Goal: Task Accomplishment & Management: Manage account settings

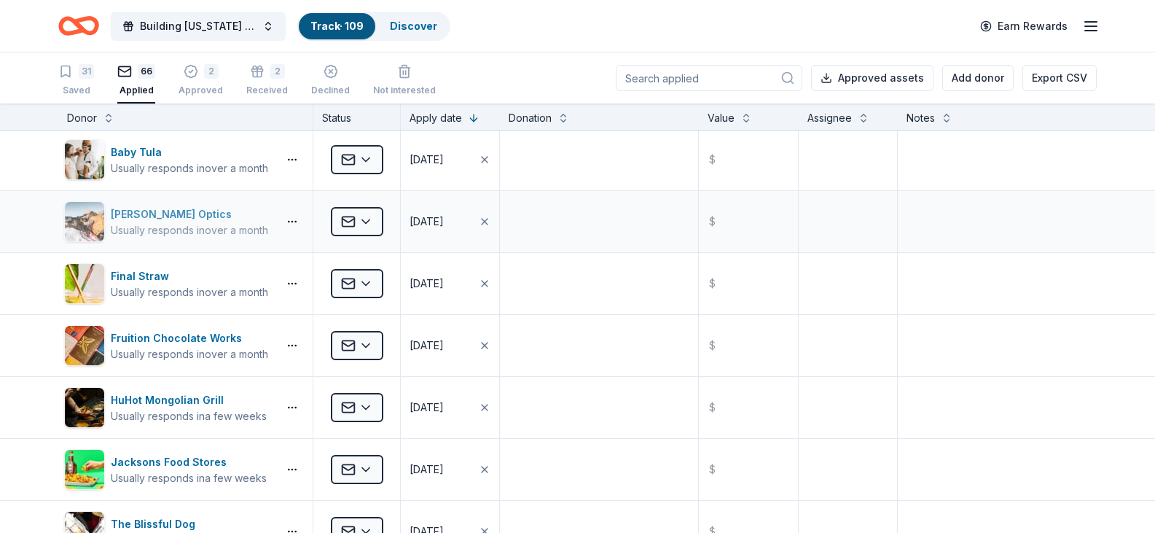
scroll to position [2113, 0]
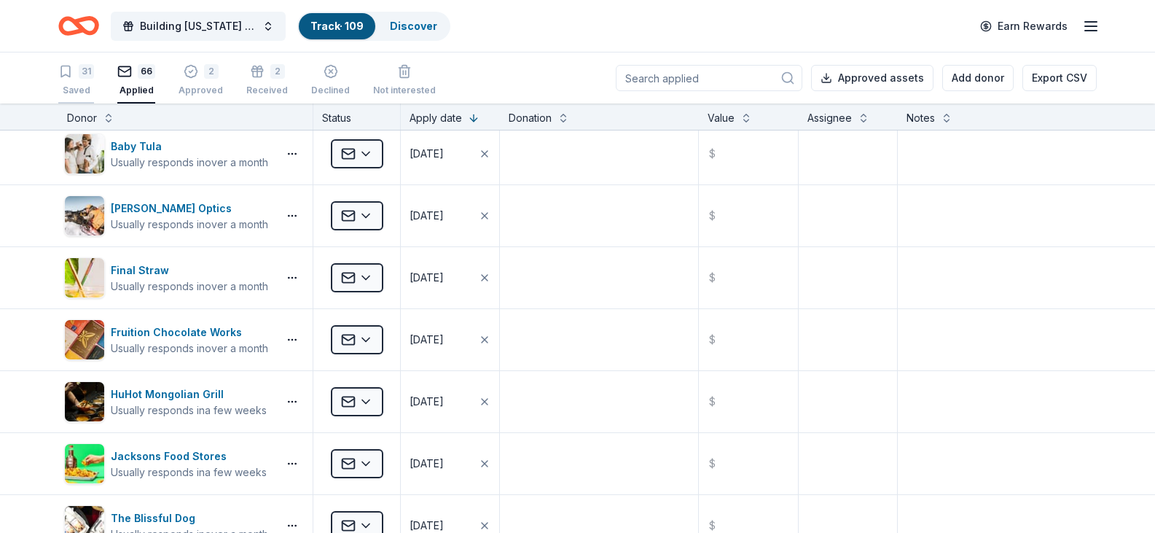
click at [66, 78] on icon "button" at bounding box center [65, 71] width 15 height 15
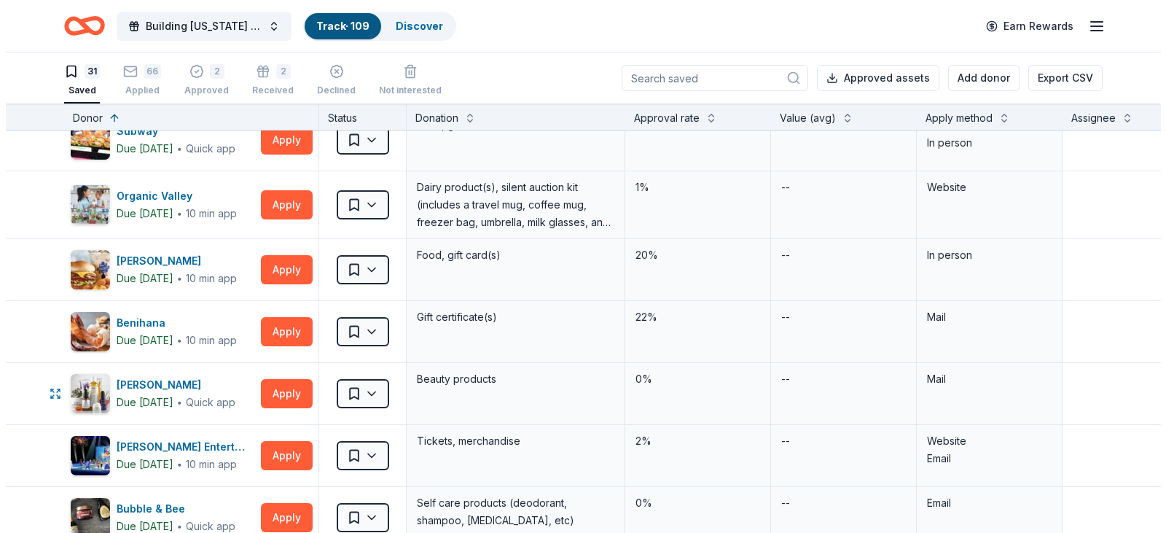
scroll to position [951, 0]
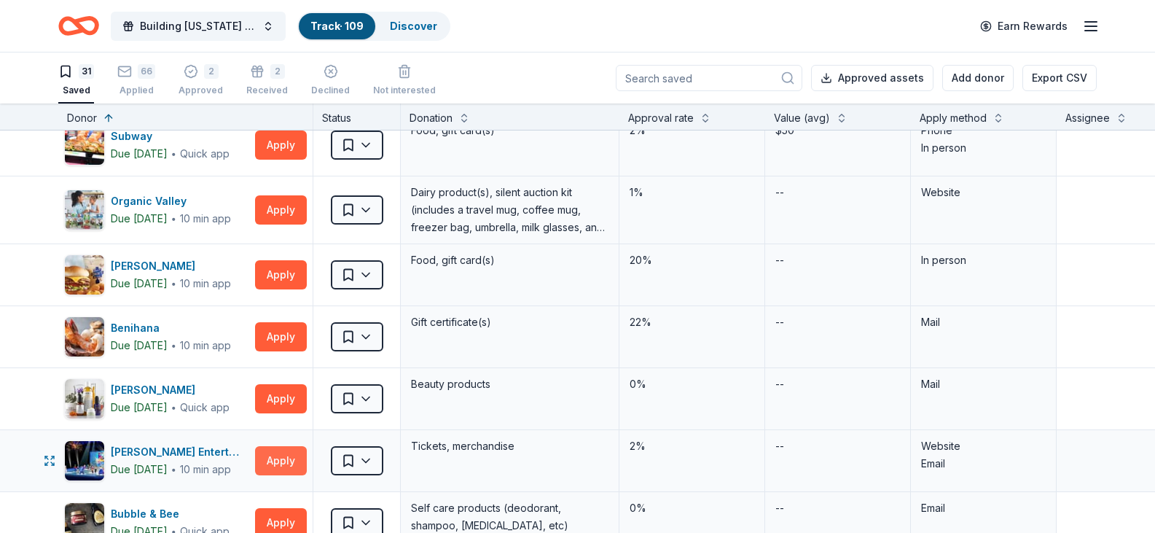
click at [280, 457] on button "Apply" at bounding box center [281, 460] width 52 height 29
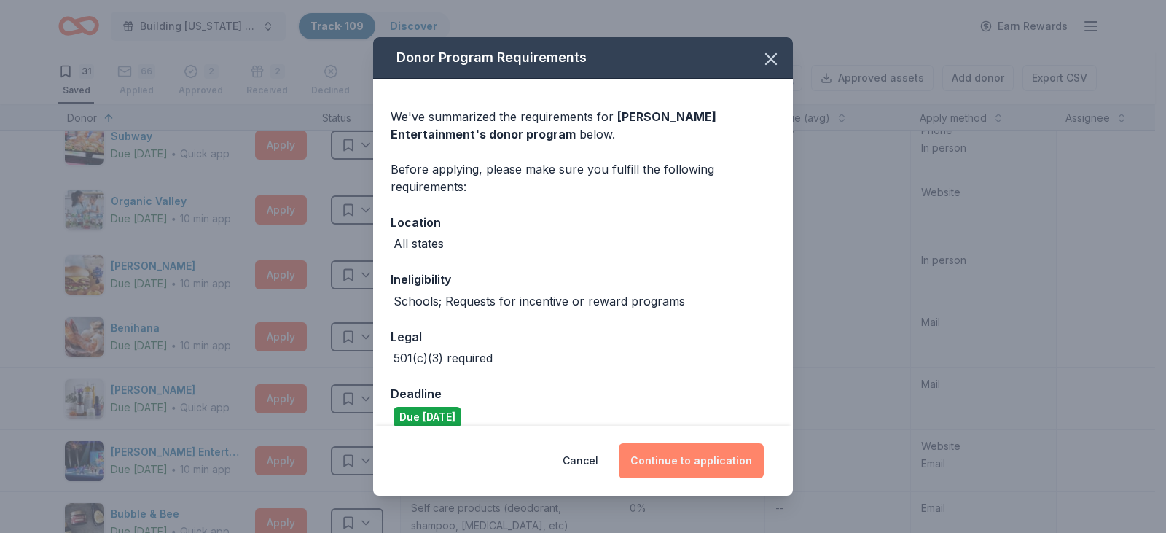
click at [736, 449] on button "Continue to application" at bounding box center [691, 460] width 145 height 35
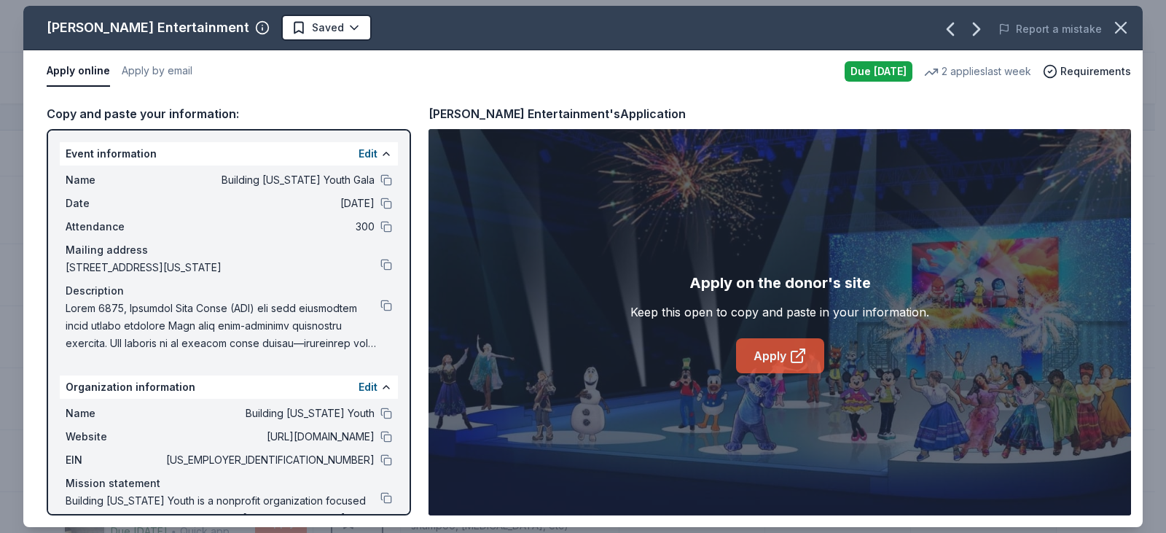
click at [786, 355] on link "Apply" at bounding box center [780, 355] width 88 height 35
click at [779, 355] on link "Apply" at bounding box center [780, 355] width 88 height 35
click at [780, 347] on link "Apply" at bounding box center [780, 355] width 88 height 35
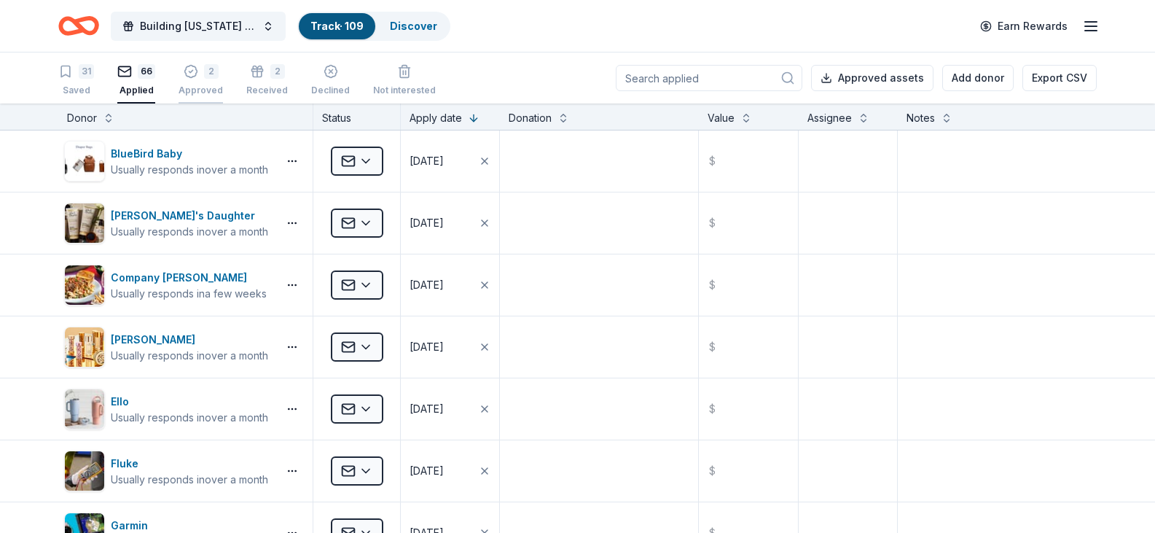
click at [192, 76] on icon "button" at bounding box center [190, 72] width 12 height 12
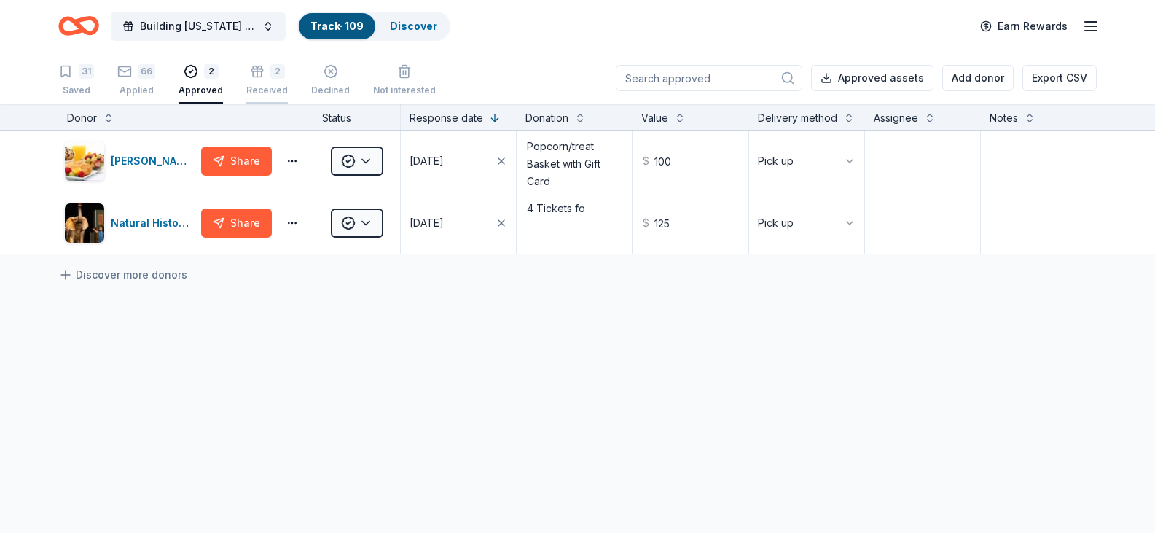
click at [257, 82] on div "2 Received" at bounding box center [267, 80] width 42 height 32
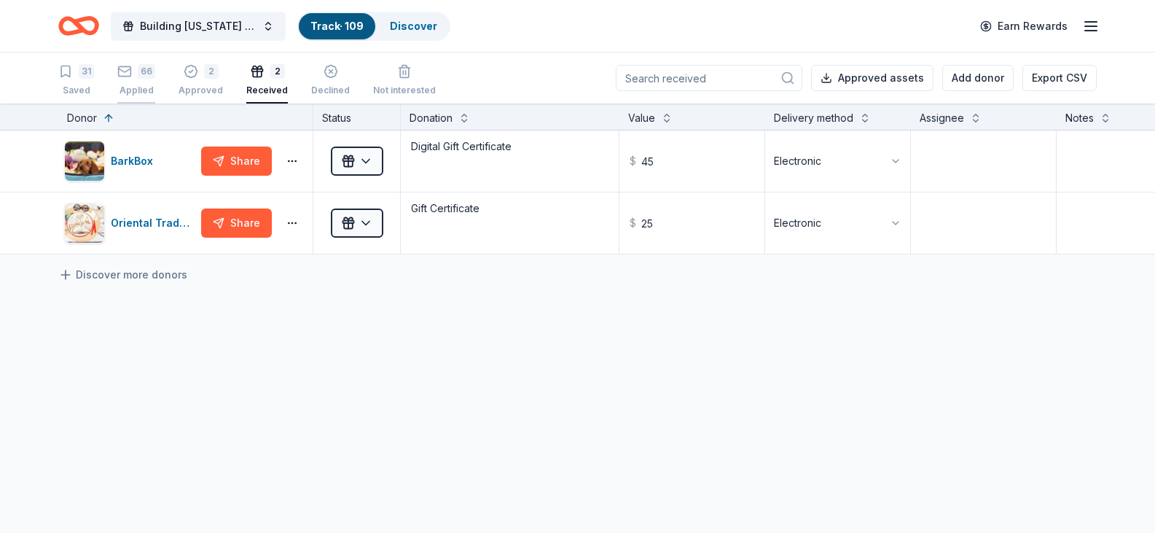
click at [141, 79] on div "66 Applied" at bounding box center [136, 80] width 38 height 32
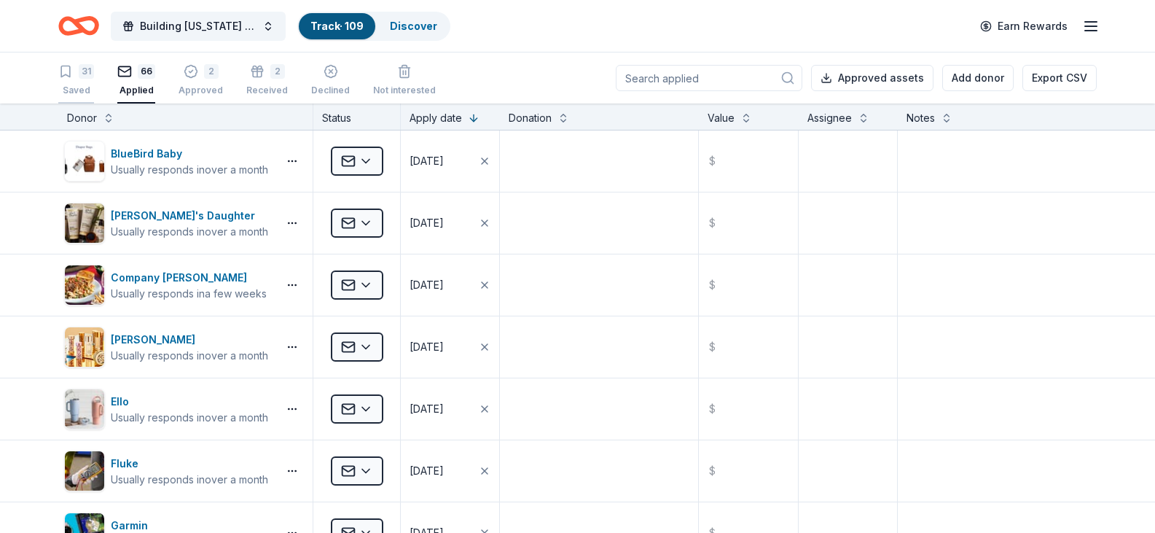
click at [77, 78] on div "31" at bounding box center [76, 71] width 36 height 15
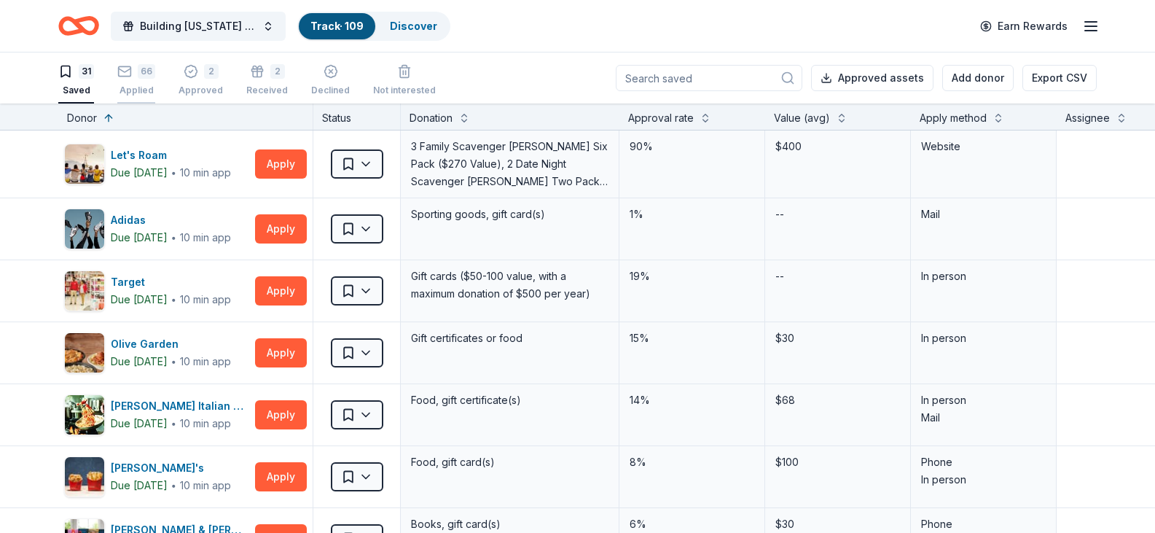
click at [153, 88] on div "Applied" at bounding box center [136, 91] width 38 height 12
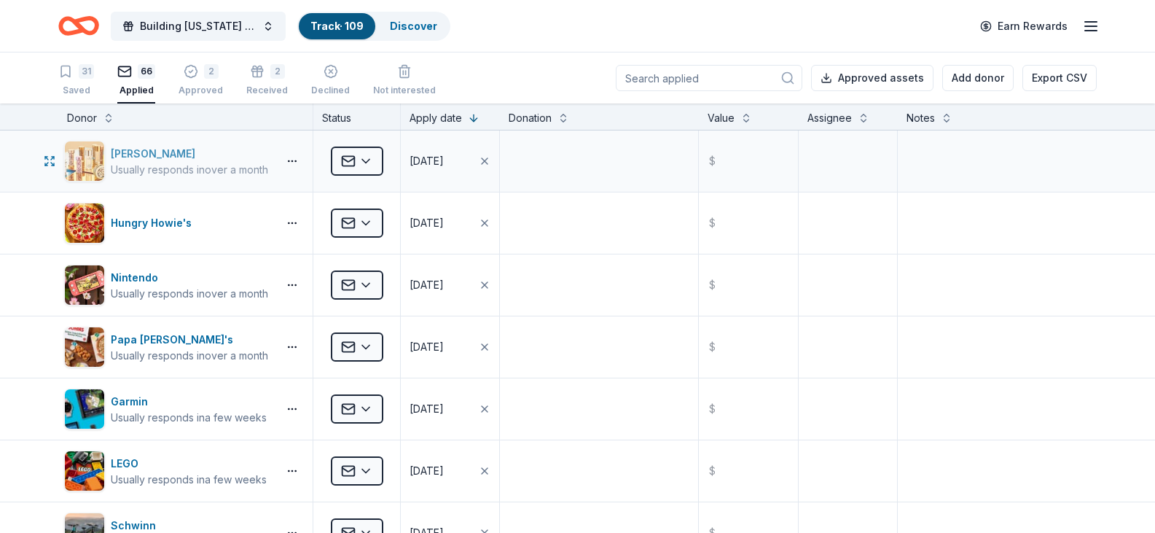
click at [145, 154] on div "Elizabeth Arden" at bounding box center [189, 153] width 157 height 17
click at [985, 79] on button "Add donor" at bounding box center [977, 78] width 71 height 26
click at [985, 77] on button "Add donor" at bounding box center [977, 78] width 71 height 26
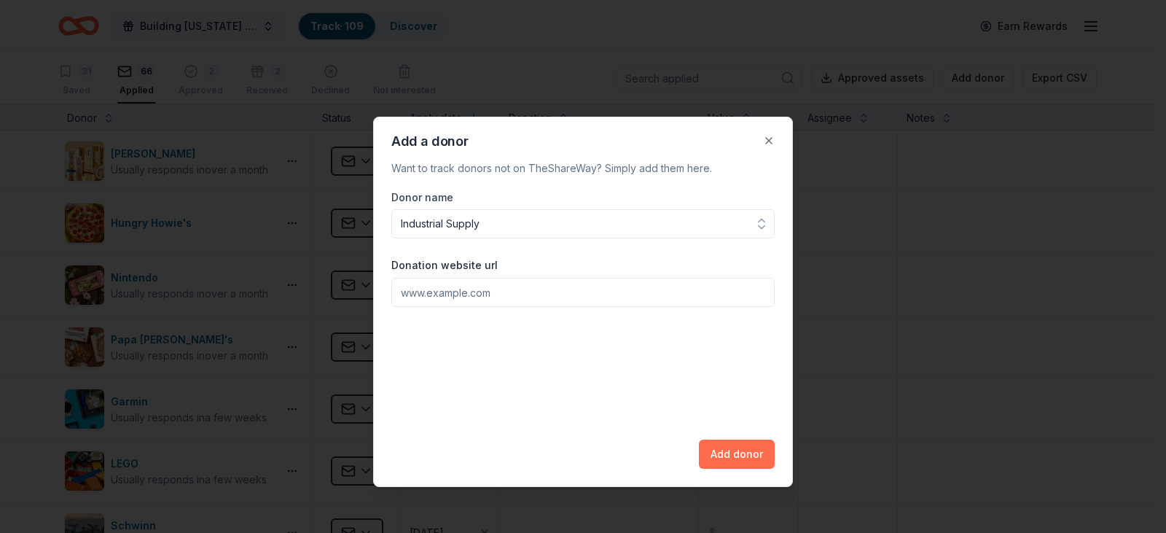
type input "Industrial Supply"
click at [739, 452] on button "Add donor" at bounding box center [737, 453] width 76 height 29
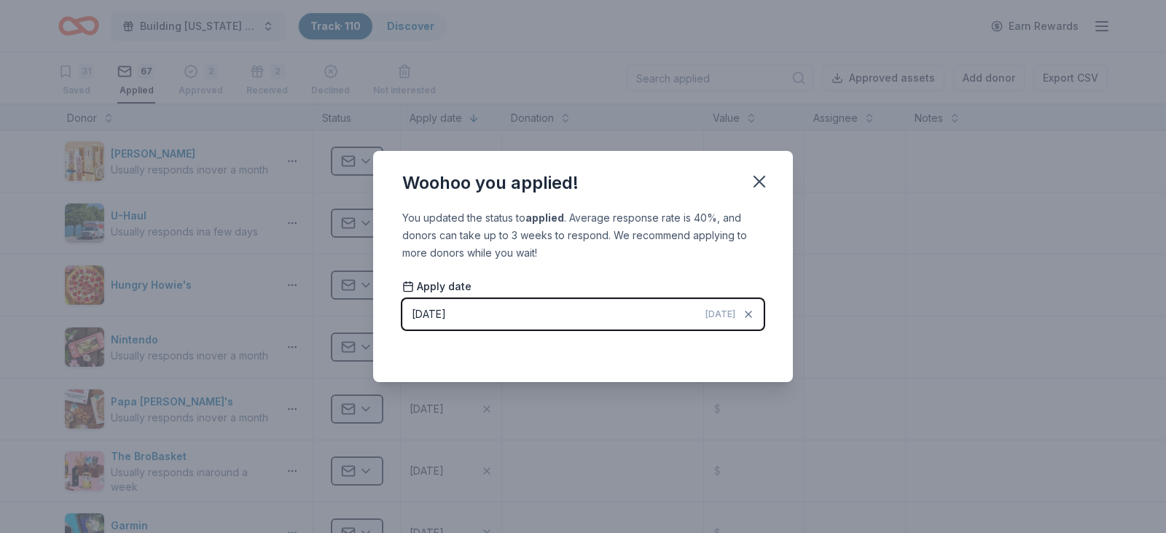
drag, startPoint x: 757, startPoint y: 180, endPoint x: 752, endPoint y: 256, distance: 76.0
click at [757, 178] on icon "button" at bounding box center [759, 181] width 10 height 10
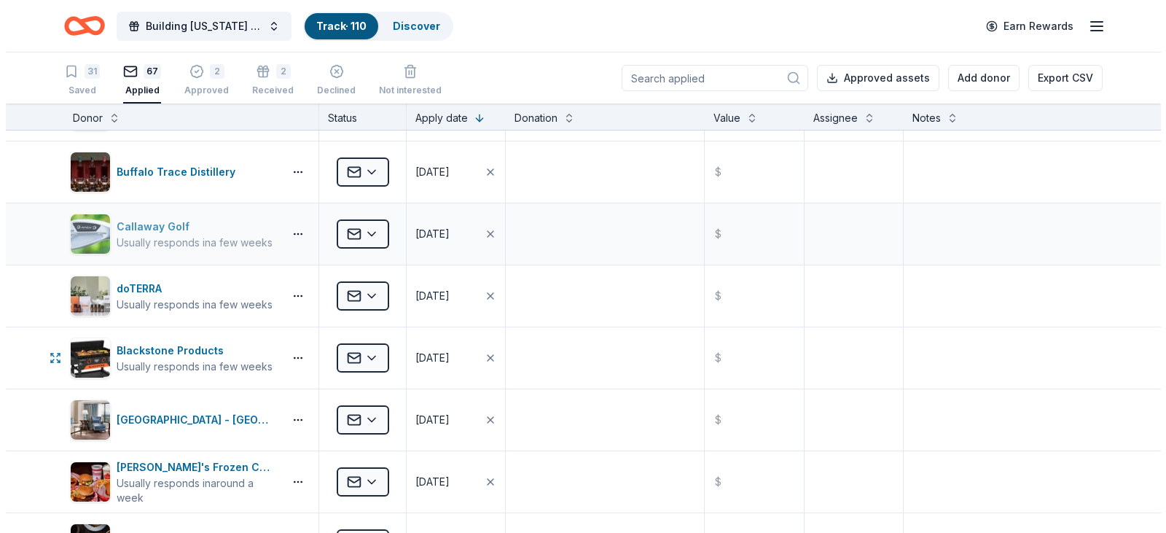
scroll to position [4021, 0]
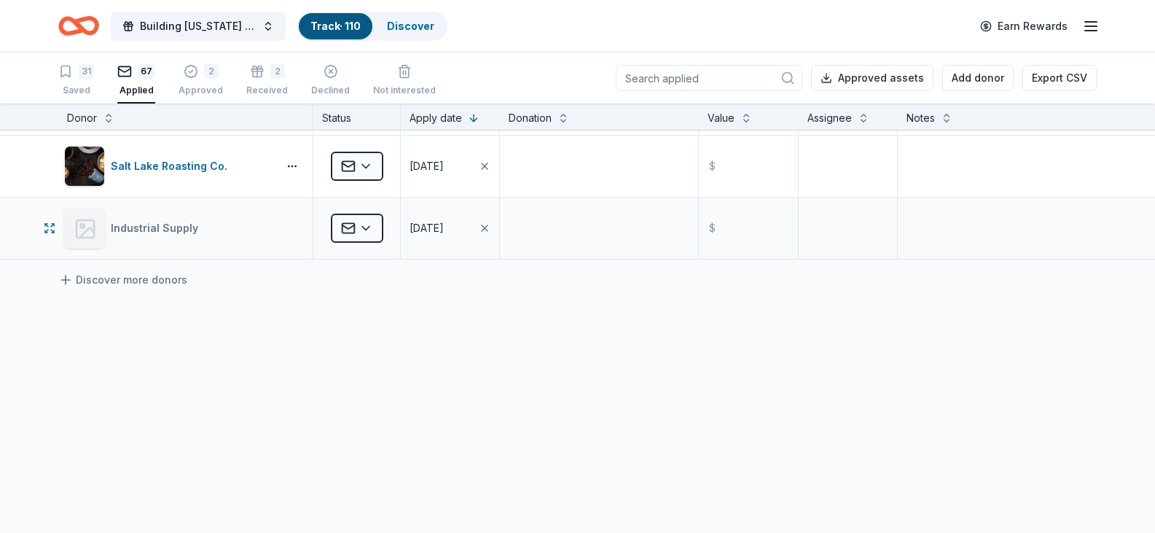
click at [194, 223] on div "Industrial Supply" at bounding box center [157, 227] width 93 height 17
click at [101, 240] on div at bounding box center [85, 228] width 41 height 41
click at [368, 232] on html "Building Utah Youth Gala Track · 110 Discover Earn Rewards 31 Saved 67 Applied …" at bounding box center [577, 266] width 1155 height 533
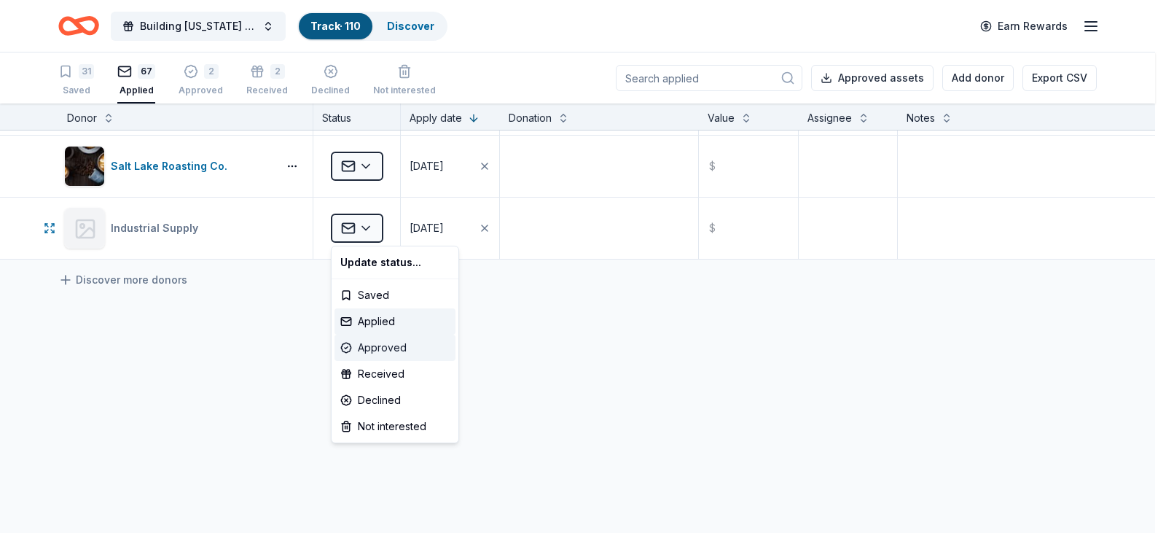
click at [390, 348] on div "Approved" at bounding box center [394, 347] width 121 height 26
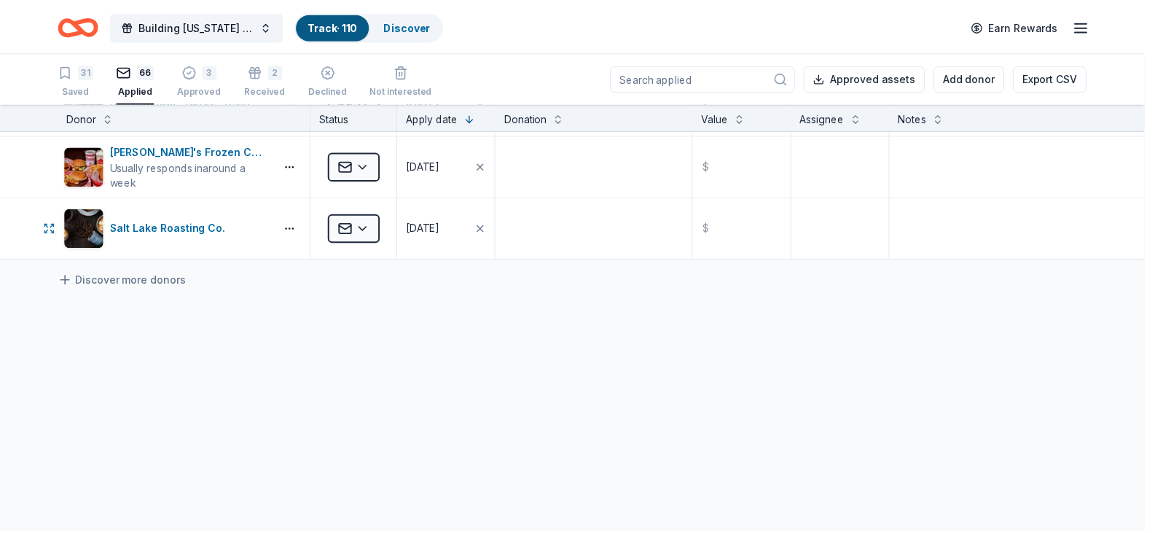
scroll to position [3959, 0]
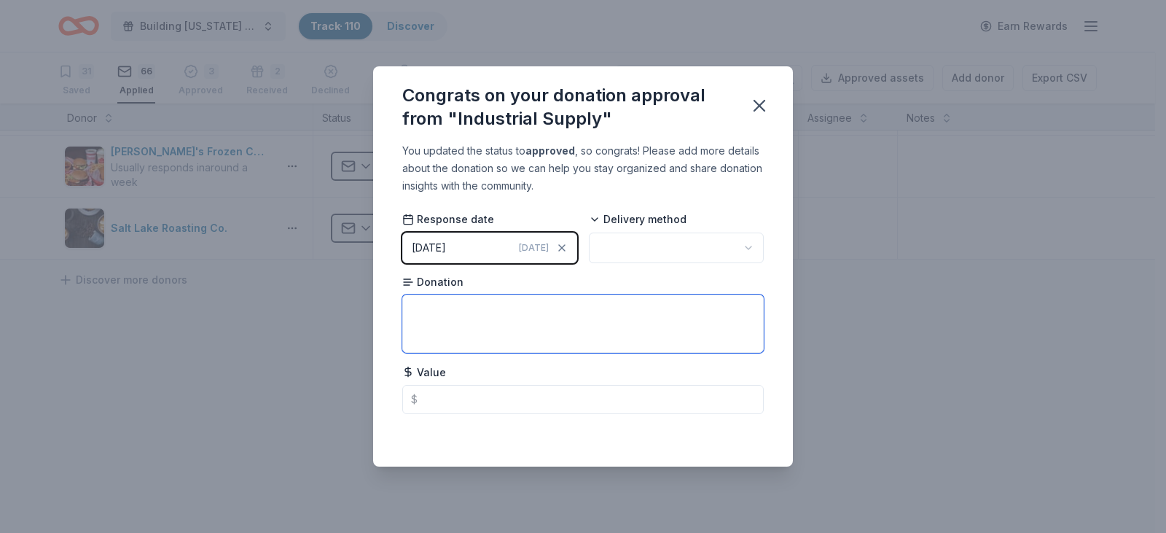
click at [467, 309] on textarea at bounding box center [582, 323] width 361 height 58
type textarea "Impact Driver Hammer Drill Driver Combo Kit with Batteries"
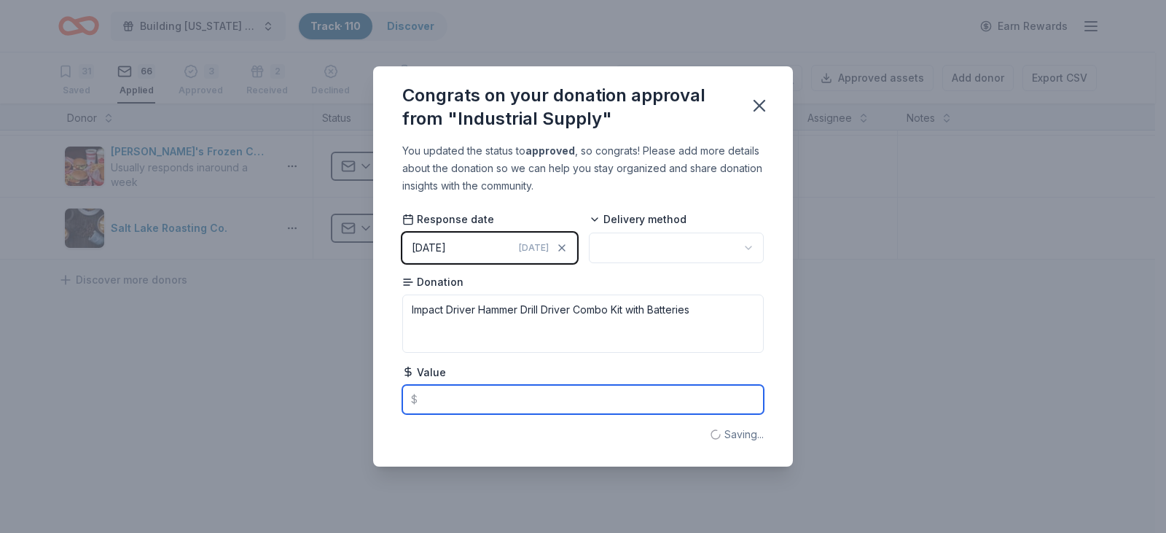
click at [467, 402] on input "text" at bounding box center [582, 399] width 361 height 29
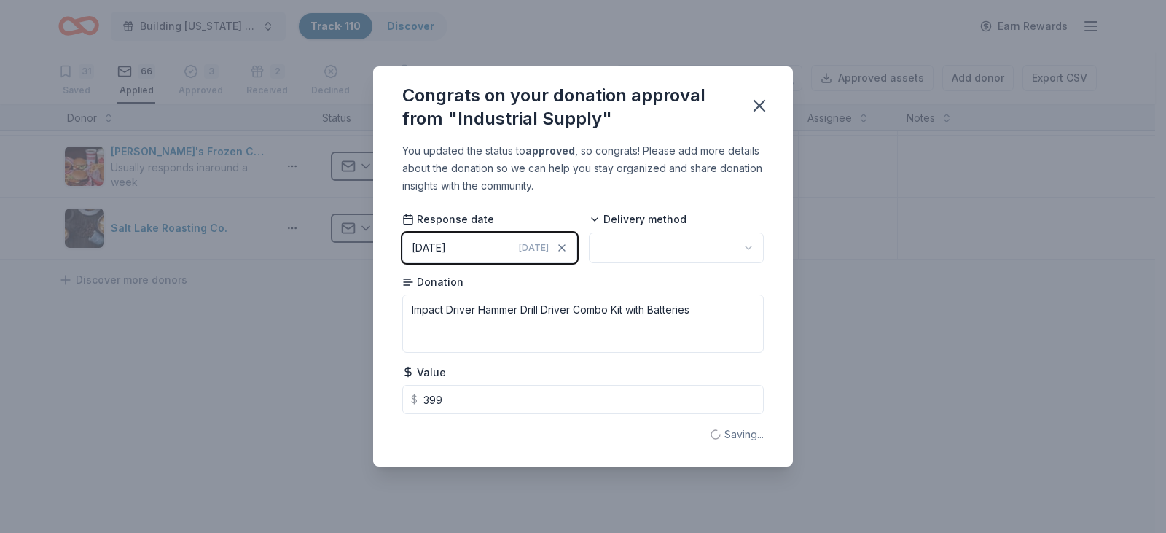
click at [694, 252] on html "Building Utah Youth Gala Track · 110 Discover Earn Rewards 31 Saved 66 Applied …" at bounding box center [583, 266] width 1166 height 533
type input "399.00"
click at [754, 105] on icon "button" at bounding box center [759, 105] width 20 height 20
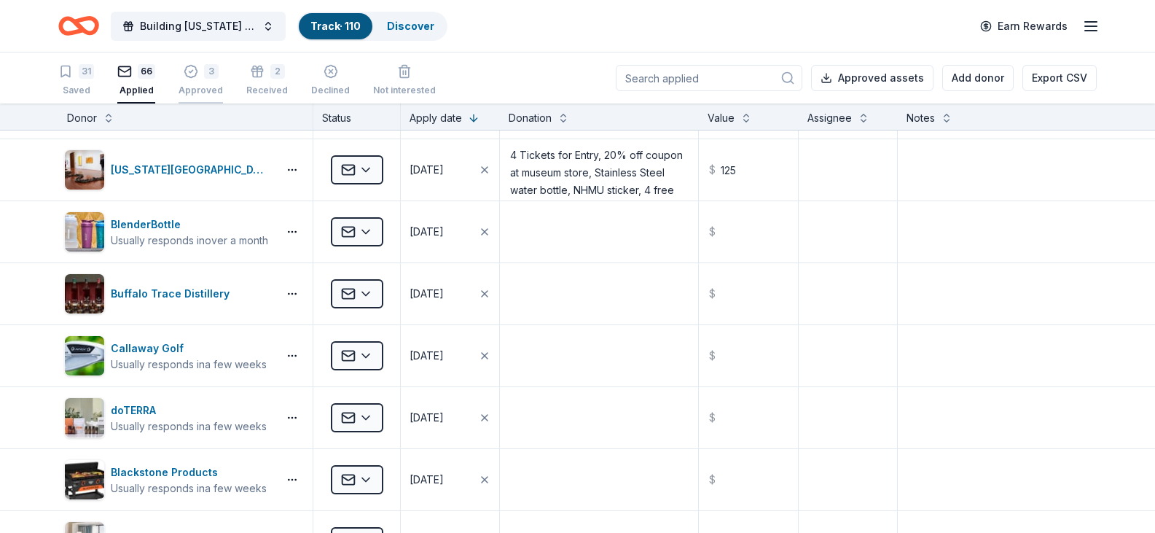
click at [188, 79] on div "3 Approved" at bounding box center [201, 79] width 44 height 32
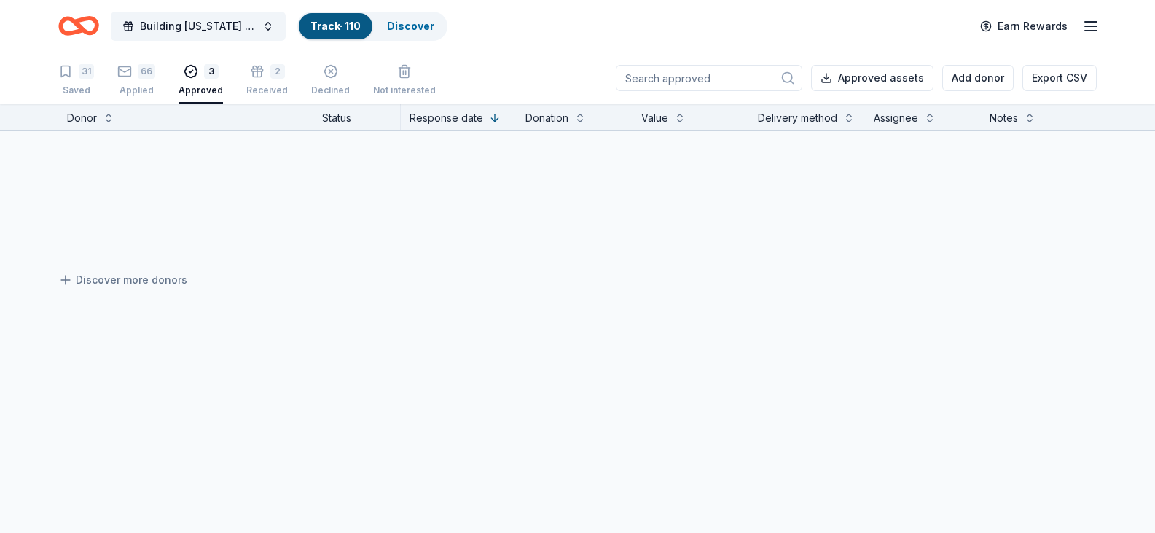
scroll to position [57, 0]
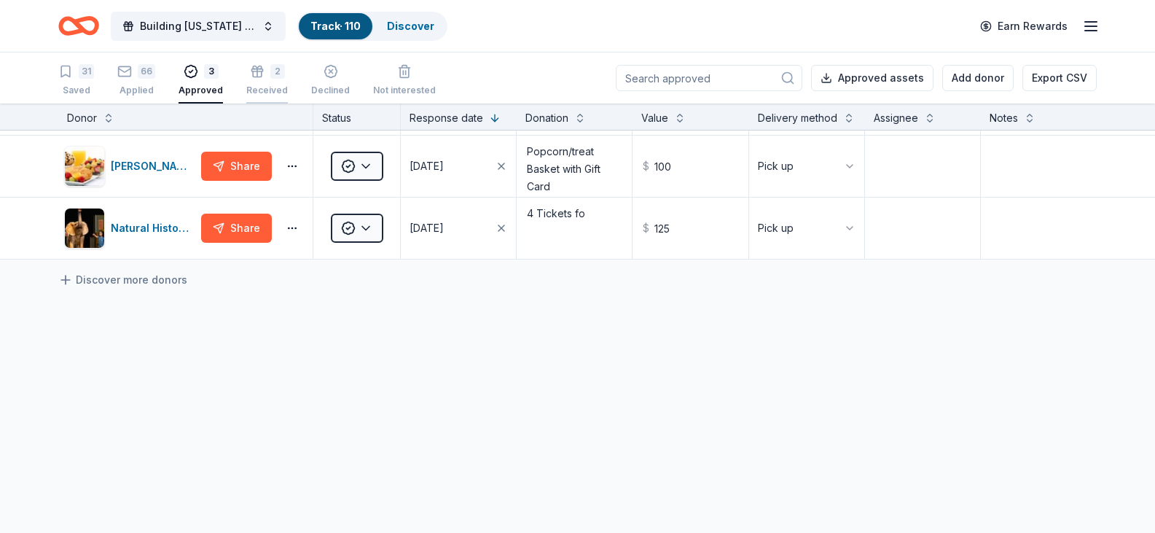
click at [265, 85] on div "Received" at bounding box center [267, 91] width 42 height 12
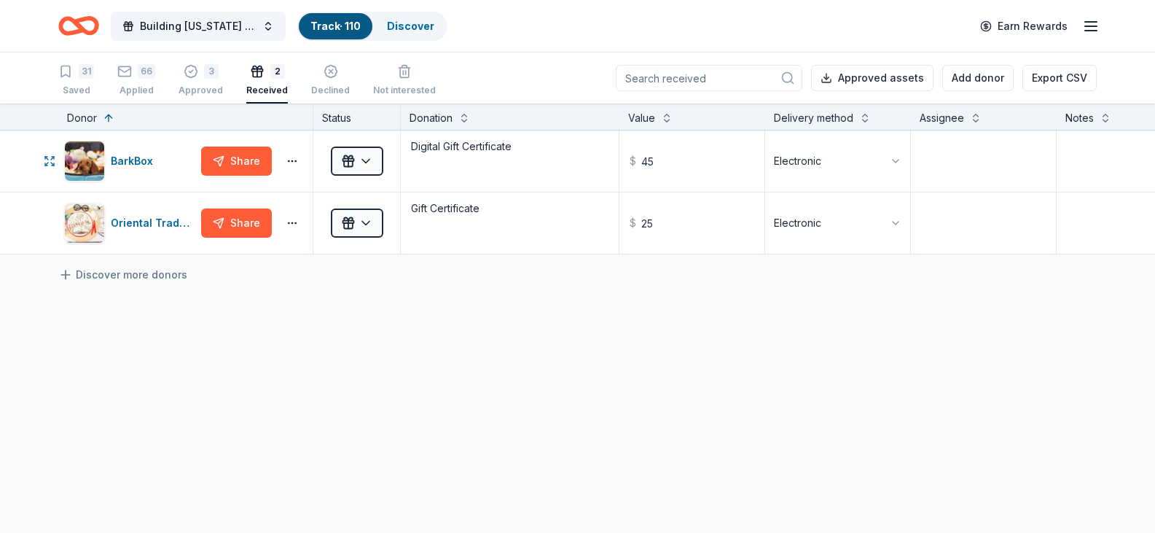
scroll to position [6, 0]
click at [204, 71] on div "3" at bounding box center [211, 63] width 15 height 15
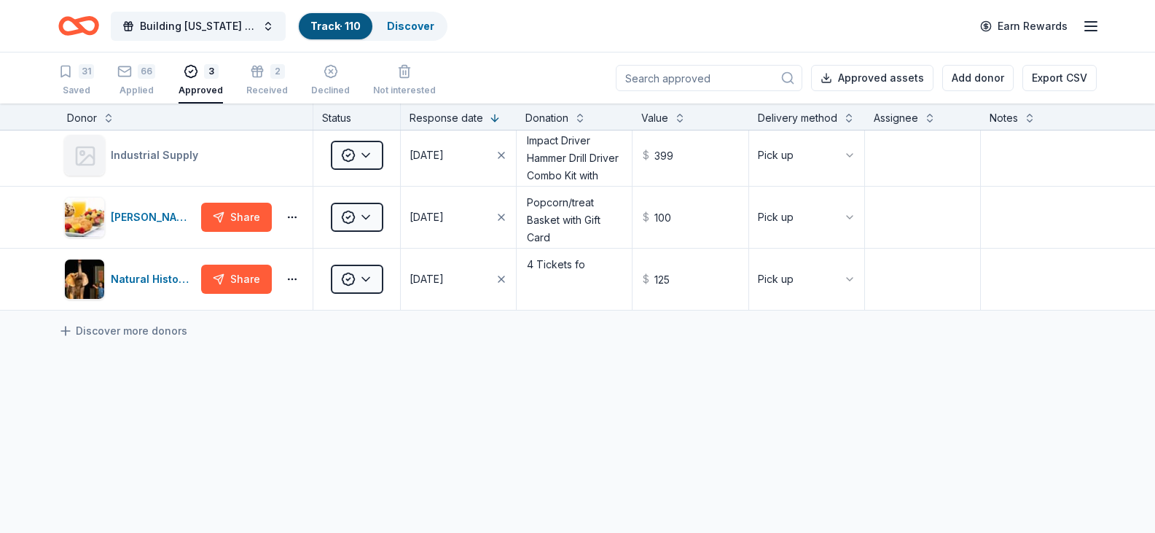
scroll to position [57, 0]
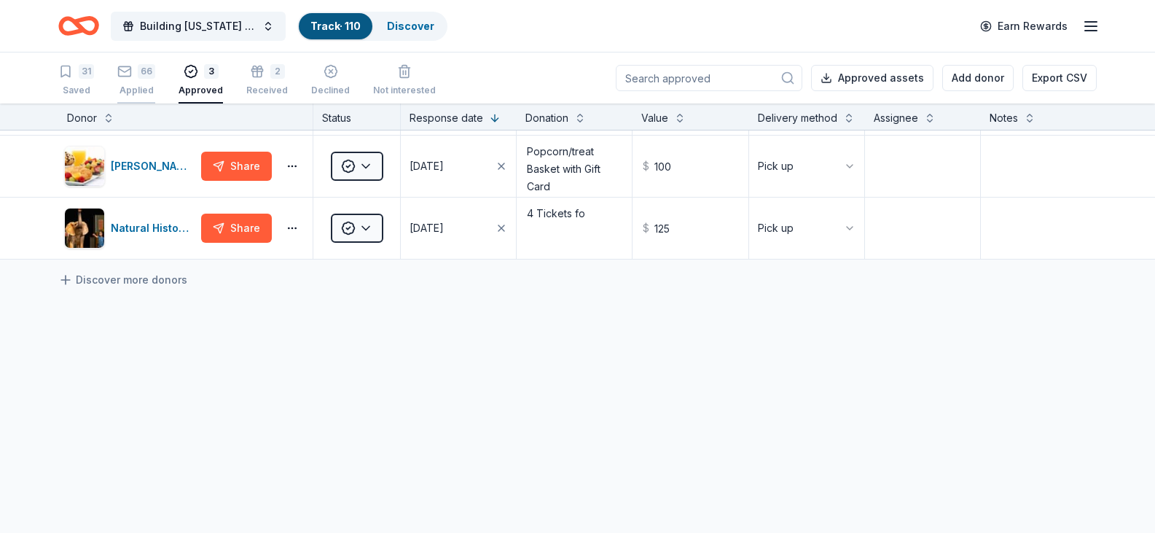
click at [131, 82] on div "66 Applied" at bounding box center [136, 80] width 38 height 32
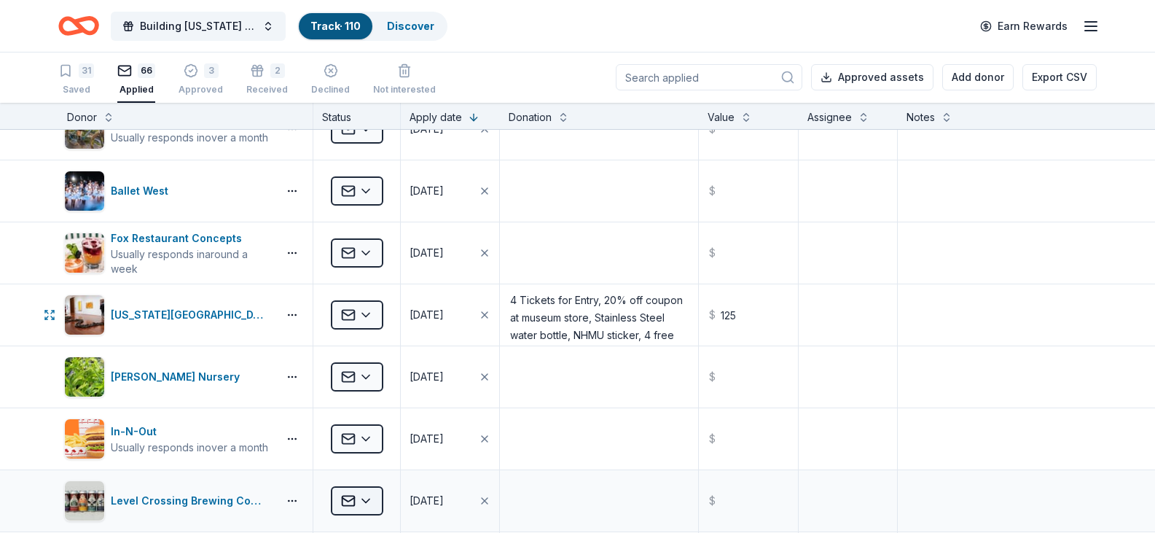
scroll to position [2720, 0]
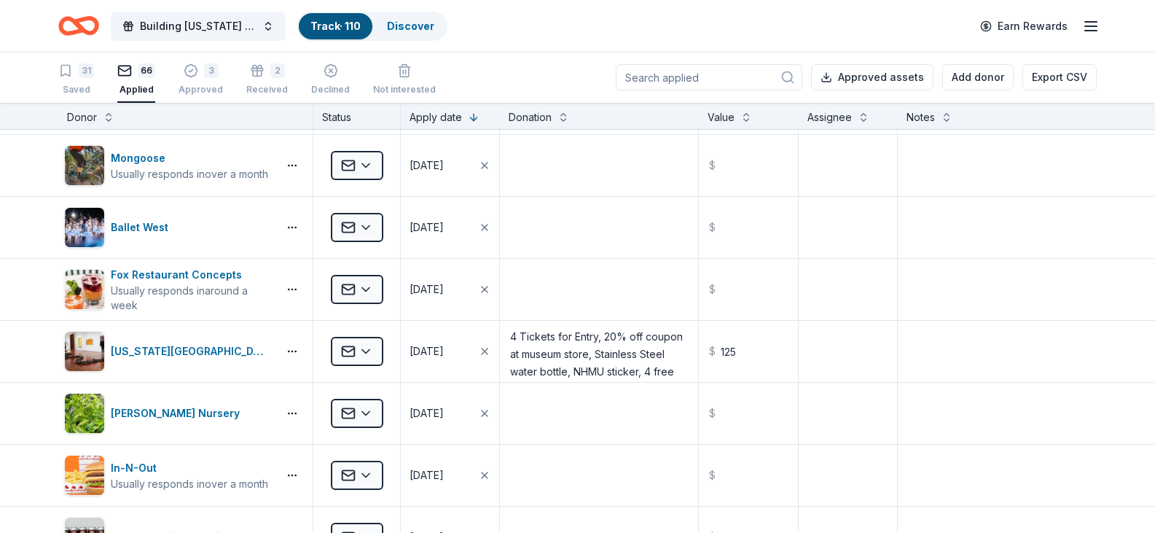
click at [692, 74] on input at bounding box center [709, 77] width 187 height 26
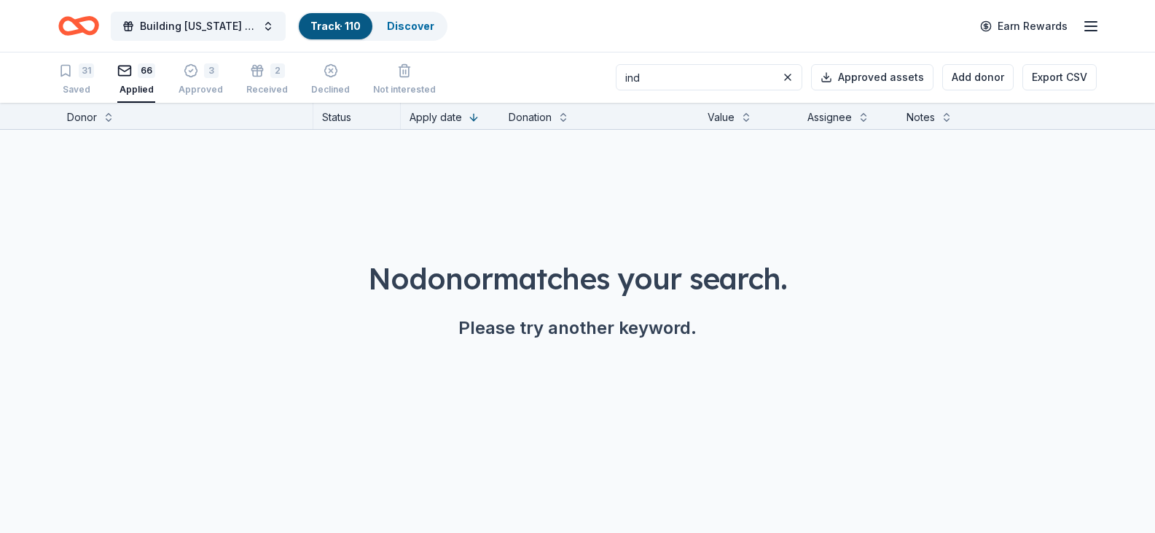
scroll to position [0, 0]
type input "industrual"
click at [206, 72] on div "3" at bounding box center [211, 65] width 15 height 15
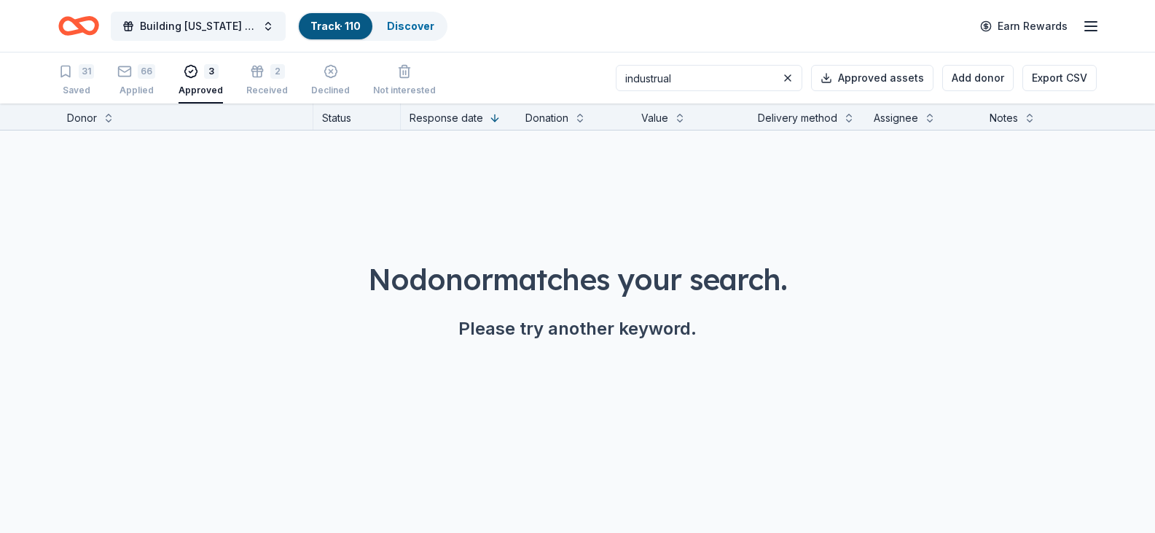
drag, startPoint x: 622, startPoint y: 77, endPoint x: 538, endPoint y: 75, distance: 83.8
click at [538, 75] on div "31 Saved 66 Applied 3 Approved 2 Received Declined Not interested industrual Ap…" at bounding box center [577, 77] width 1038 height 51
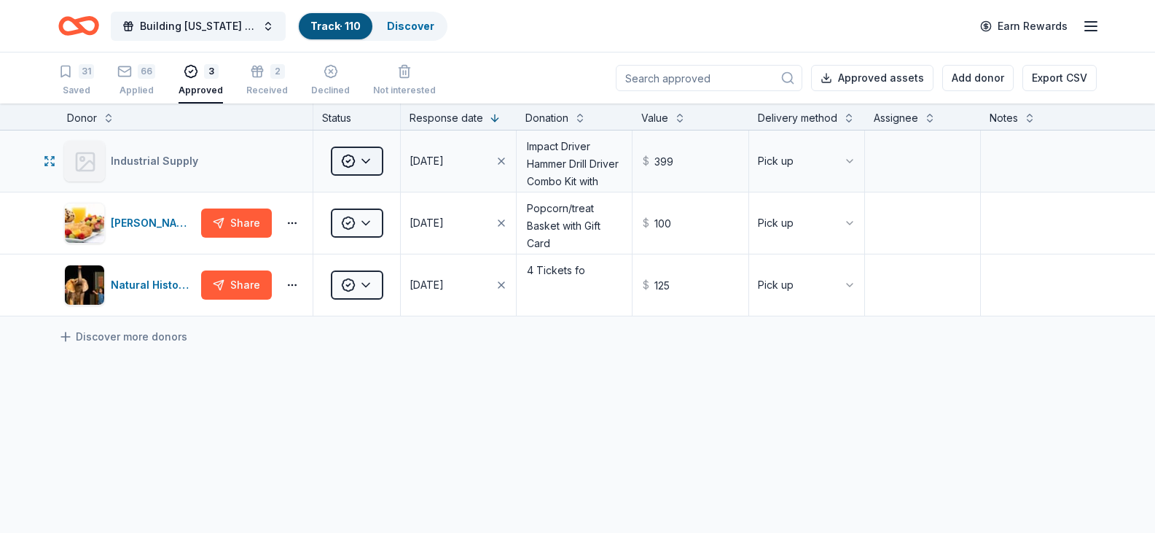
click at [355, 154] on html "Building Utah Youth Gala Track · 110 Discover Earn Rewards 31 Saved 66 Applied …" at bounding box center [577, 266] width 1155 height 533
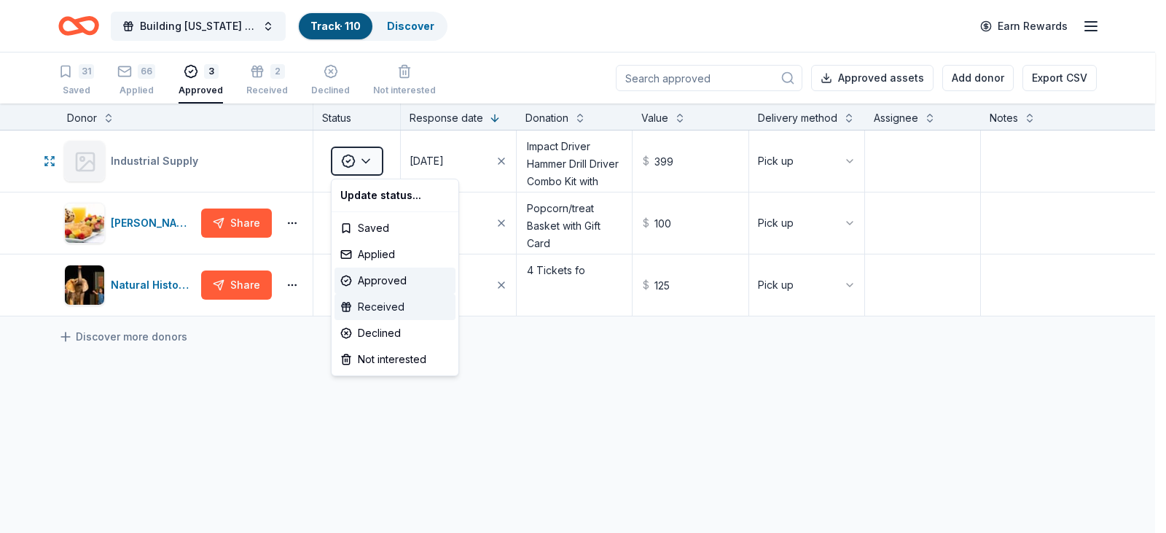
click at [356, 305] on div "Received" at bounding box center [394, 307] width 121 height 26
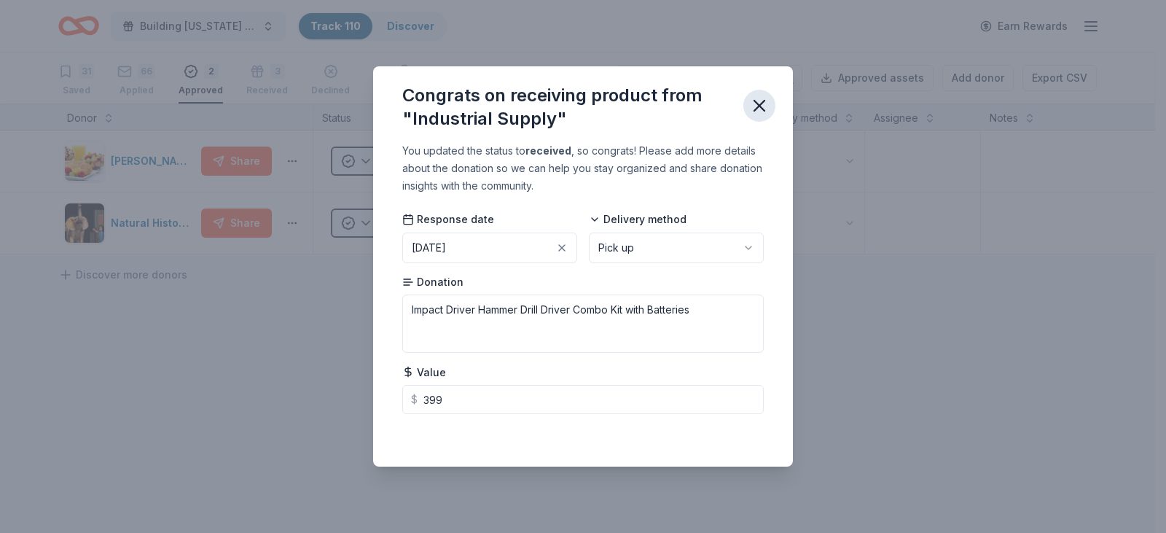
click at [754, 106] on icon "button" at bounding box center [759, 105] width 20 height 20
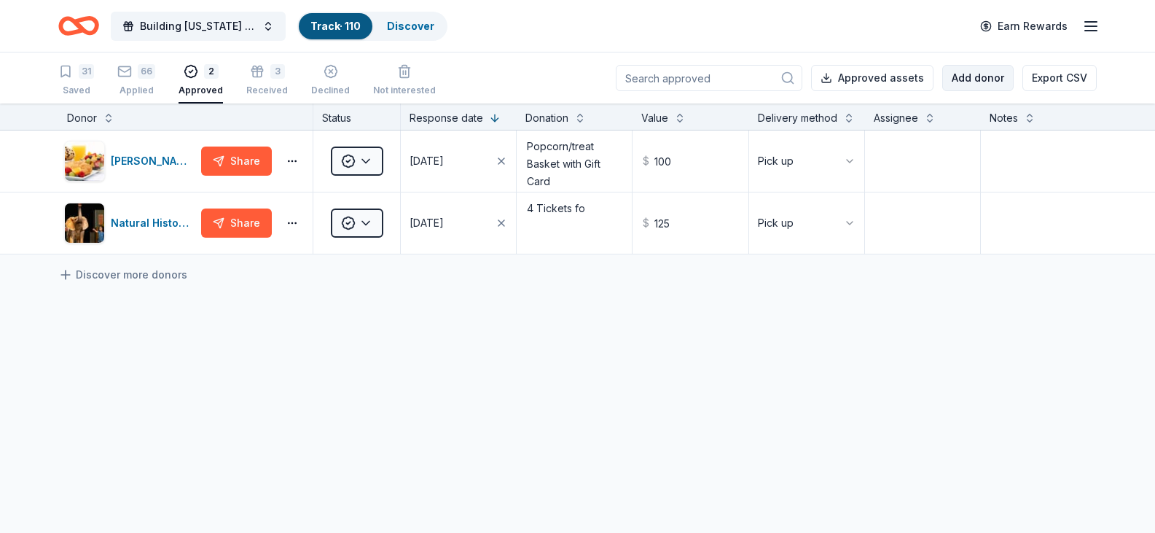
click at [975, 70] on button "Add donor" at bounding box center [977, 78] width 71 height 26
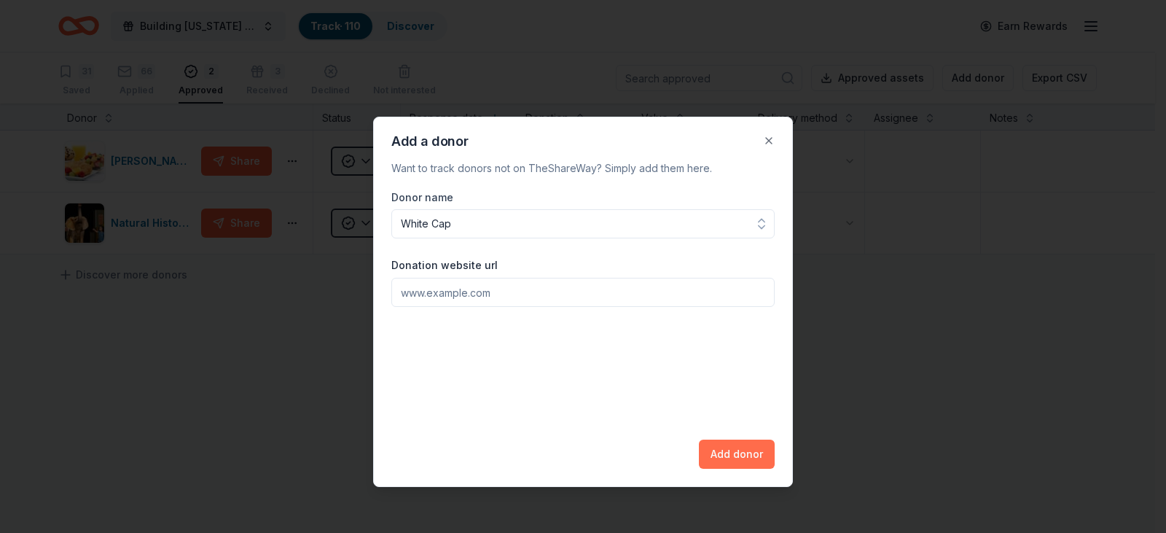
type input "White Cap"
click at [732, 450] on button "Add donor" at bounding box center [737, 453] width 76 height 29
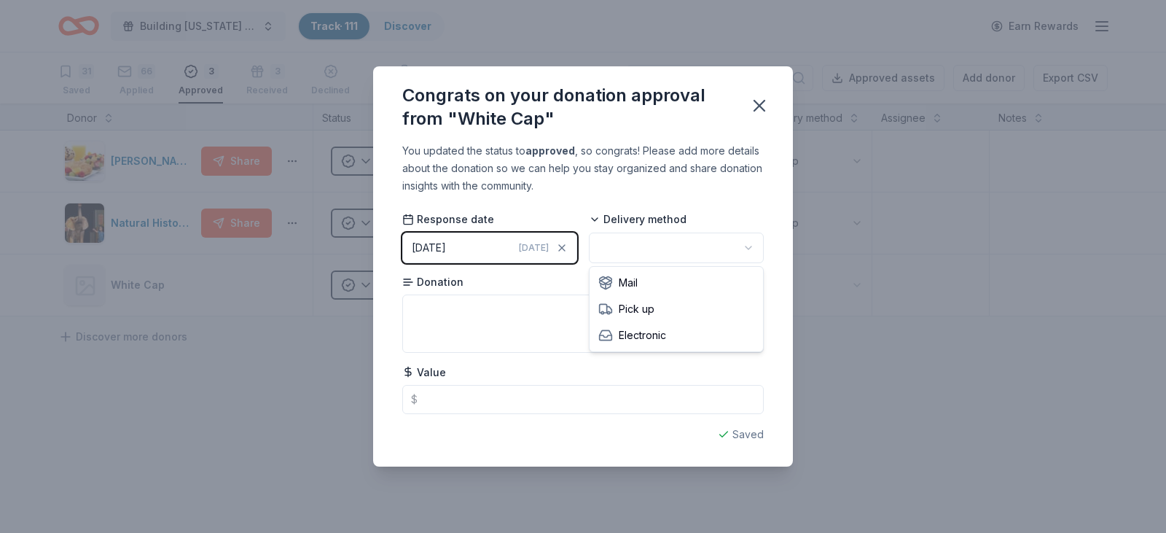
click at [702, 242] on html "Building Utah Youth Gala Track · 111 Discover Earn Rewards 31 Saved 66 Applied …" at bounding box center [583, 266] width 1166 height 533
click at [544, 309] on textarea at bounding box center [582, 323] width 361 height 58
type textarea "4 $50."
type textarea "4"
type textarea "4 $50.00 Fanat"
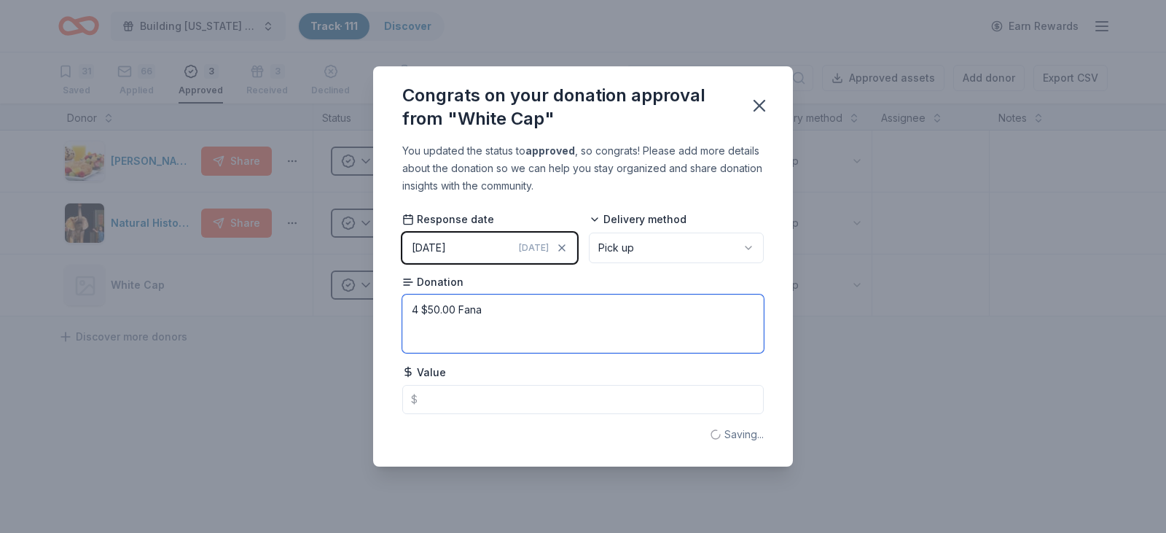
type textarea "4 $50.00"
type textarea "4 $50.00 Fanatics Gift Cards"
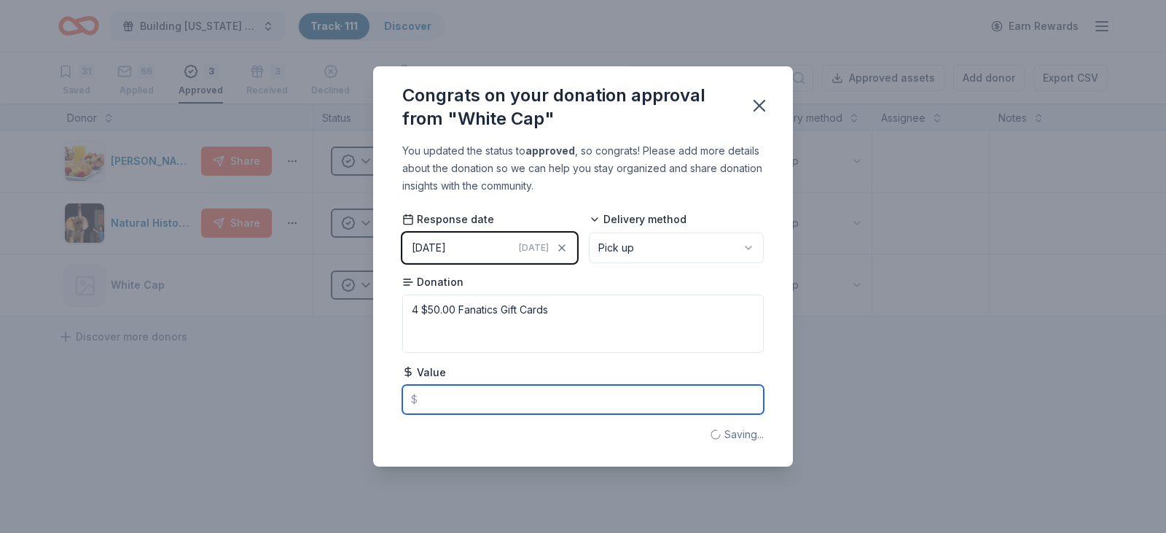
click at [525, 401] on input "text" at bounding box center [582, 399] width 361 height 29
type input "200"
type textarea "4 $50.00 Fanatics Gift Cards"
type input "200"
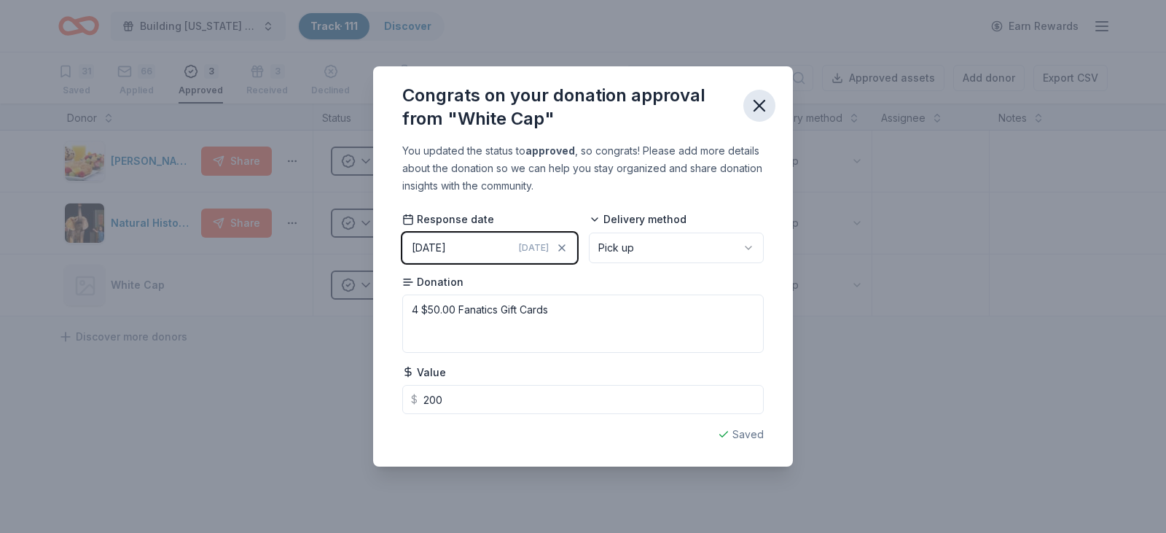
type input "200.00"
click at [760, 100] on icon "button" at bounding box center [759, 105] width 20 height 20
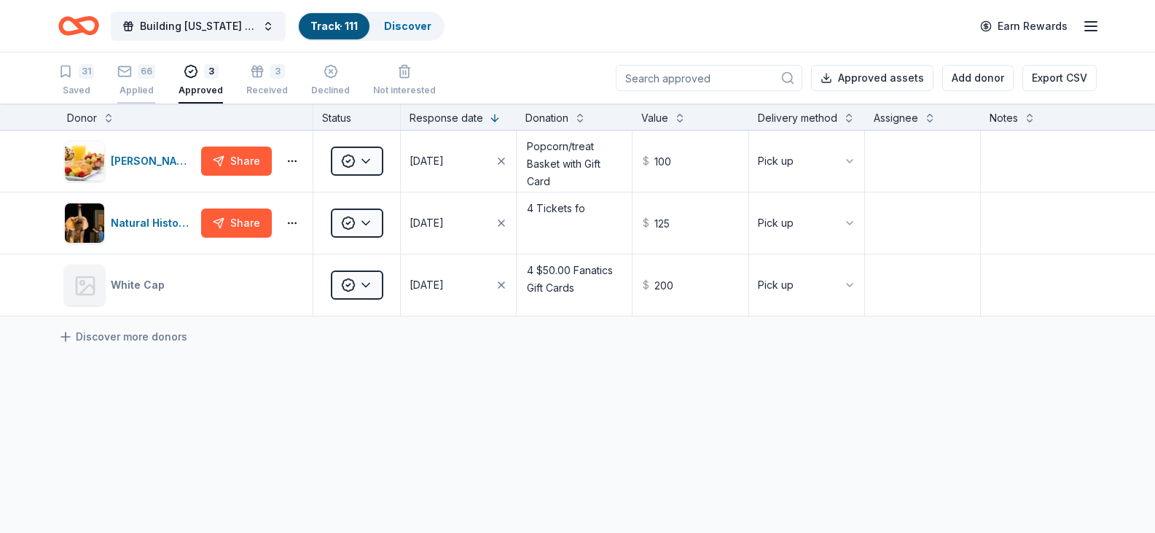
click at [141, 73] on div "66" at bounding box center [146, 71] width 17 height 15
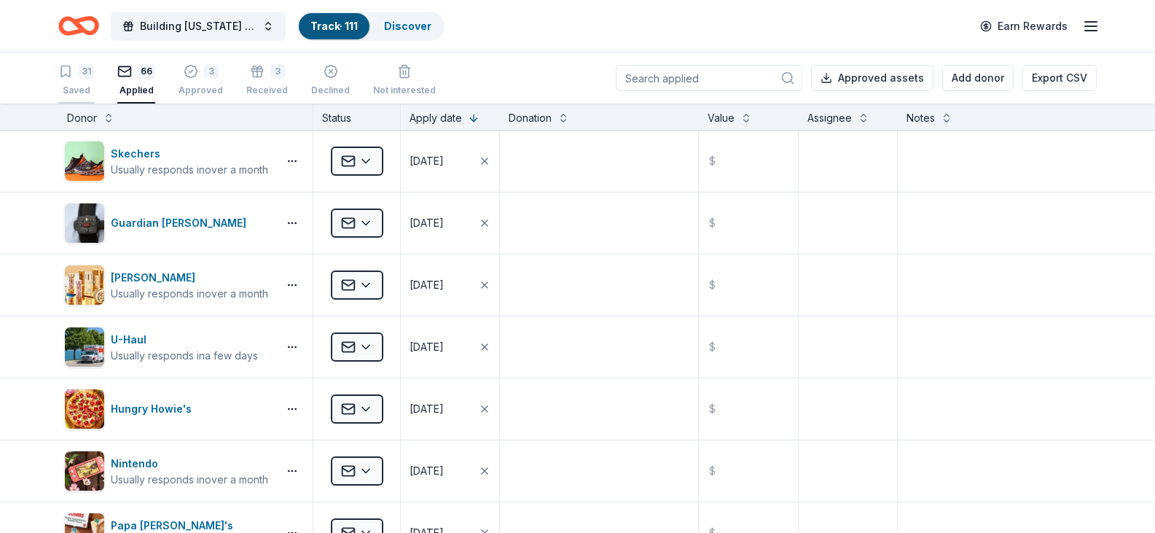
click at [82, 74] on div "31" at bounding box center [86, 71] width 15 height 15
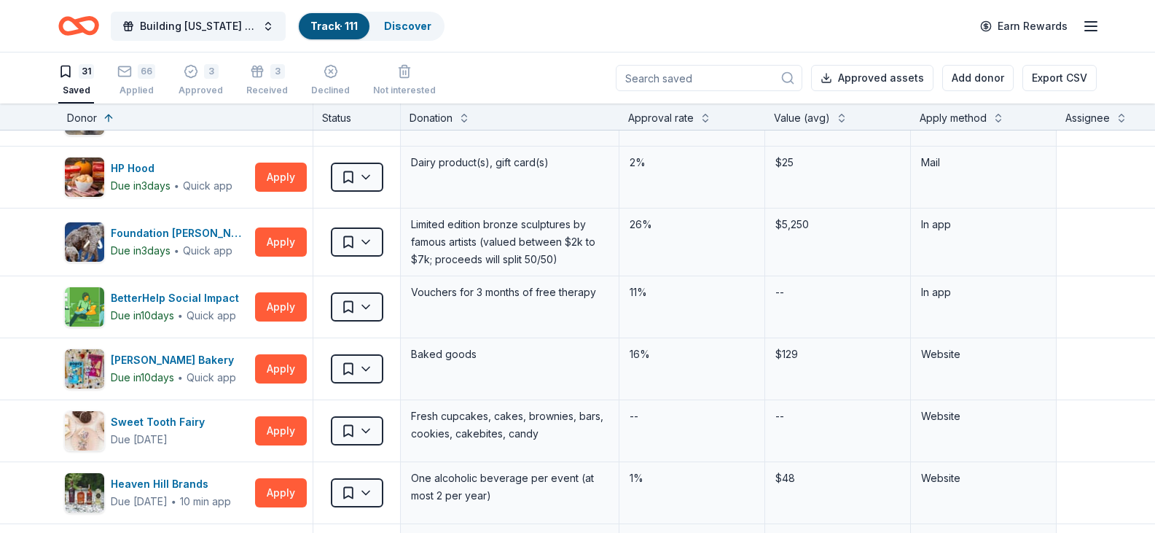
scroll to position [1315, 0]
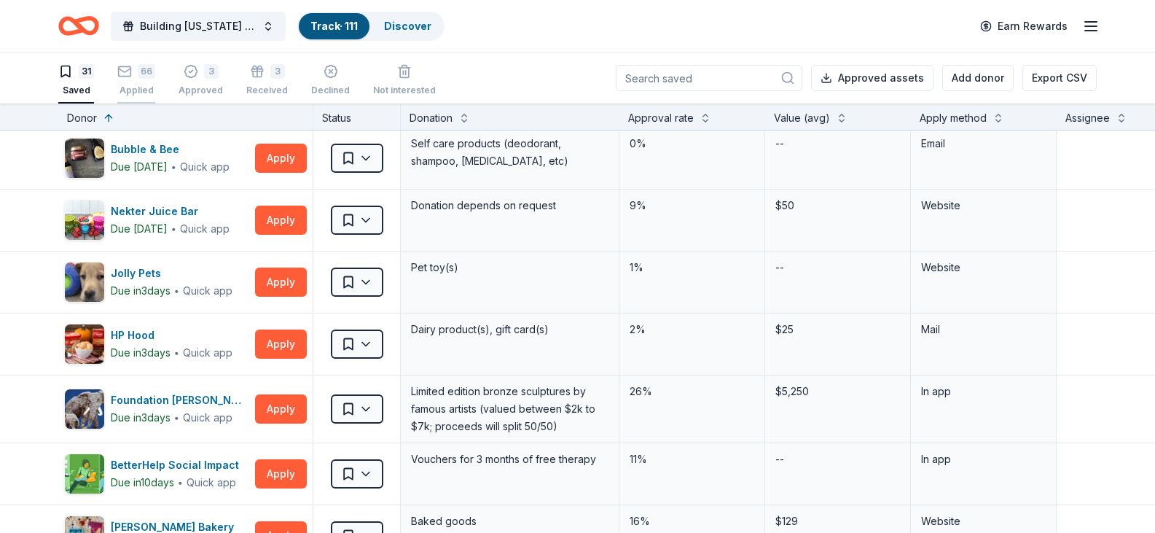
click at [130, 71] on rect "button" at bounding box center [125, 70] width 12 height 9
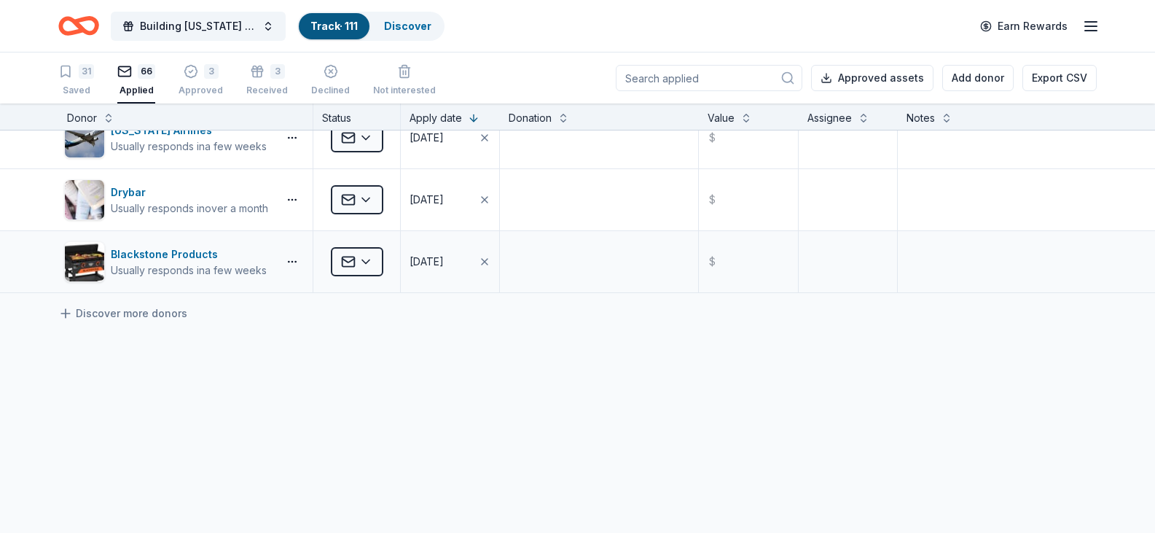
scroll to position [3959, 0]
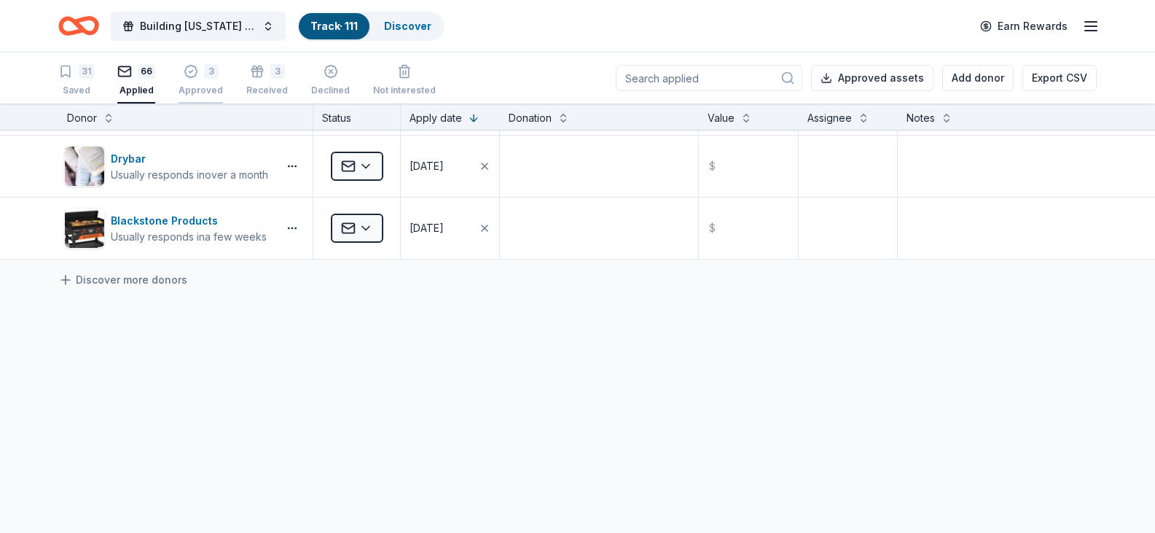
click at [204, 74] on div "3" at bounding box center [211, 70] width 15 height 15
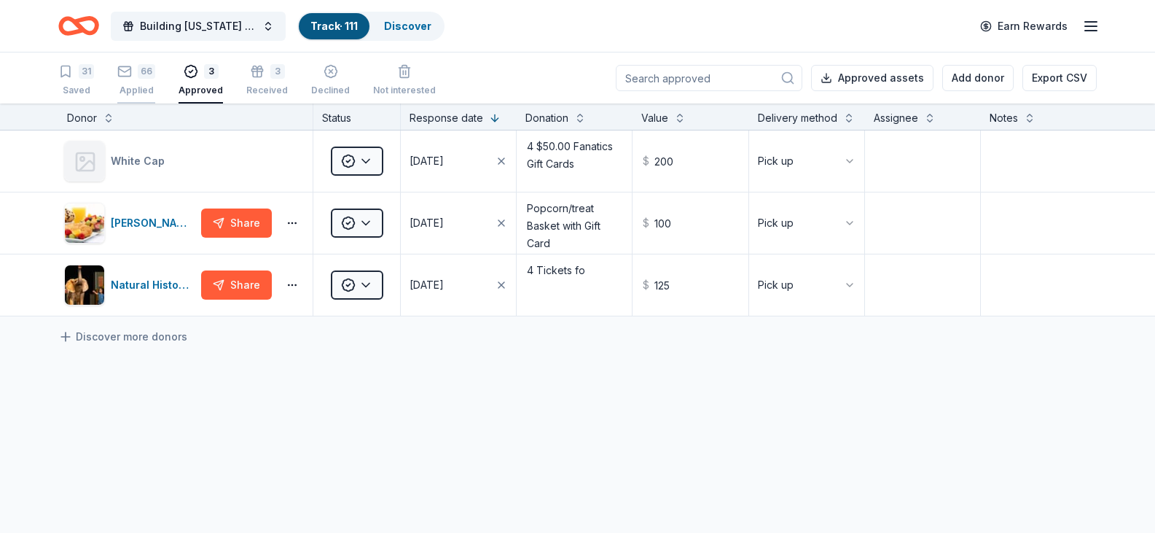
click at [134, 69] on div "66" at bounding box center [136, 71] width 38 height 15
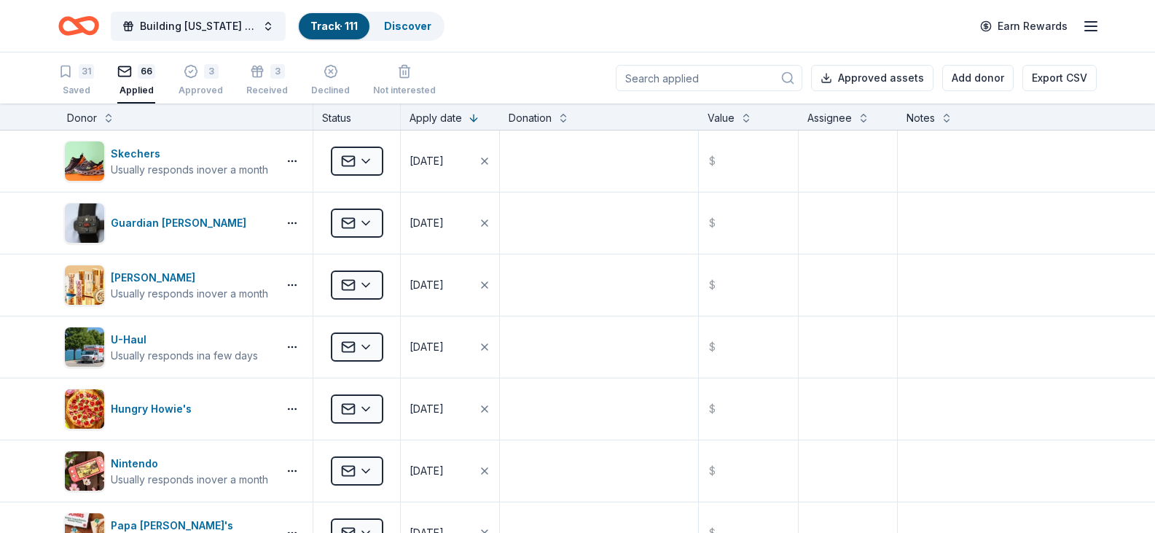
click at [712, 79] on input at bounding box center [709, 78] width 187 height 26
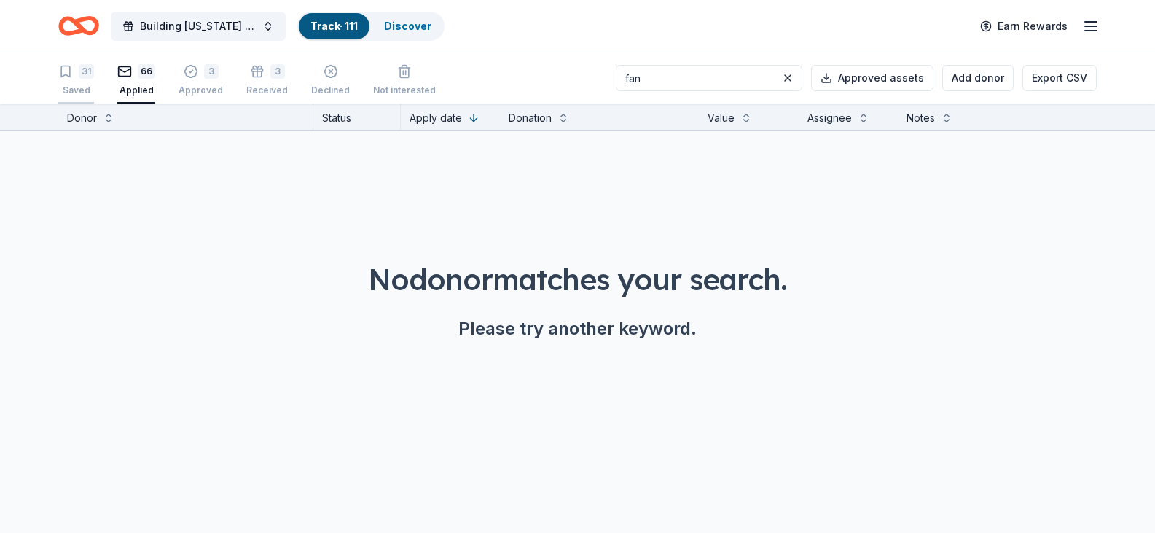
click at [69, 84] on div "31 Saved" at bounding box center [76, 80] width 36 height 32
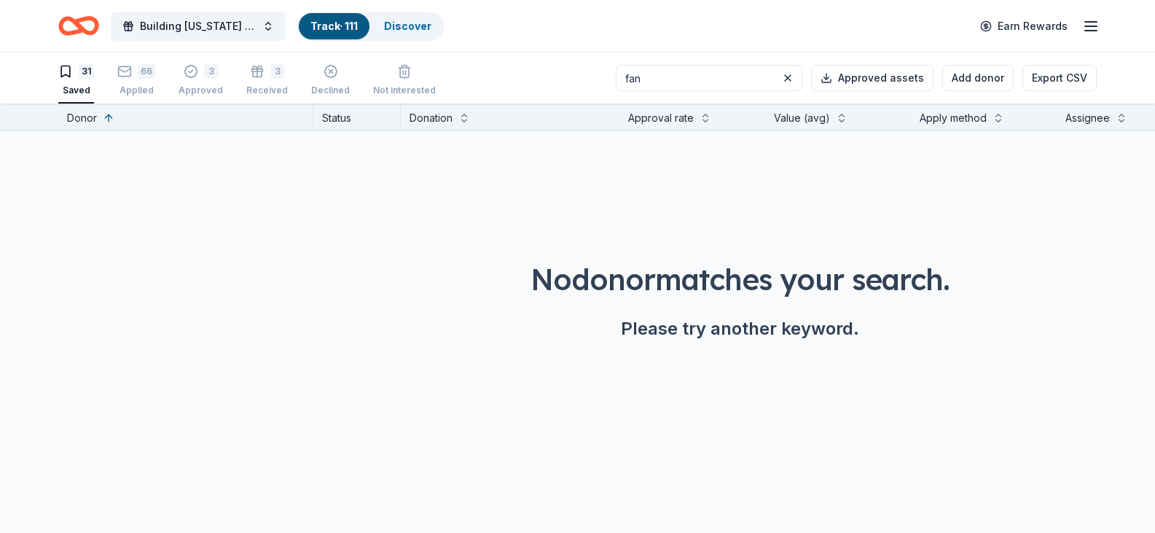
click at [679, 73] on input "fan" at bounding box center [709, 78] width 187 height 26
type input "fanay"
click at [964, 77] on button "Add donor" at bounding box center [977, 78] width 71 height 26
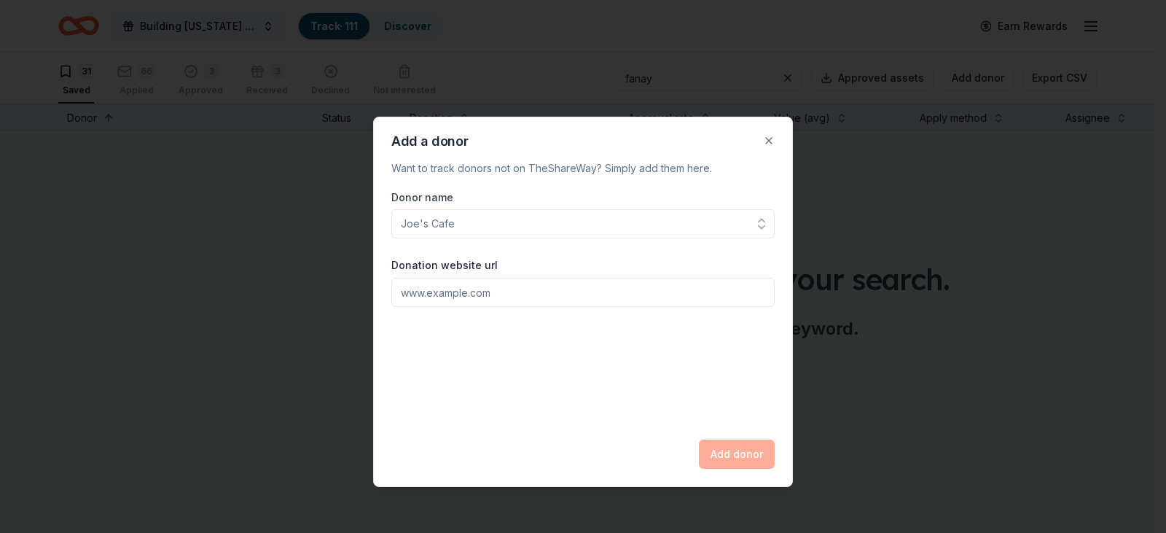
type input "C"
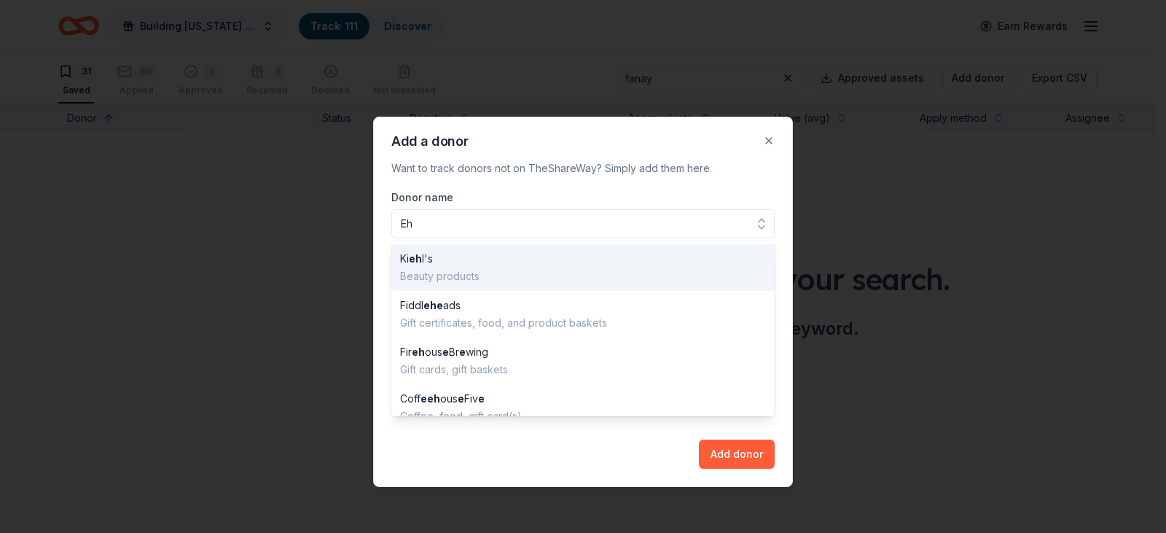
type input "E"
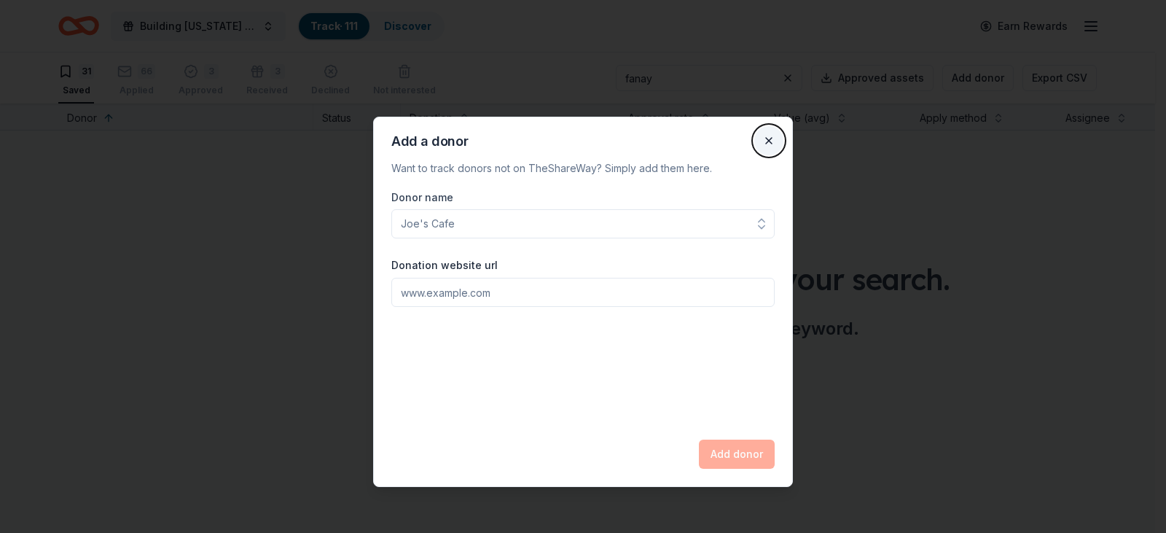
click at [765, 141] on button "Close" at bounding box center [768, 140] width 29 height 29
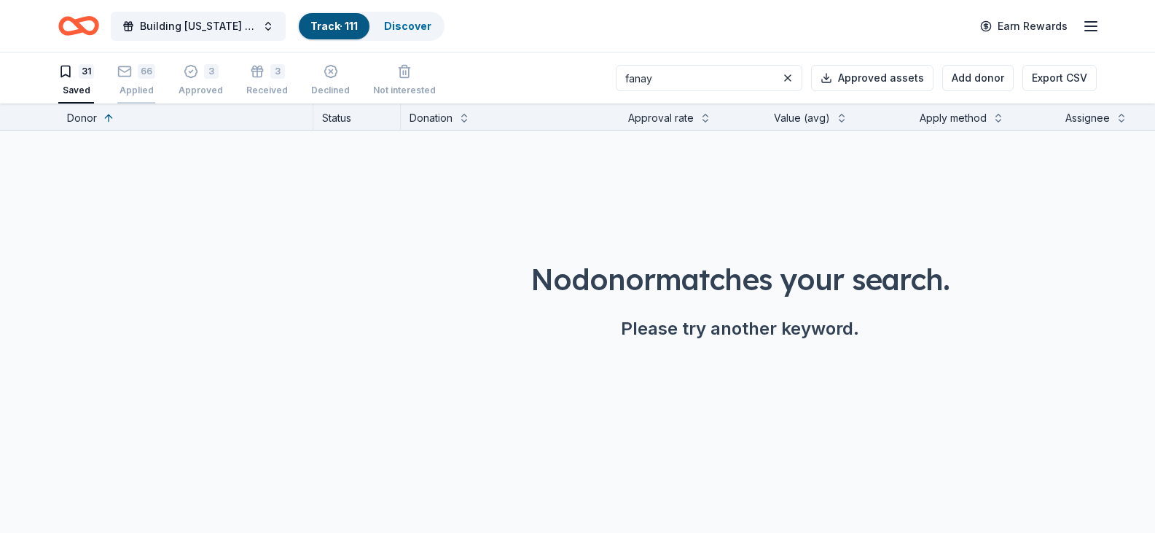
click at [138, 74] on div "66" at bounding box center [146, 71] width 17 height 15
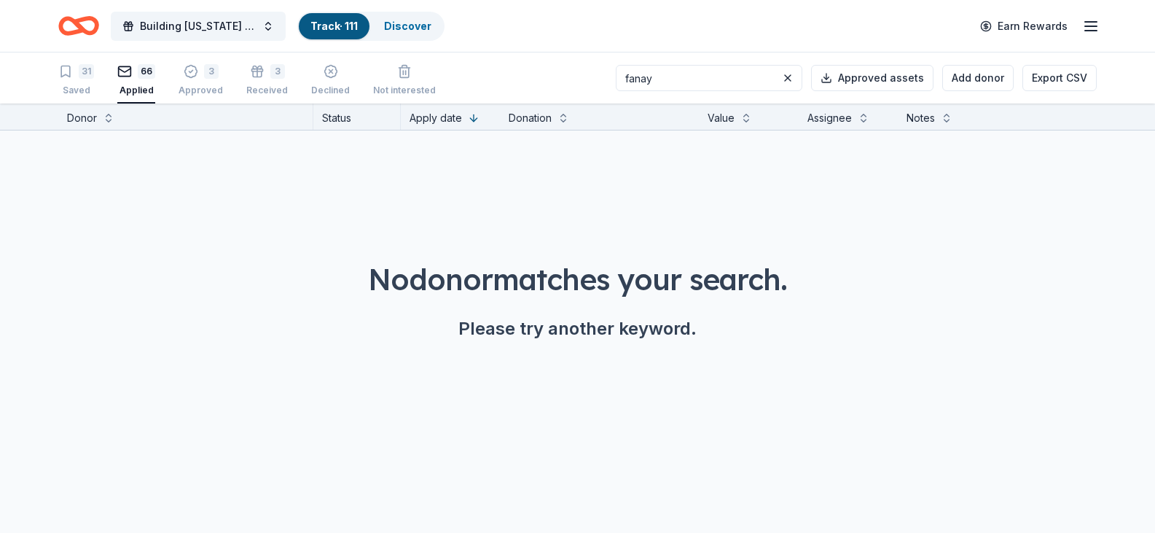
click at [721, 80] on input "fanay" at bounding box center [709, 78] width 187 height 26
drag, startPoint x: 545, startPoint y: 84, endPoint x: 500, endPoint y: 84, distance: 45.2
click at [500, 84] on div "31 Saved 66 Applied 3 Approved 3 Received Declined Not interested fanay Approve…" at bounding box center [577, 77] width 1038 height 51
type input "white Cap"
drag, startPoint x: 228, startPoint y: 64, endPoint x: 200, endPoint y: 73, distance: 29.0
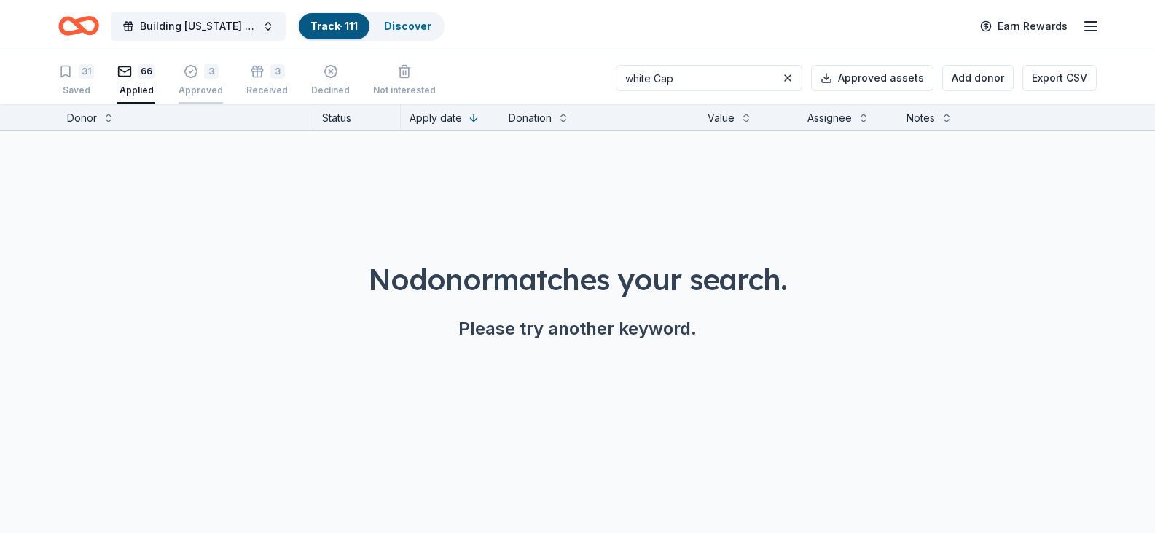
click at [223, 65] on div "31 Saved 66 Applied 3 Approved 3 Received Declined Not interested" at bounding box center [246, 80] width 377 height 45
click at [200, 71] on div "3" at bounding box center [201, 63] width 44 height 15
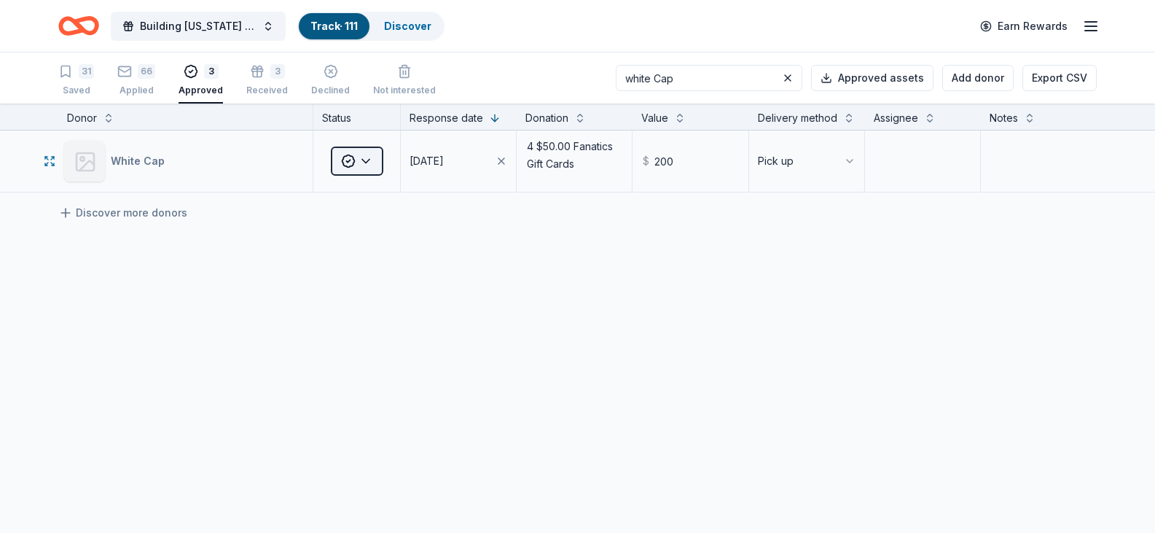
click at [363, 158] on html "Building Utah Youth Gala Track · 111 Discover Earn Rewards 31 Saved 66 Applied …" at bounding box center [577, 266] width 1155 height 533
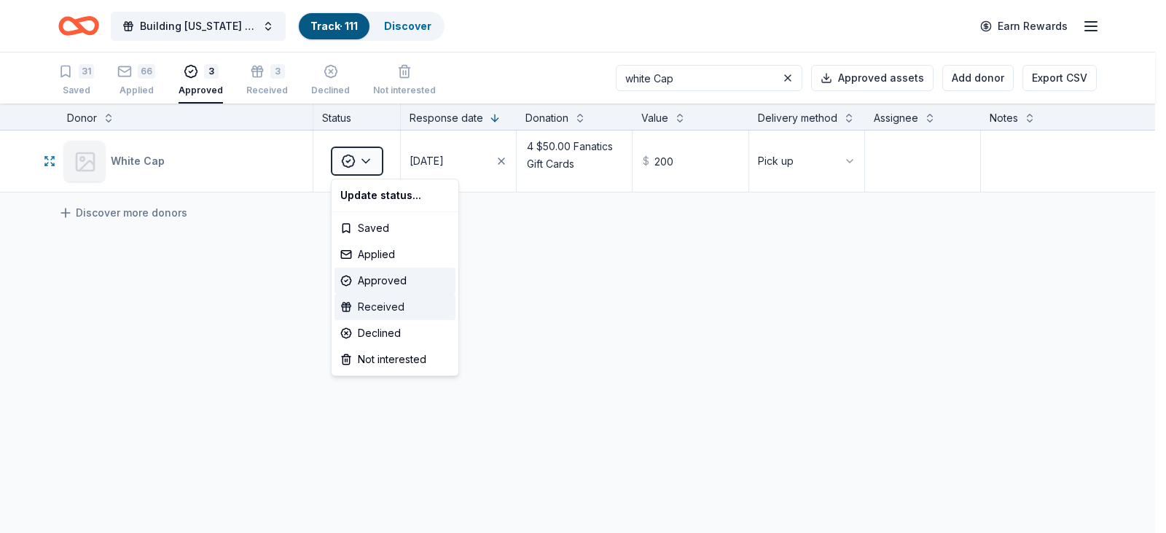
click at [371, 313] on div "Received" at bounding box center [394, 307] width 121 height 26
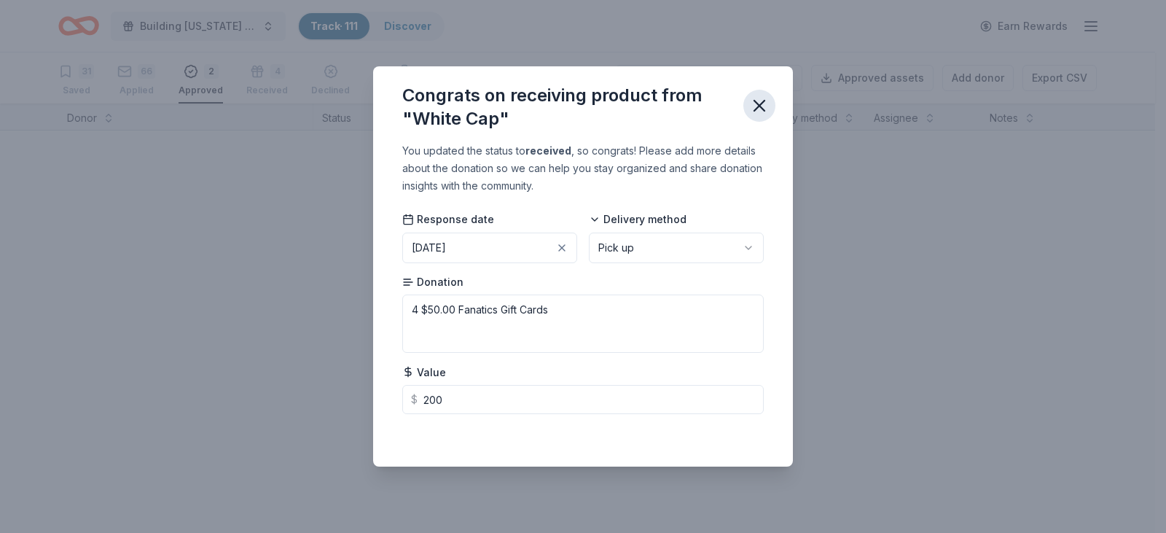
click at [759, 109] on icon "button" at bounding box center [759, 105] width 20 height 20
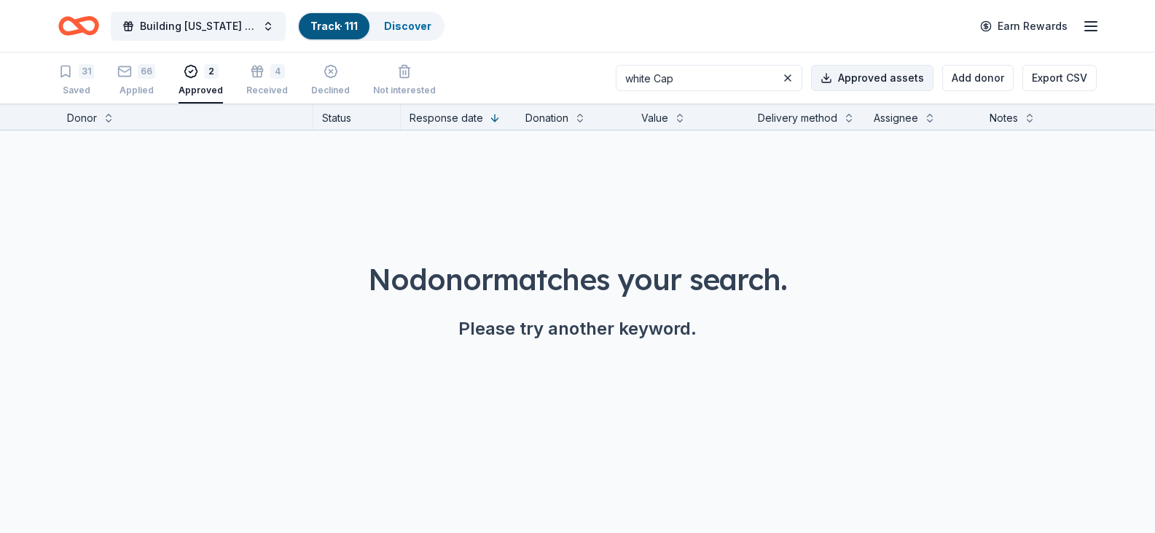
click at [884, 76] on button "Approved assets" at bounding box center [872, 78] width 122 height 26
click at [960, 74] on button "Add donor" at bounding box center [977, 78] width 71 height 26
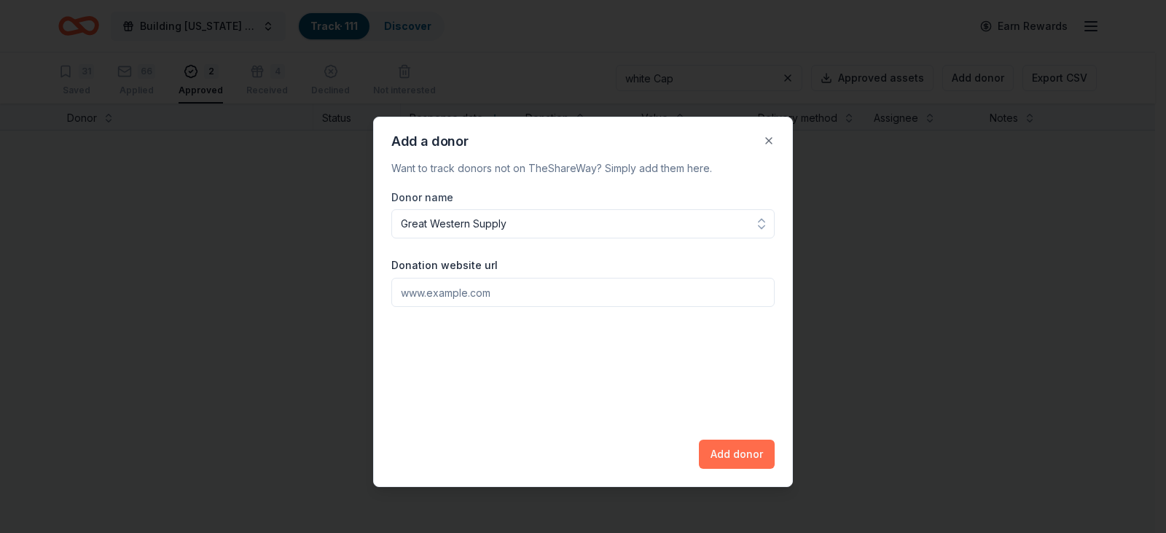
type input "Great Western Supply"
click at [761, 448] on button "Add donor" at bounding box center [737, 453] width 76 height 29
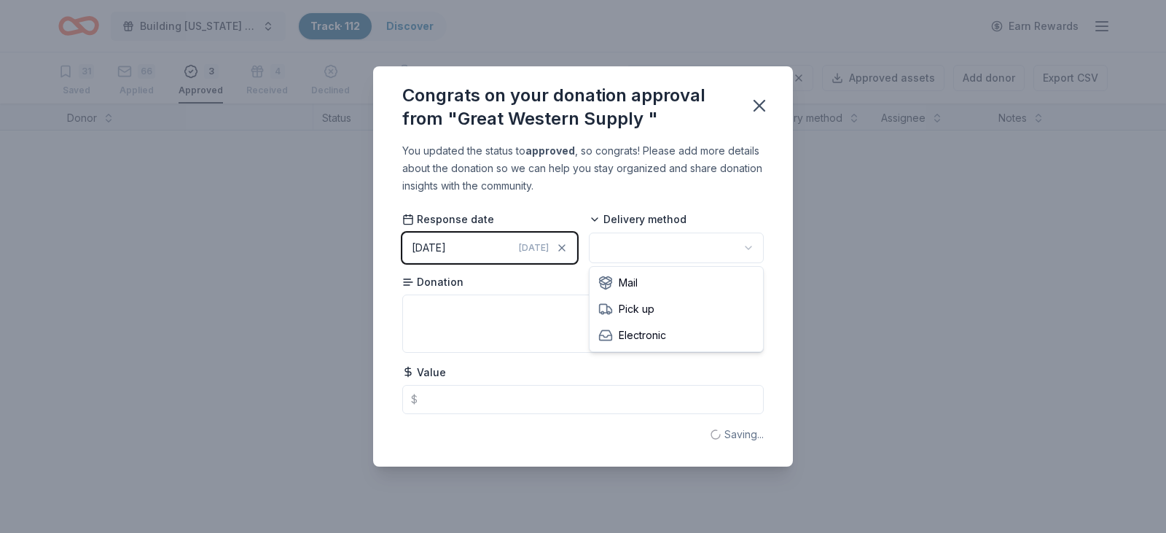
click at [754, 250] on html "Building Utah Youth Gala Track · 112 Discover Earn Rewards 31 Saved 66 Applied …" at bounding box center [583, 266] width 1166 height 533
click at [623, 316] on textarea at bounding box center [582, 323] width 361 height 58
type textarea "t"
type textarea "Tools"
click at [757, 103] on icon "button" at bounding box center [759, 105] width 20 height 20
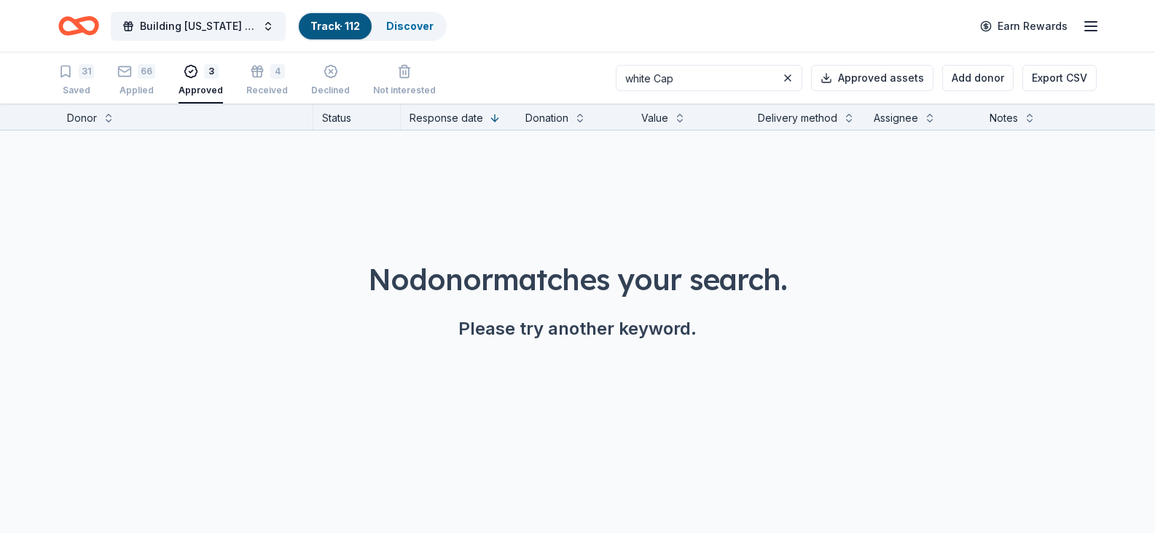
click at [195, 88] on div "Approved" at bounding box center [201, 83] width 44 height 12
click at [250, 71] on icon "button" at bounding box center [257, 63] width 15 height 15
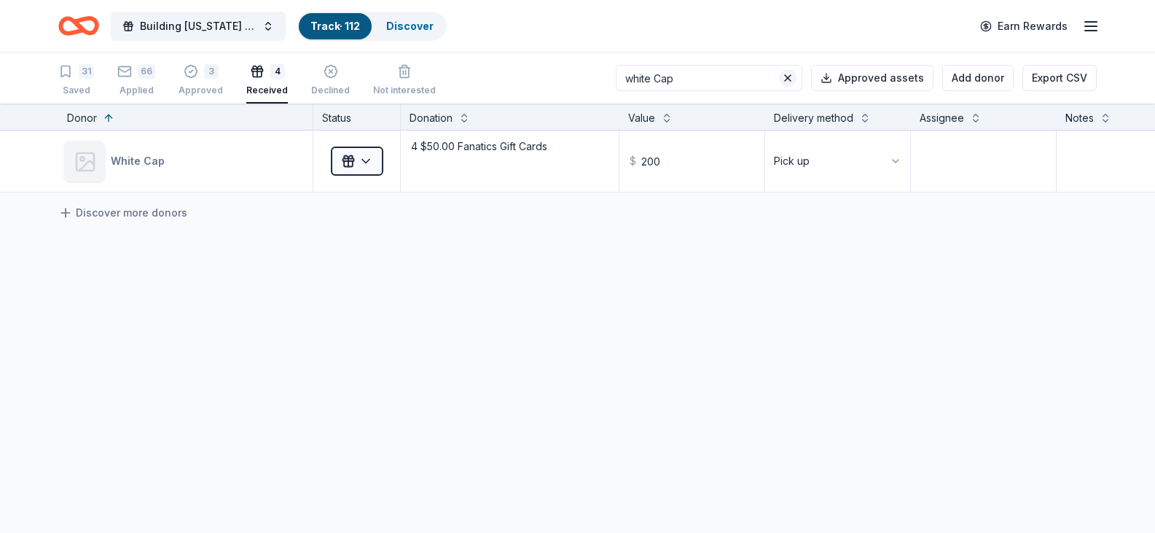
click at [793, 75] on button at bounding box center [787, 77] width 17 height 17
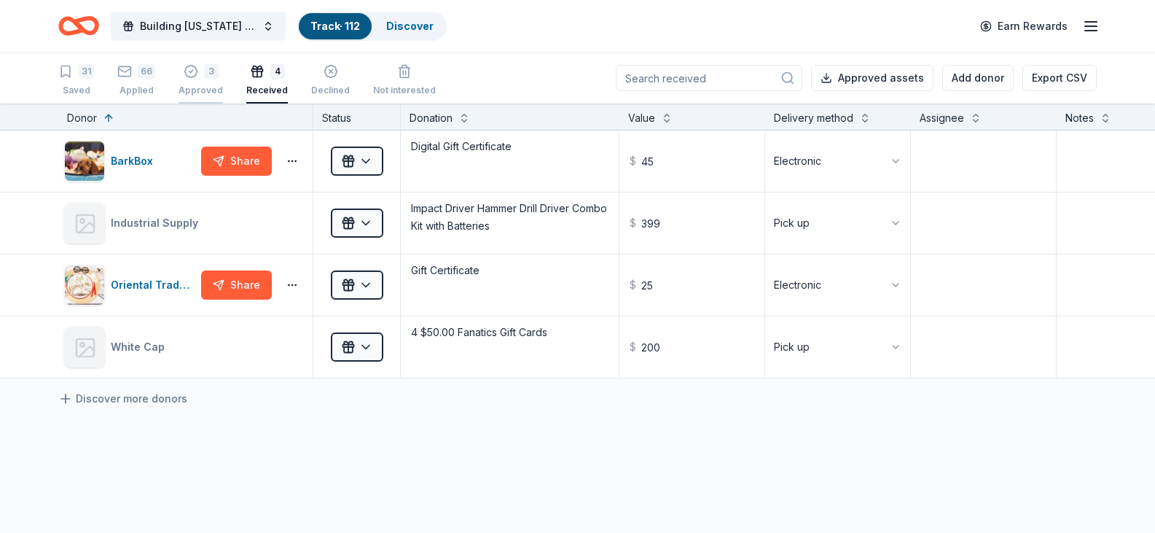
click at [188, 71] on icon "button" at bounding box center [191, 63] width 15 height 15
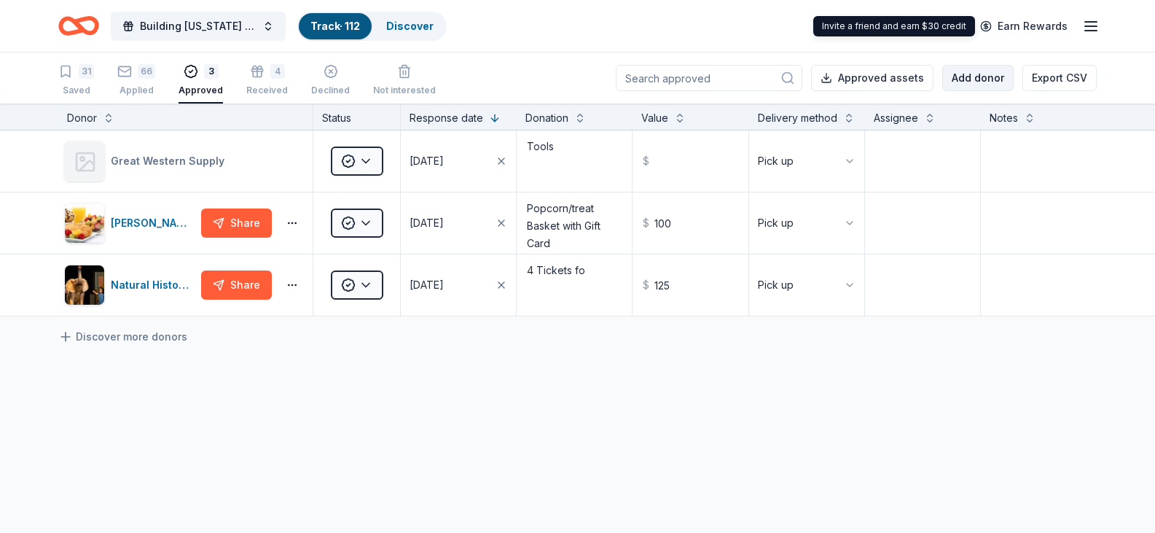
click at [999, 67] on button "Add donor" at bounding box center [977, 78] width 71 height 26
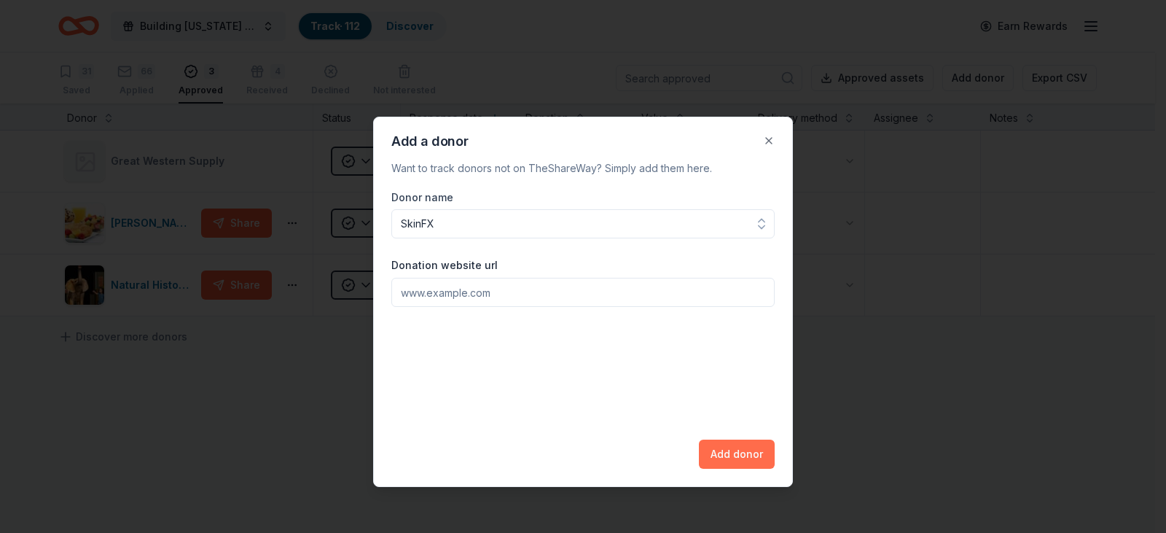
type input "SkinFX"
click at [721, 453] on button "Add donor" at bounding box center [737, 453] width 76 height 29
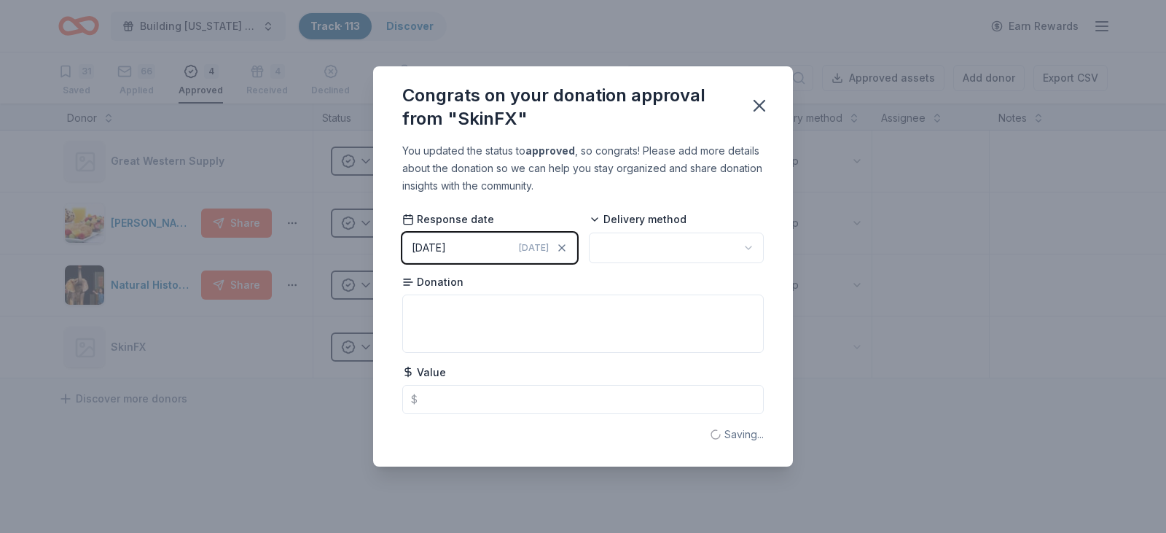
click at [749, 246] on html "Building Utah Youth Gala Track · 113 Discover Earn Rewards 31 Saved 66 Applied …" at bounding box center [583, 266] width 1166 height 533
click at [629, 309] on textarea at bounding box center [582, 323] width 361 height 58
type textarea "k"
type textarea "SkinCare"
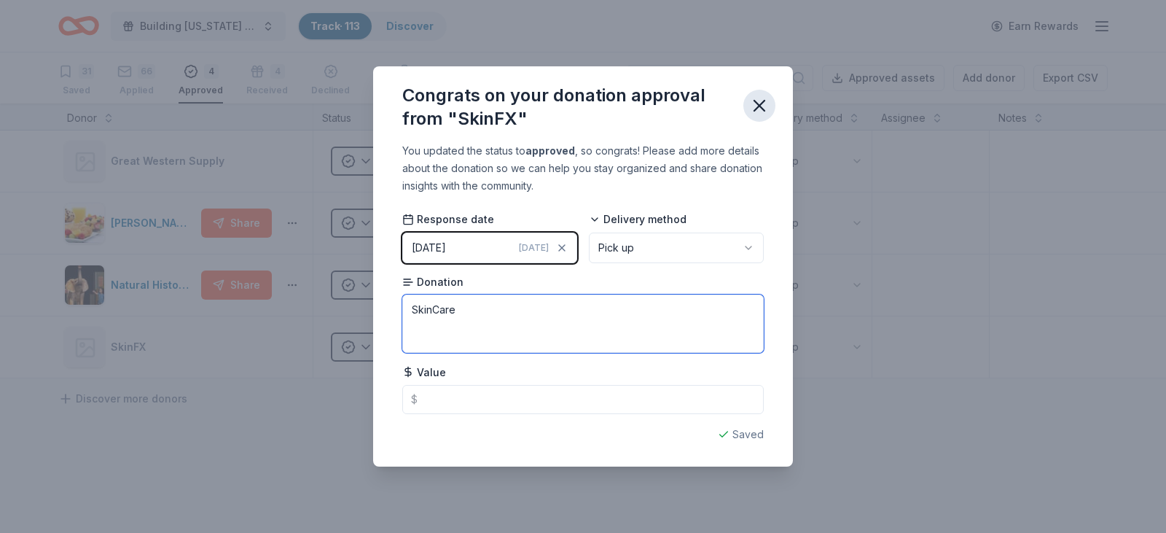
type textarea "SkinCare"
click at [756, 101] on icon "button" at bounding box center [759, 106] width 10 height 10
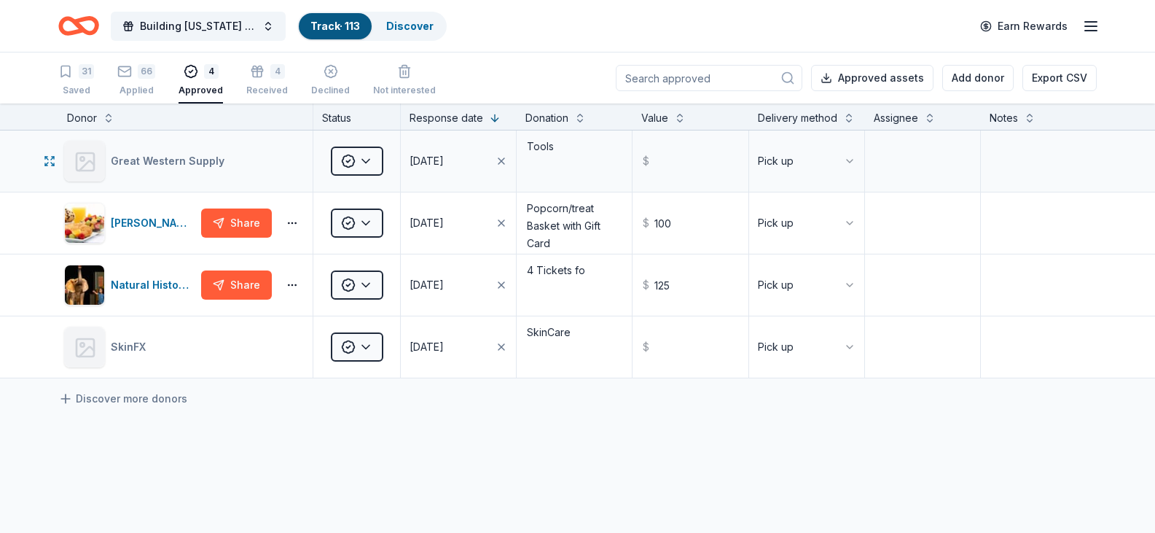
click at [90, 162] on icon at bounding box center [86, 165] width 15 height 9
click at [207, 171] on div "Great Western Supply" at bounding box center [182, 161] width 237 height 41
click at [194, 162] on div "Great Western Supply" at bounding box center [171, 160] width 120 height 17
click at [260, 149] on div "Great Western Supply" at bounding box center [182, 161] width 237 height 41
click at [46, 163] on icon "button" at bounding box center [50, 161] width 12 height 12
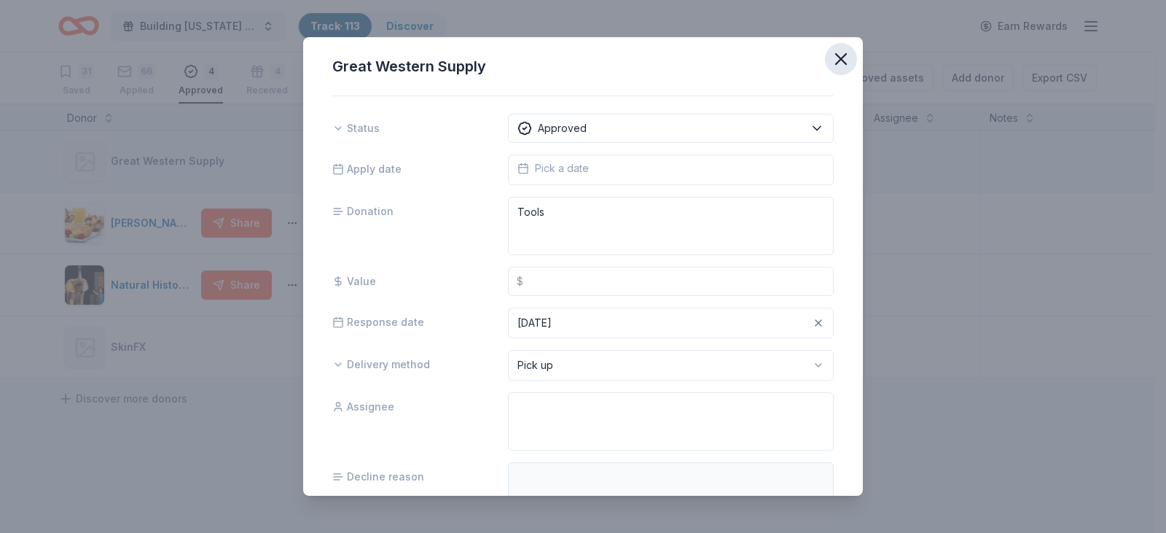
click at [842, 58] on button "button" at bounding box center [841, 59] width 32 height 32
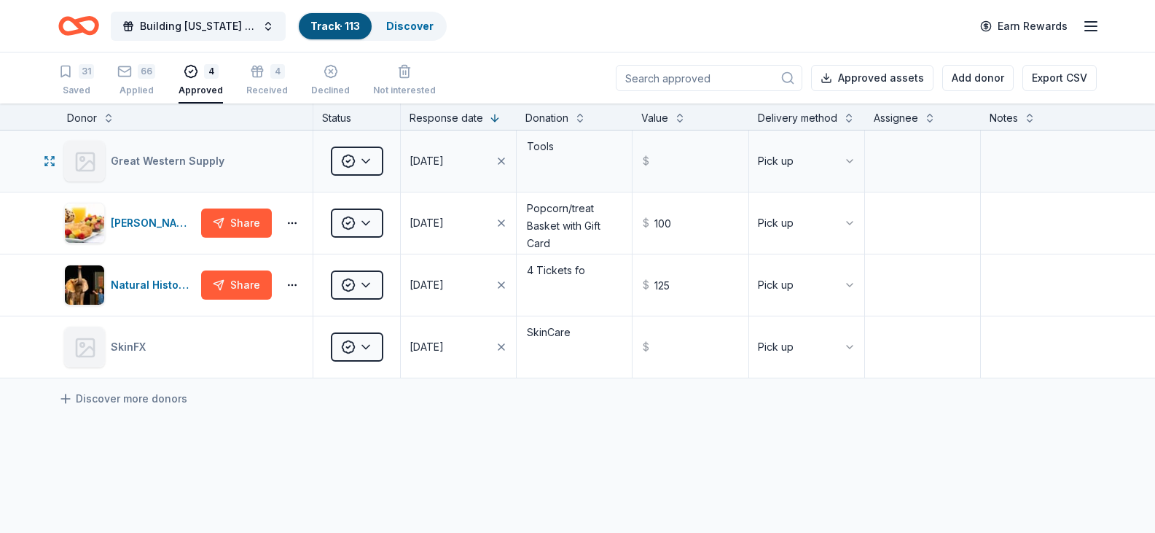
click at [85, 163] on icon at bounding box center [85, 161] width 23 height 23
click at [86, 162] on icon at bounding box center [85, 161] width 23 height 23
drag, startPoint x: 106, startPoint y: 161, endPoint x: 157, endPoint y: 152, distance: 51.2
click at [157, 152] on div "Great Western Supply" at bounding box center [182, 161] width 237 height 41
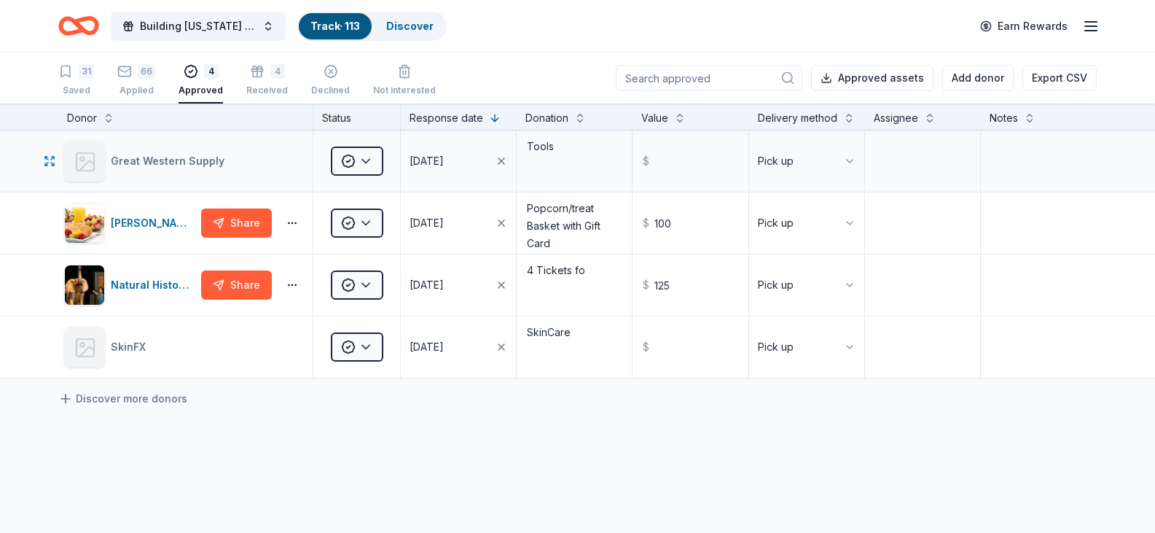
click at [151, 158] on div "Great Western Supply" at bounding box center [171, 160] width 120 height 17
click at [50, 163] on icon "button" at bounding box center [50, 161] width 12 height 12
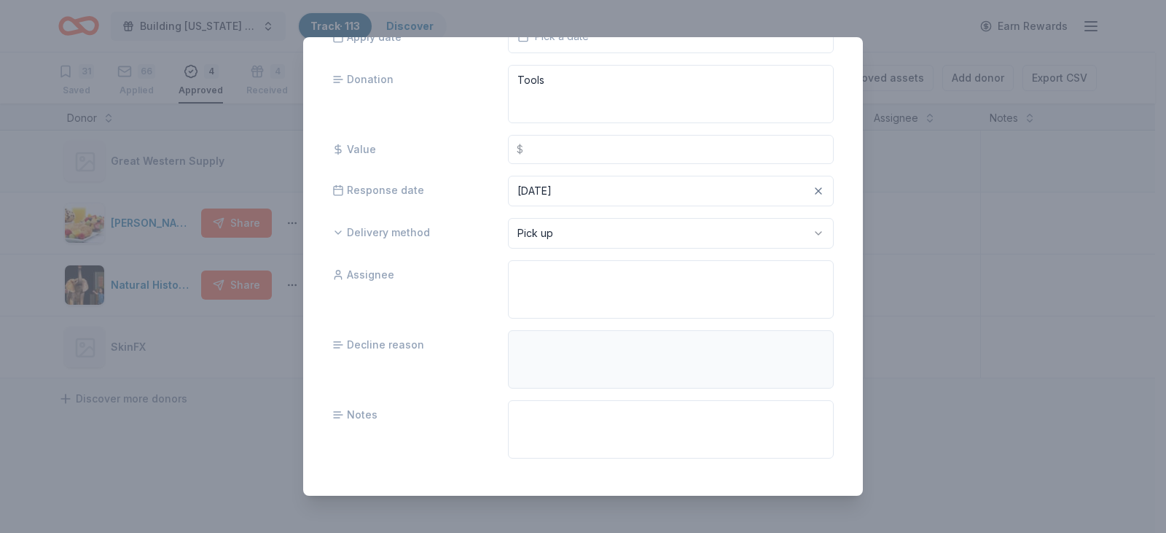
scroll to position [144, 0]
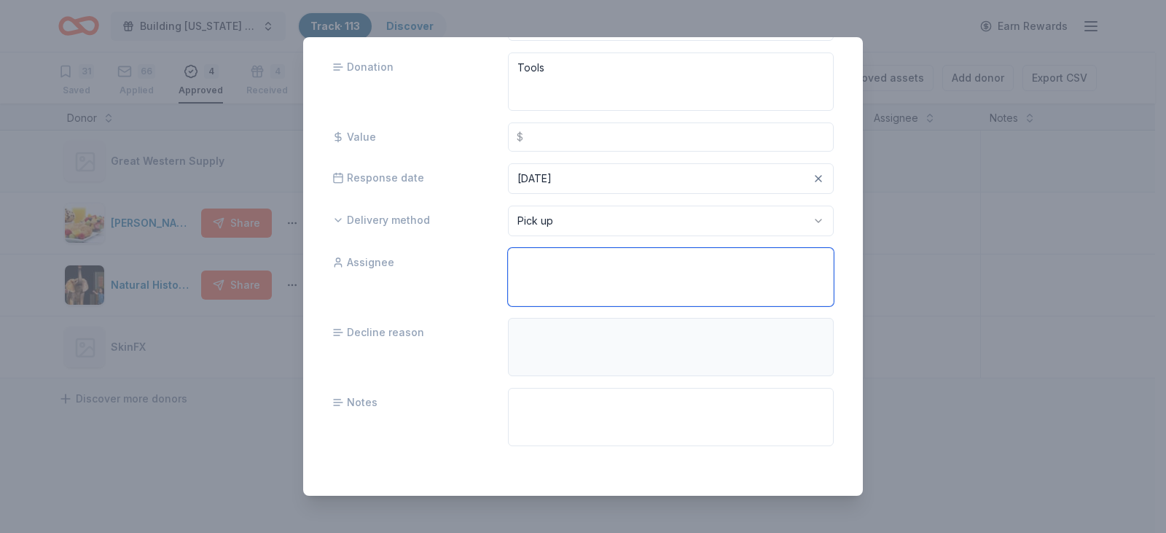
click at [547, 289] on textarea at bounding box center [671, 277] width 326 height 58
type textarea "Sheila Kawaguchi"
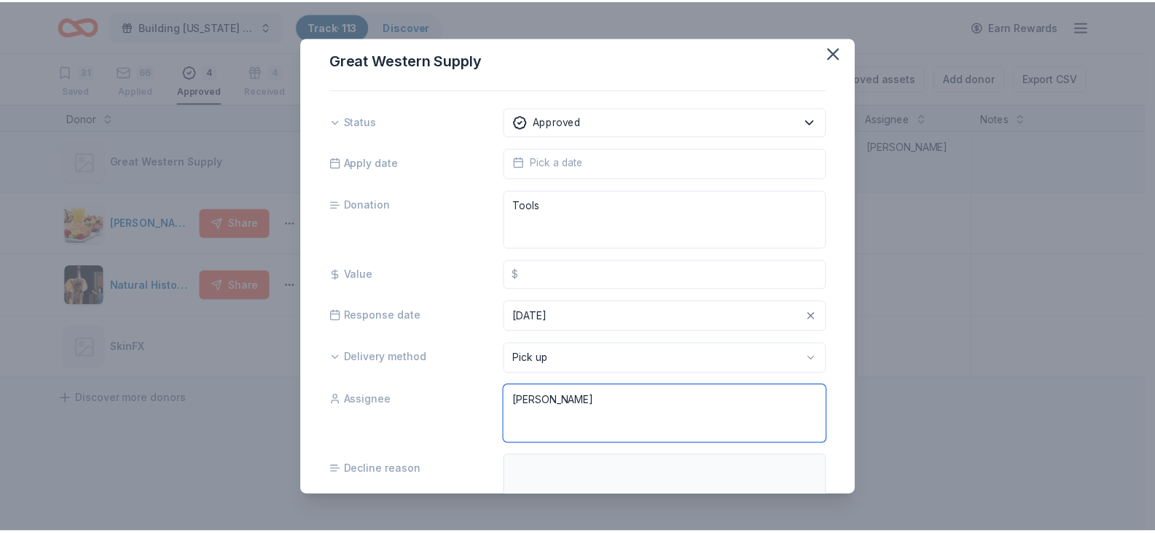
scroll to position [0, 0]
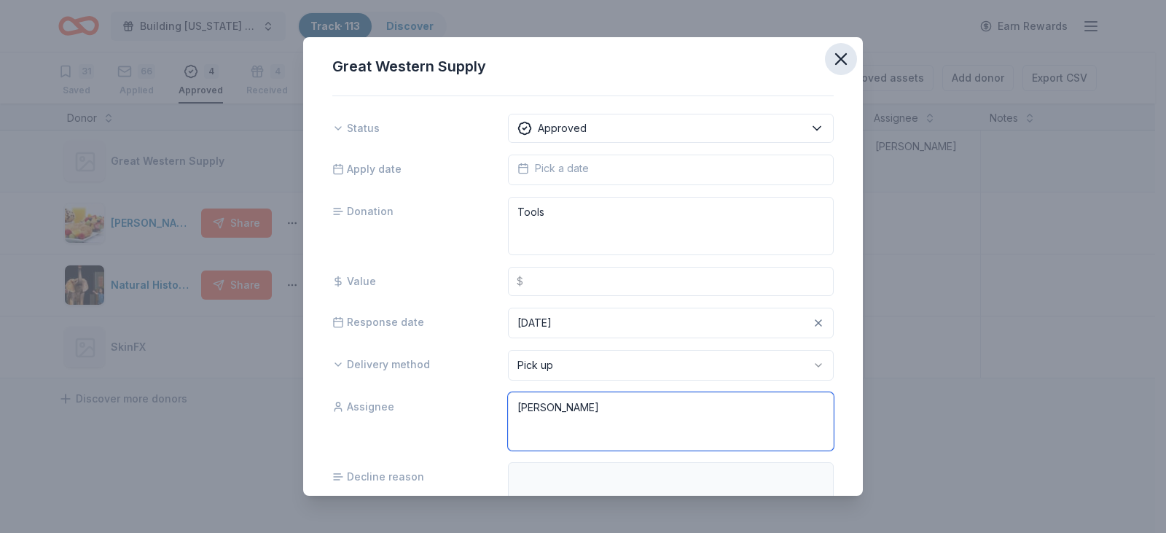
type textarea "Sheila Kawaguchi"
click at [831, 55] on icon "button" at bounding box center [841, 59] width 20 height 20
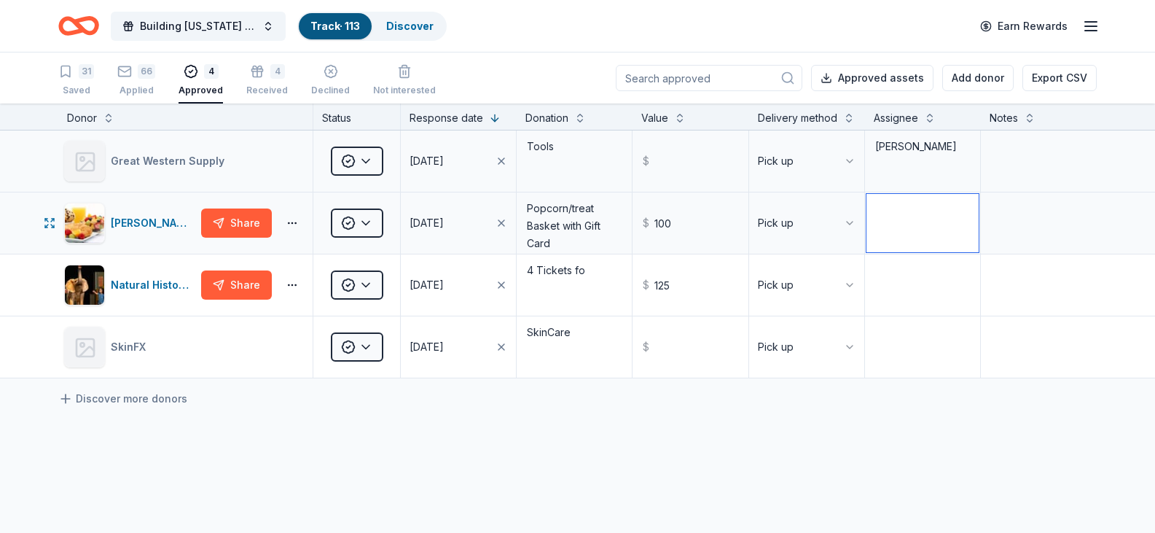
click at [895, 216] on textarea at bounding box center [922, 223] width 112 height 58
drag, startPoint x: 960, startPoint y: 206, endPoint x: 799, endPoint y: 199, distance: 160.5
click at [799, 199] on div "Lee's Marketplace Share Approved 10/01/2025 Popcorn/treat Basket with Gift Card…" at bounding box center [577, 222] width 1155 height 61
type textarea "Sheila Kawaguchi"
click at [911, 287] on textarea at bounding box center [922, 285] width 112 height 58
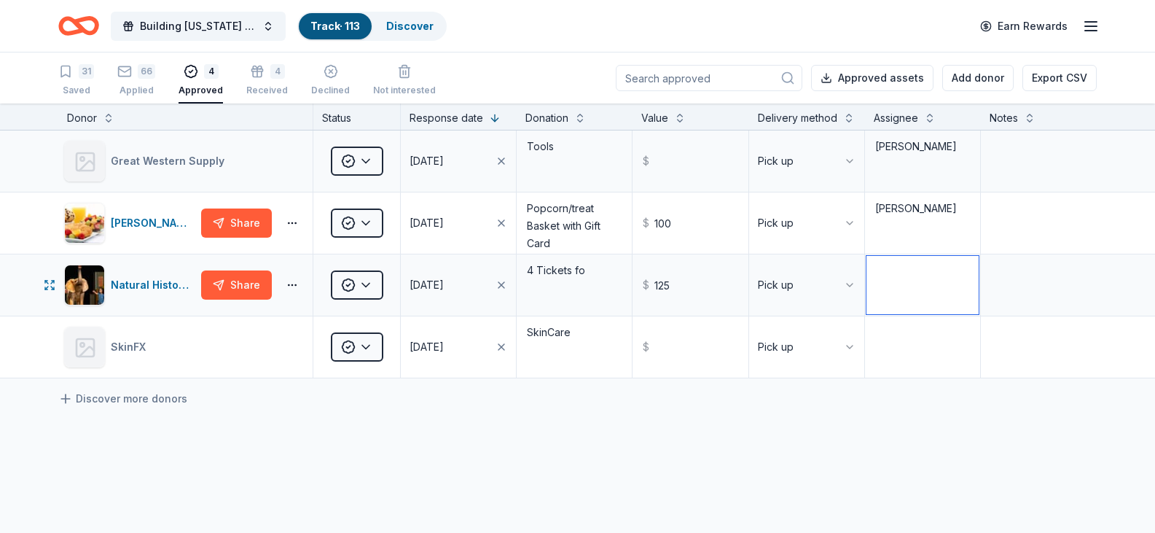
paste textarea "Sheila Kawaguchi"
type textarea "Sheila Kawaguchi"
click at [888, 359] on textarea at bounding box center [922, 347] width 112 height 58
paste textarea "Sheila Kawaguchi"
type textarea "Sheila Kawaguchi"
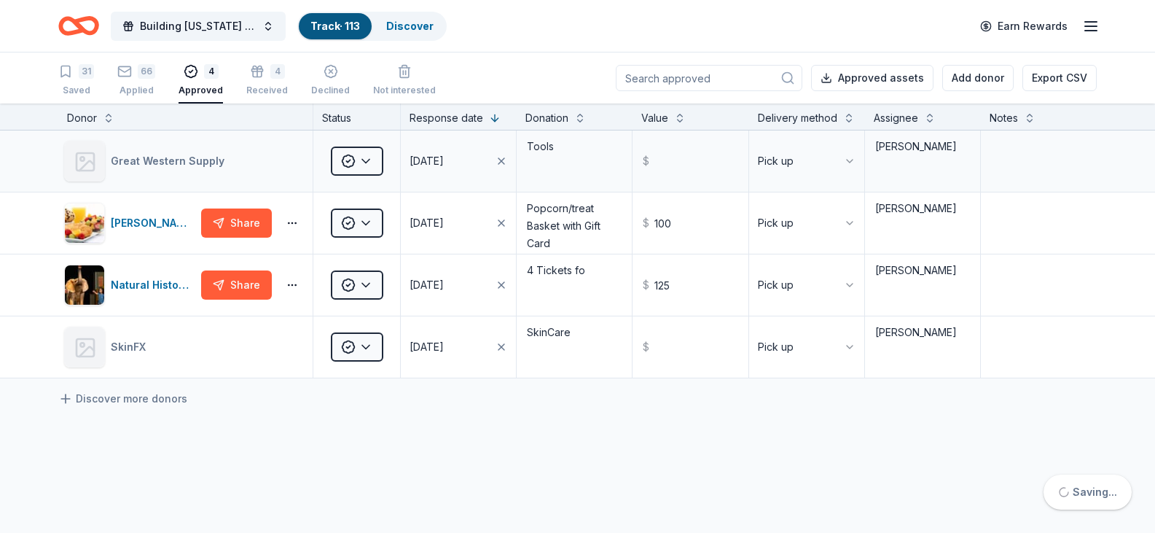
click at [747, 461] on div "Great Western Supply Approved 10/15/2025 Tools $ Pick up Sheila Kawaguchi Lee's…" at bounding box center [577, 391] width 1155 height 522
drag, startPoint x: 265, startPoint y: 69, endPoint x: 284, endPoint y: 80, distance: 21.9
click at [270, 69] on div "4" at bounding box center [277, 63] width 15 height 15
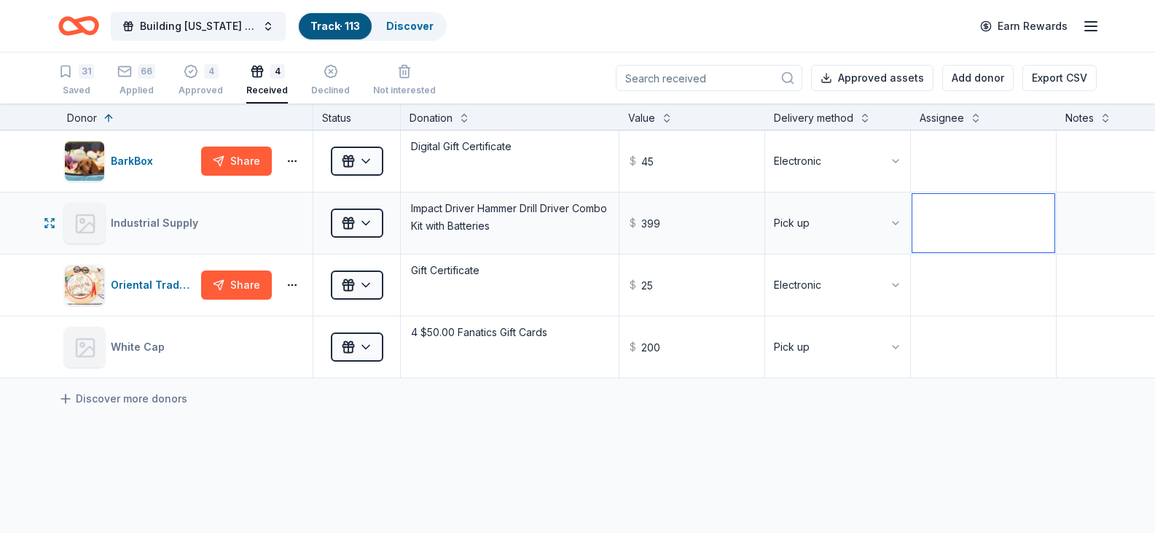
click at [978, 216] on textarea at bounding box center [983, 223] width 142 height 58
drag, startPoint x: 1028, startPoint y: 203, endPoint x: 893, endPoint y: 195, distance: 135.8
click at [893, 195] on div "Industrial Supply Received Impact Driver Hammer Drill Driver Combo Kit with Bat…" at bounding box center [667, 222] width 1334 height 61
type textarea "Casey Kawaguchi"
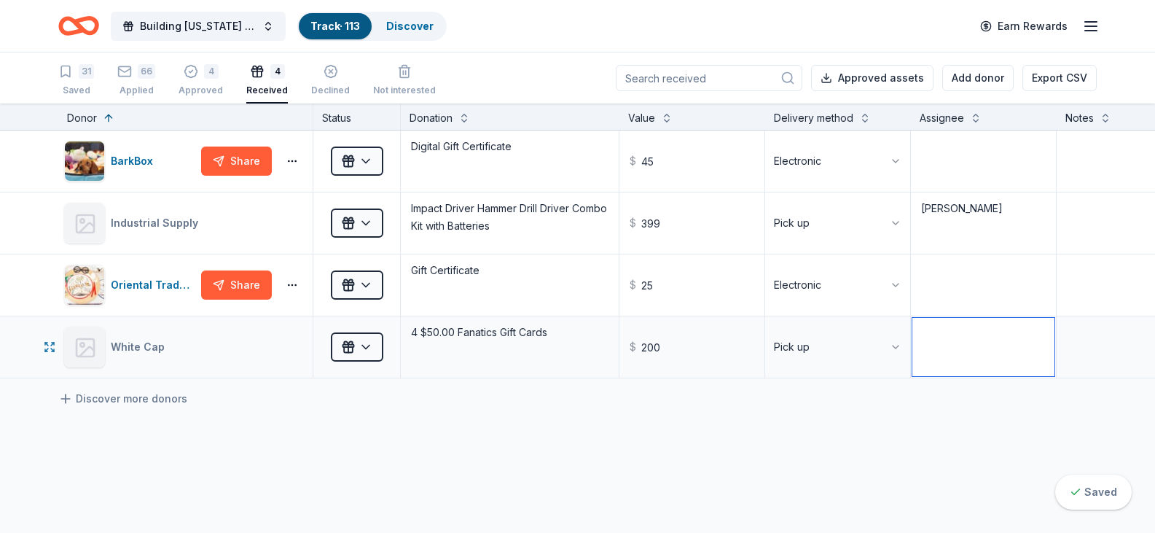
click at [948, 352] on textarea at bounding box center [983, 347] width 142 height 58
paste textarea "Casey Kawaguchi"
type textarea "Casey Kawaguchi"
click at [950, 267] on textarea at bounding box center [983, 285] width 142 height 58
type textarea "Digital"
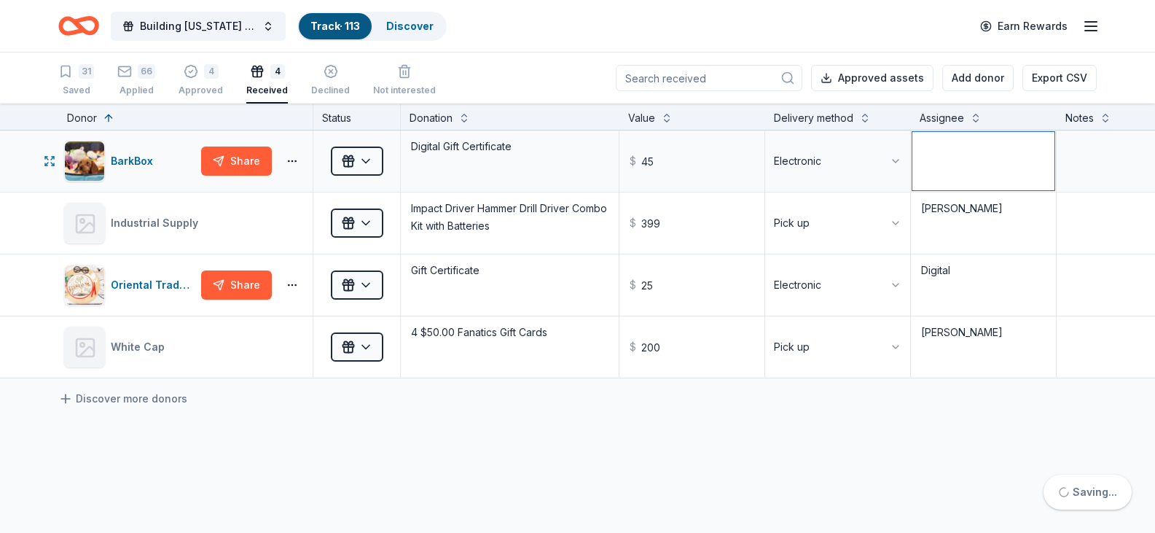
click at [989, 158] on textarea at bounding box center [983, 161] width 142 height 58
type textarea "Digital"
click at [774, 458] on div "BarkBox Share Received Digital Gift Certificate $ 45 Electronic Digital Industr…" at bounding box center [667, 391] width 1334 height 522
click at [192, 71] on icon "button" at bounding box center [191, 64] width 15 height 15
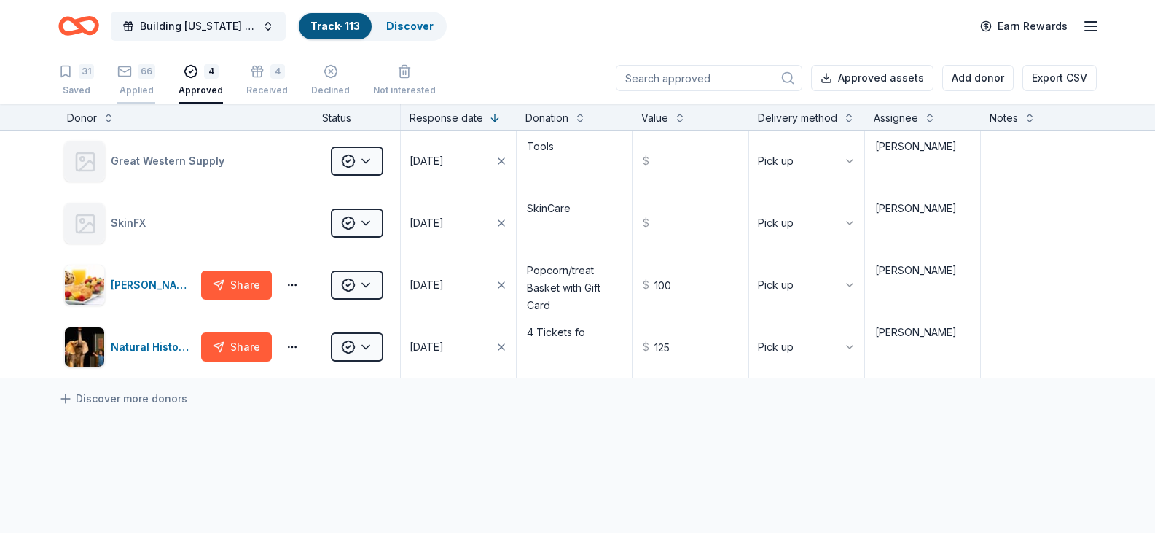
click at [129, 66] on icon "button" at bounding box center [124, 71] width 15 height 15
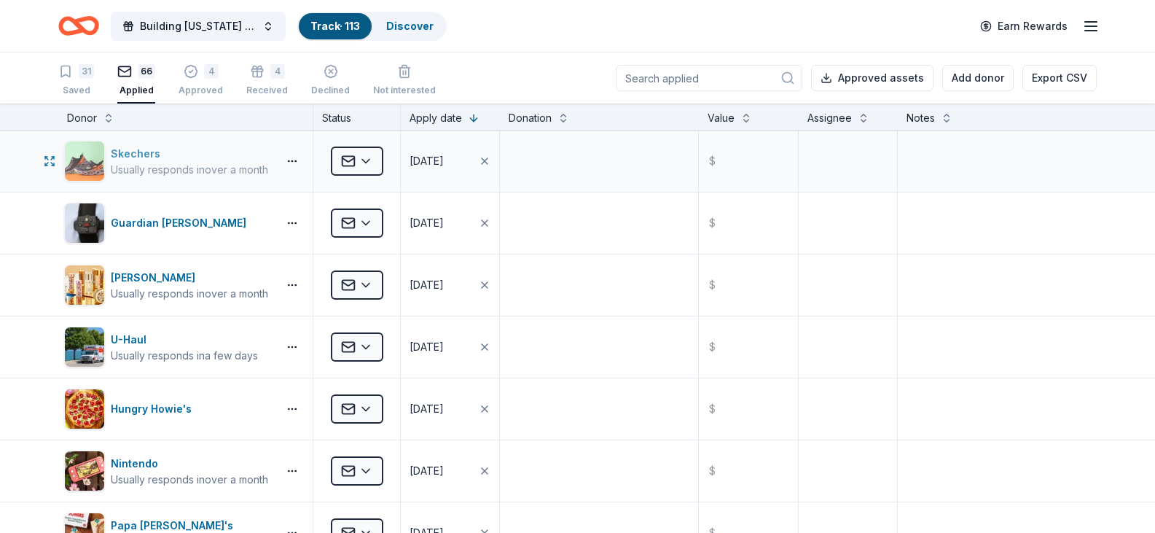
click at [169, 154] on div "Skechers" at bounding box center [189, 153] width 157 height 17
click at [912, 166] on textarea at bounding box center [997, 161] width 196 height 58
drag, startPoint x: 985, startPoint y: 147, endPoint x: 846, endPoint y: 137, distance: 138.8
click at [846, 137] on div "Skechers Usually responds in over a month Applied 10/06/2025 $ Due 10/16/25" at bounding box center [577, 160] width 1155 height 61
type textarea "Due 10/16/25"
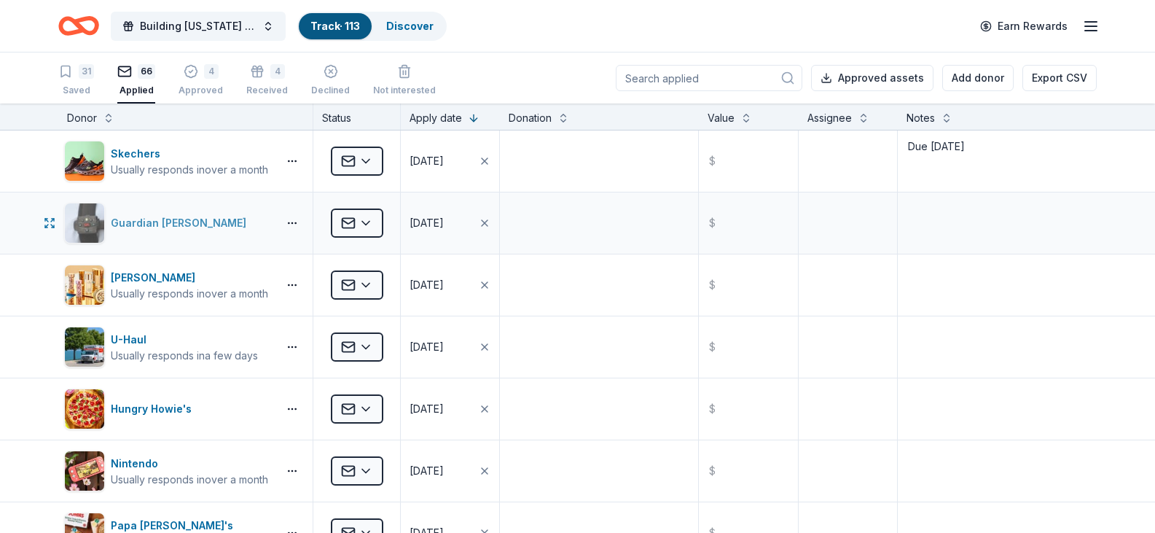
click at [78, 219] on img "button" at bounding box center [84, 222] width 39 height 39
paste textarea "Due 10/16/25"
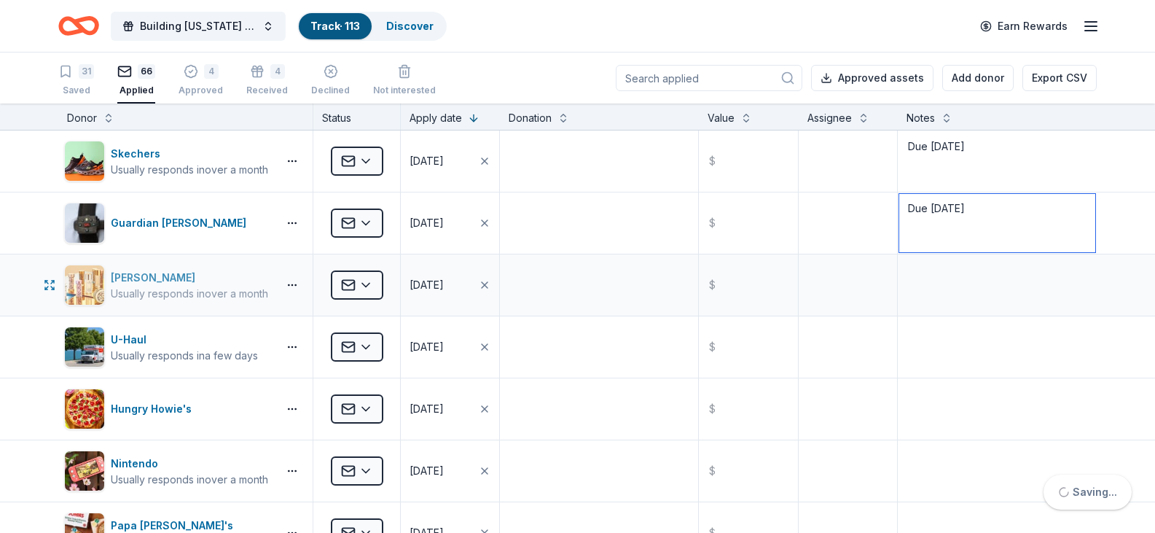
type textarea "Due 10/16/25"
click at [147, 277] on div "Elizabeth Arden" at bounding box center [189, 277] width 157 height 17
paste textarea "Due 10/16/25"
type textarea "Due 10/16/25"
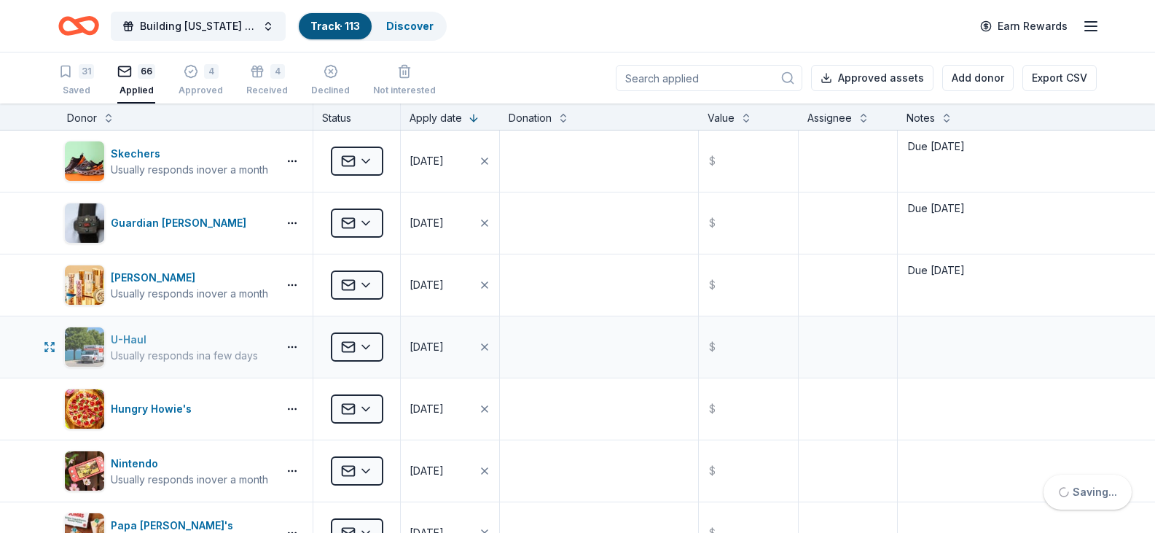
click at [138, 340] on div "U-Haul" at bounding box center [184, 339] width 147 height 17
click at [932, 334] on textarea at bounding box center [997, 347] width 196 height 58
paste textarea "Due 10/16/25"
click at [942, 332] on textarea "Due 10/16/25" at bounding box center [997, 347] width 196 height 58
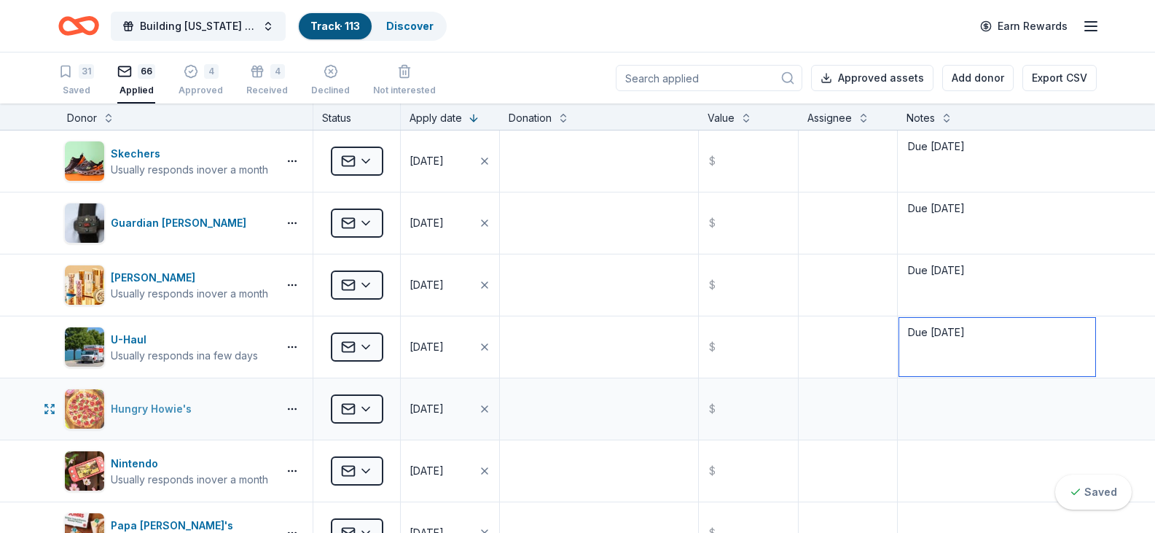
type textarea "Due 10/25/25"
click at [92, 400] on img "button" at bounding box center [84, 408] width 39 height 39
paste textarea "Due 10/16/25"
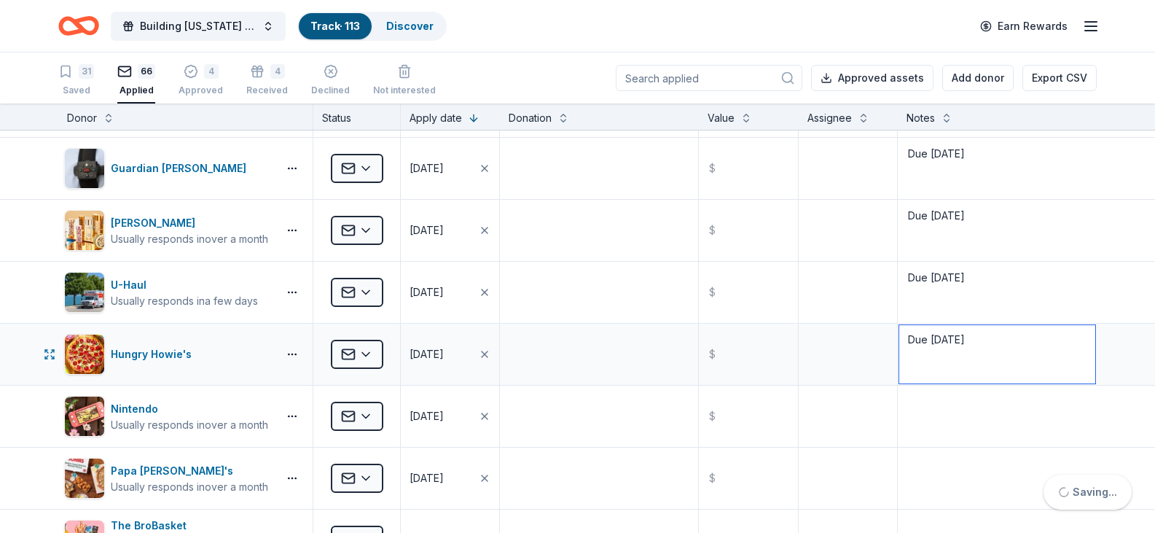
scroll to position [146, 0]
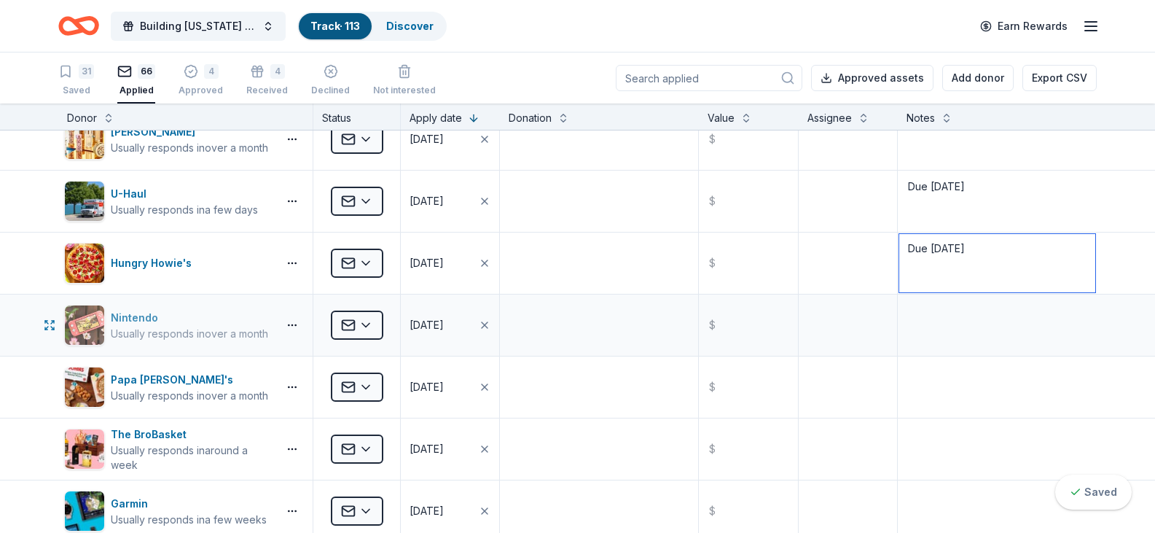
type textarea "Due 10/16/25"
click at [93, 316] on img "button" at bounding box center [84, 324] width 39 height 39
paste textarea "Due 10/16/25"
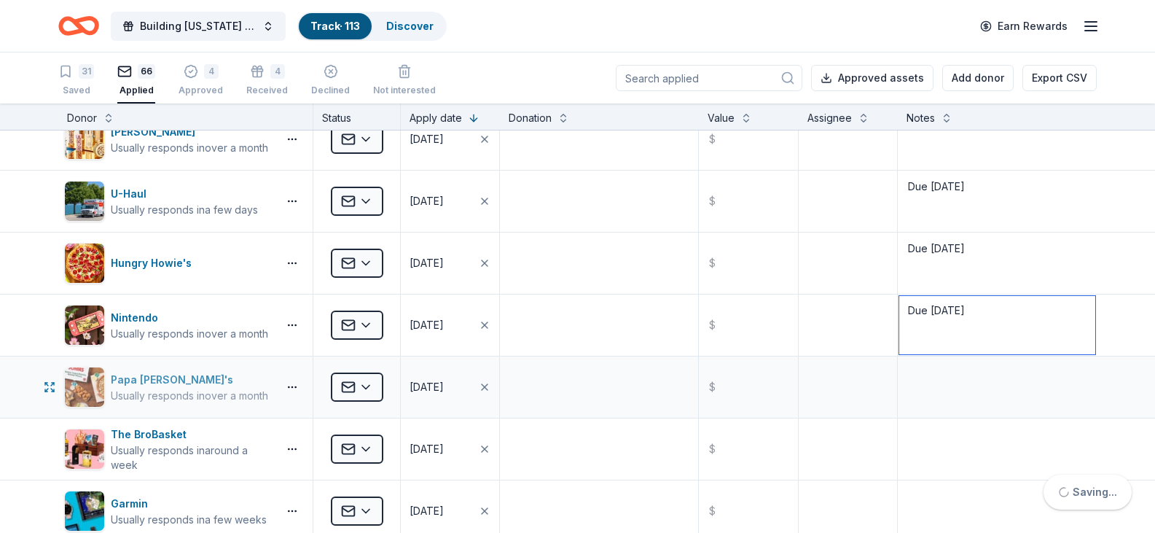
type textarea "Due 10/16/25"
click at [107, 380] on div "Papa John's Usually responds in over a month" at bounding box center [168, 387] width 208 height 41
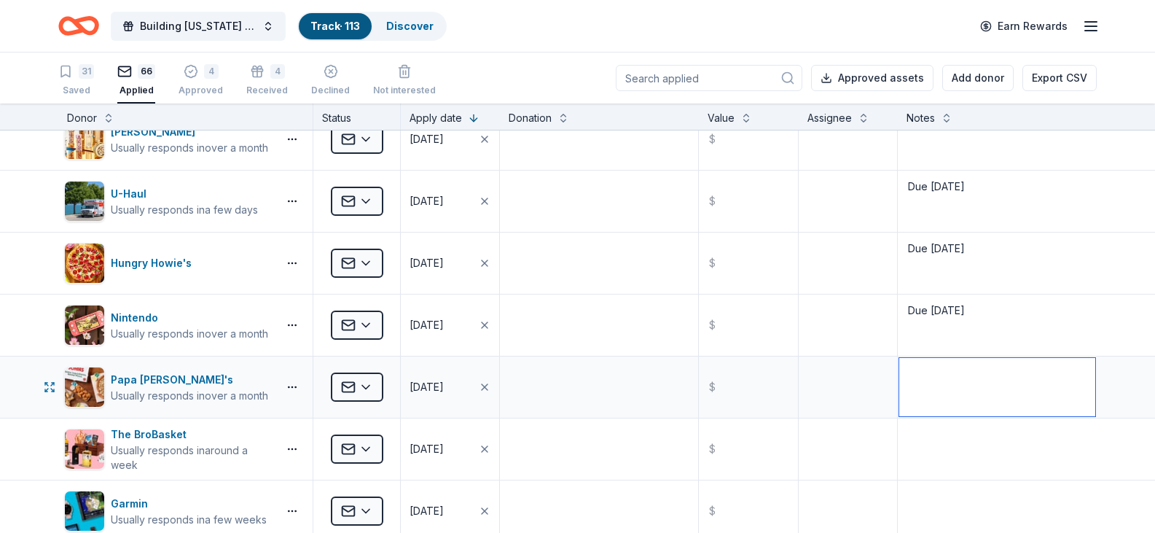
paste textarea "Due 10/16/25"
type textarea "Due 10/16/25"
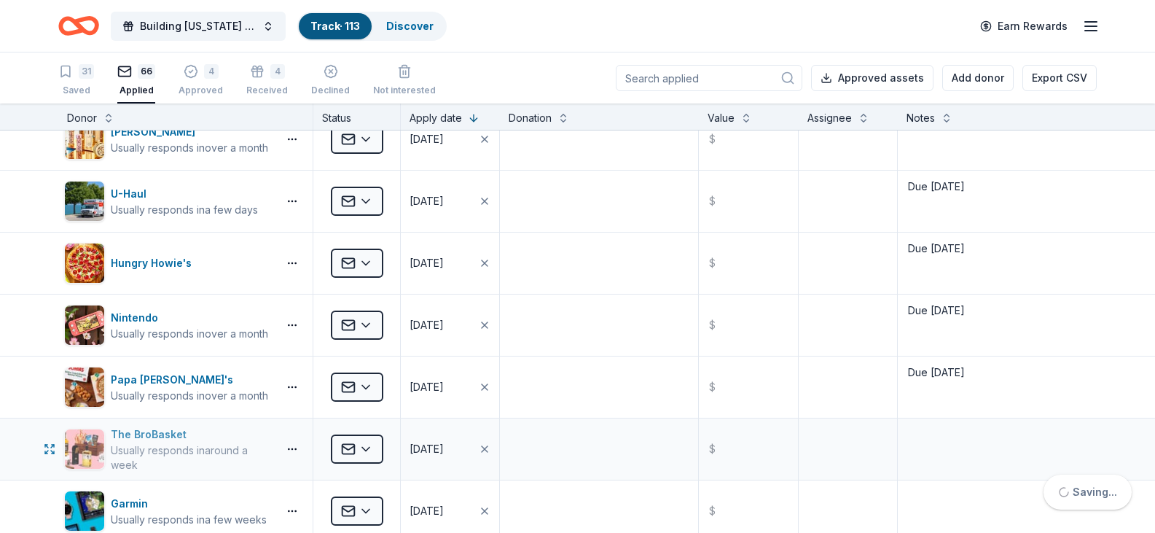
click at [94, 439] on img "button" at bounding box center [84, 448] width 39 height 39
paste textarea "Due 10/16/25"
click at [944, 432] on textarea "Due 10/16/25" at bounding box center [997, 449] width 196 height 58
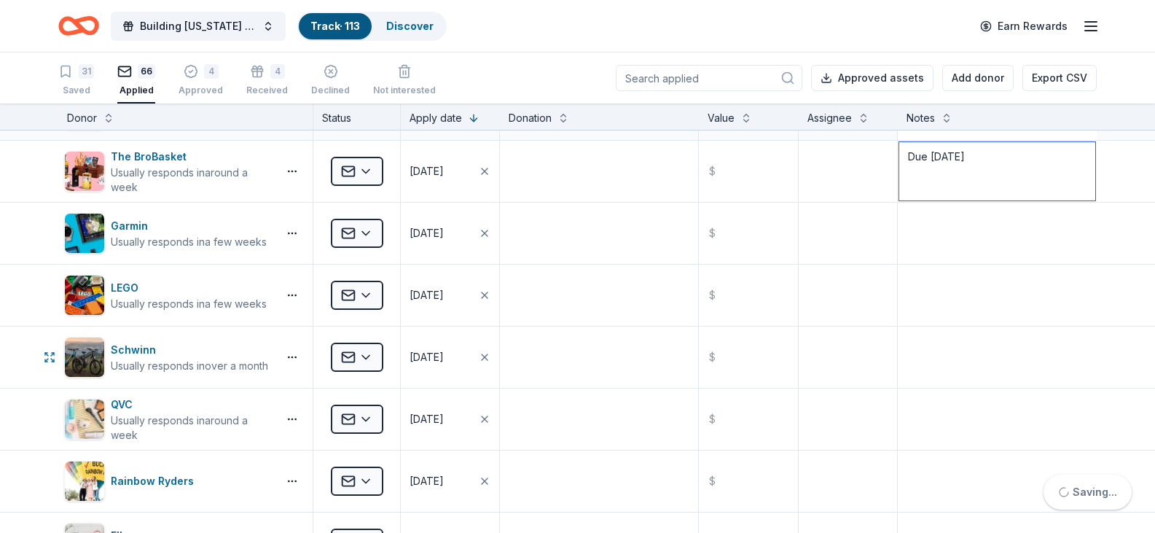
scroll to position [437, 0]
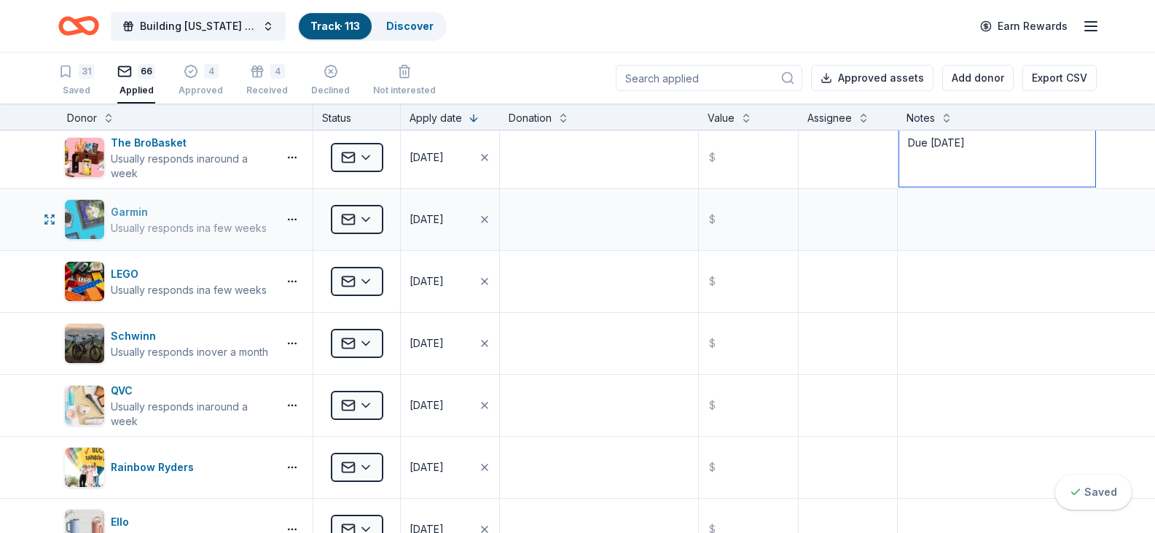
type textarea "Due 10/31/25"
click at [100, 212] on img "button" at bounding box center [84, 219] width 39 height 39
paste textarea "Due 10/16/25"
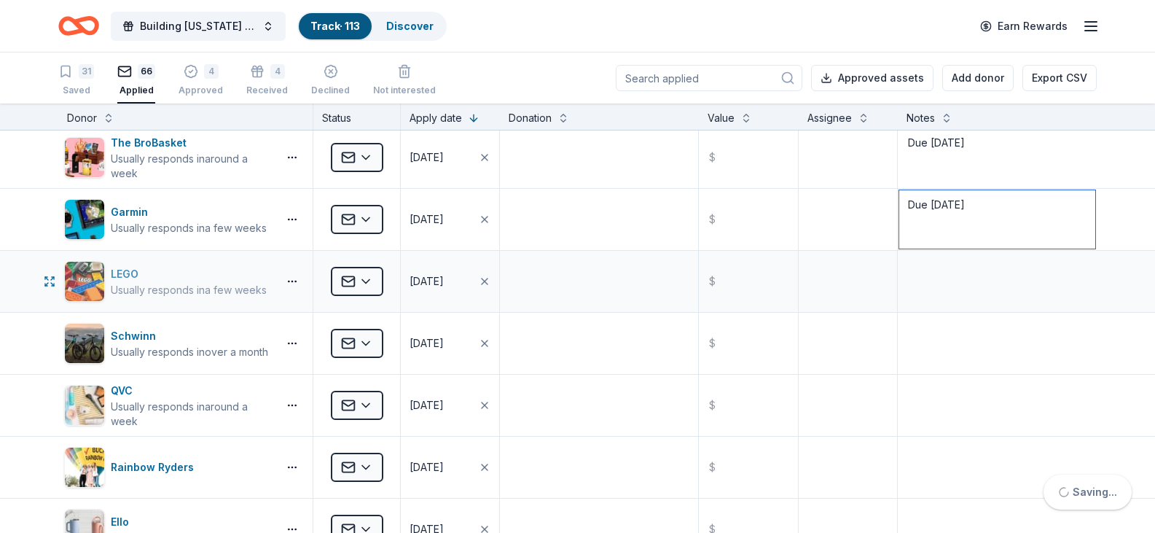
type textarea "Due 10/16/25"
click at [87, 291] on img "button" at bounding box center [84, 281] width 39 height 39
paste textarea "Due 10/16/25"
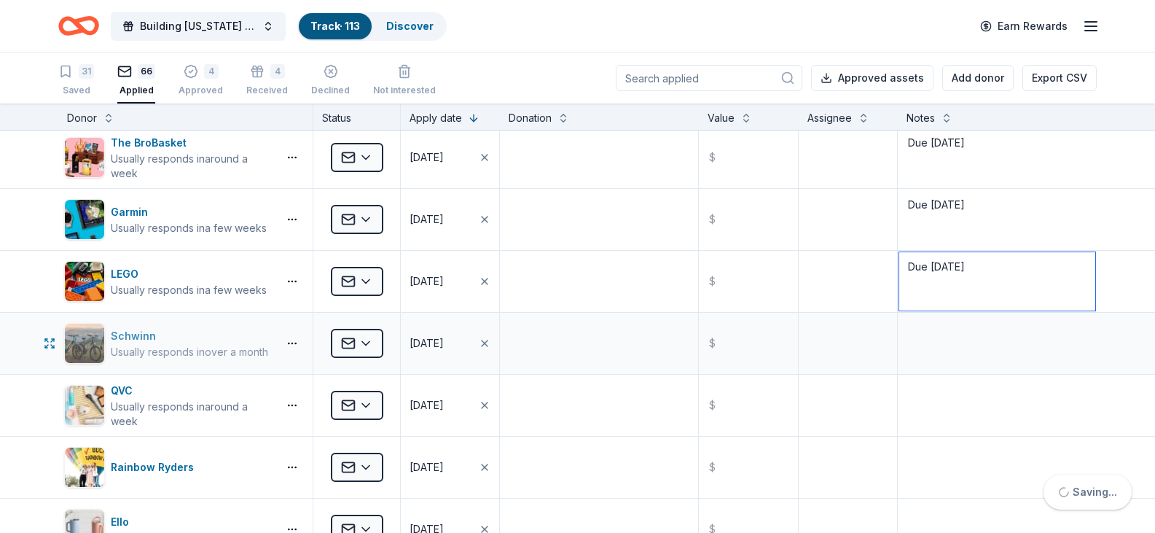
type textarea "Due 10/16/25"
click at [95, 330] on img "button" at bounding box center [84, 343] width 39 height 39
drag, startPoint x: 987, startPoint y: 311, endPoint x: 984, endPoint y: 331, distance: 20.0
paste textarea "Due 10/16/25"
type textarea "Due 10/16/25"
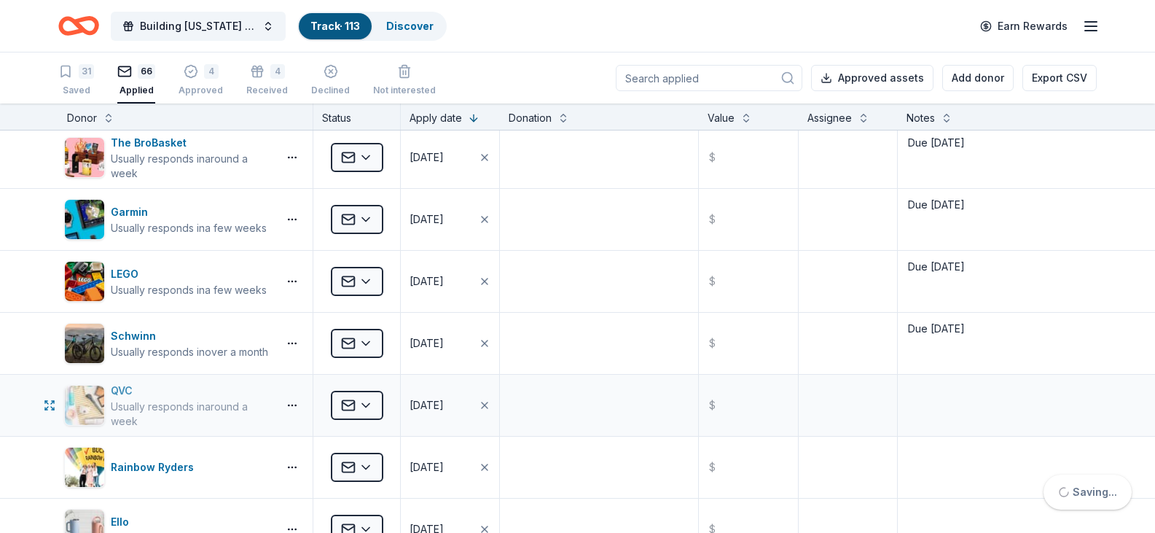
click at [105, 394] on div "QVC Usually responds in around a week" at bounding box center [168, 405] width 208 height 47
paste textarea "Due 10/16/25"
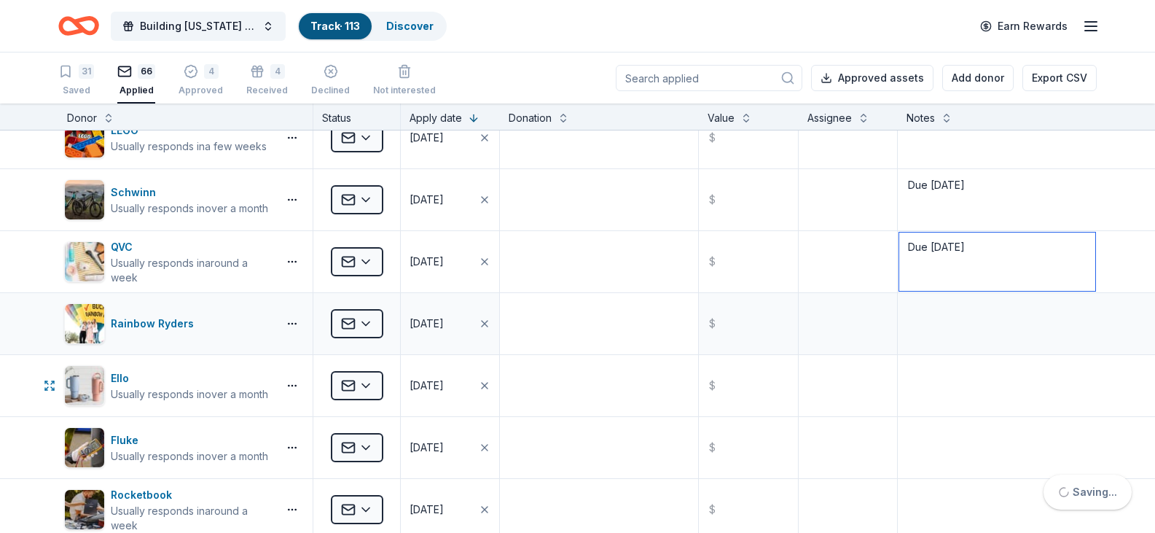
scroll to position [583, 0]
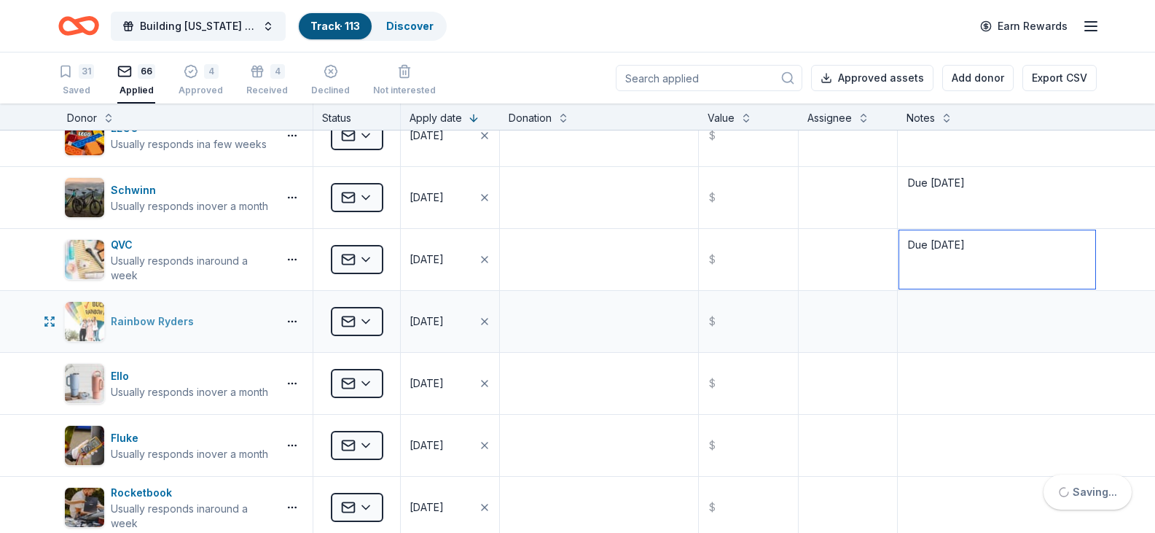
type textarea "Due 10/16/25"
click at [90, 313] on img "button" at bounding box center [84, 321] width 39 height 39
drag, startPoint x: 885, startPoint y: 290, endPoint x: 932, endPoint y: 300, distance: 47.7
paste textarea "Due 10/16/25"
type textarea "Due 10/16/25"
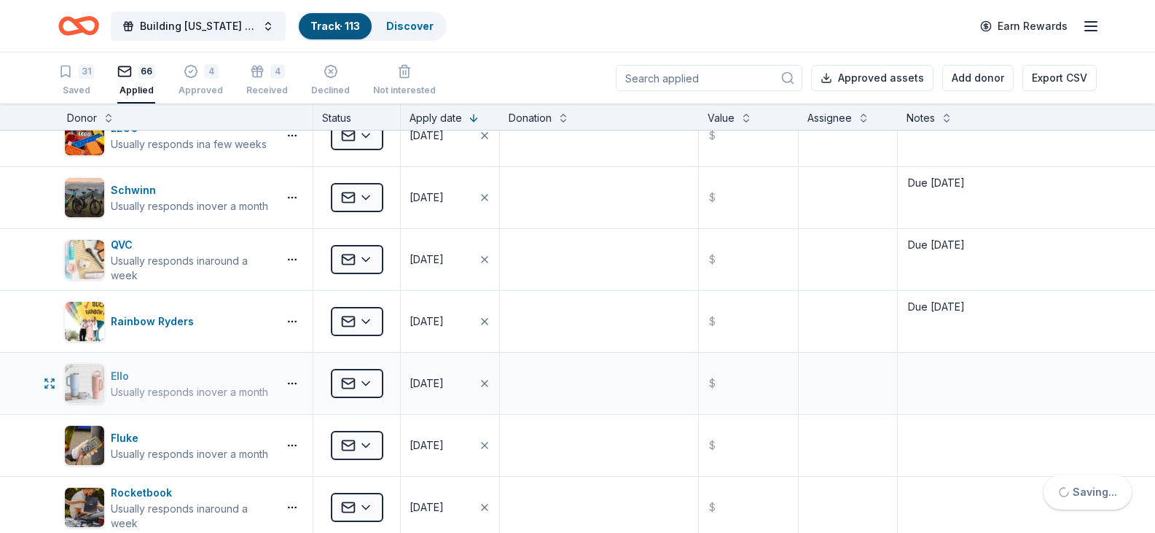
click at [90, 385] on img "button" at bounding box center [84, 383] width 39 height 39
paste textarea "Due 10/16/25"
type textarea "Due 10/16/25"
click at [76, 442] on img "button" at bounding box center [84, 445] width 39 height 39
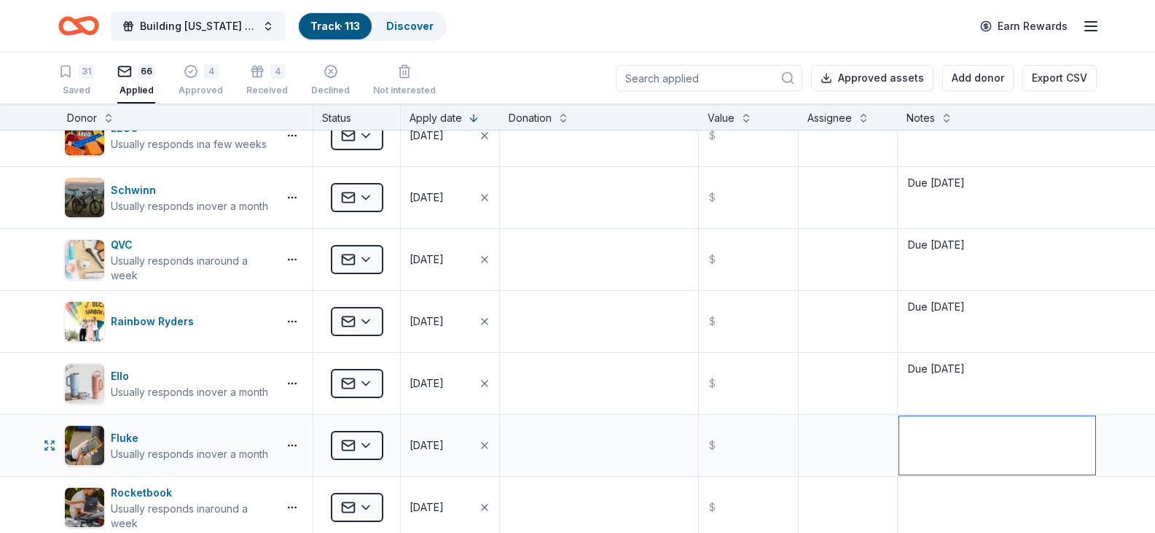
paste textarea "Due 10/16/25"
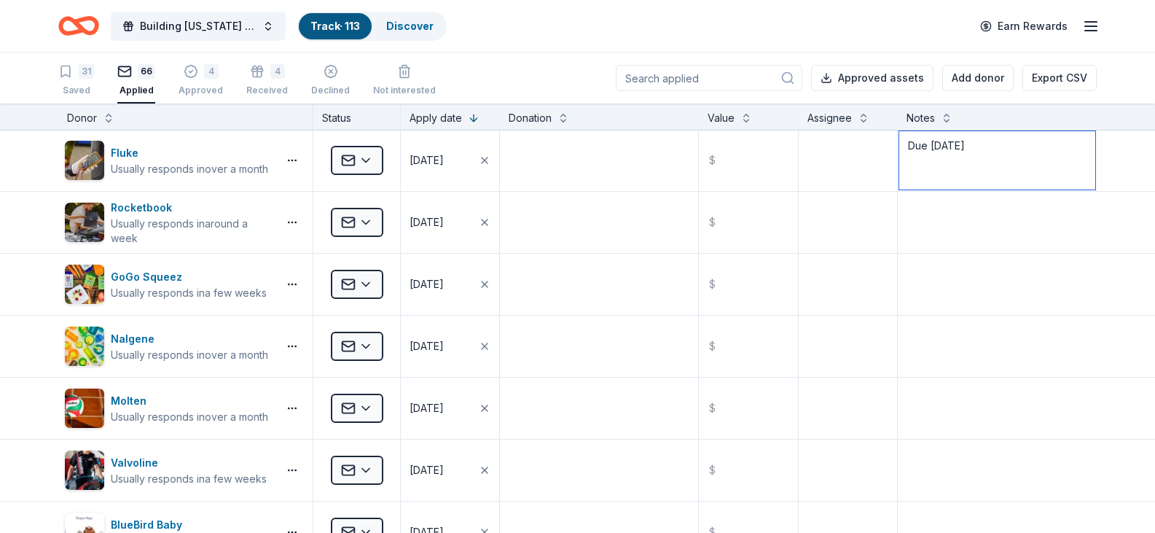
scroll to position [874, 0]
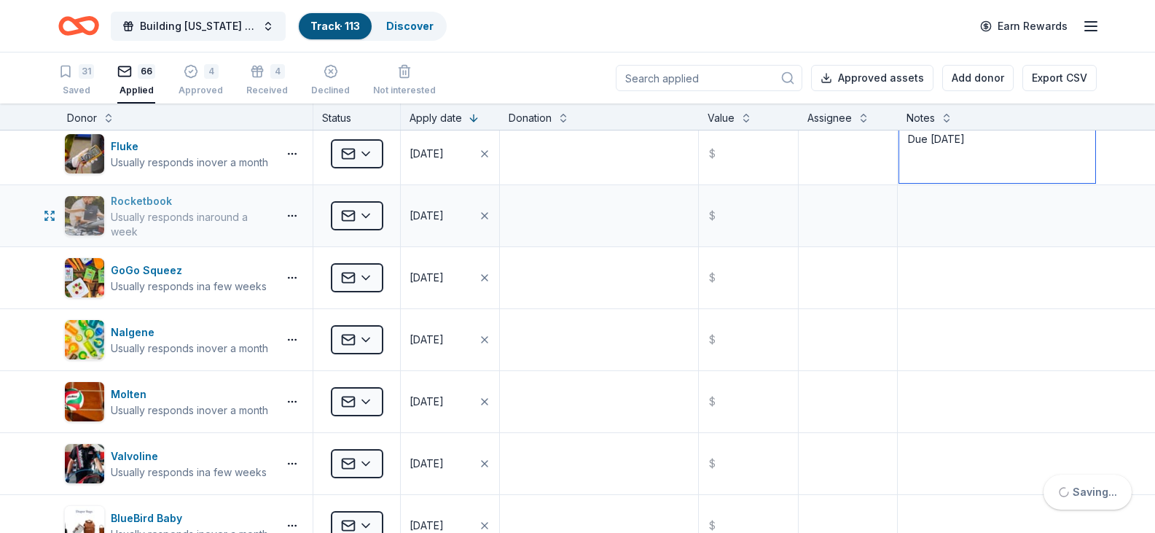
type textarea "Due 10/16/25"
click at [85, 216] on img "button" at bounding box center [84, 215] width 39 height 39
paste textarea "Due 10/16/25"
type textarea "Due 10/16/25"
click at [79, 272] on img "button" at bounding box center [84, 277] width 39 height 39
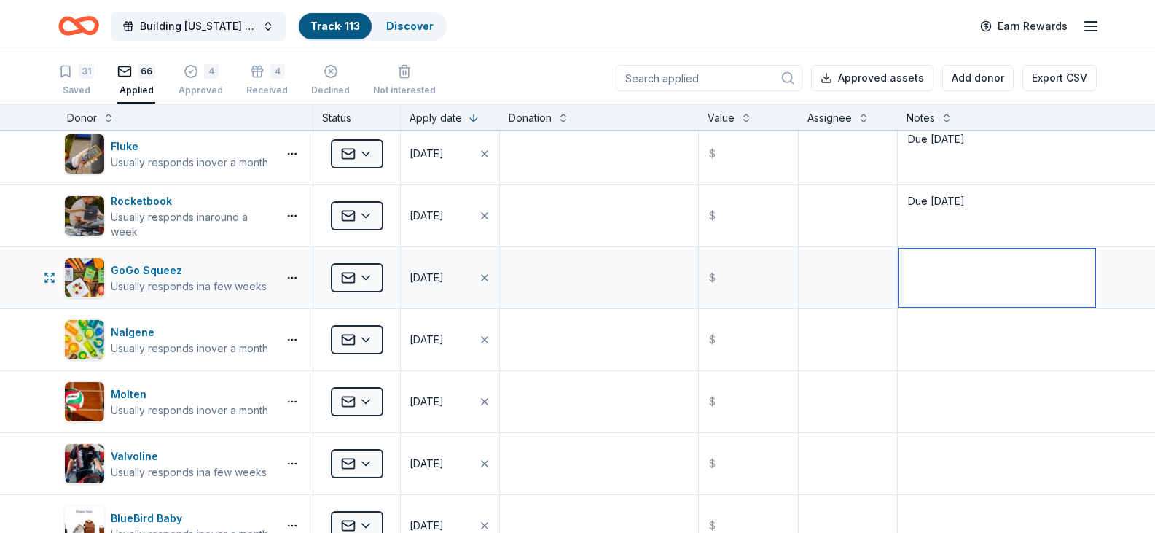
paste textarea "Due 10/16/25"
type textarea "Due 10/16/25"
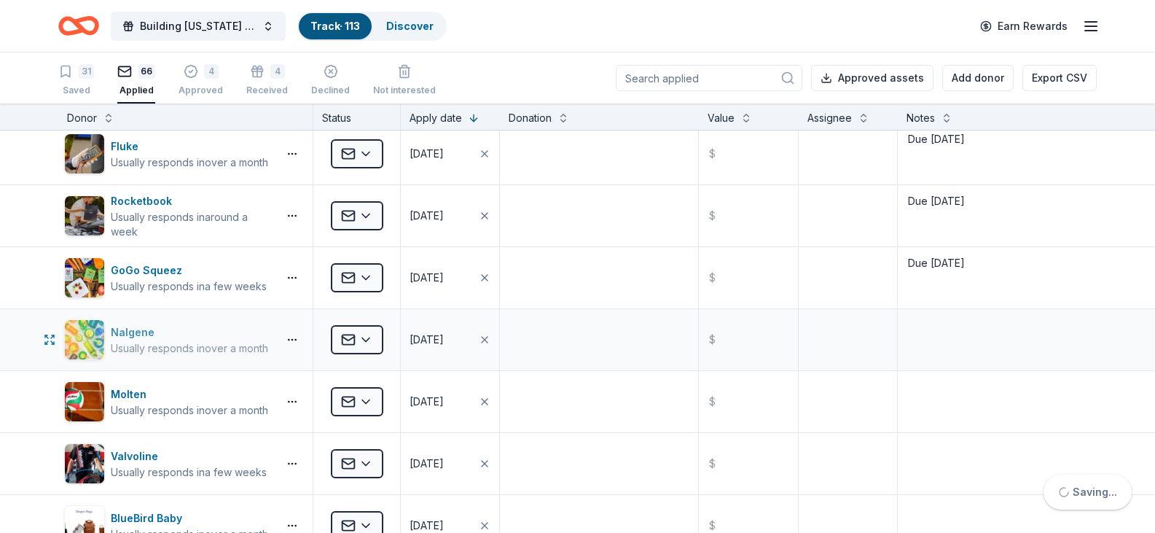
click at [97, 345] on img "button" at bounding box center [84, 339] width 39 height 39
paste textarea "Due 10/16/25"
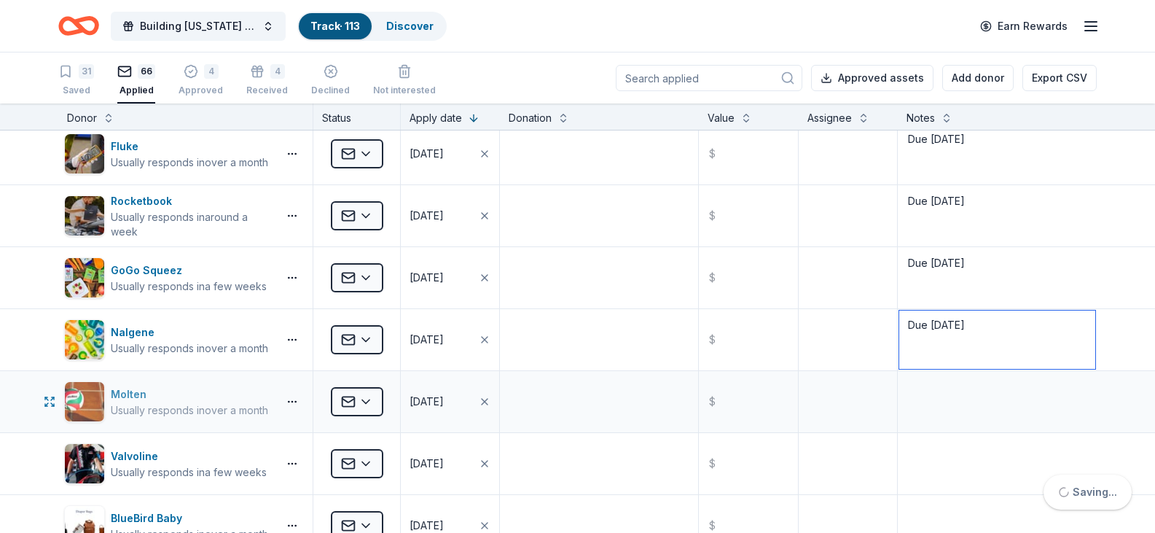
type textarea "Due 10/16/25"
click at [82, 390] on img "button" at bounding box center [84, 401] width 39 height 39
paste textarea "Due 10/16/25"
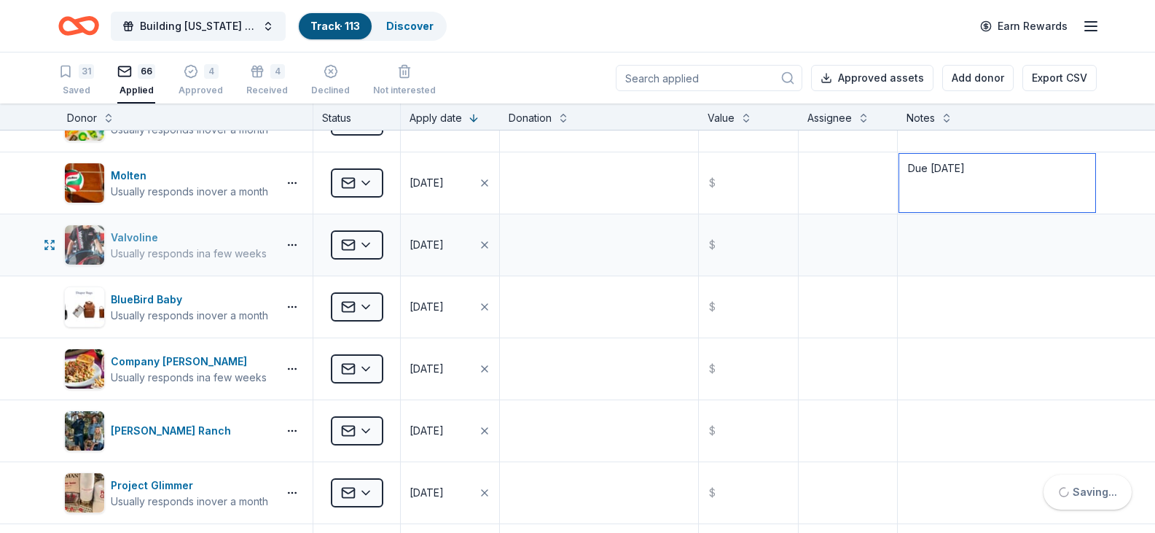
type textarea "Due 10/16/25"
click at [92, 241] on img "button" at bounding box center [84, 244] width 39 height 39
paste textarea "Due 10/16/25"
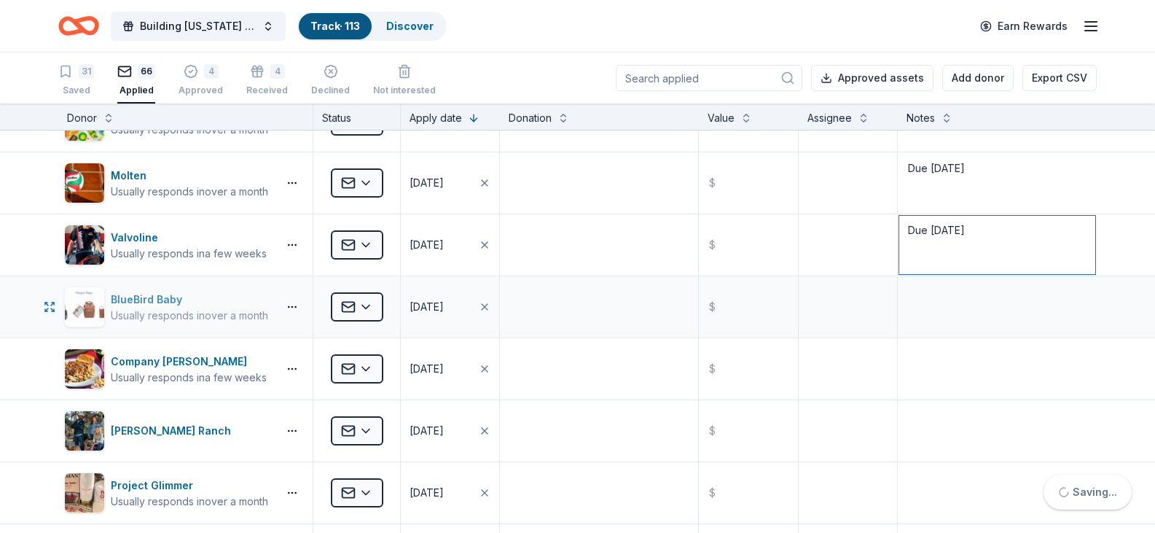
type textarea "Due 10/16/25"
click at [85, 302] on img "button" at bounding box center [84, 306] width 39 height 39
paste textarea "Due 10/16/25"
type textarea "Due 10/16/25"
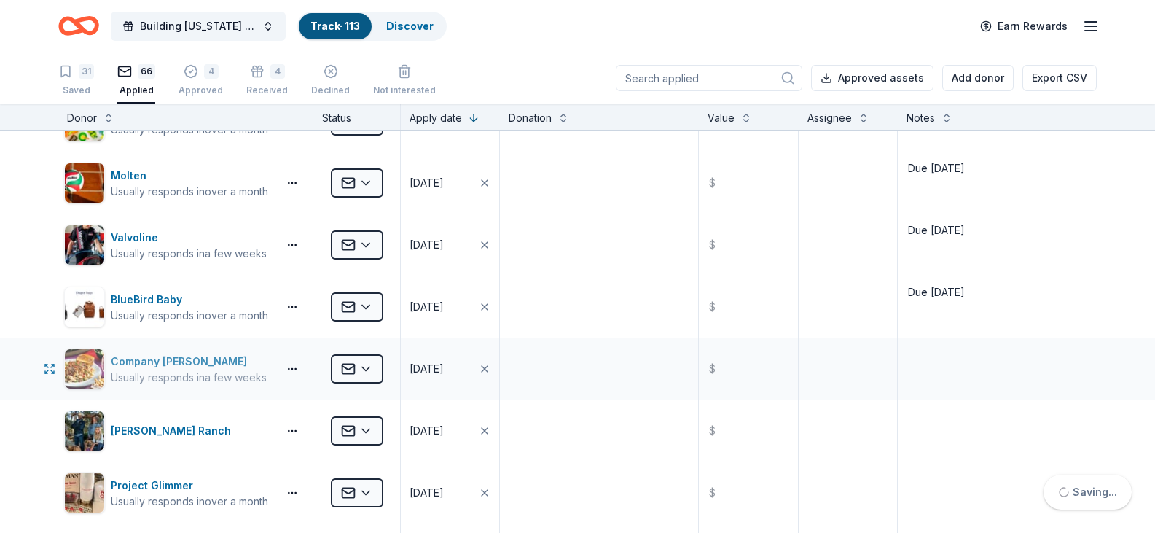
click at [69, 368] on img "button" at bounding box center [84, 368] width 39 height 39
paste textarea "Due 10/16/25"
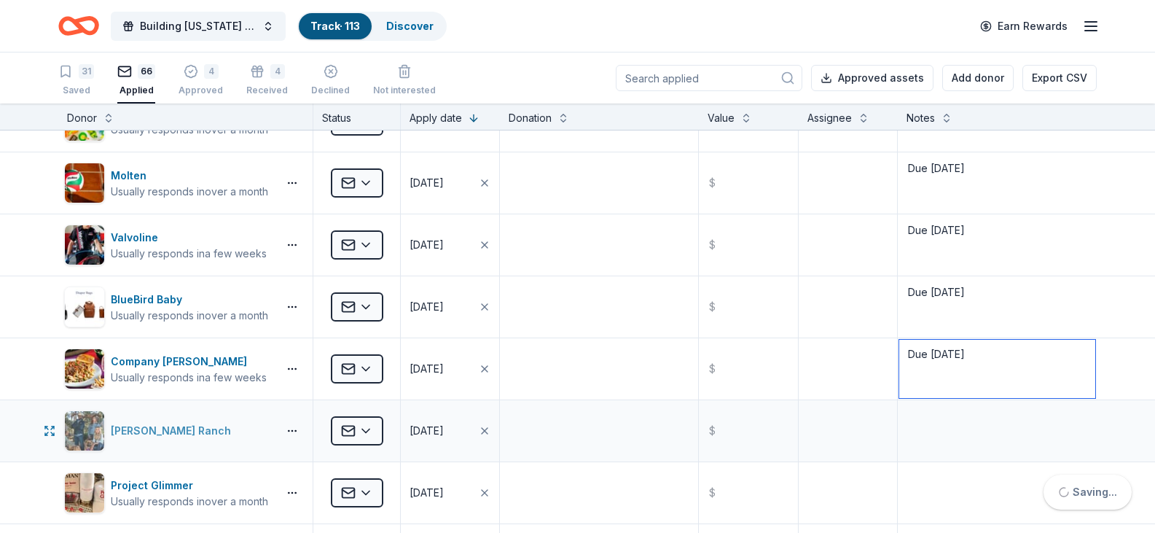
type textarea "Due 10/16/25"
click at [87, 429] on img "button" at bounding box center [84, 430] width 39 height 39
paste textarea "Due 10/16/25"
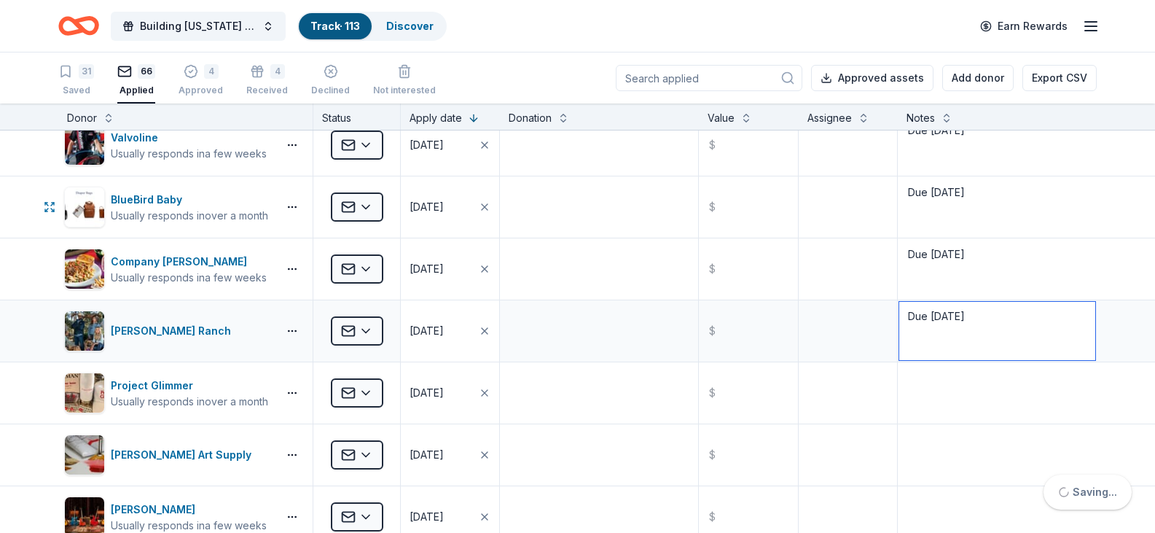
scroll to position [1239, 0]
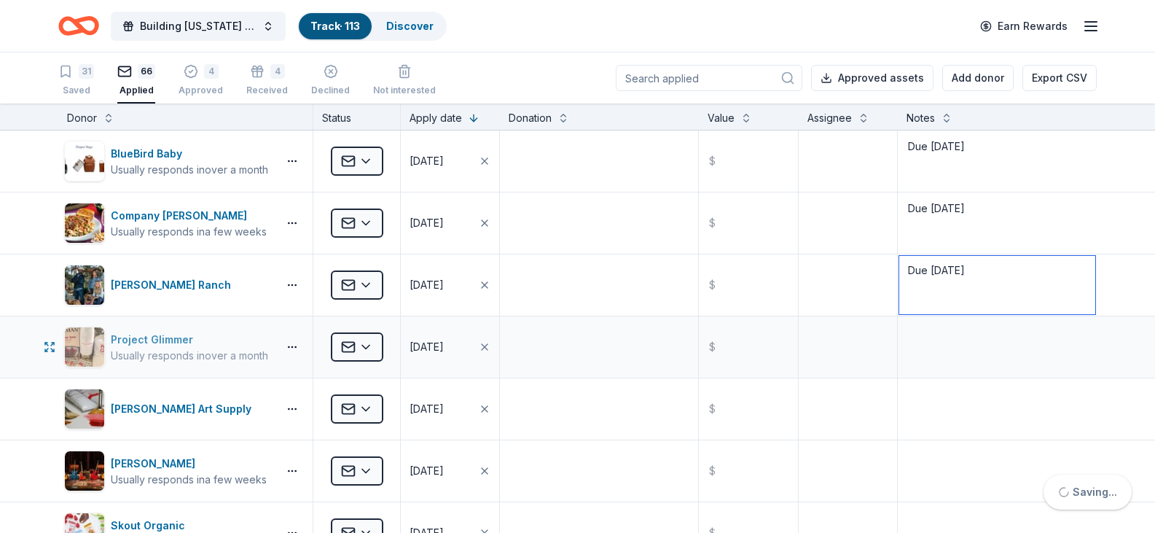
type textarea "Due 10/16/25"
click at [94, 349] on img "button" at bounding box center [84, 346] width 39 height 39
paste textarea "Due 10/16/25"
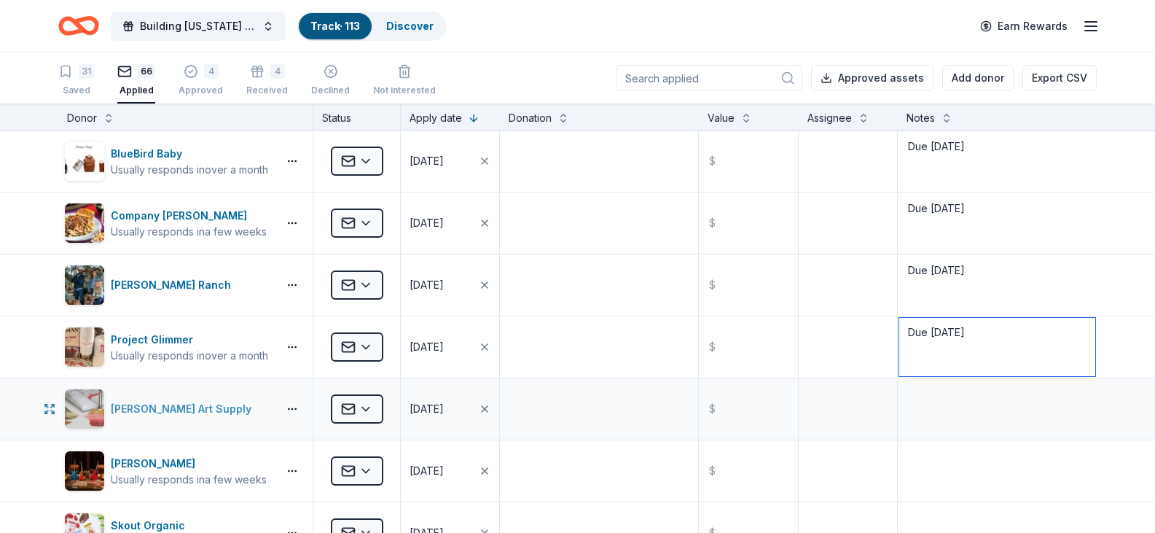
type textarea "Due 10/16/25"
click at [76, 417] on img "button" at bounding box center [84, 408] width 39 height 39
paste textarea "Due 10/16/25"
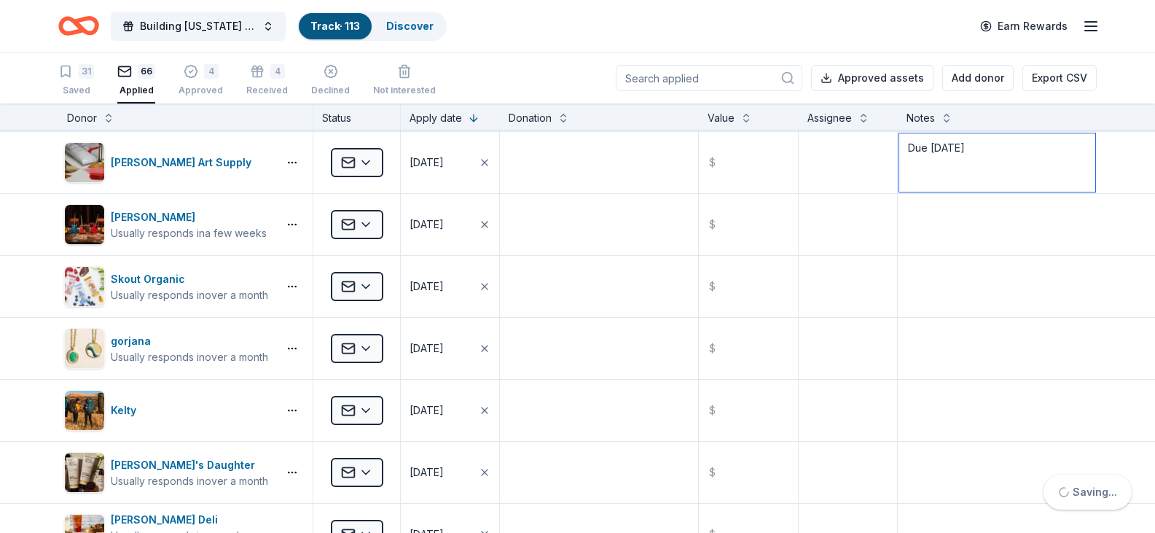
scroll to position [1530, 0]
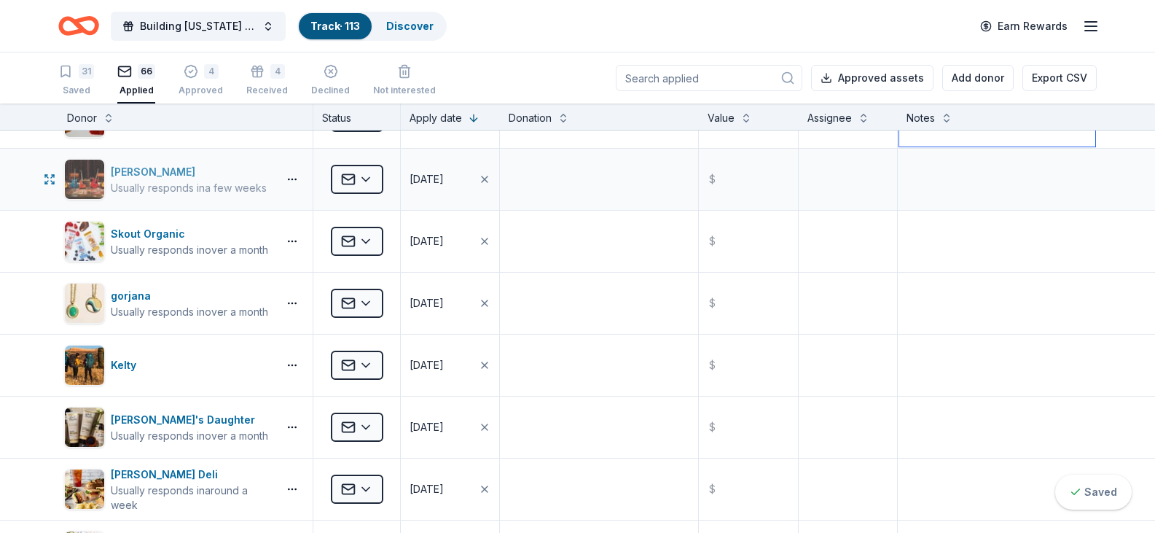
type textarea "Due 10/16/25"
click at [68, 181] on img "button" at bounding box center [84, 179] width 39 height 39
click at [977, 168] on textarea at bounding box center [997, 179] width 196 height 58
paste textarea "Due 10/16/25"
click at [950, 166] on textarea "Due 10/16/25" at bounding box center [997, 179] width 196 height 58
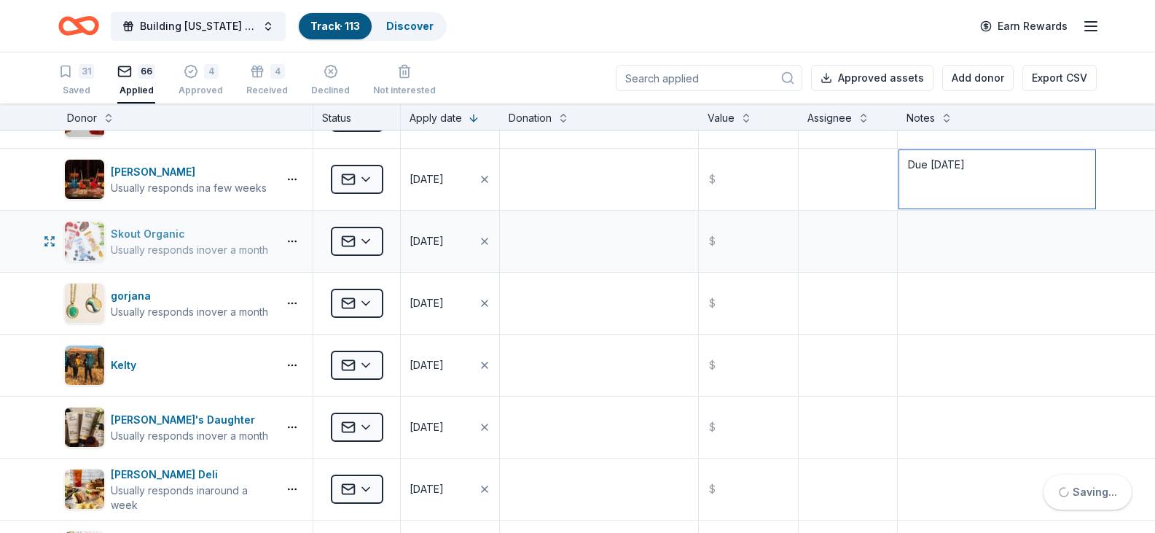
type textarea "Due 10/18/25"
click at [68, 249] on img "button" at bounding box center [84, 241] width 39 height 39
paste textarea "Due 10/16/25"
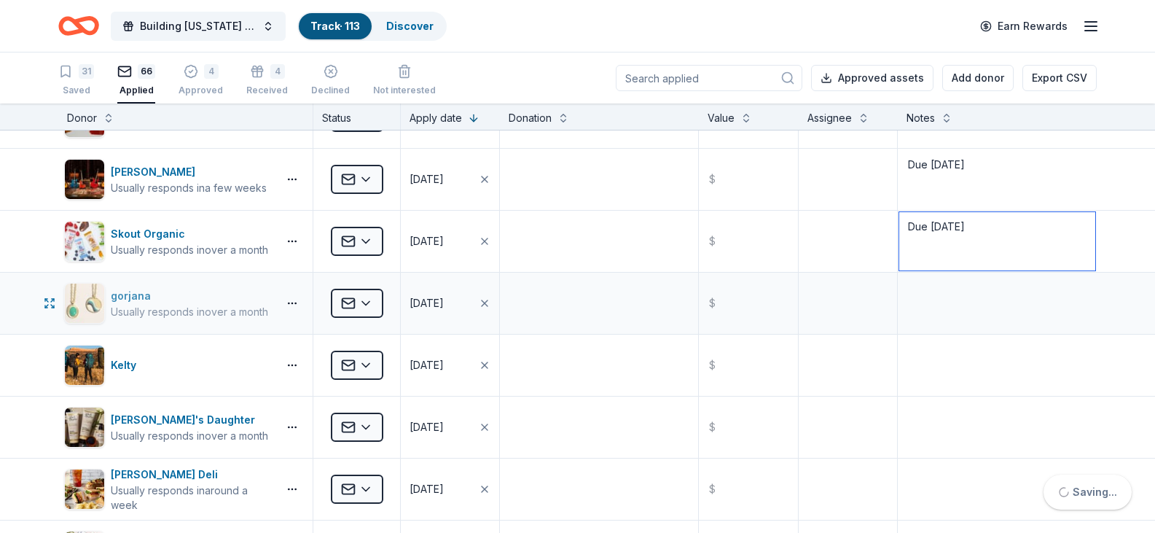
type textarea "Due 10/16/25"
click at [73, 301] on img "button" at bounding box center [84, 302] width 39 height 39
paste textarea "Due 10/16/25"
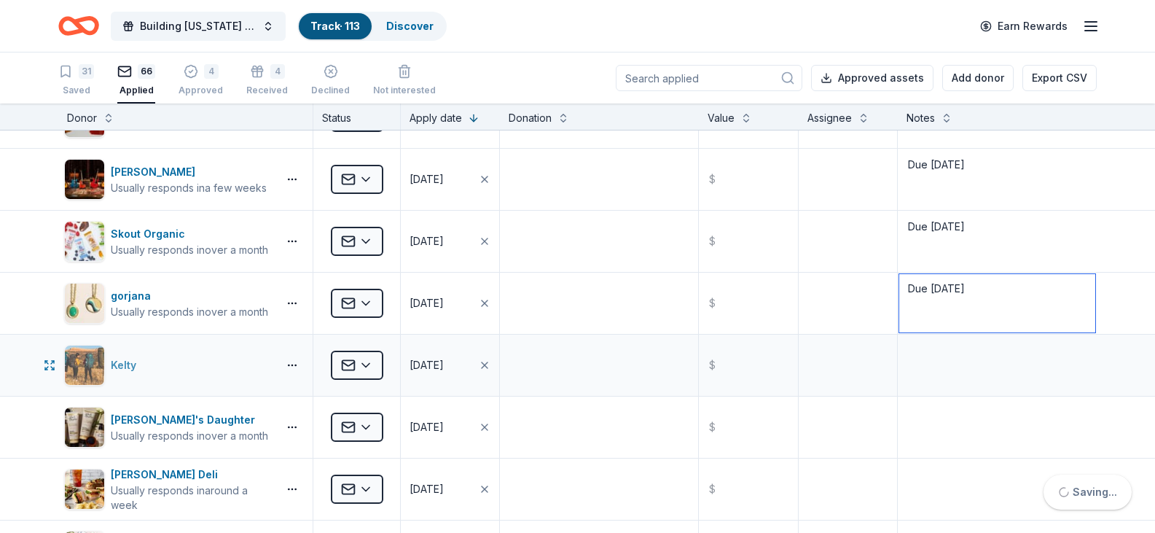
type textarea "Due 10/16/25"
click at [98, 375] on img "button" at bounding box center [84, 364] width 39 height 39
paste textarea "Due 10/16/25"
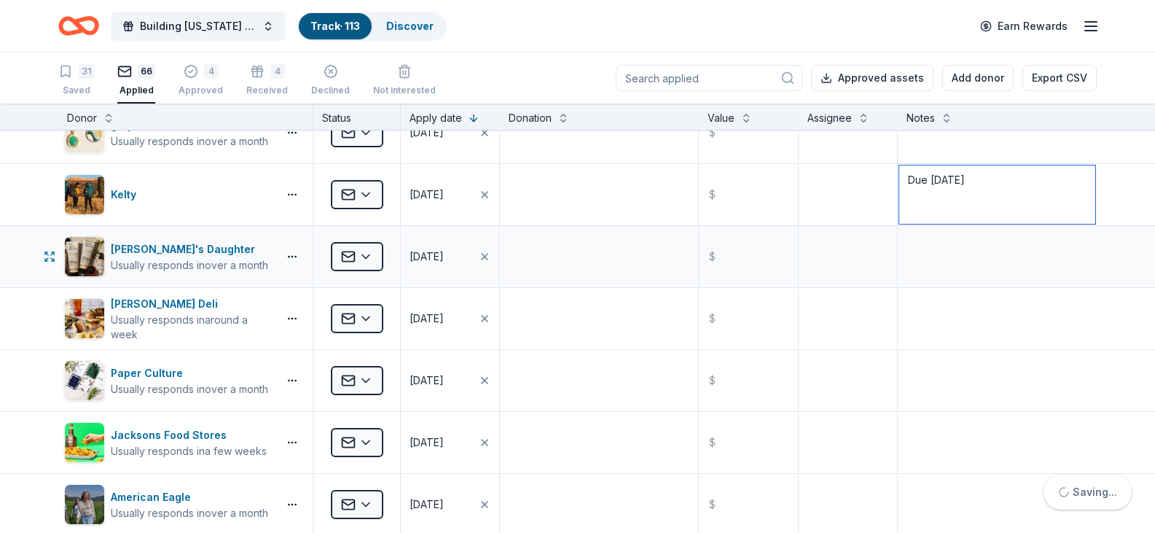
scroll to position [1749, 0]
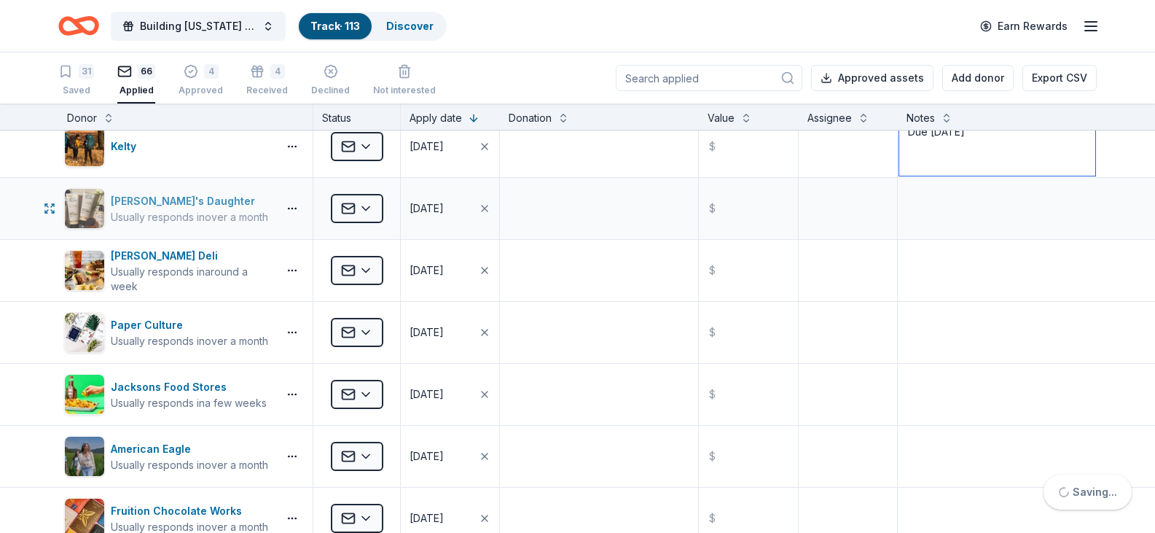
type textarea "Due 10/16/25"
click at [74, 206] on img "button" at bounding box center [84, 208] width 39 height 39
paste textarea "Due 10/16/25"
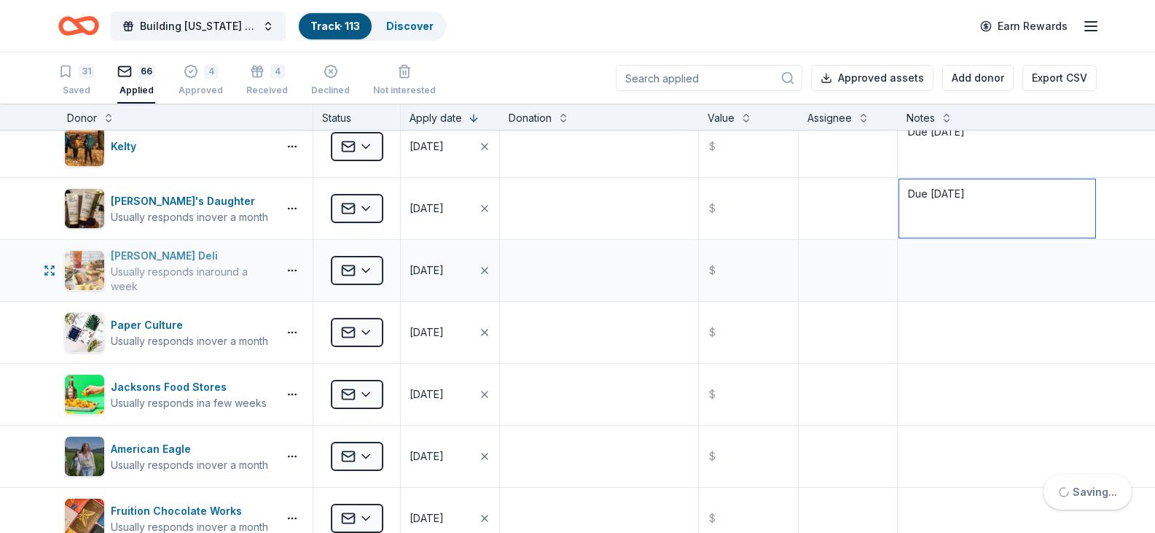
type textarea "Due 10/16/25"
click at [90, 277] on img "button" at bounding box center [84, 270] width 39 height 39
paste textarea "Due 10/16/25"
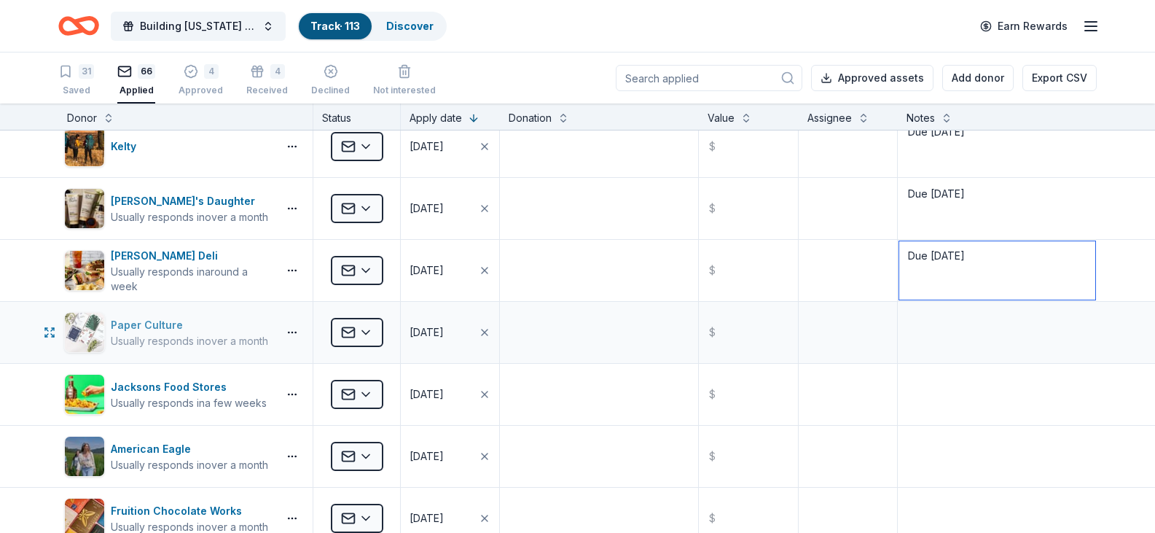
type textarea "Due 10/16/25"
click at [76, 334] on img "button" at bounding box center [84, 332] width 39 height 39
paste textarea "Due 10/16/25"
type textarea "Due 10/16/25"
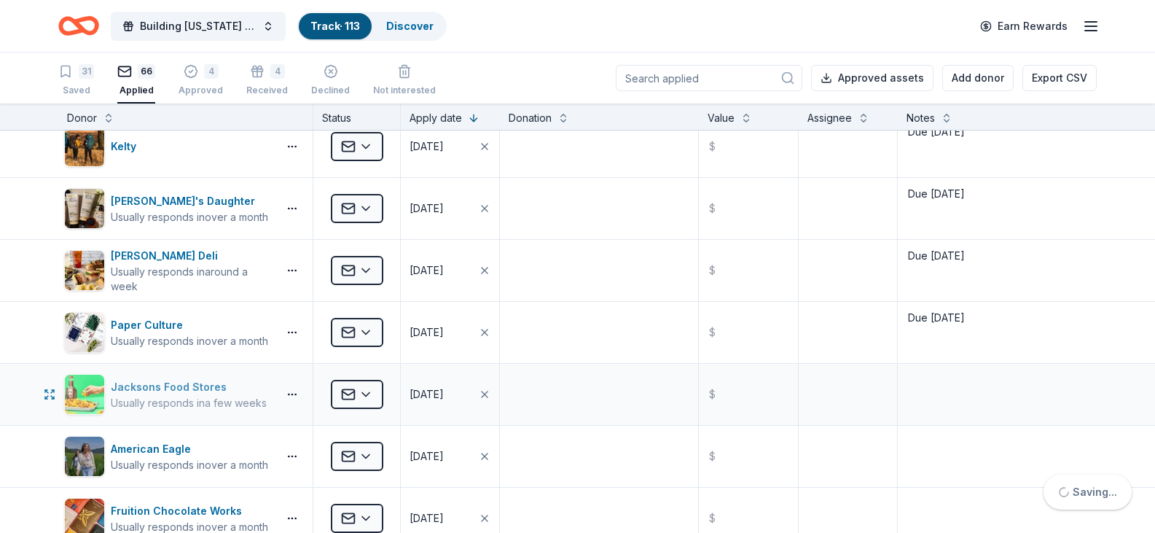
click at [95, 393] on img "button" at bounding box center [84, 394] width 39 height 39
click at [85, 324] on img "button" at bounding box center [84, 332] width 39 height 39
drag, startPoint x: 929, startPoint y: 356, endPoint x: 926, endPoint y: 394, distance: 38.1
click at [926, 394] on textarea at bounding box center [997, 394] width 196 height 58
paste textarea "Due 10/16/25"
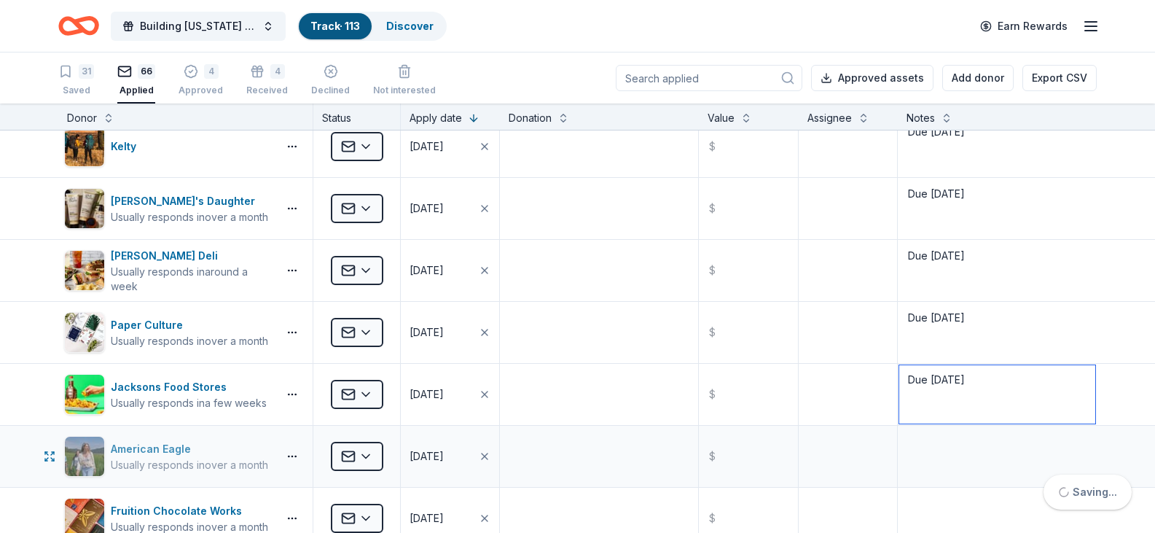
type textarea "Due 10/16/25"
click at [96, 453] on img "button" at bounding box center [84, 456] width 39 height 39
paste textarea "Due 10/16/25"
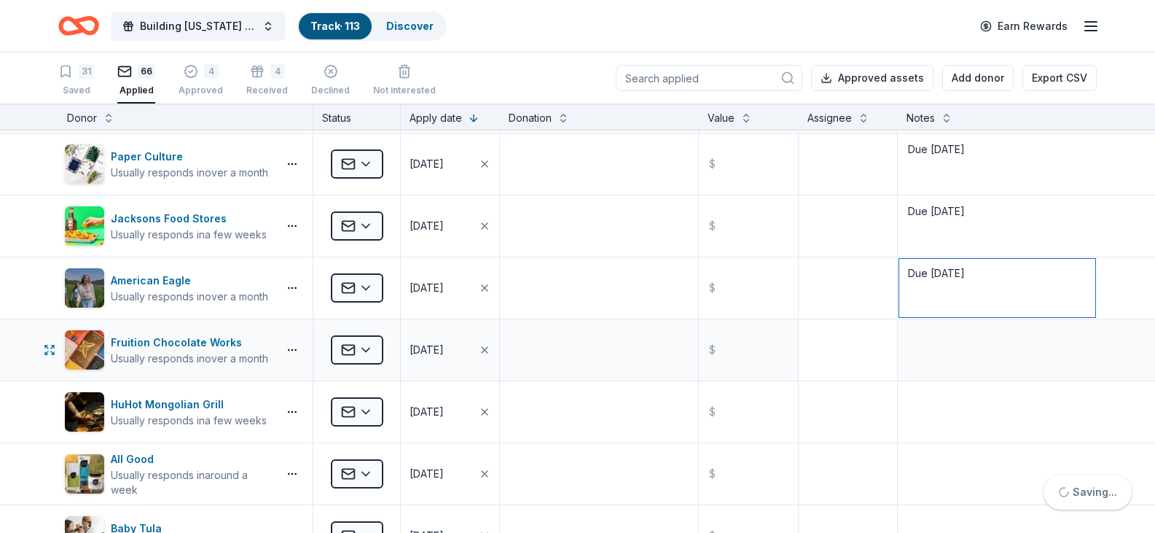
scroll to position [1968, 0]
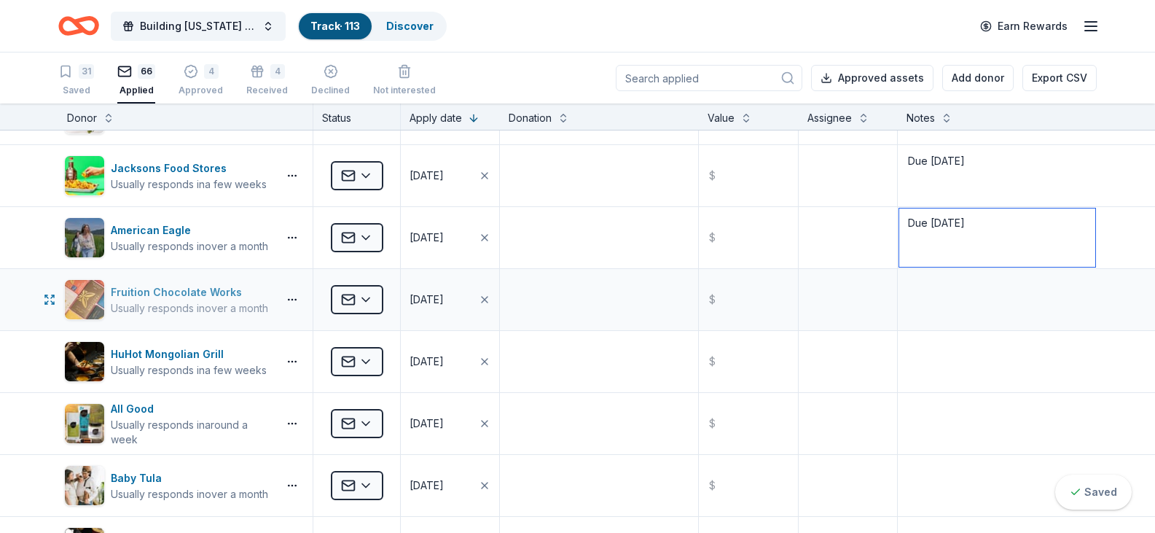
type textarea "Due 10/16/25"
click at [87, 300] on img "button" at bounding box center [84, 299] width 39 height 39
paste textarea "Due 10/16/25"
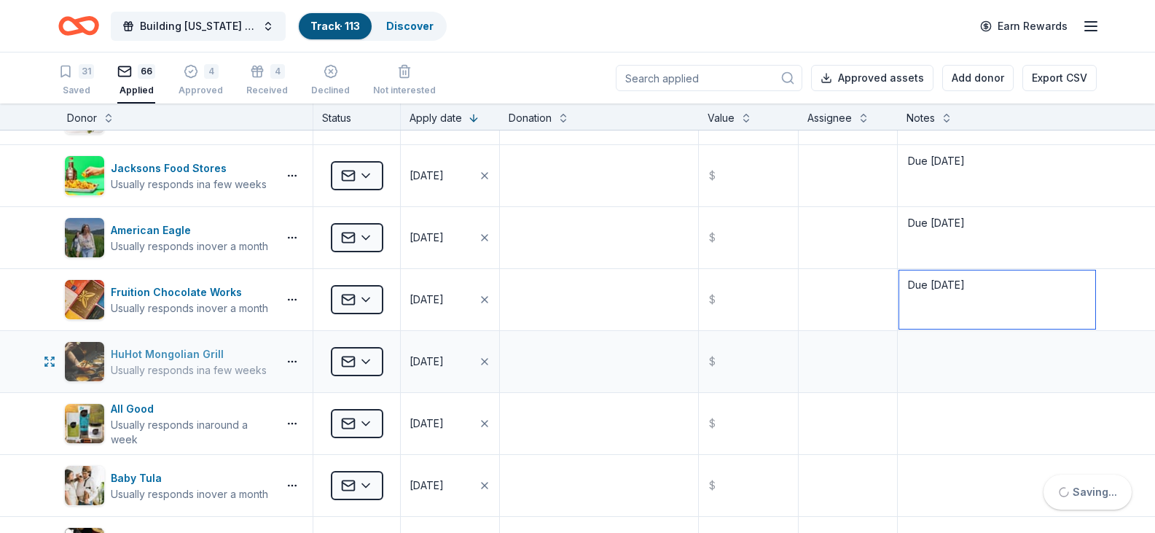
type textarea "Due 10/16/25"
click at [87, 346] on img "button" at bounding box center [84, 361] width 39 height 39
paste textarea "Due 10/16/25"
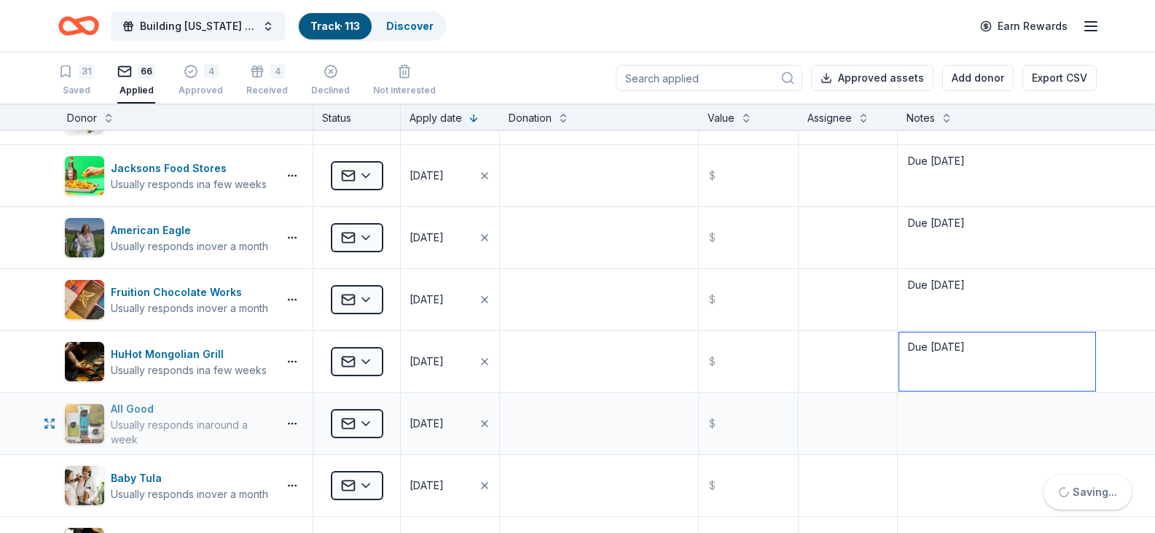
type textarea "Due 10/16/25"
click at [67, 412] on img "button" at bounding box center [84, 423] width 39 height 39
paste textarea "Due 10/16/25"
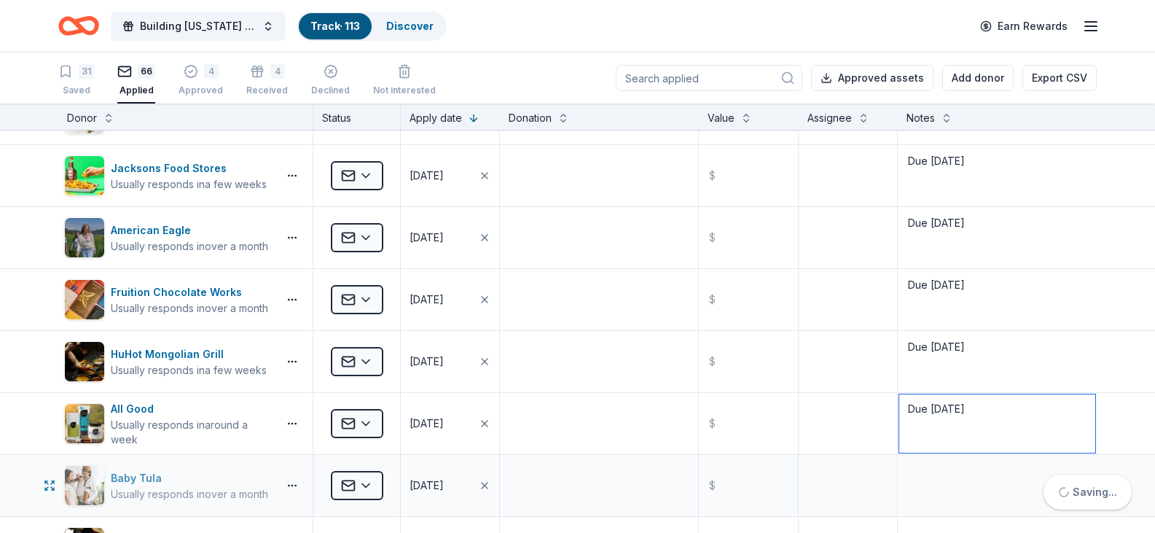
type textarea "Due 10/16/25"
click at [71, 483] on img "button" at bounding box center [84, 485] width 39 height 39
paste textarea "Due 10/16/25"
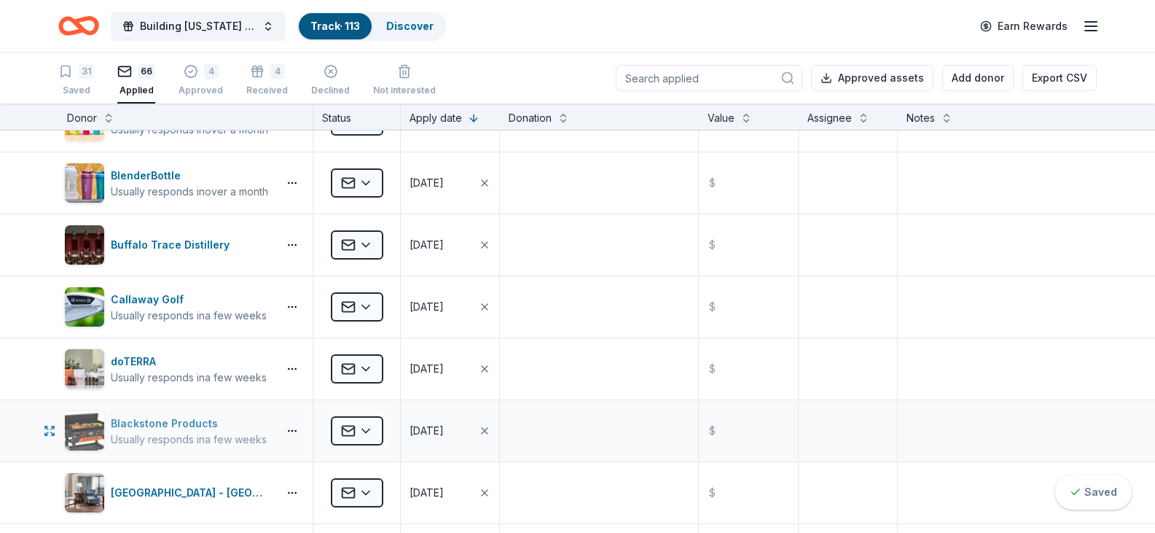
scroll to position [3935, 0]
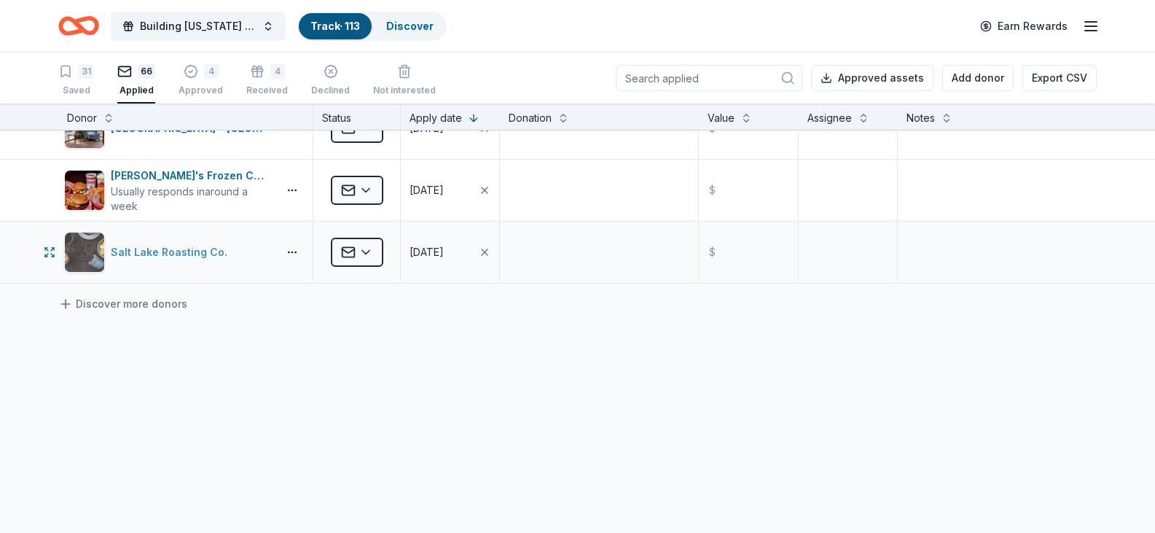
type textarea "Due 10/16/25"
click at [94, 257] on img "button" at bounding box center [84, 251] width 39 height 39
paste textarea "Due 10/16/25"
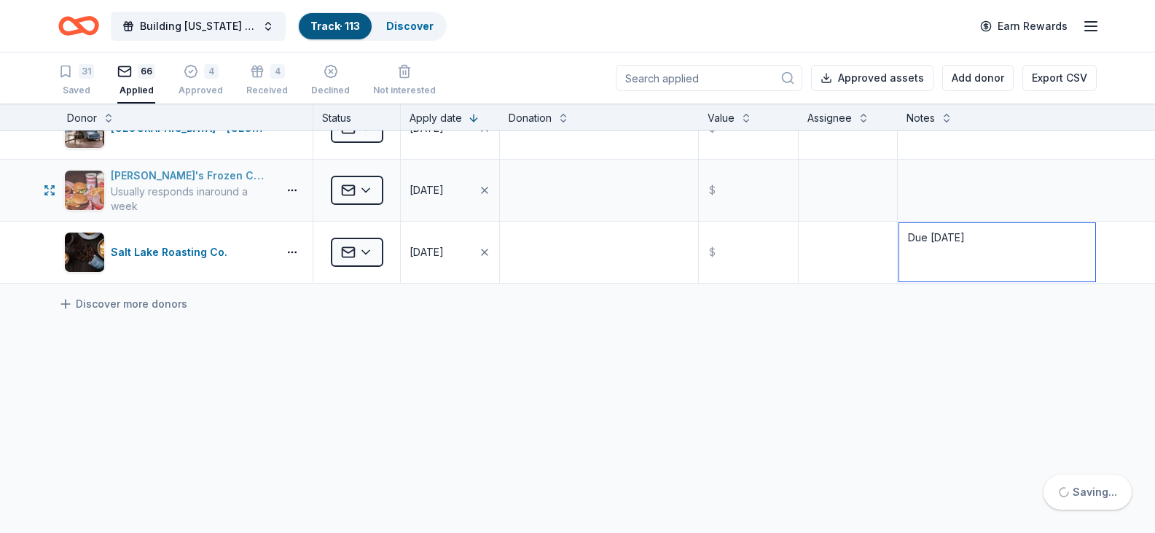
type textarea "Due 10/16/25"
click at [95, 185] on img "button" at bounding box center [84, 190] width 39 height 39
paste textarea "Due 10/16/25"
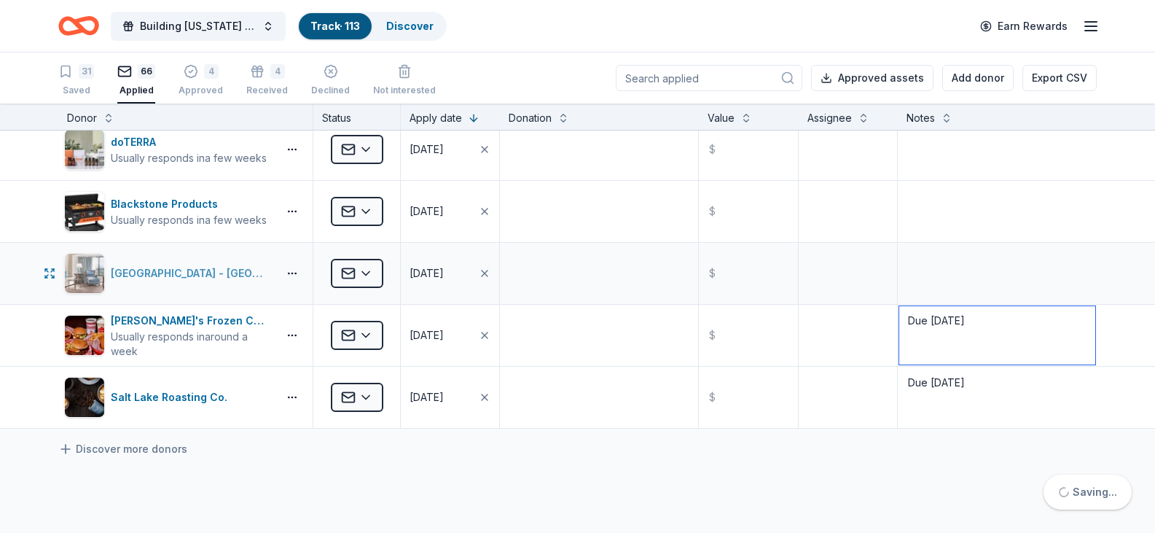
scroll to position [3789, 0]
type textarea "Due 10/16/25"
click at [87, 272] on img "button" at bounding box center [84, 273] width 39 height 39
paste textarea "Due 10/16/25"
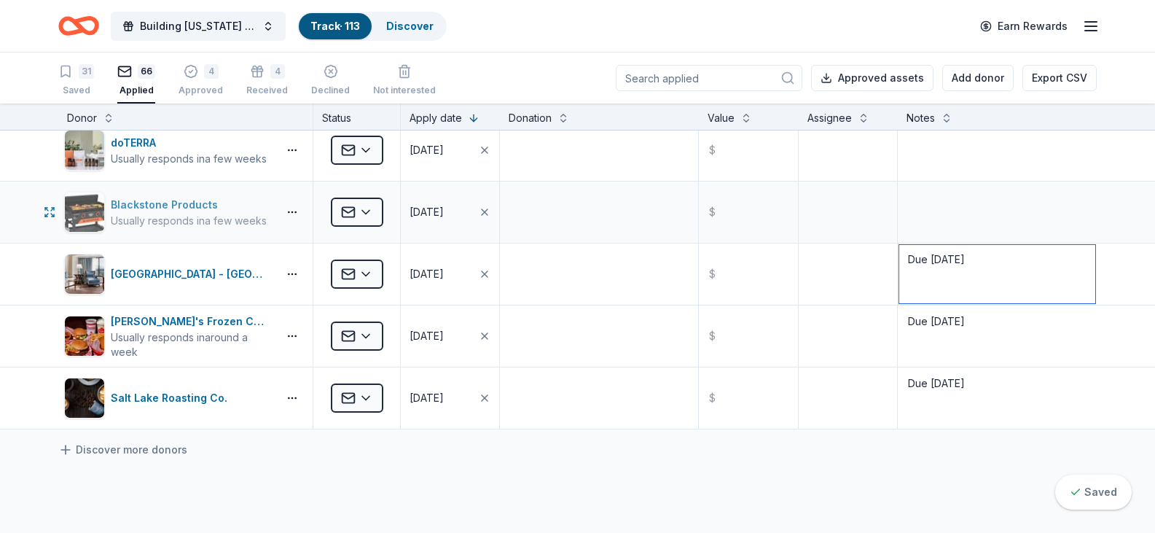
type textarea "Due 10/16/25"
click at [92, 206] on img "button" at bounding box center [84, 211] width 39 height 39
click at [963, 192] on textarea at bounding box center [997, 212] width 196 height 58
type textarea "Deadline Passed"
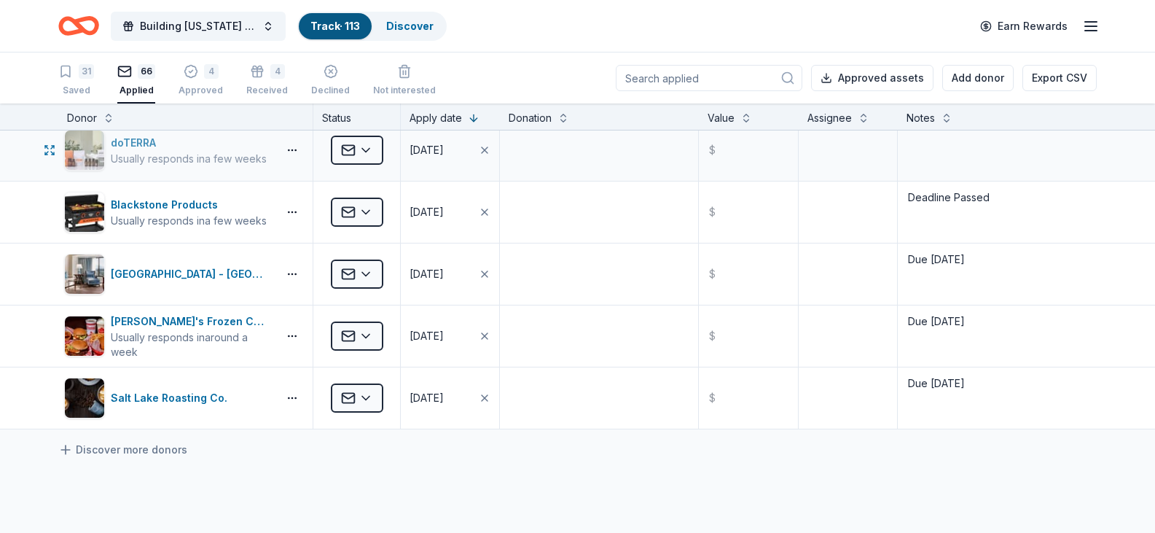
click at [145, 136] on div "doTERRA" at bounding box center [189, 142] width 156 height 17
paste textarea "Due 10/16/25"
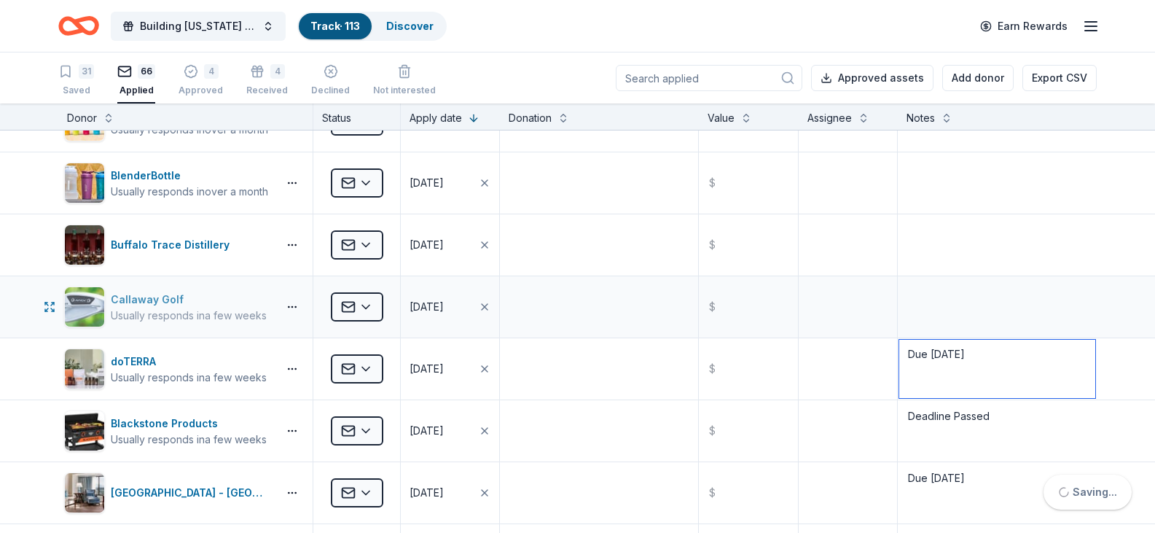
type textarea "Due 10/16/25"
click at [66, 305] on img "button" at bounding box center [84, 306] width 39 height 39
paste textarea "Due 10/16/25"
type textarea "Due 10/16/25"
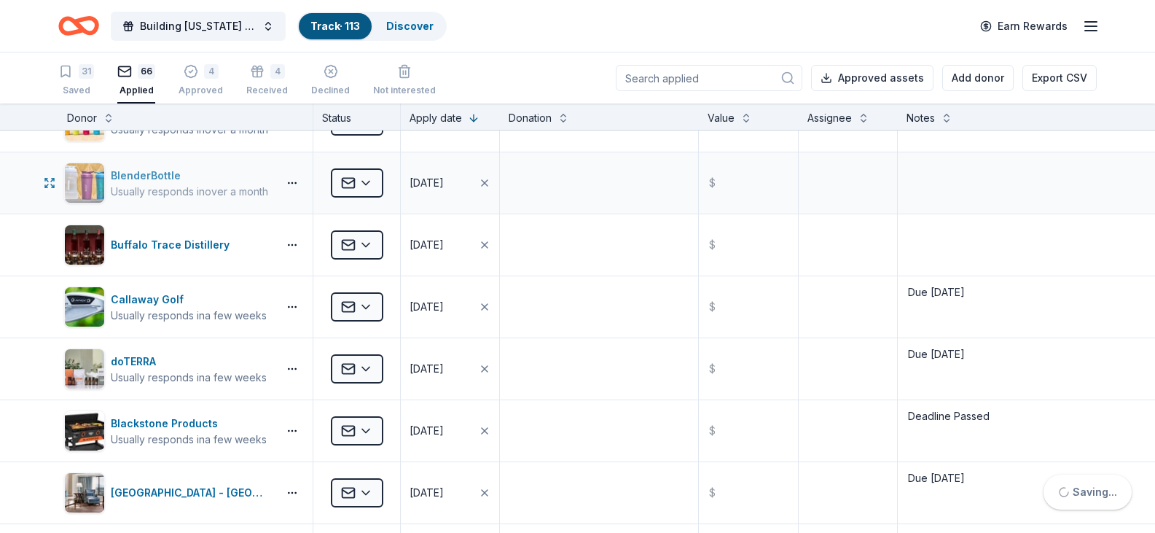
click at [106, 175] on div "BlenderBottle Usually responds in over a month" at bounding box center [168, 183] width 208 height 41
paste textarea "Due 10/16/25"
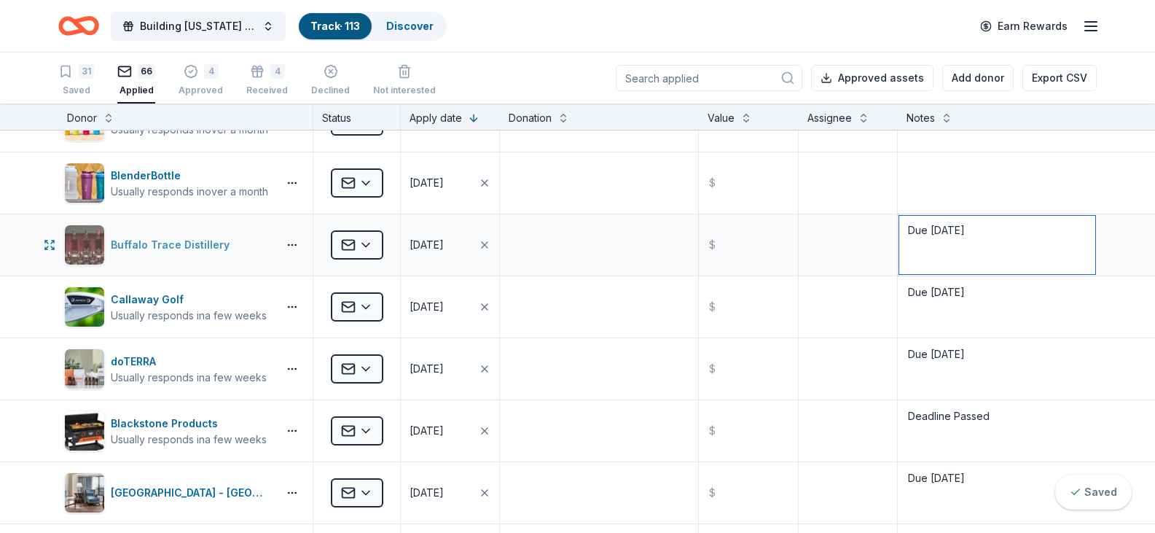
type textarea "Due 10/16/25"
click at [86, 246] on img "button" at bounding box center [84, 244] width 39 height 39
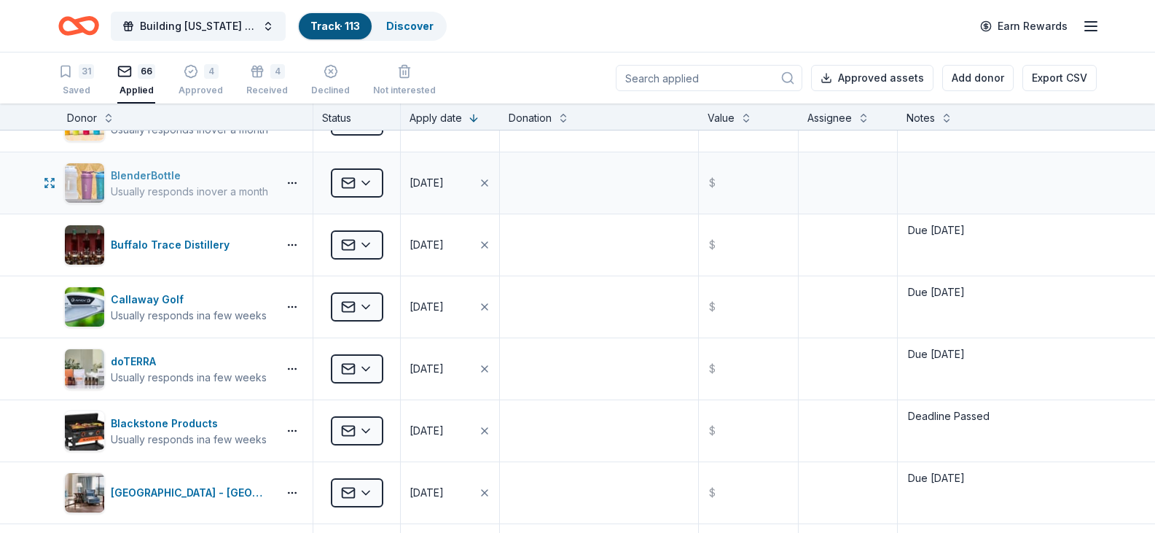
click at [82, 173] on img "button" at bounding box center [84, 182] width 39 height 39
paste textarea "Due 10/16/25"
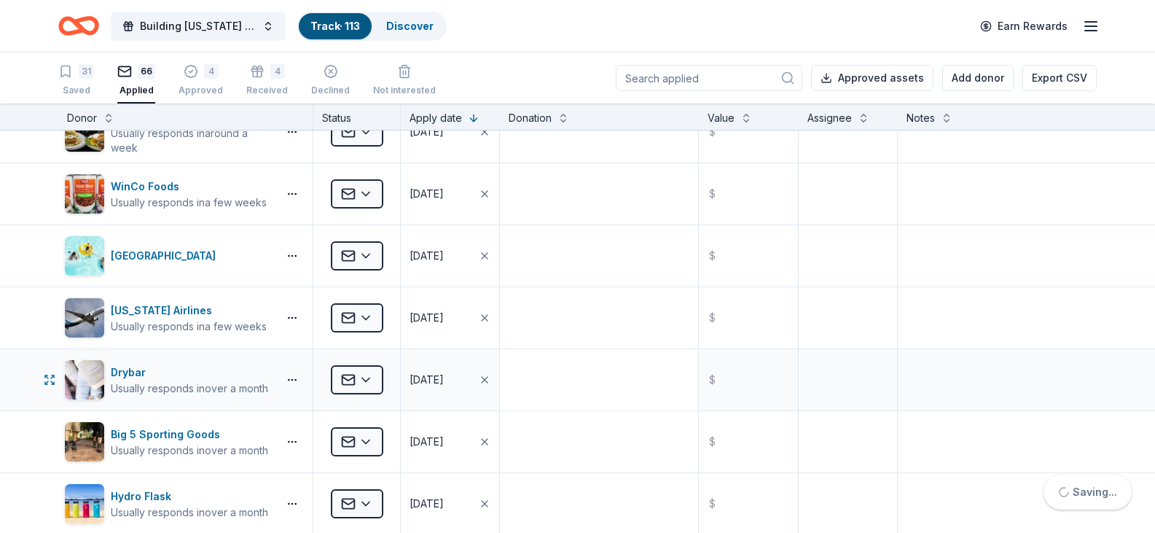
scroll to position [3279, 0]
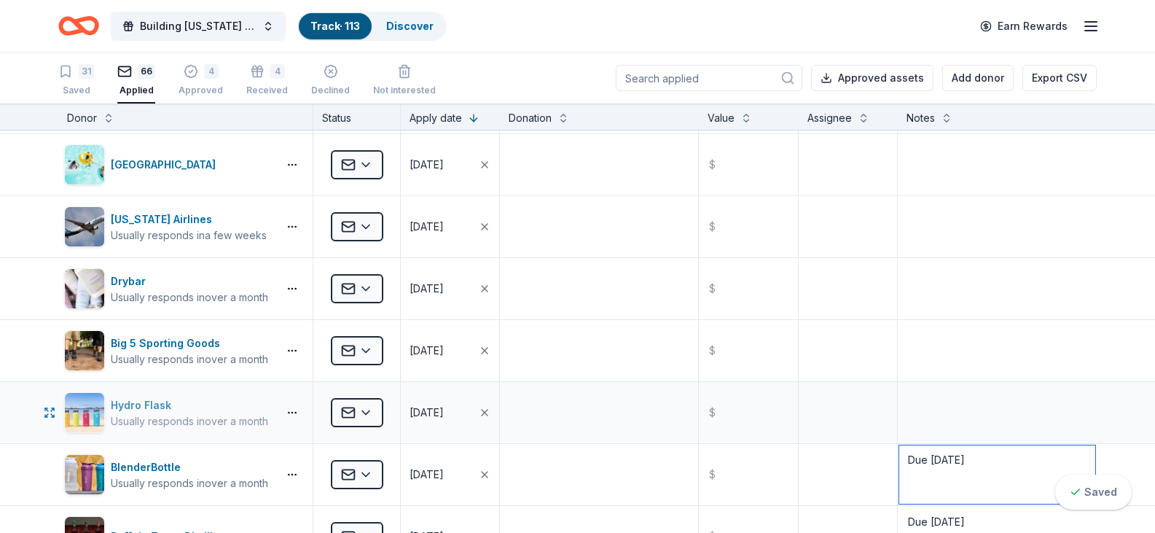
type textarea "Due 10/16/25"
click at [90, 395] on img "button" at bounding box center [84, 412] width 39 height 39
paste textarea "Due 10/16/25"
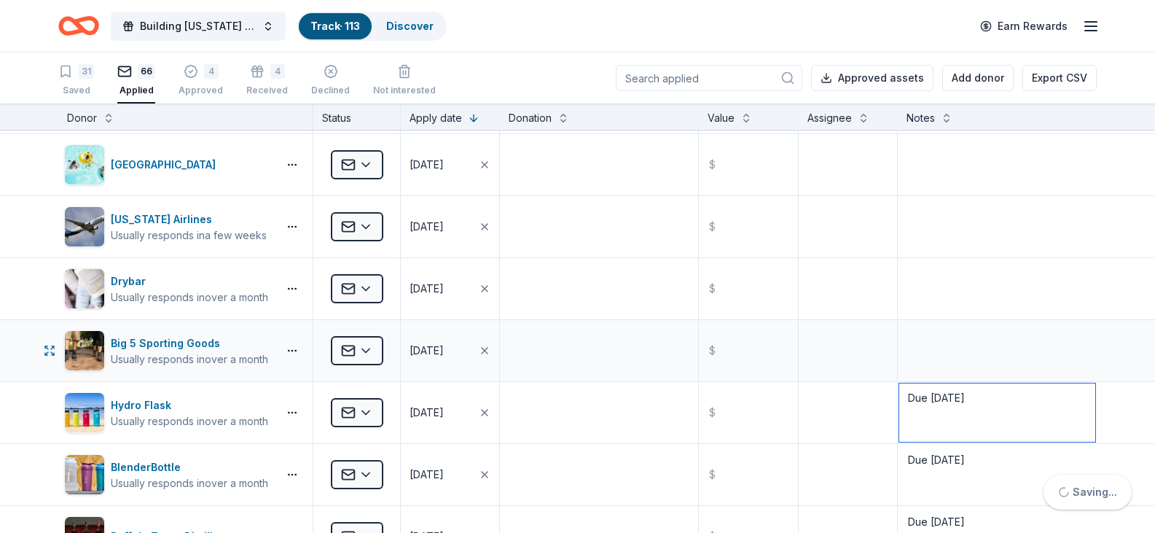
type textarea "Due 10/16/25"
click at [63, 346] on div "Big 5 Sporting Goods Usually responds in over a month" at bounding box center [185, 350] width 254 height 61
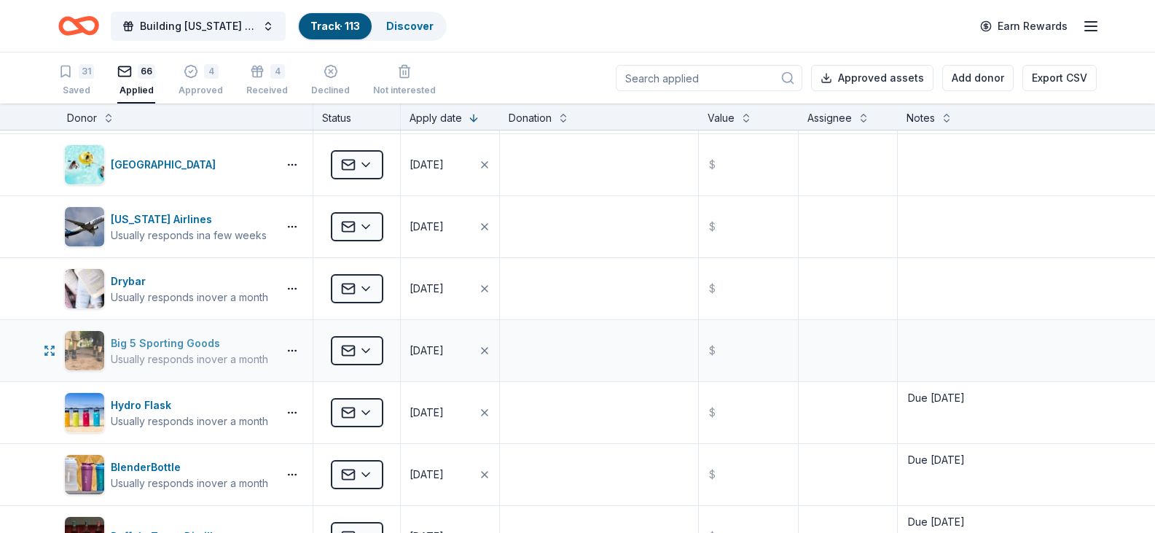
click at [75, 340] on img "button" at bounding box center [84, 350] width 39 height 39
paste textarea "Due 10/16/25"
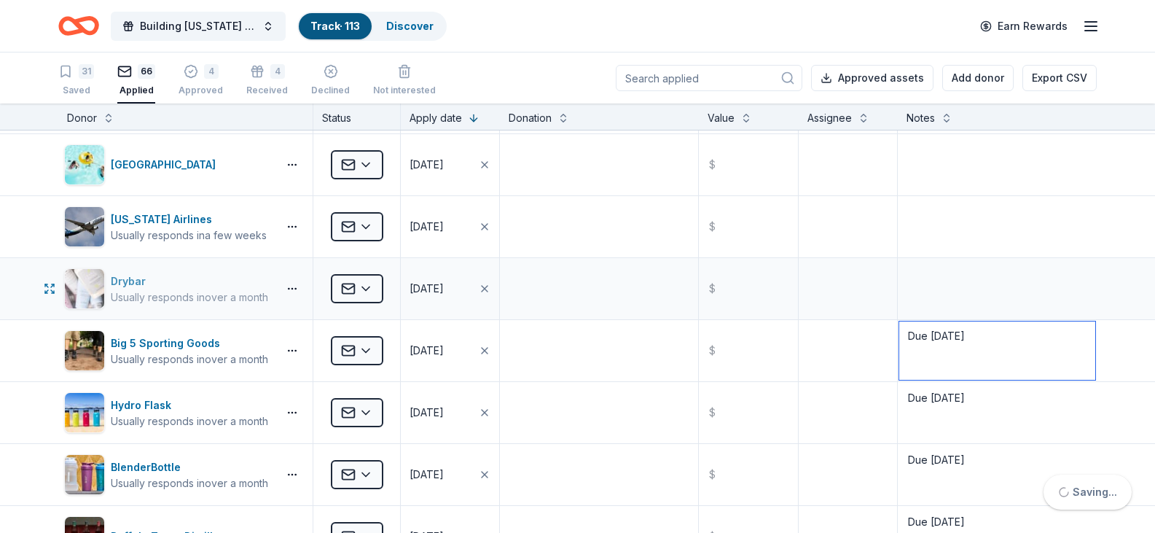
type textarea "Due 10/16/25"
click at [74, 274] on img "button" at bounding box center [84, 288] width 39 height 39
click at [974, 285] on textarea at bounding box center [997, 288] width 196 height 58
type textarea "Deadline Passed"
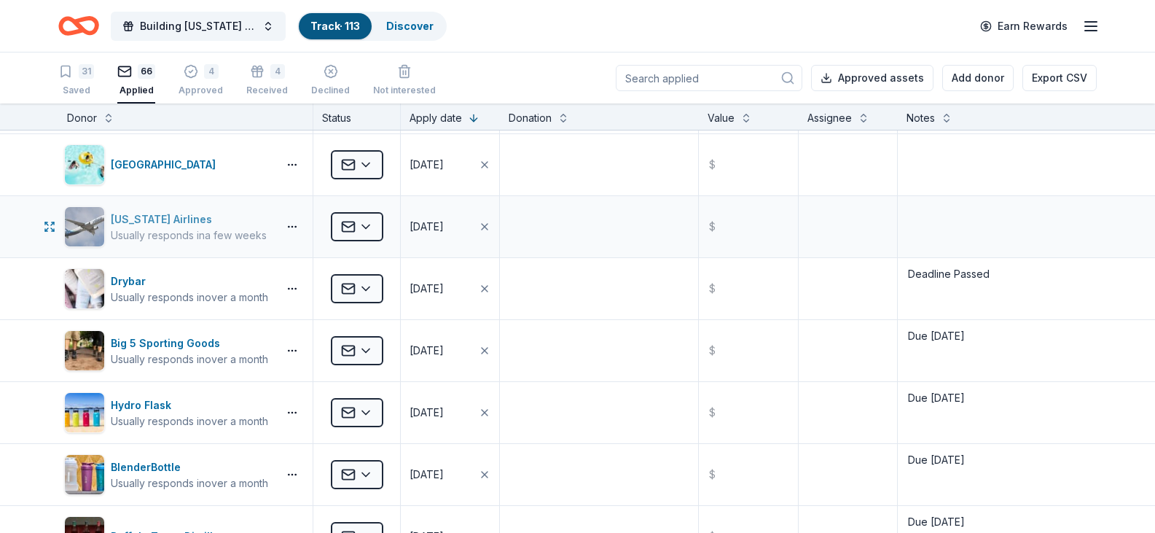
click at [83, 219] on img "button" at bounding box center [84, 226] width 39 height 39
click at [936, 220] on textarea at bounding box center [997, 226] width 196 height 58
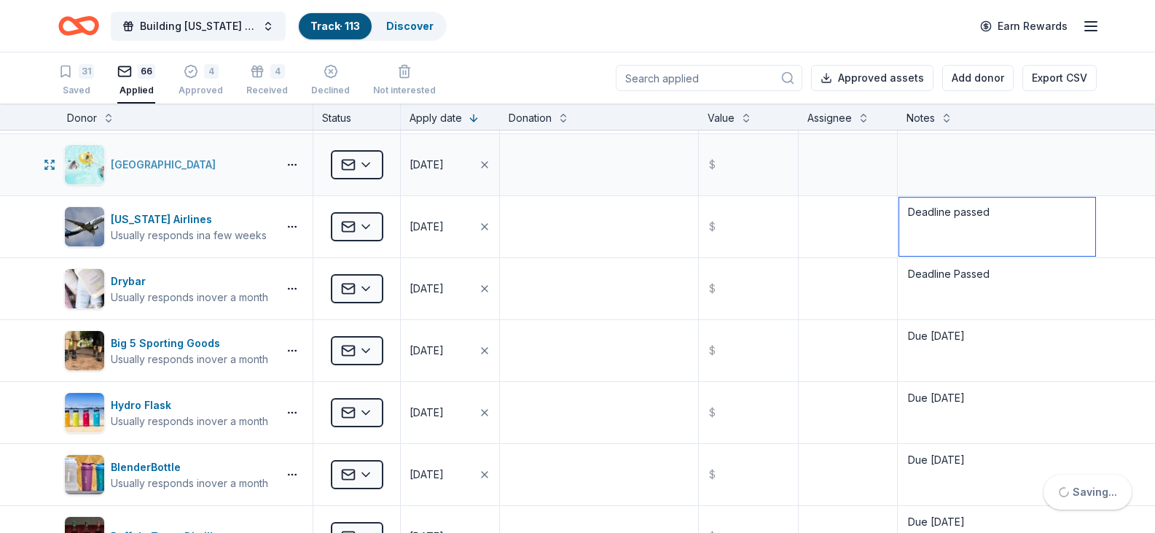
type textarea "Deadline passed"
click at [99, 155] on img "button" at bounding box center [84, 164] width 39 height 39
click at [974, 157] on textarea at bounding box center [997, 165] width 196 height 58
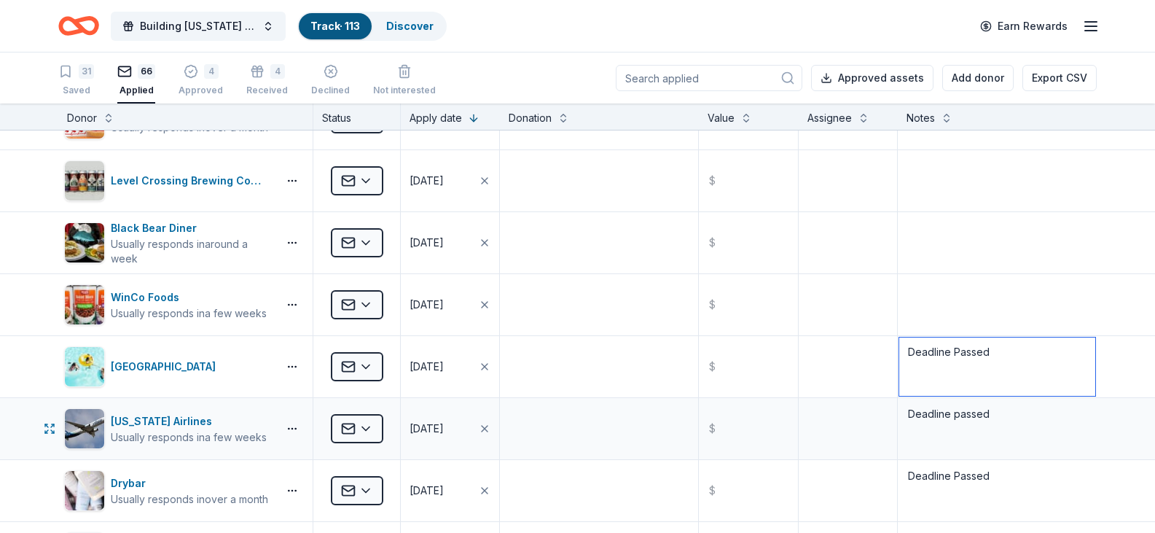
scroll to position [3061, 0]
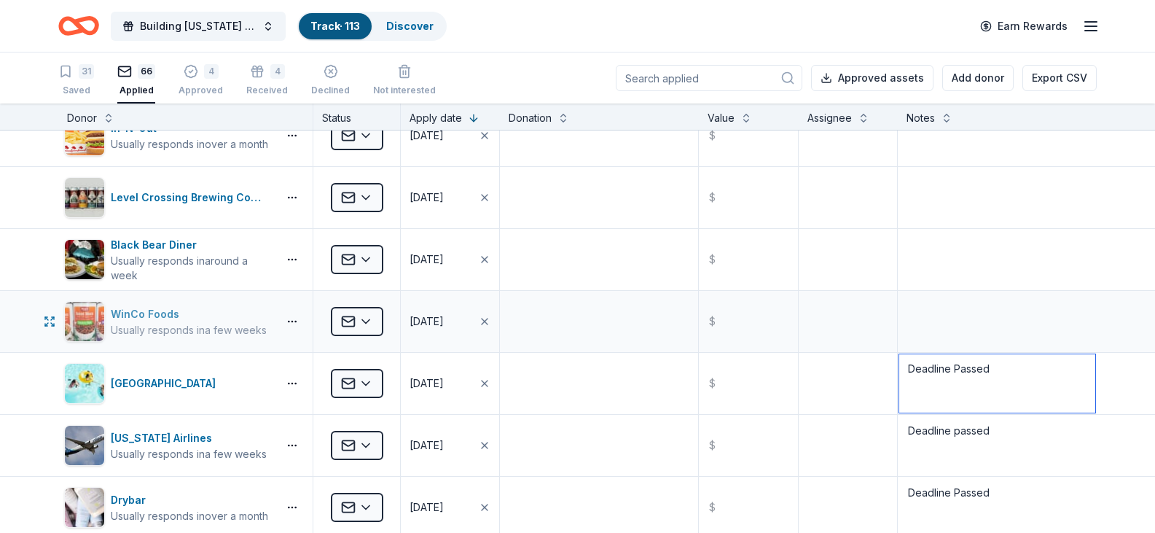
type textarea "Deadline Passed"
click at [87, 325] on img "button" at bounding box center [84, 321] width 39 height 39
paste textarea "Due 10/16/25"
click at [944, 304] on textarea "Due 10/16/25" at bounding box center [997, 321] width 196 height 58
type textarea "Due 10/17/25"
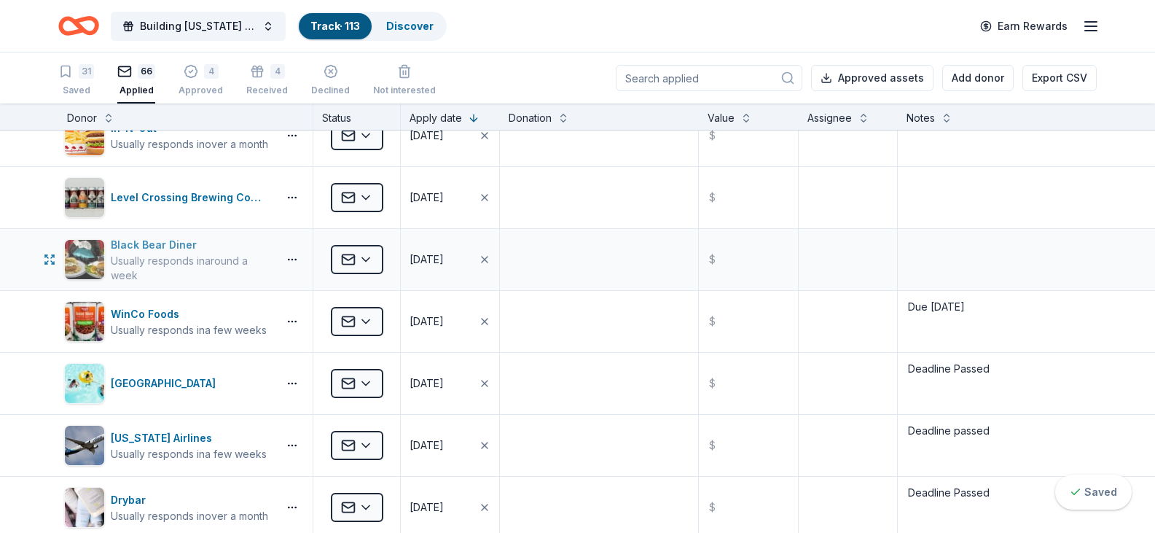
click at [87, 249] on img "button" at bounding box center [84, 259] width 39 height 39
paste textarea "Due 10/16/25"
type textarea "Due 10/16/25"
click at [82, 181] on img "button" at bounding box center [84, 197] width 39 height 39
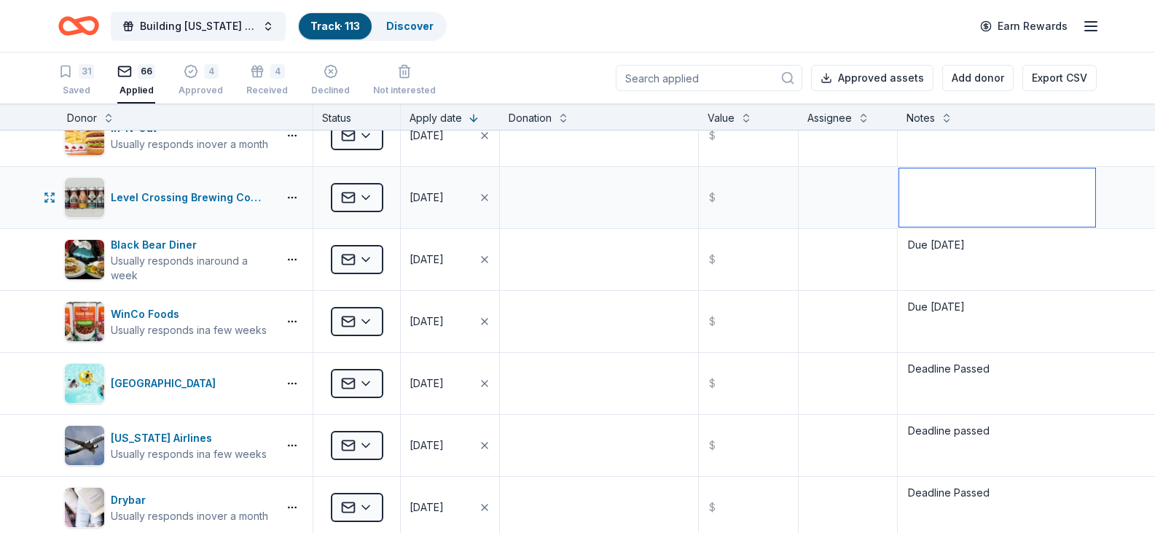
paste textarea "Due 10/16/25"
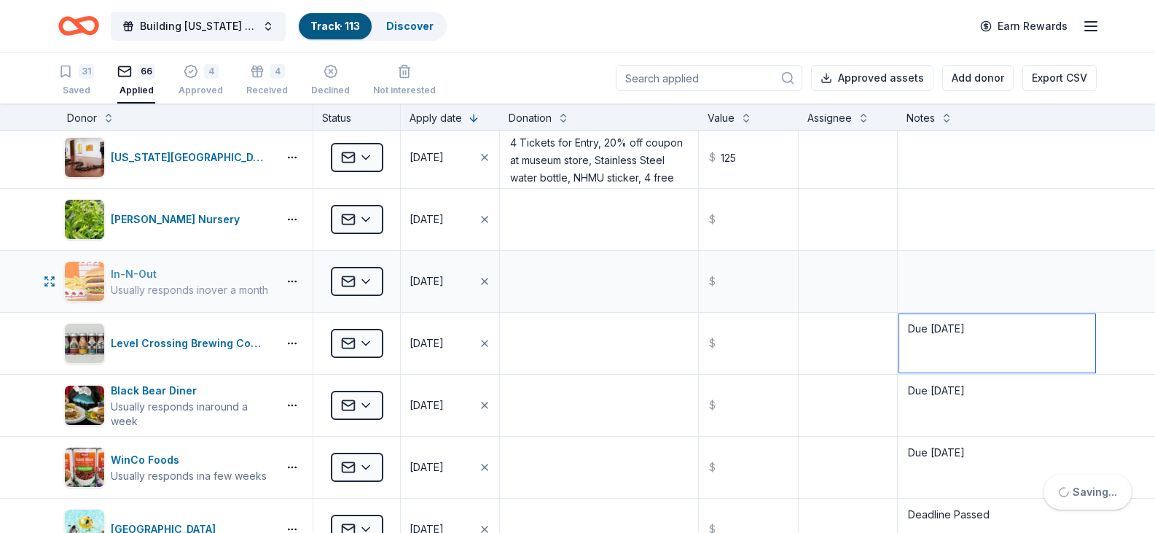
type textarea "Due 10/16/25"
click at [66, 284] on img "button" at bounding box center [84, 281] width 39 height 39
click at [1031, 290] on textarea at bounding box center [997, 281] width 196 height 58
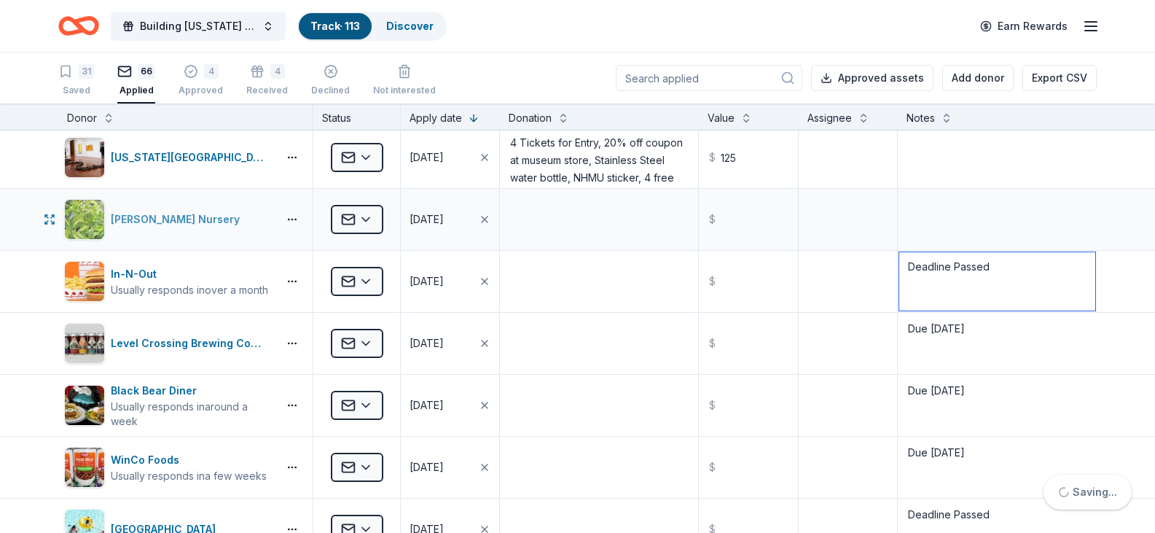
type textarea "Deadline Passed"
click at [65, 222] on img "button" at bounding box center [84, 219] width 39 height 39
paste textarea "Due 10/16/25"
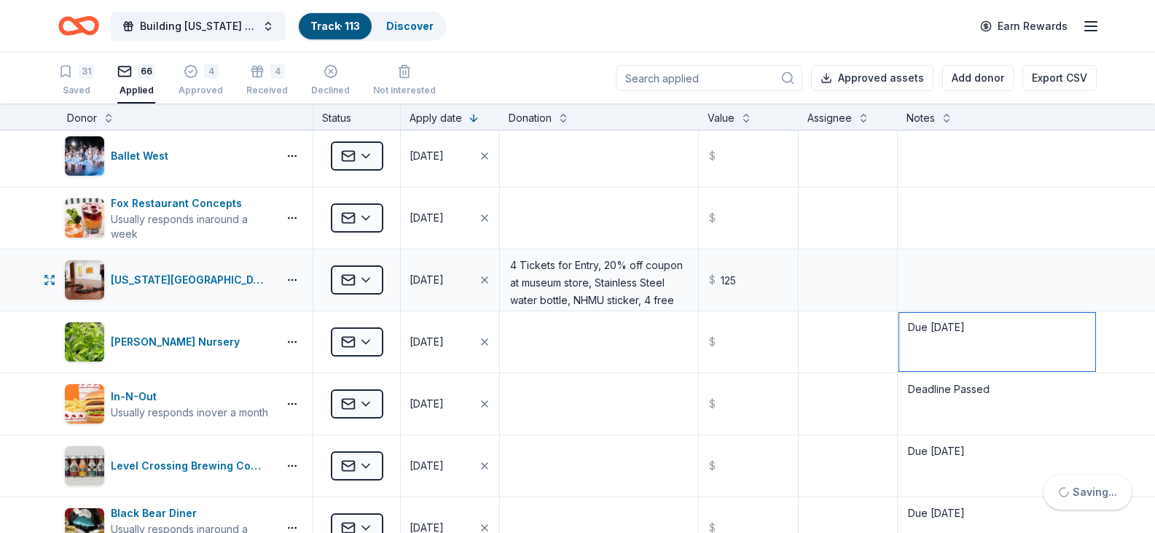
scroll to position [2769, 0]
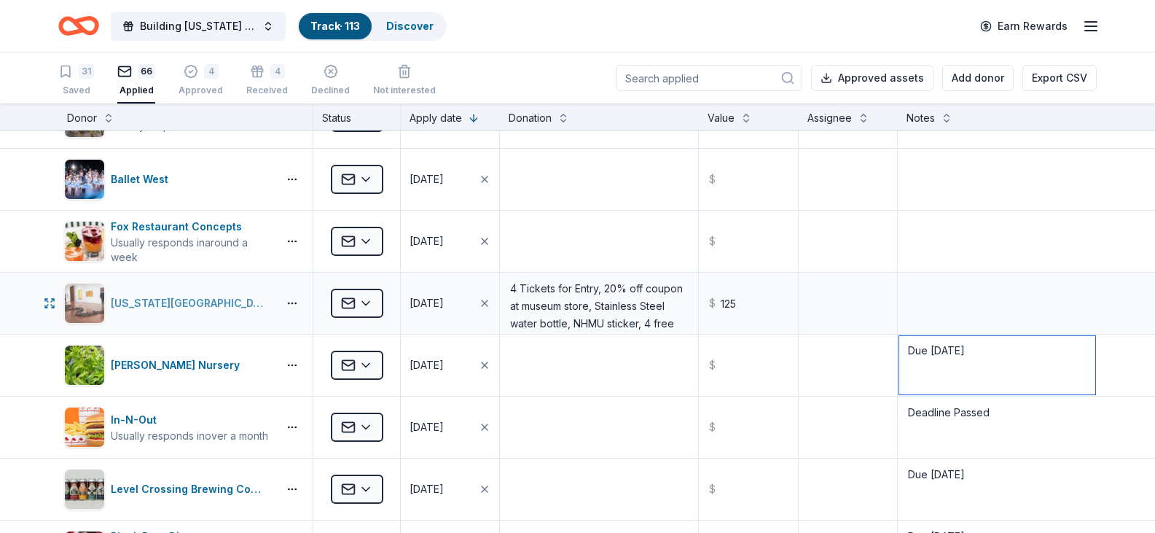
type textarea "Due 10/16/25"
click at [130, 302] on div "Utah Museum of Fine Arts" at bounding box center [191, 302] width 161 height 17
click at [940, 297] on textarea at bounding box center [997, 303] width 196 height 58
paste textarea "Due 10/16/25"
click at [947, 287] on textarea "Due 10/16/25" at bounding box center [997, 303] width 196 height 58
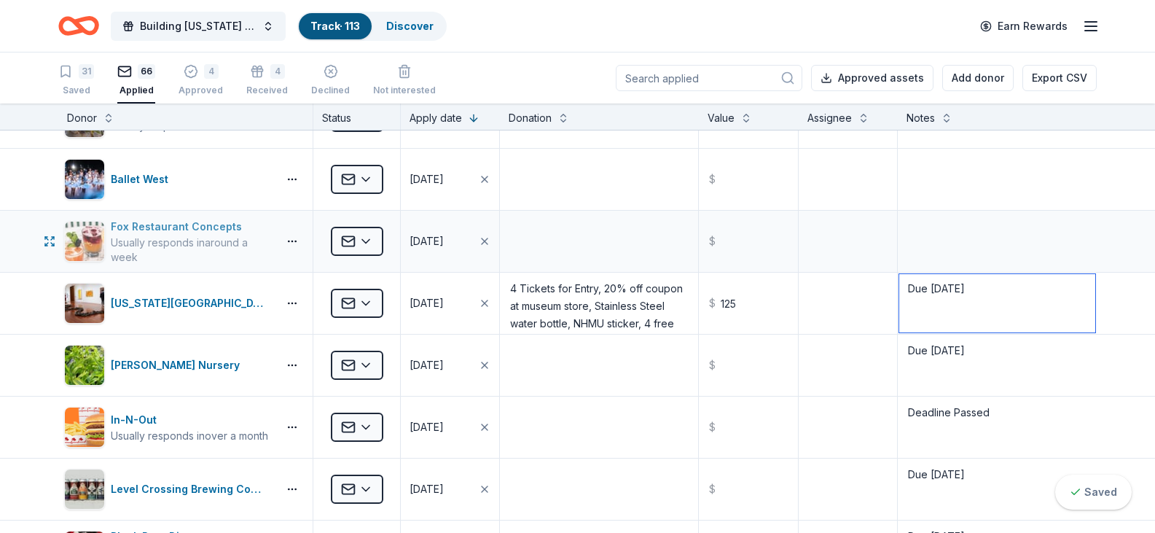
type textarea "Due 10/17/25"
click at [82, 243] on img "button" at bounding box center [84, 241] width 39 height 39
paste textarea "Due 10/16/25"
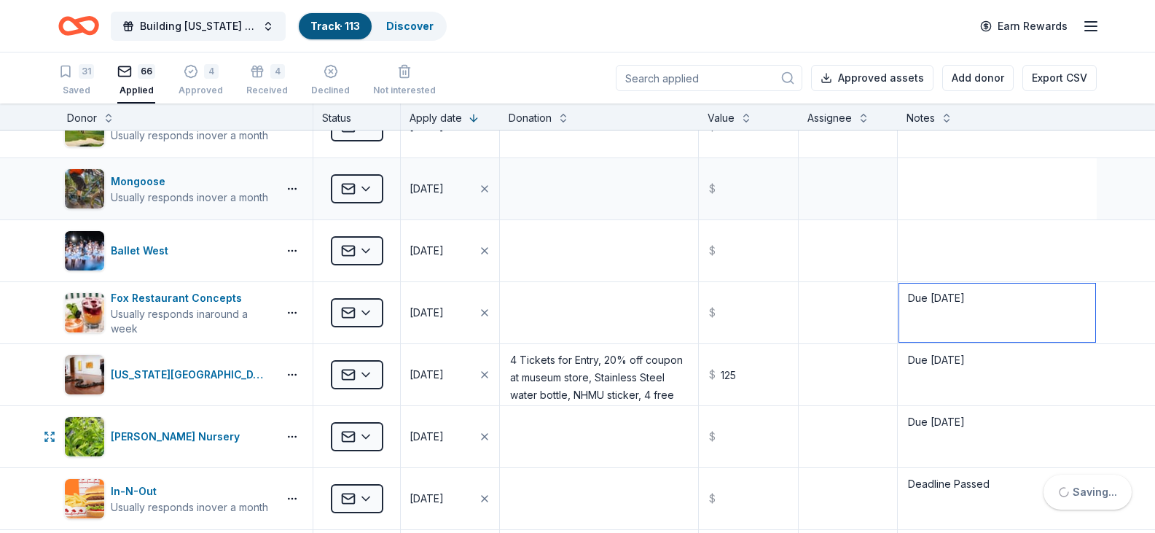
scroll to position [2551, 0]
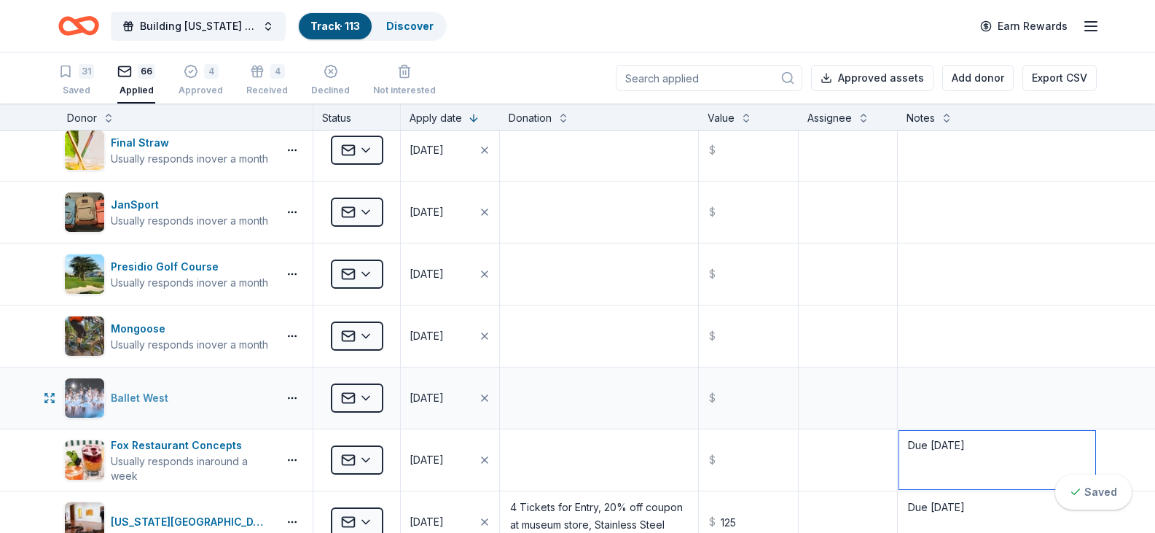
type textarea "Due 10/16/25"
click at [139, 399] on div "Ballet West" at bounding box center [142, 397] width 63 height 17
click at [899, 374] on textarea at bounding box center [997, 398] width 196 height 58
type textarea "Deadline Passed"
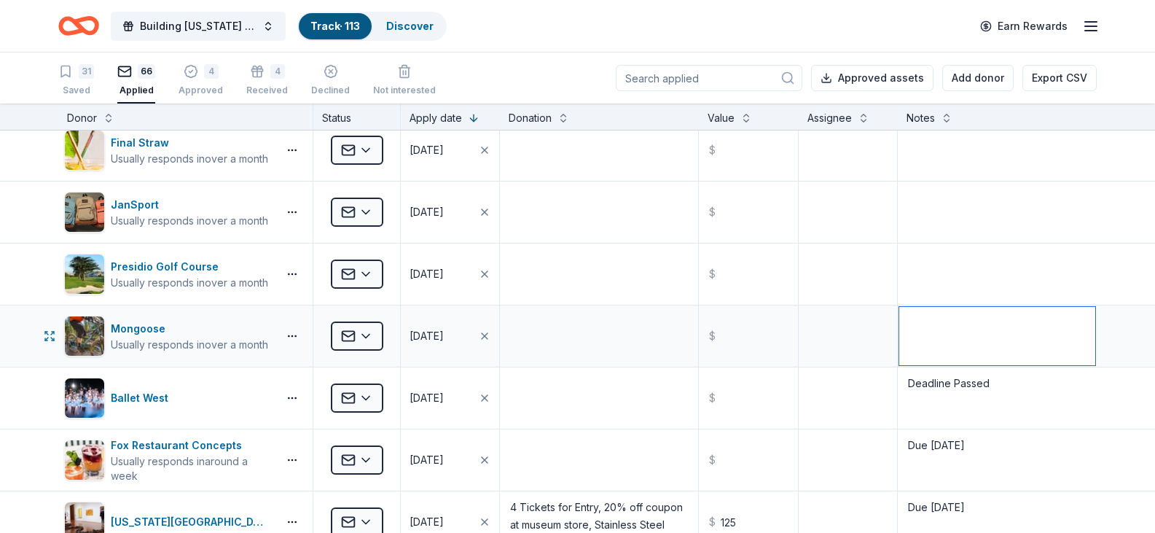
click at [938, 345] on textarea at bounding box center [997, 336] width 196 height 58
click at [94, 329] on img "button" at bounding box center [84, 335] width 39 height 39
paste textarea "Due 10/16/25"
type textarea "Due 10/16/25"
click at [119, 267] on div "Presidio Golf Course" at bounding box center [189, 266] width 157 height 17
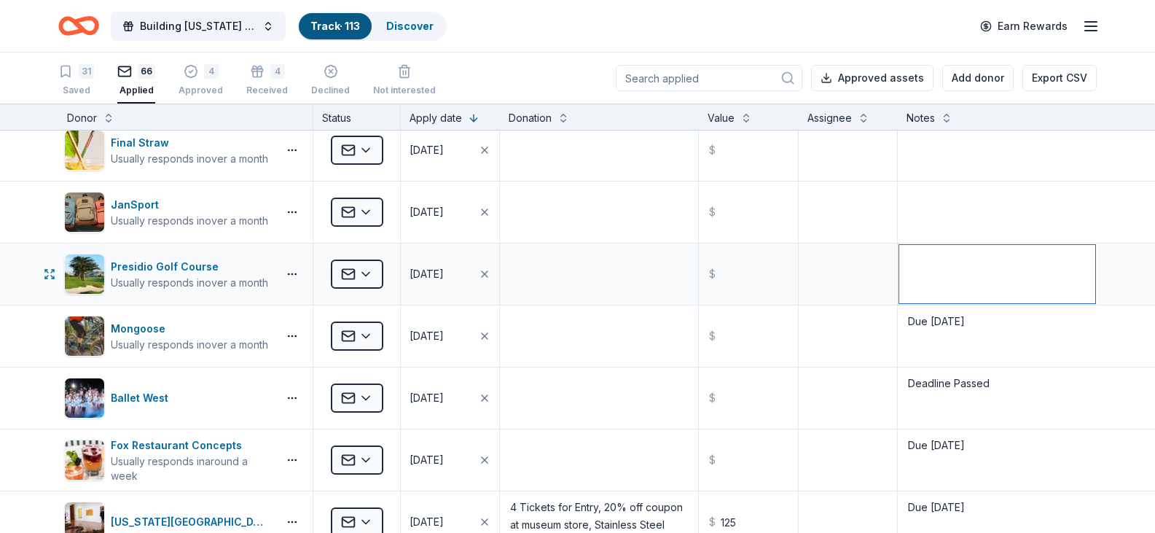
paste textarea "Due 10/16/25"
type textarea "Due 10/16/25"
click at [59, 211] on div "JanSport Usually responds in over a month" at bounding box center [185, 211] width 254 height 61
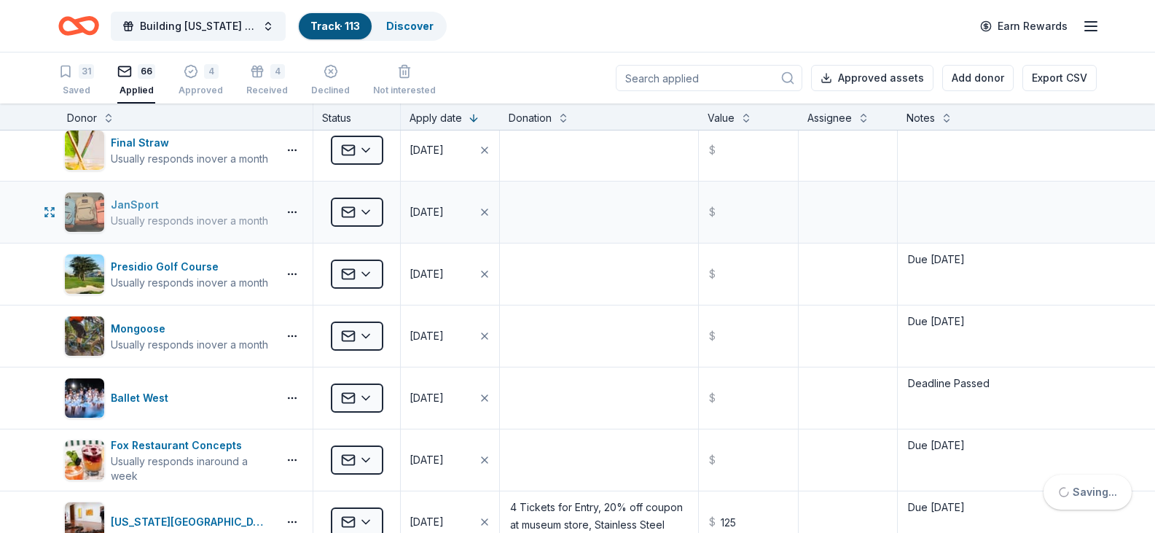
click at [74, 201] on img "button" at bounding box center [84, 211] width 39 height 39
paste textarea "Due 10/16/25"
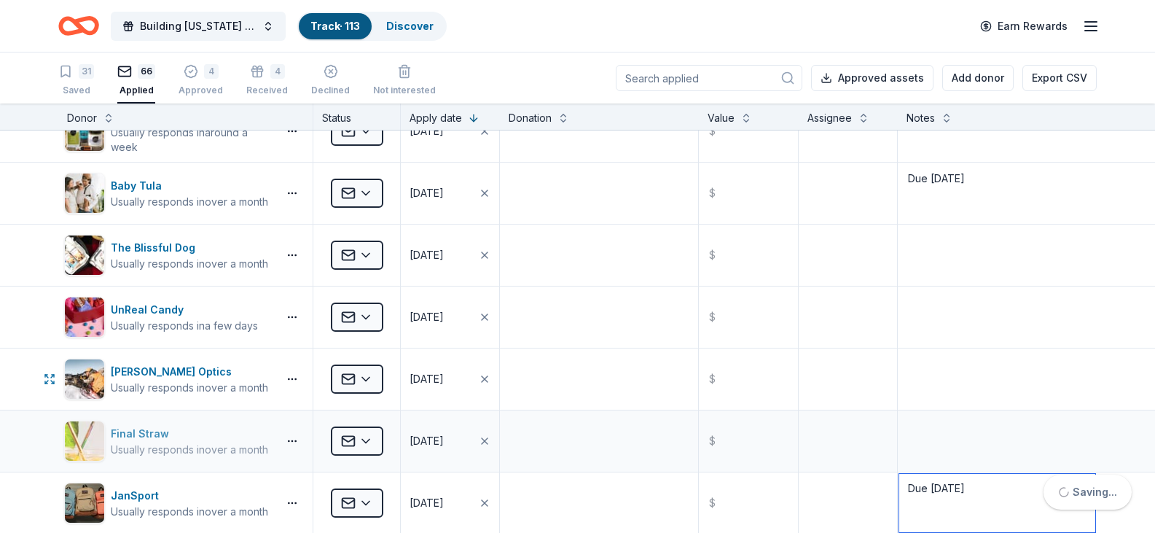
scroll to position [2259, 0]
type textarea "Due 10/16/25"
click at [87, 431] on img "button" at bounding box center [84, 441] width 39 height 39
click at [968, 441] on textarea at bounding box center [997, 441] width 196 height 58
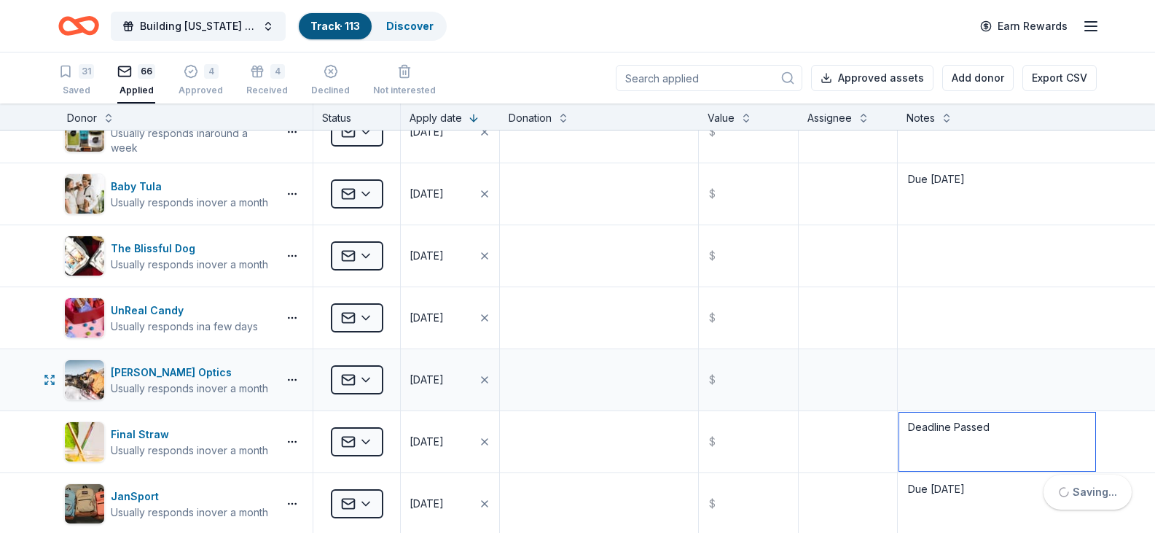
type textarea "Deadline Passed"
click at [63, 380] on div "Burris Optics Usually responds in over a month" at bounding box center [185, 379] width 254 height 61
click at [79, 383] on img "button" at bounding box center [84, 379] width 39 height 39
paste textarea "Due 10/16/25"
type textarea "Due 10/16/25"
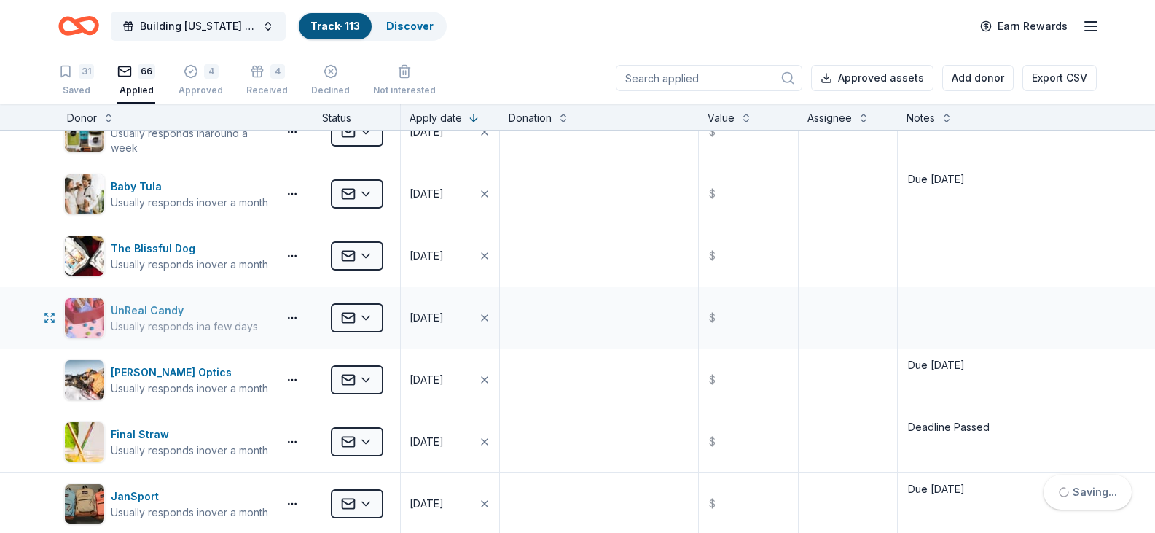
click at [129, 313] on div "UnReal Candy" at bounding box center [184, 310] width 147 height 17
paste textarea "Due 10/16/25"
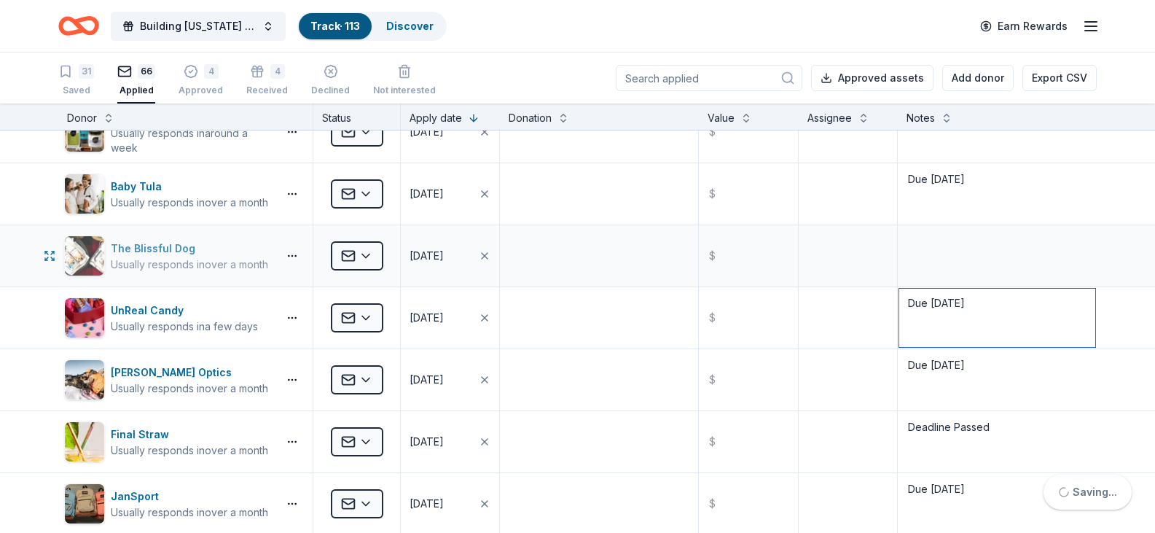
type textarea "Due 10/16/25"
click at [109, 243] on div "The Blissful Dog Usually responds in over a month" at bounding box center [168, 255] width 208 height 41
click at [950, 233] on textarea at bounding box center [997, 256] width 196 height 58
type textarea "Deadline Passed"
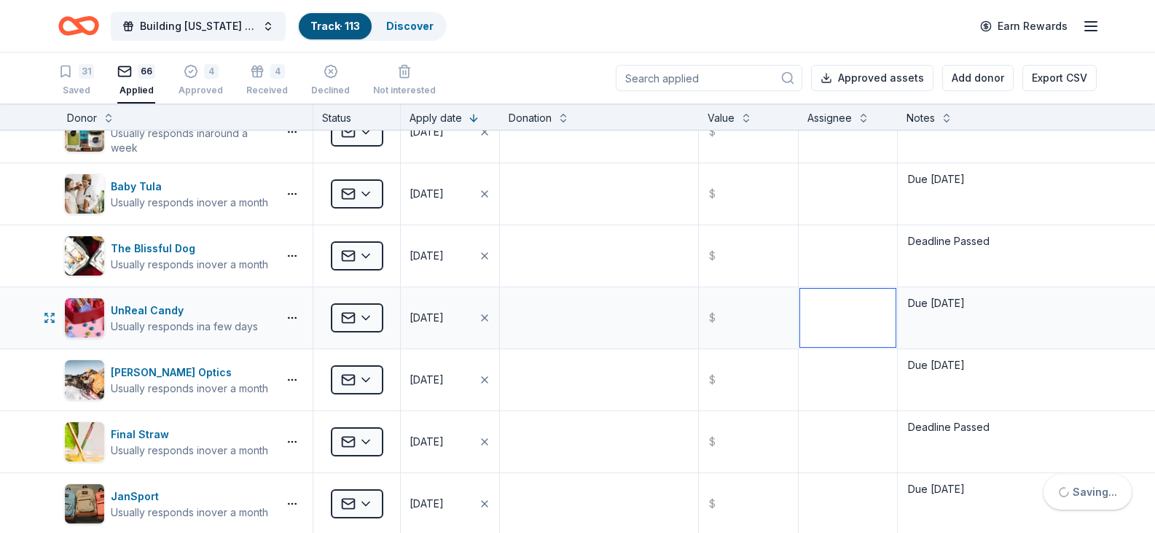
click at [826, 337] on textarea at bounding box center [847, 318] width 95 height 58
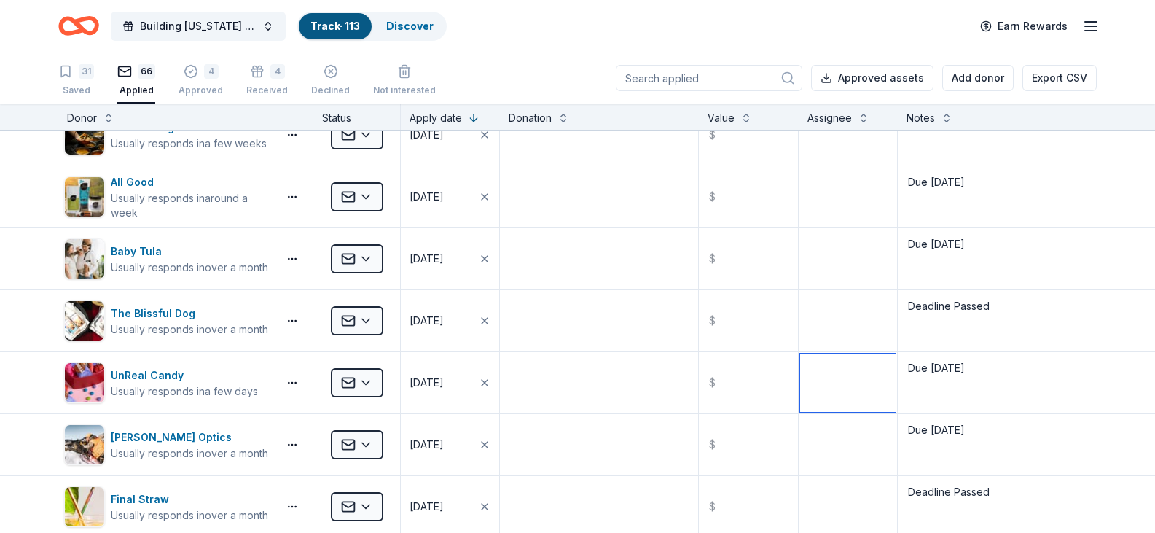
scroll to position [2186, 0]
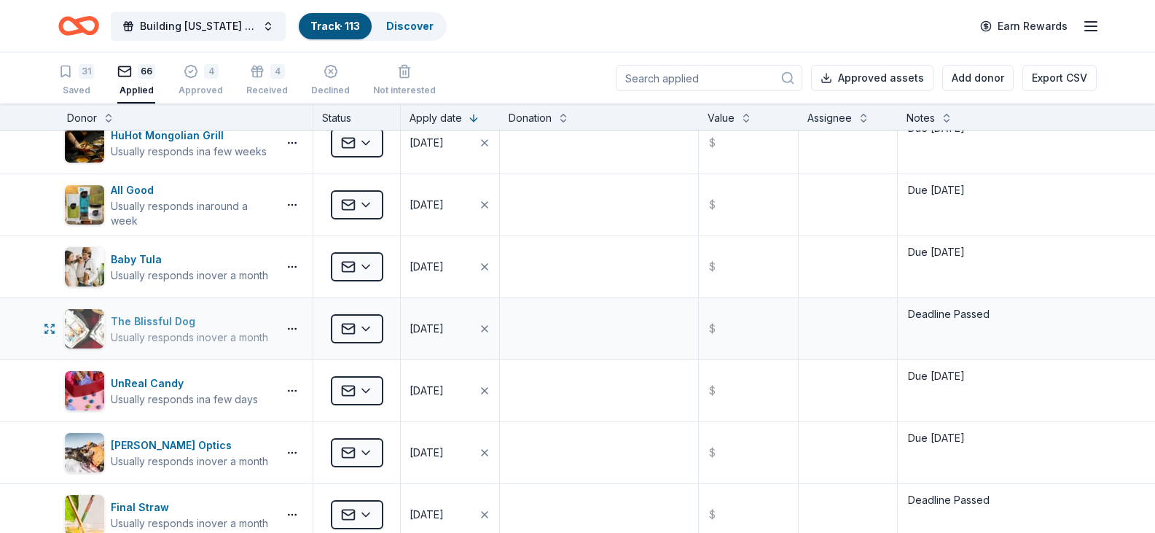
click at [150, 317] on div "The Blissful Dog" at bounding box center [189, 321] width 157 height 17
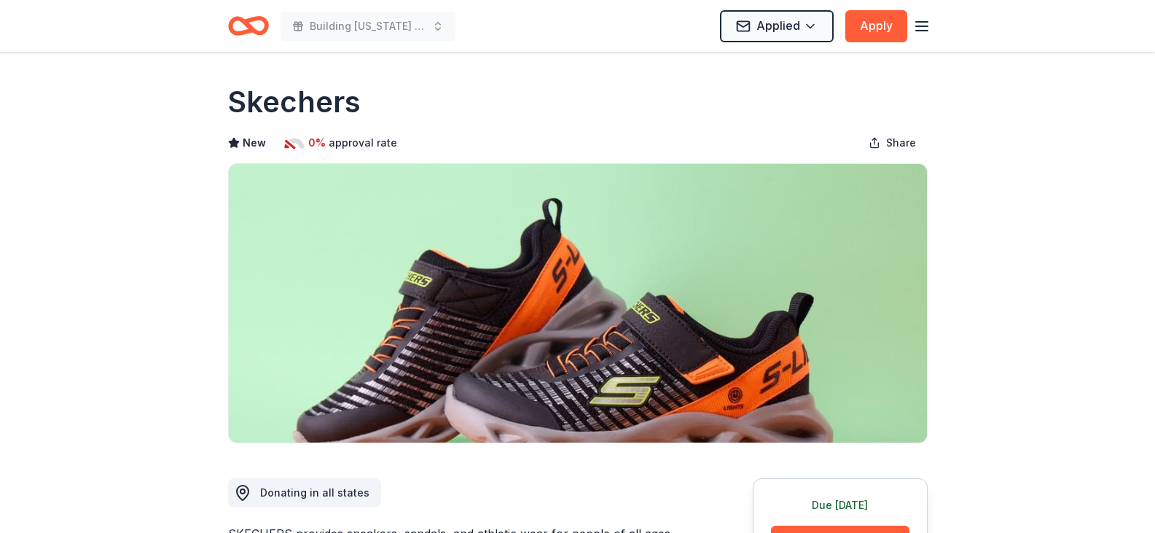
click at [926, 26] on line "button" at bounding box center [922, 26] width 12 height 0
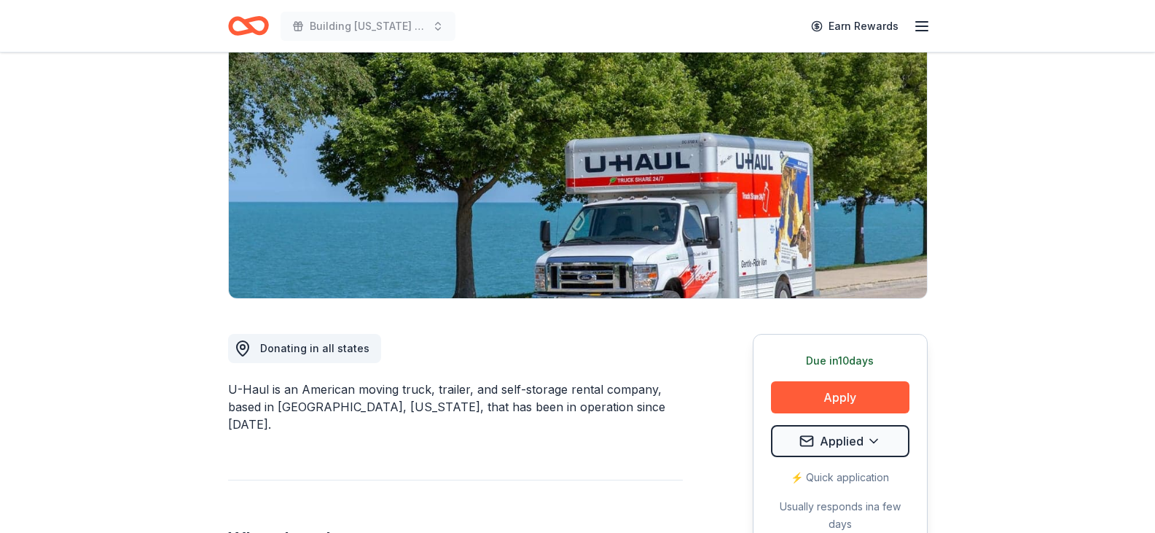
scroll to position [146, 0]
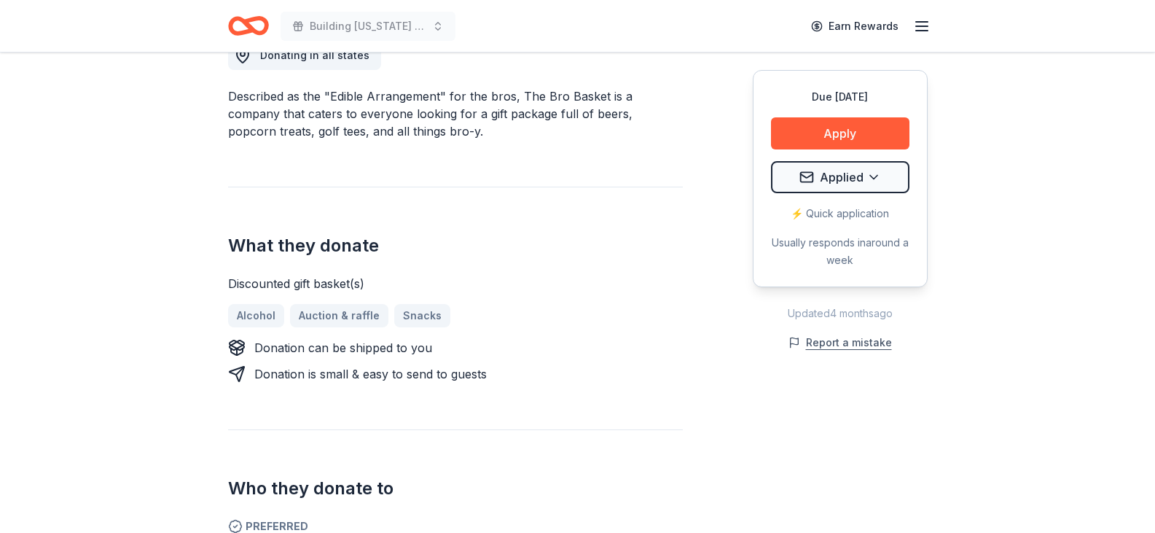
scroll to position [364, 0]
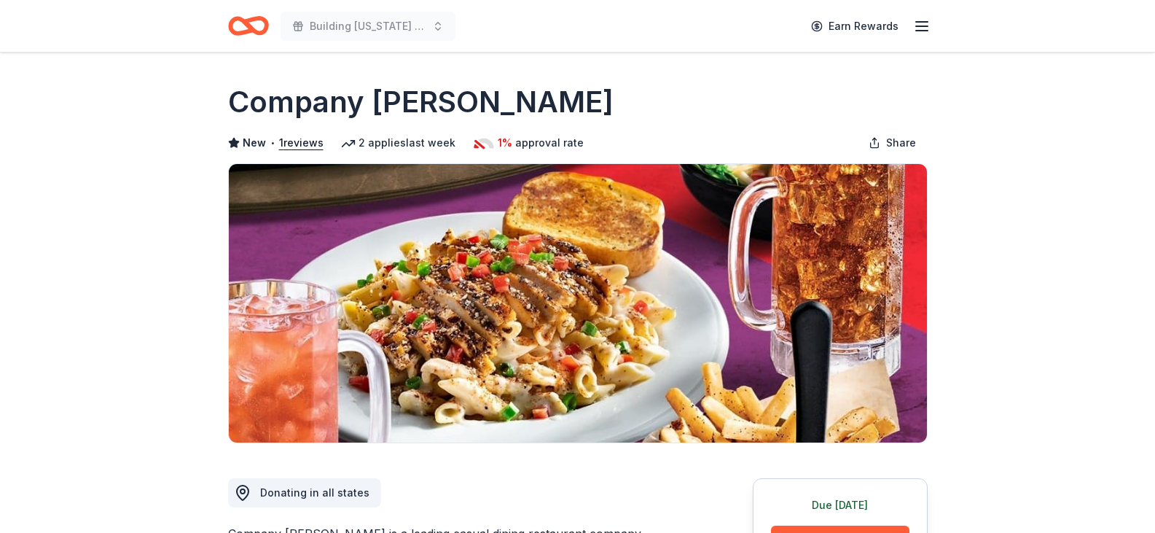
scroll to position [73, 0]
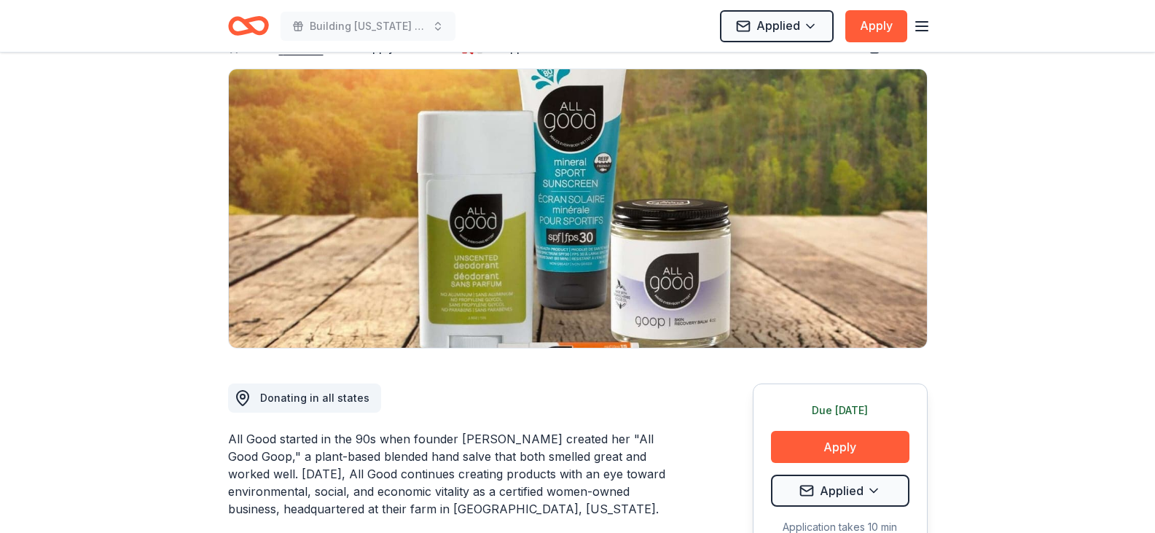
scroll to position [146, 0]
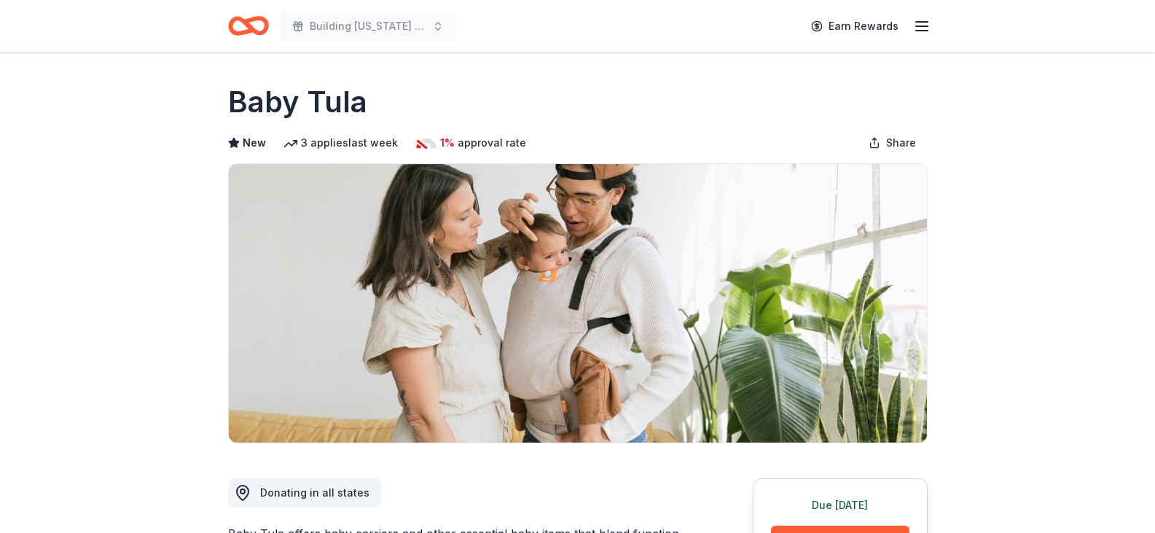
scroll to position [364, 0]
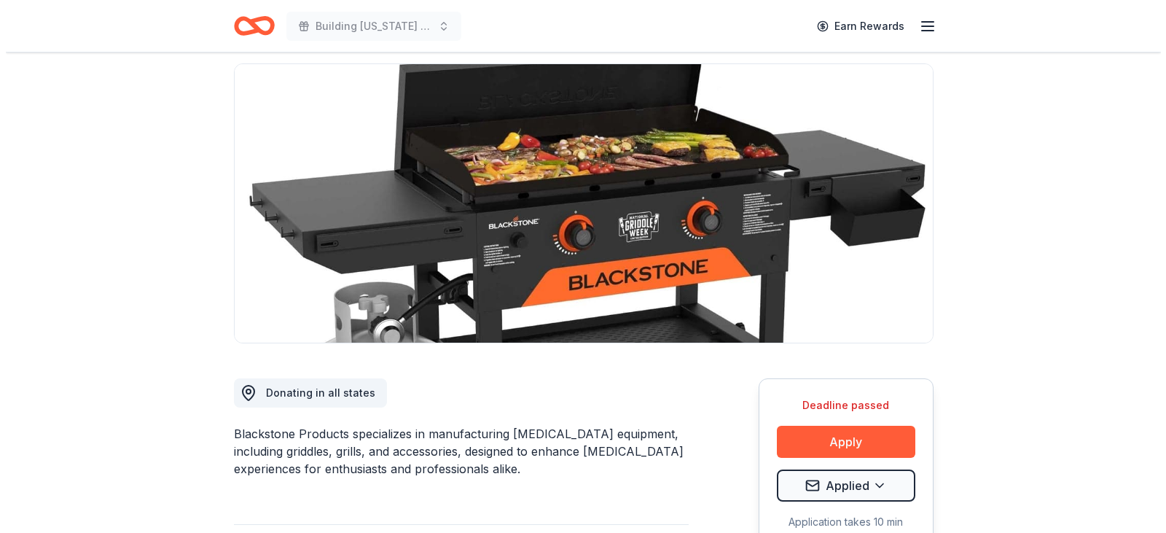
scroll to position [291, 0]
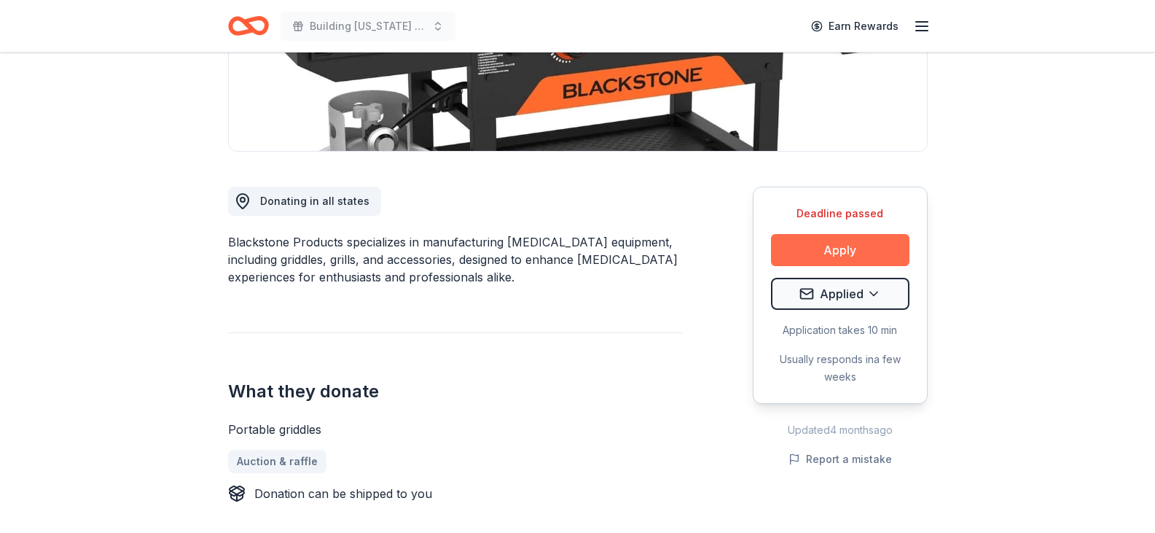
click at [811, 254] on button "Apply" at bounding box center [840, 250] width 138 height 32
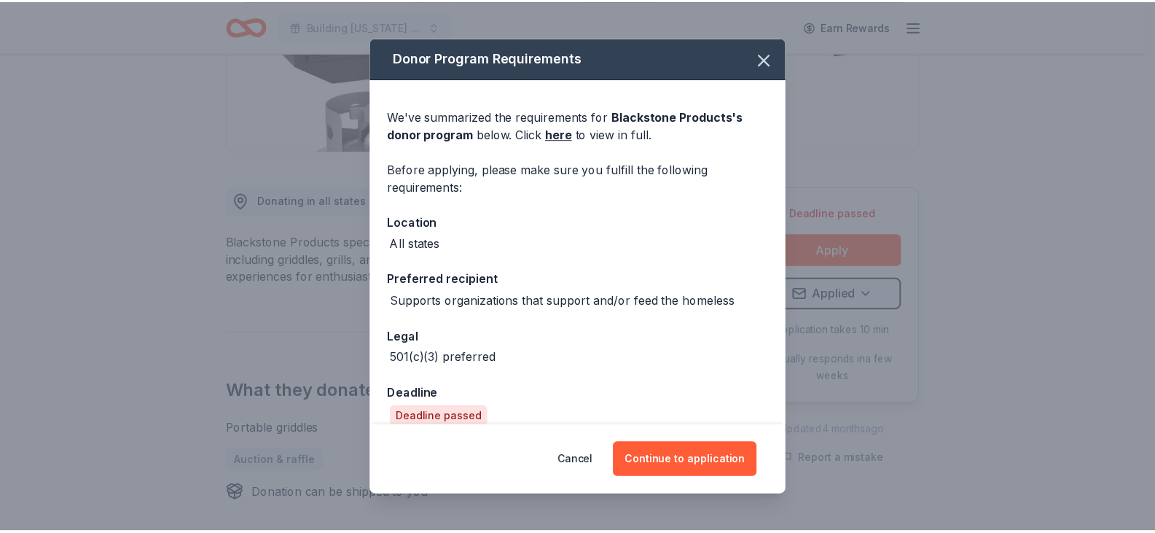
scroll to position [19, 0]
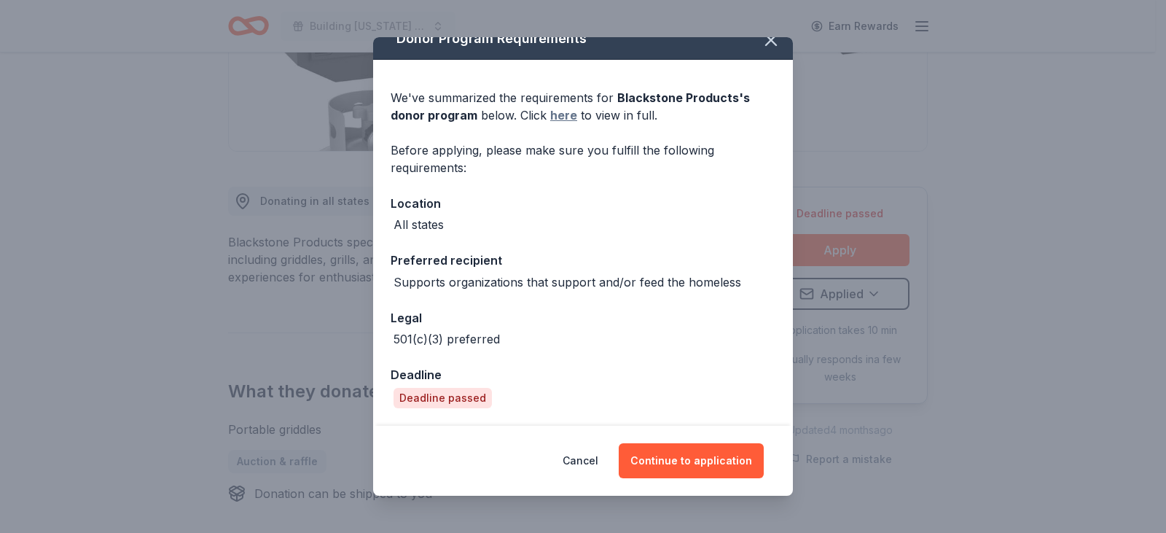
click at [560, 115] on link "here" at bounding box center [563, 114] width 27 height 17
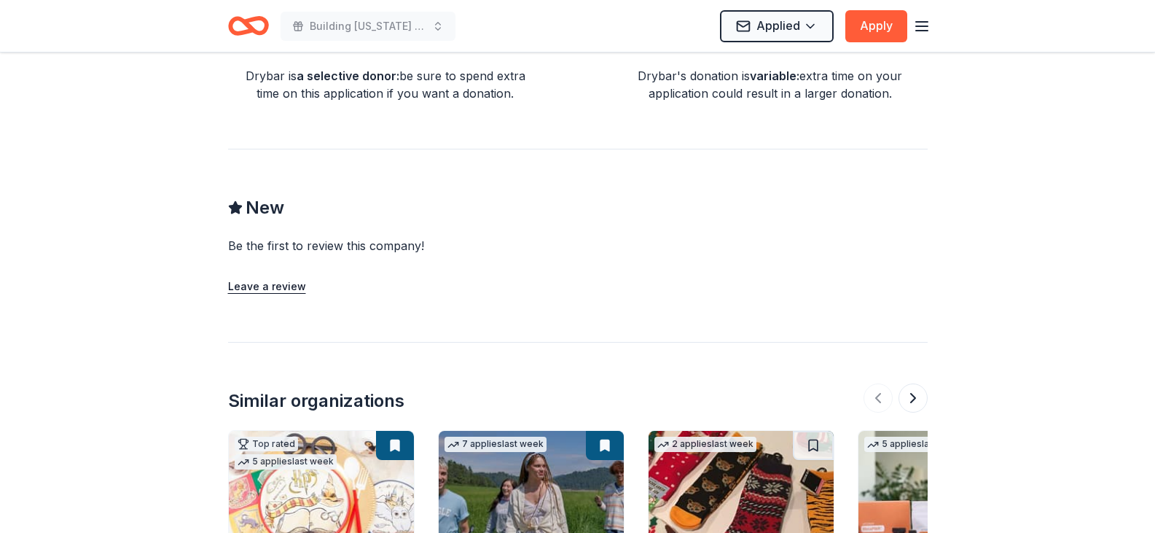
scroll to position [1020, 0]
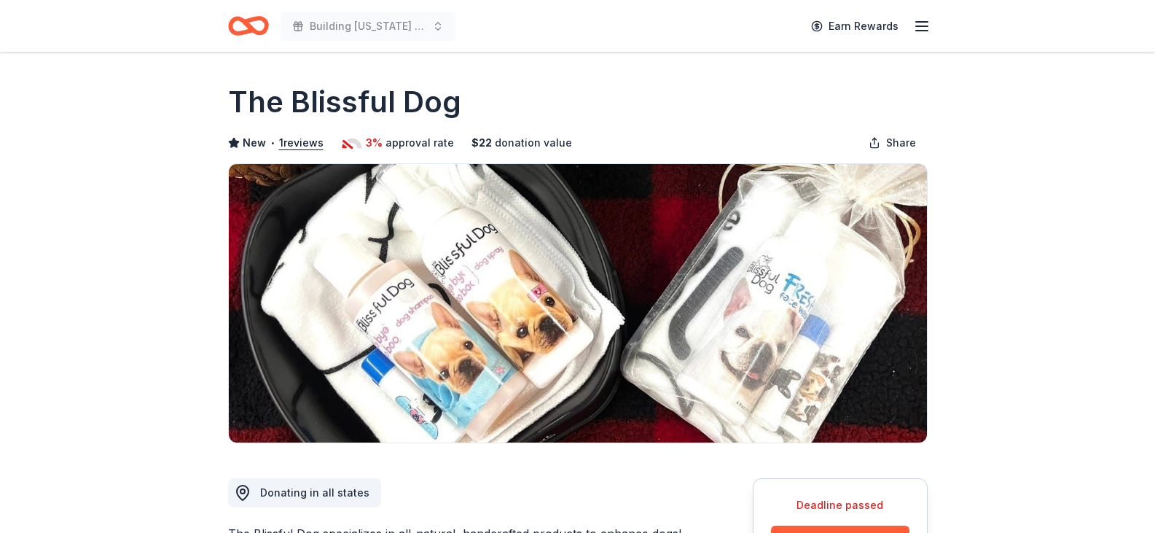
click at [250, 24] on icon "Home" at bounding box center [248, 26] width 41 height 34
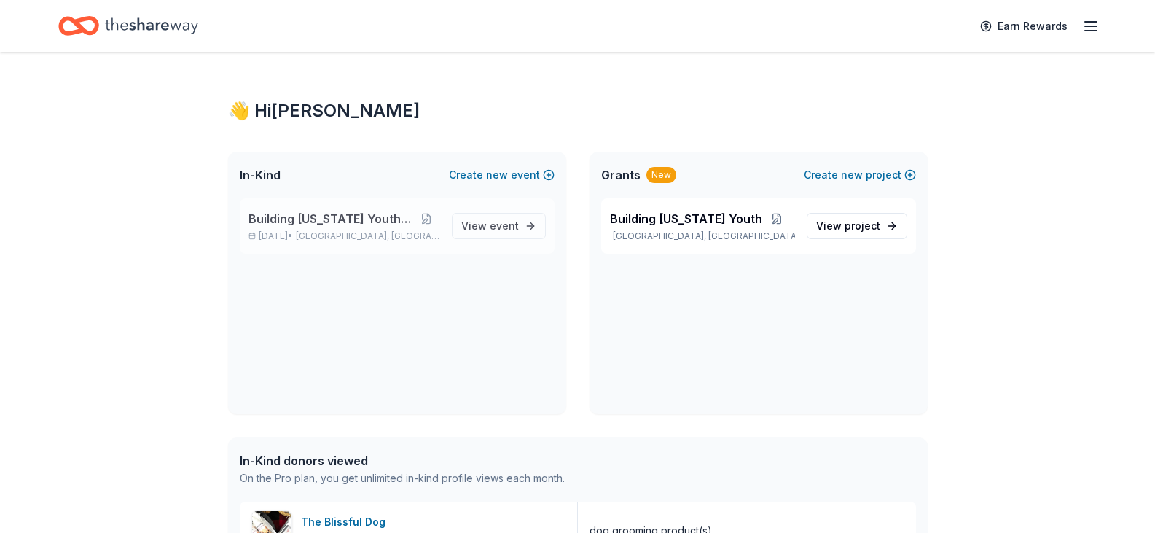
click at [402, 209] on div "Building Utah Youth Gala Nov 15, 2025 • Harrisville, UT View event" at bounding box center [397, 225] width 315 height 55
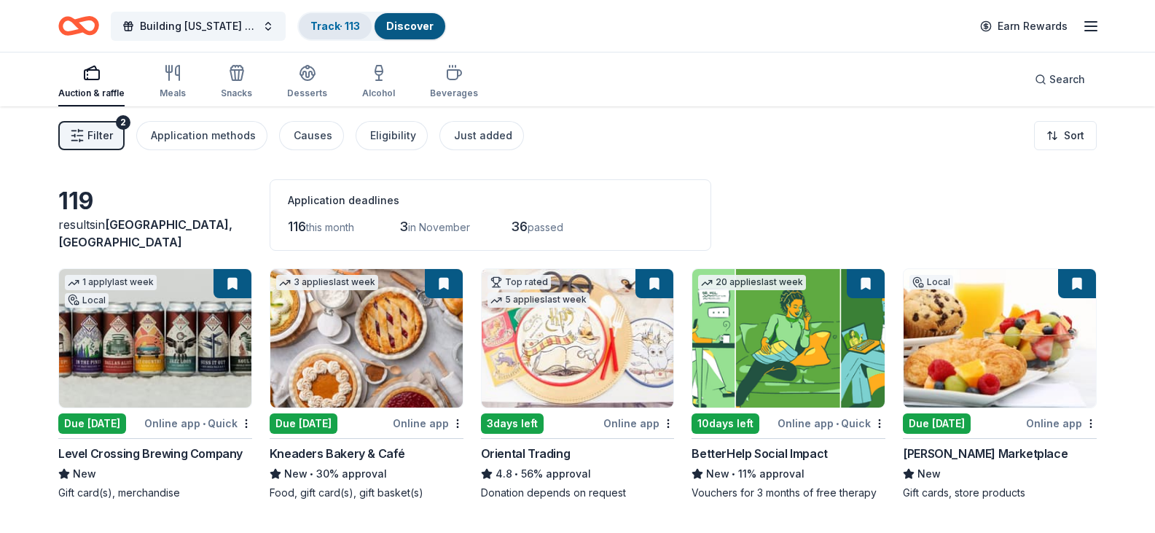
click at [342, 26] on link "Track · 113" at bounding box center [335, 26] width 50 height 12
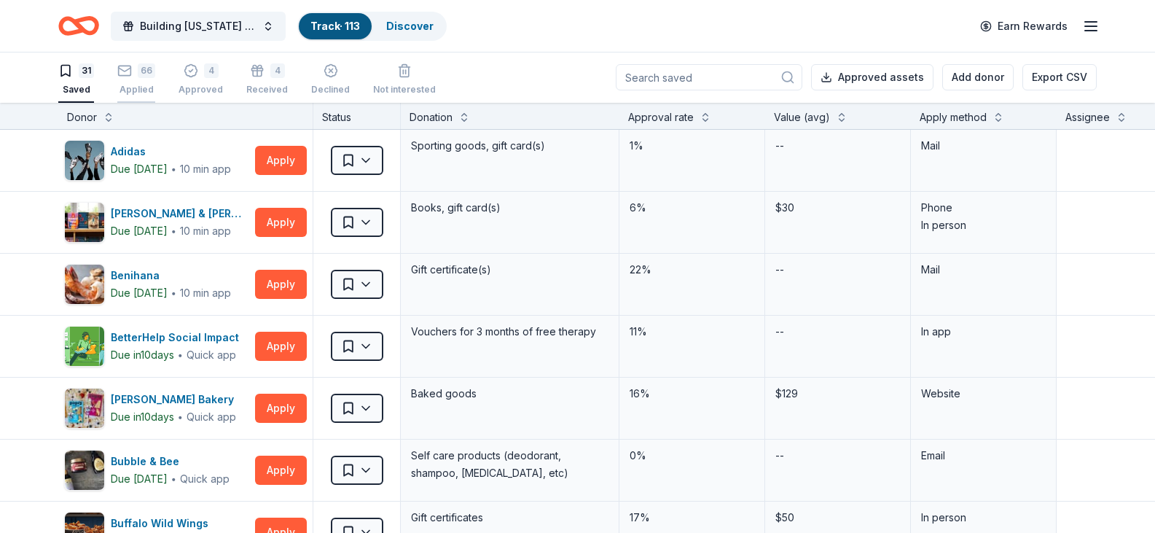
click at [130, 71] on rect "button" at bounding box center [125, 70] width 12 height 9
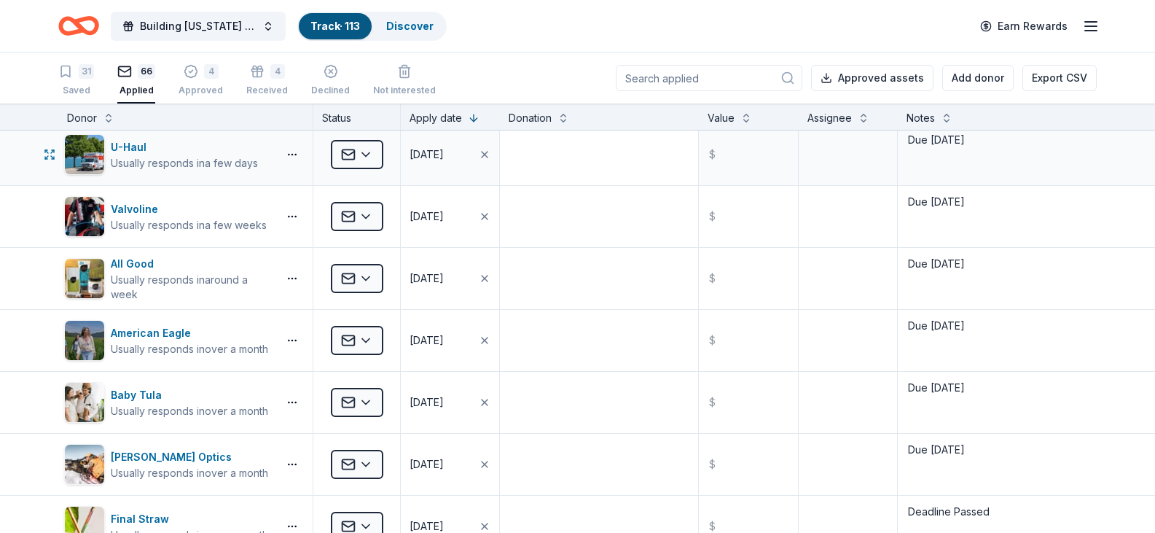
scroll to position [2113, 0]
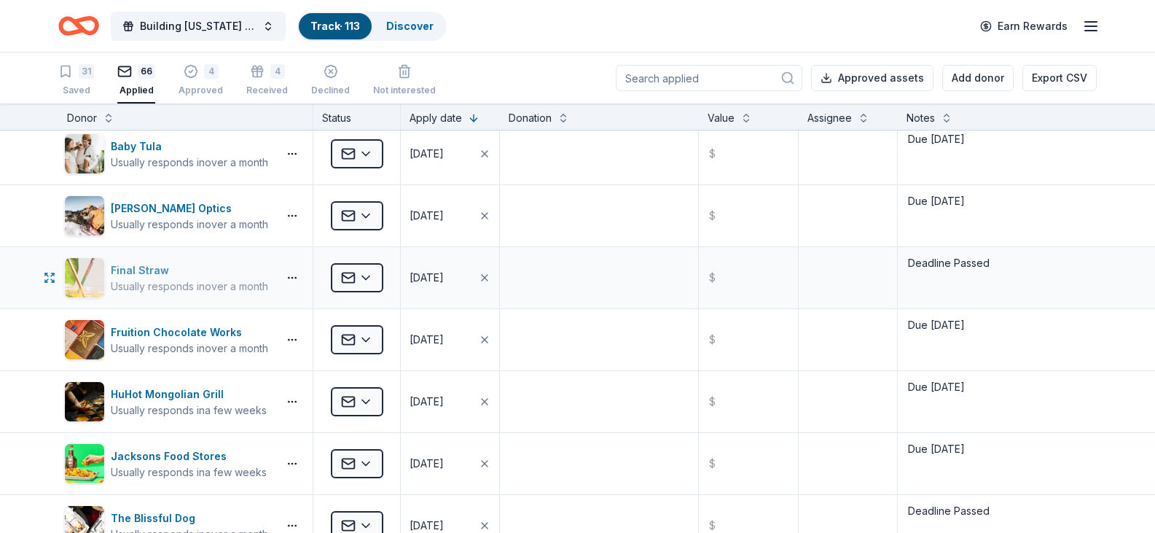
click at [130, 266] on div "Final Straw" at bounding box center [189, 270] width 157 height 17
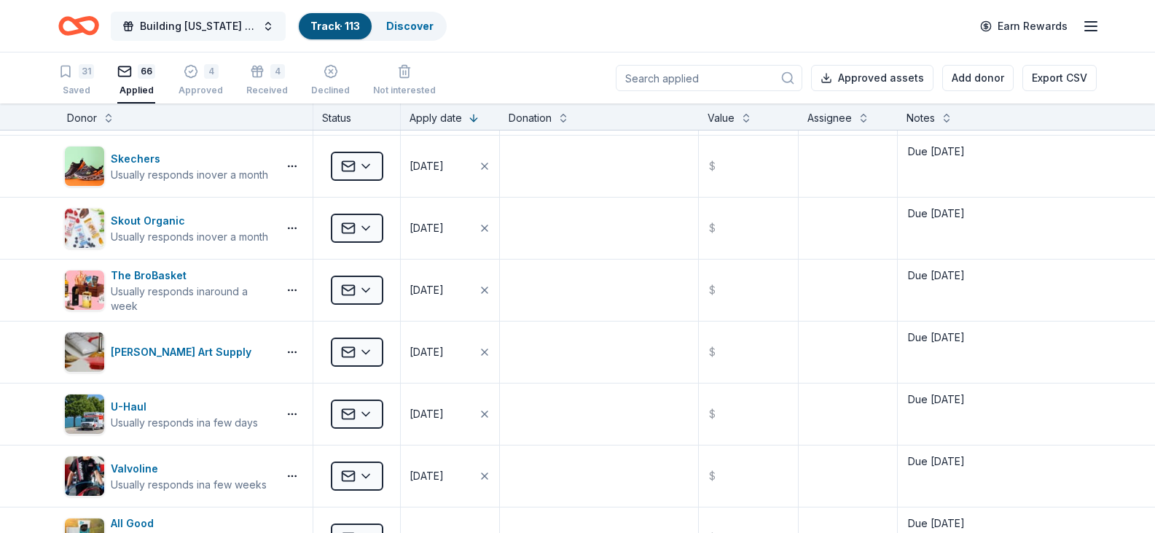
scroll to position [1603, 0]
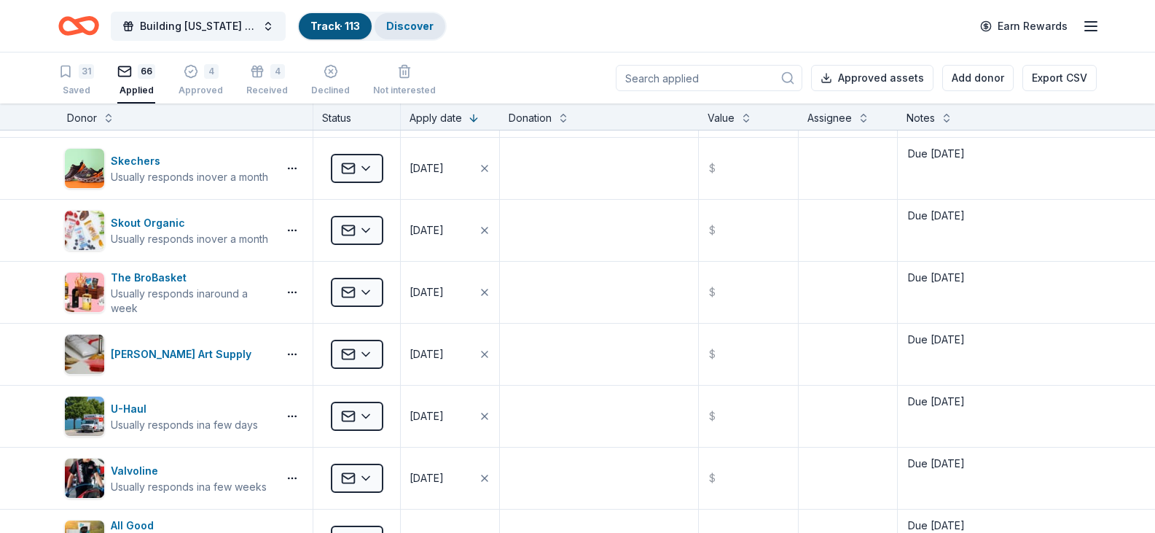
click at [397, 28] on link "Discover" at bounding box center [409, 26] width 47 height 12
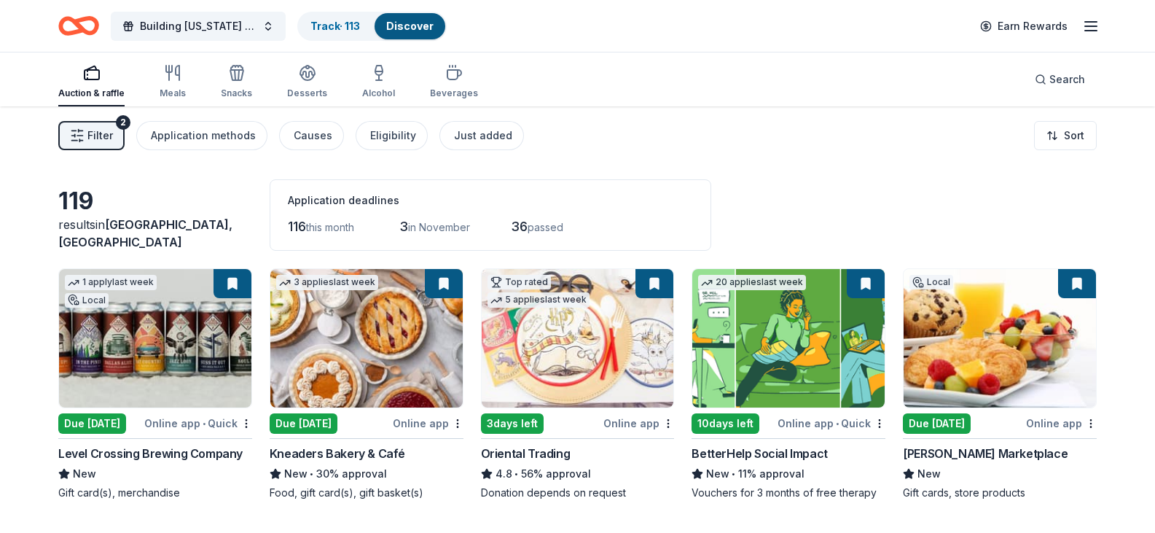
click at [300, 434] on div "Due [DATE]" at bounding box center [304, 423] width 68 height 20
click at [106, 136] on span "Filter" at bounding box center [100, 135] width 26 height 17
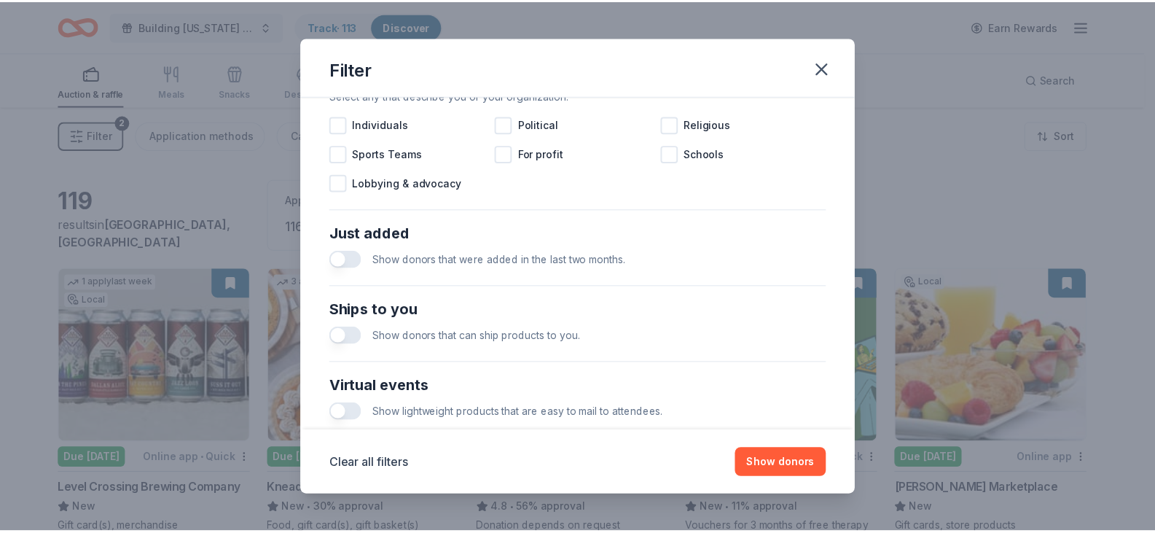
scroll to position [625, 0]
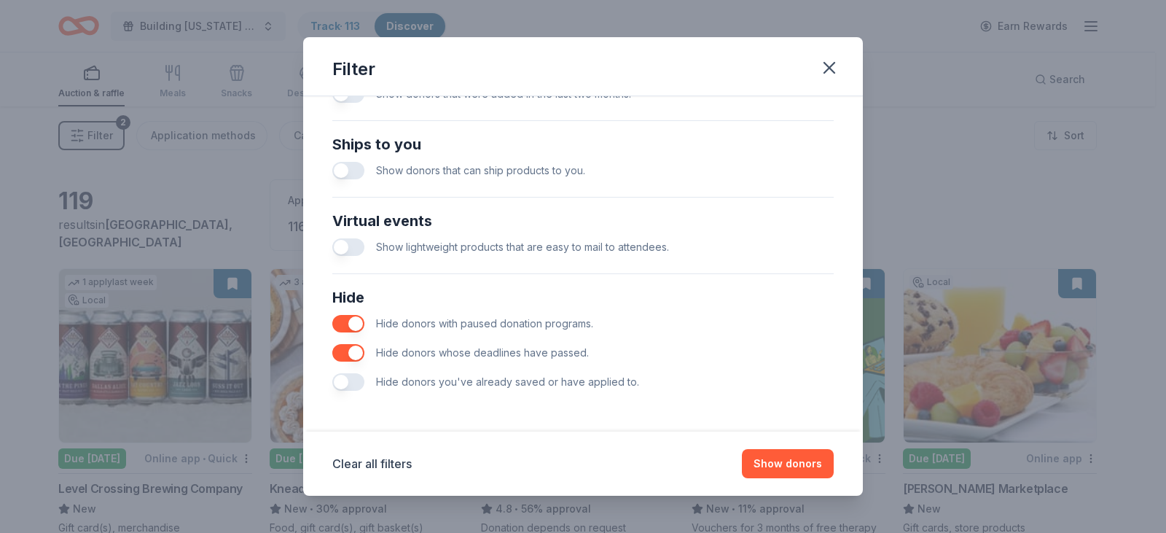
drag, startPoint x: 339, startPoint y: 382, endPoint x: 558, endPoint y: 423, distance: 223.3
click at [345, 382] on button "button" at bounding box center [348, 381] width 32 height 17
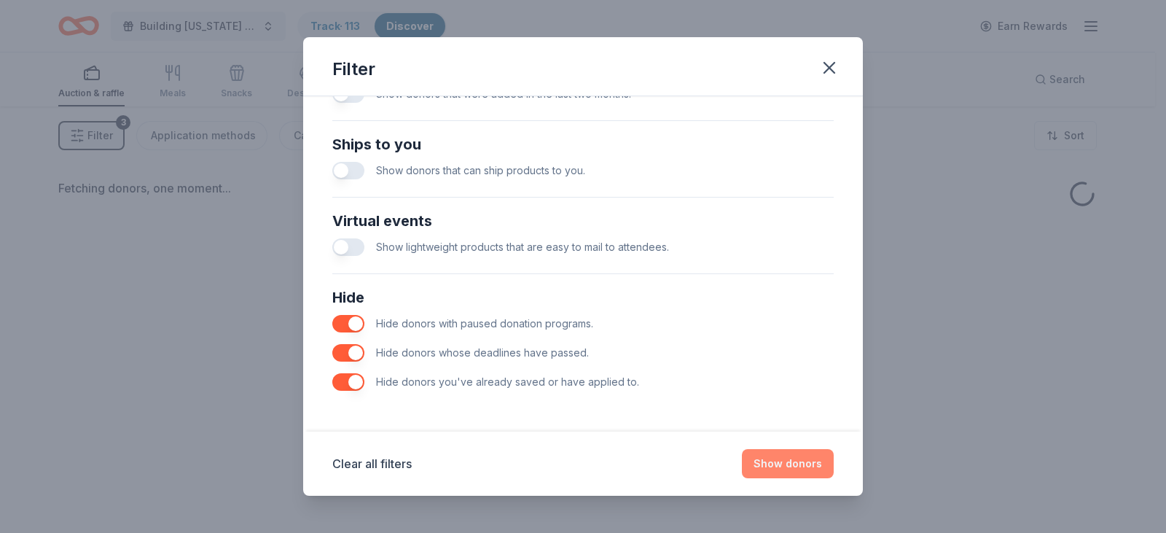
click at [786, 469] on button "Show donors" at bounding box center [788, 463] width 92 height 29
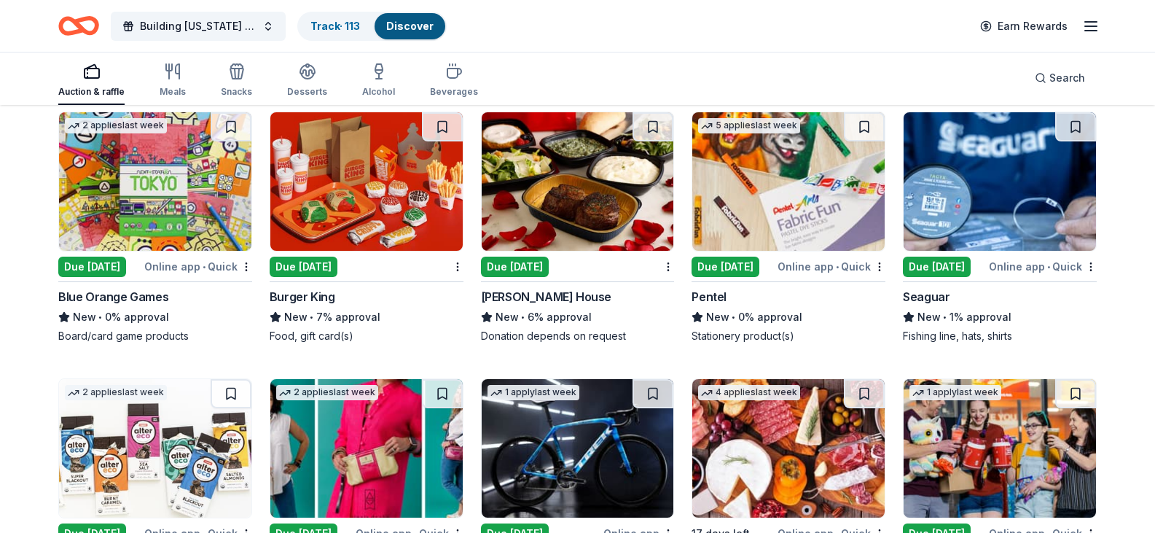
scroll to position [437, 0]
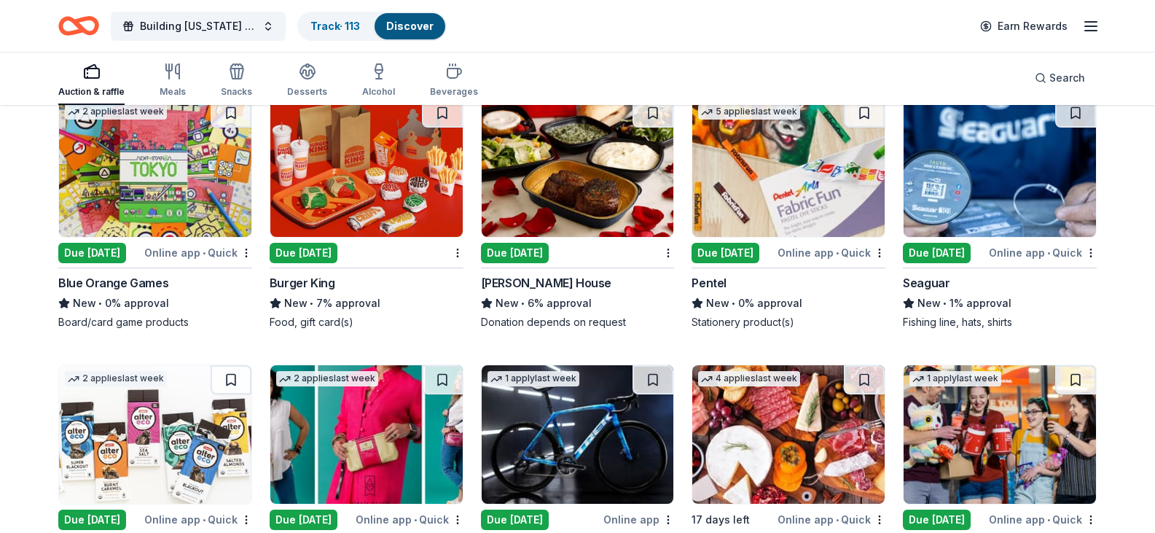
click at [1044, 194] on img at bounding box center [1000, 167] width 192 height 138
click at [977, 207] on img at bounding box center [1000, 167] width 192 height 138
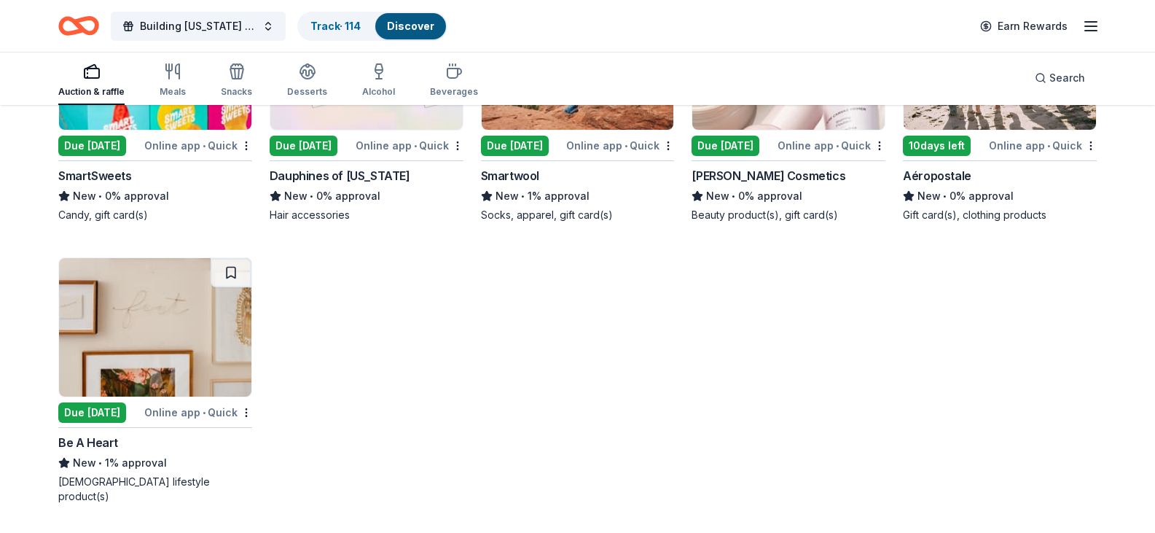
scroll to position [1034, 0]
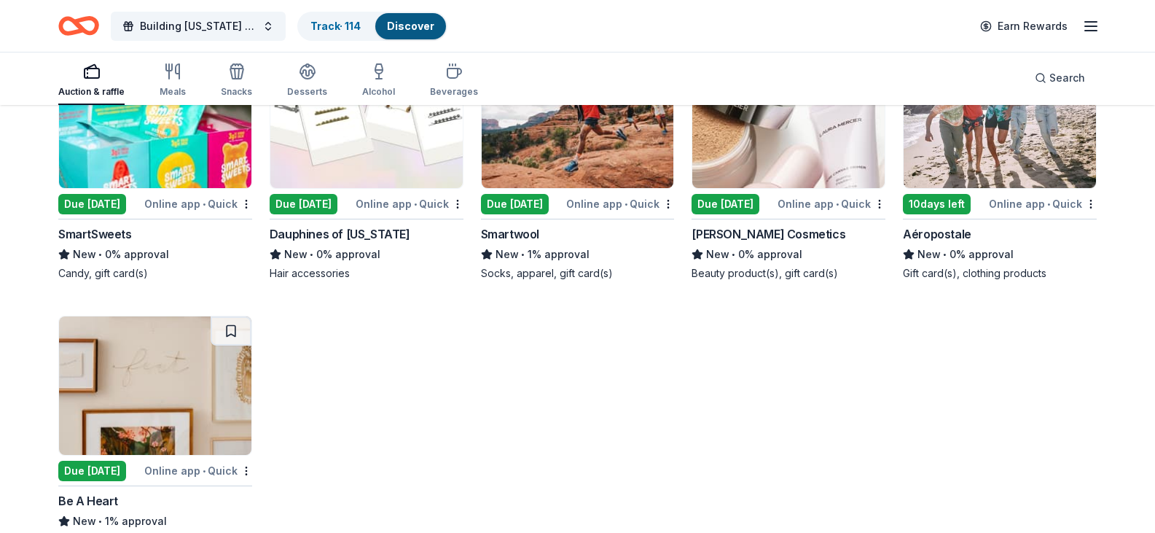
click at [763, 188] on img at bounding box center [788, 119] width 192 height 138
click at [579, 71] on div "2 applies last week" at bounding box center [539, 62] width 102 height 15
click at [350, 188] on img at bounding box center [366, 119] width 192 height 138
click at [590, 188] on img at bounding box center [578, 119] width 192 height 138
drag, startPoint x: 460, startPoint y: 14, endPoint x: 420, endPoint y: 26, distance: 42.0
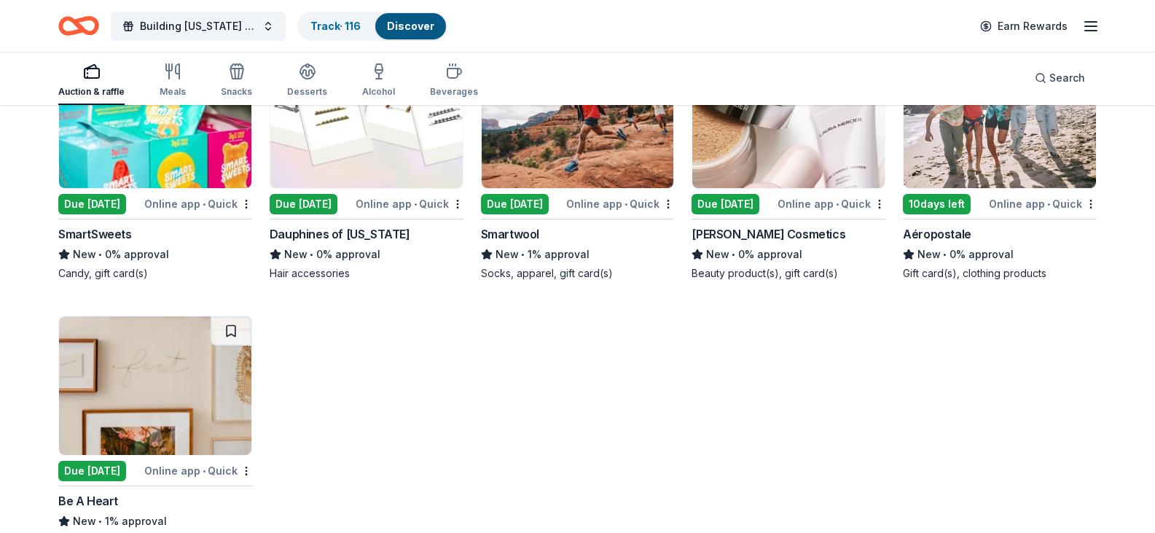
click at [459, 14] on div "Building Utah Youth Gala Track · 116 Discover Earn Rewards" at bounding box center [577, 26] width 1038 height 34
click at [420, 26] on link "Discover" at bounding box center [410, 26] width 47 height 12
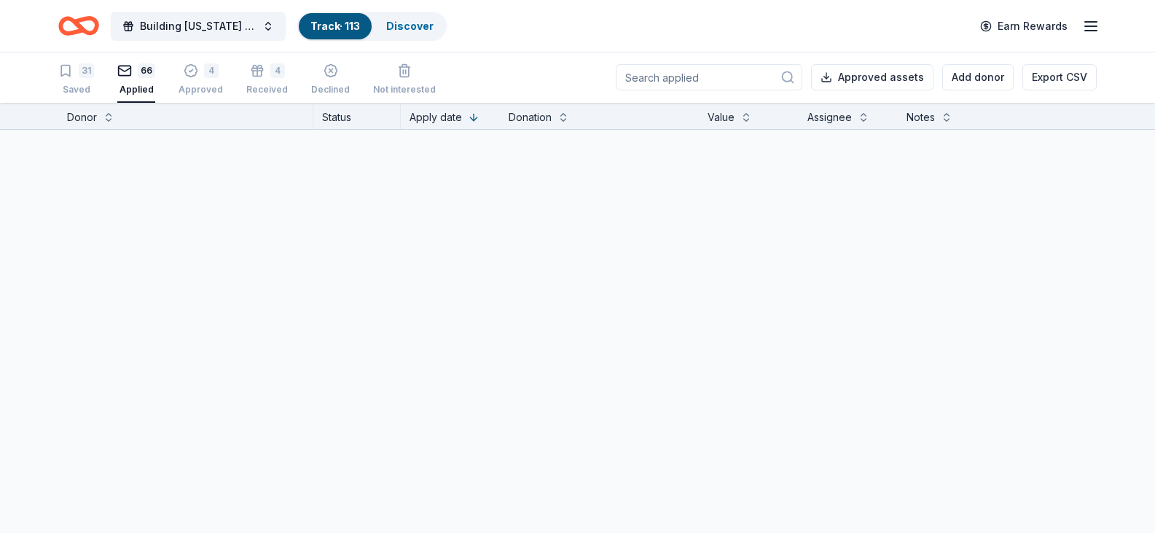
scroll to position [1, 0]
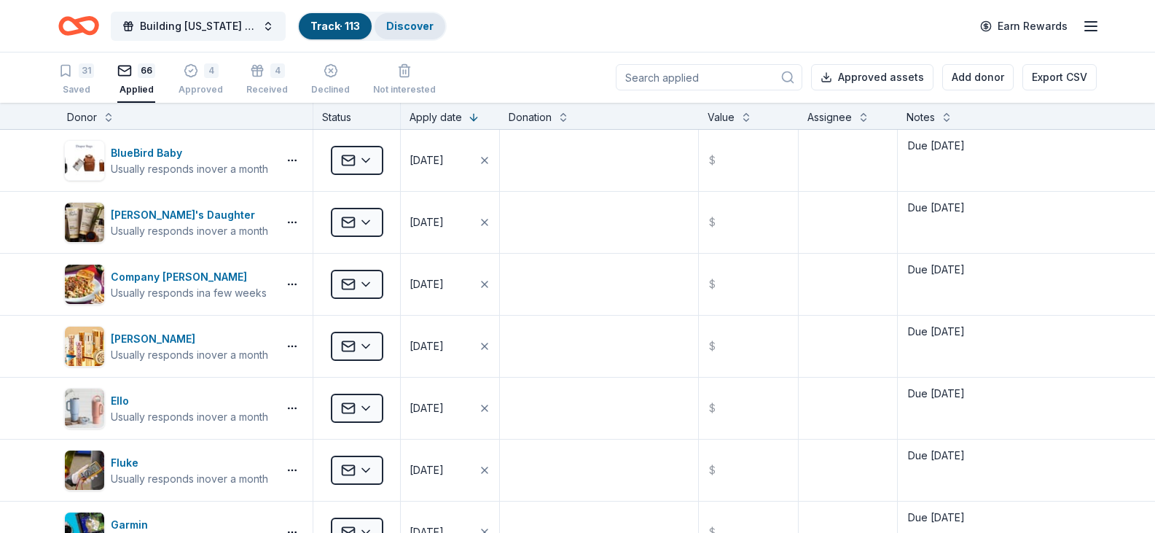
click at [403, 25] on link "Discover" at bounding box center [409, 26] width 47 height 12
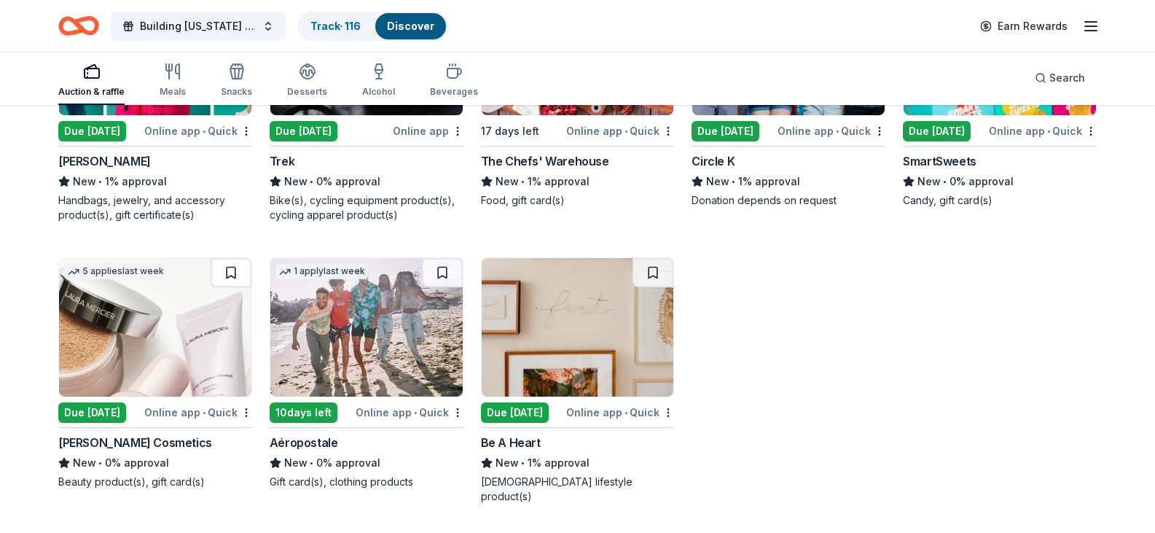
scroll to position [601, 0]
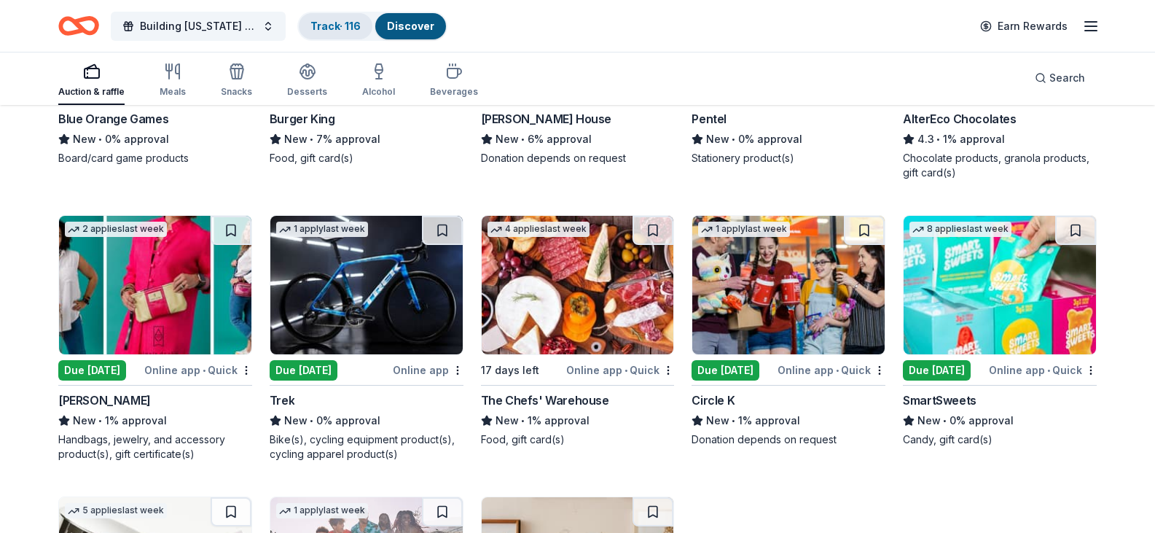
click at [315, 20] on link "Track · 116" at bounding box center [335, 26] width 50 height 12
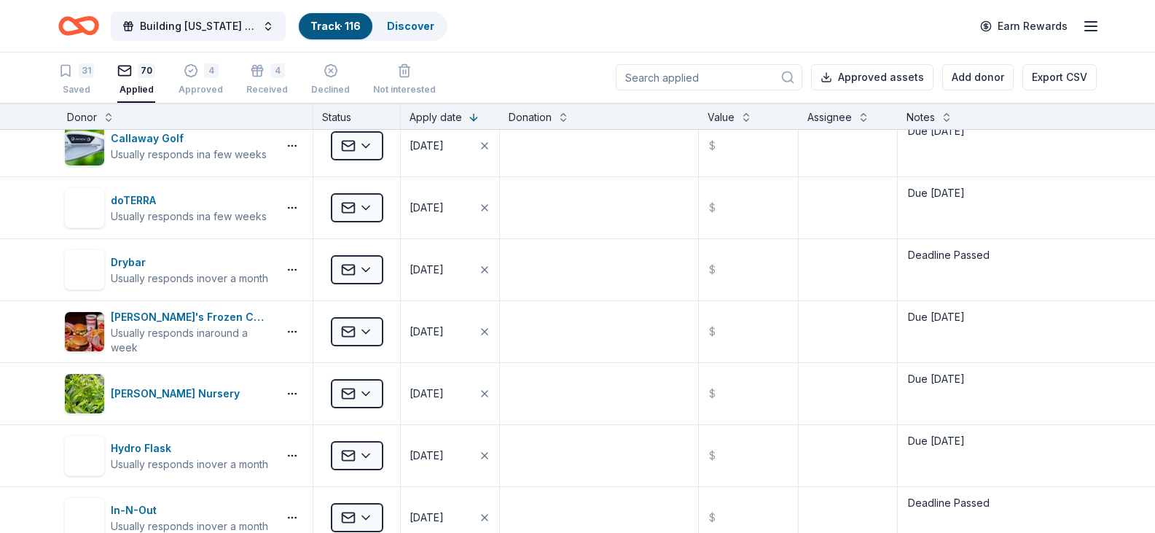
scroll to position [3697, 0]
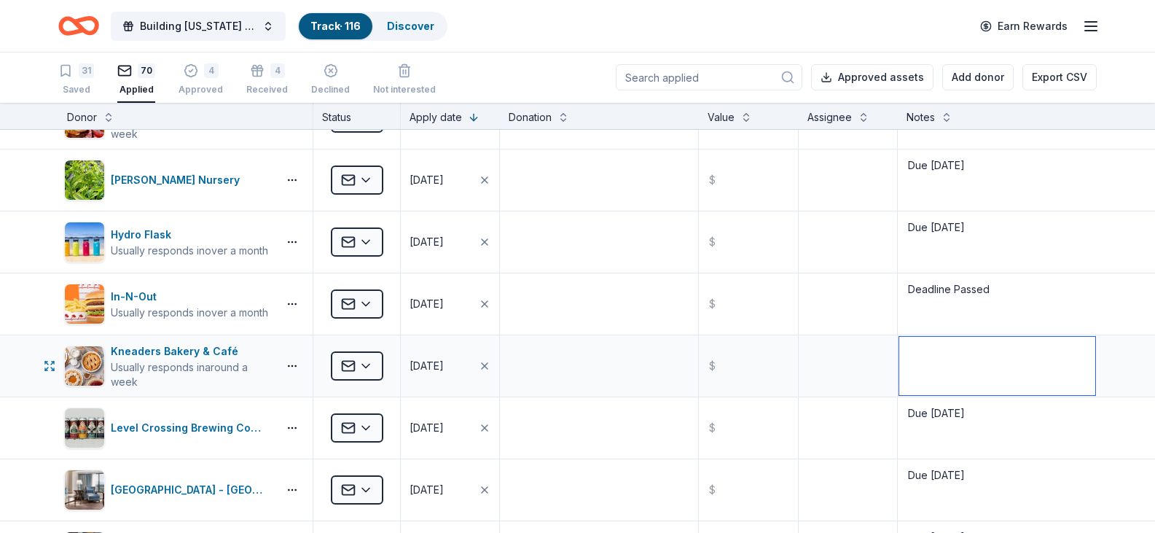
drag, startPoint x: 965, startPoint y: 363, endPoint x: 923, endPoint y: 363, distance: 41.5
click at [923, 363] on textarea at bounding box center [997, 366] width 196 height 58
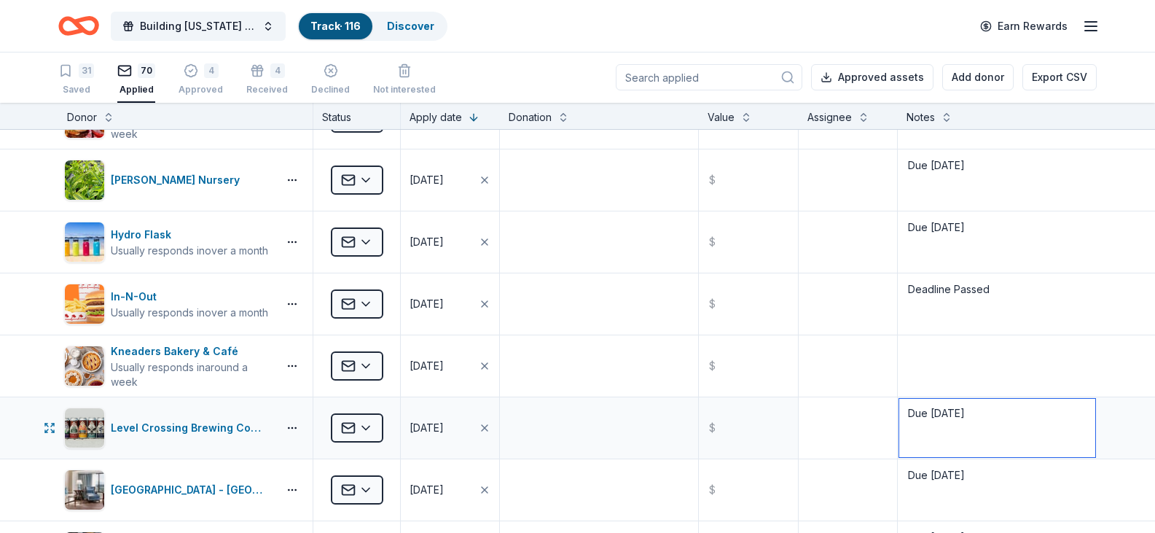
drag, startPoint x: 984, startPoint y: 417, endPoint x: 847, endPoint y: 402, distance: 137.8
click at [847, 402] on div "Level Crossing Brewing Company Applied 09/28/2025 $ Due 10/16/25" at bounding box center [577, 427] width 1155 height 61
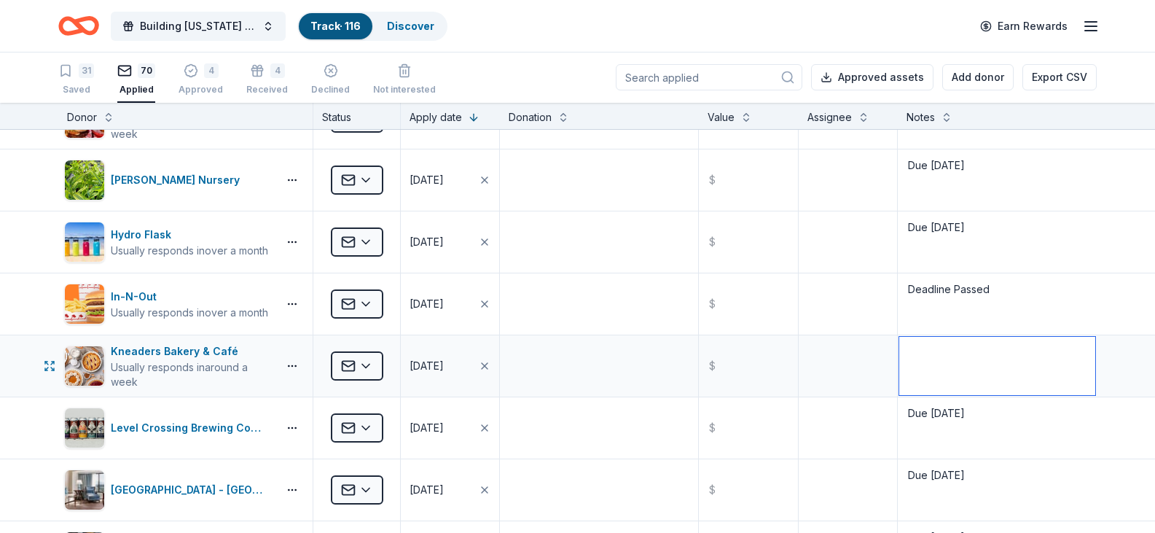
click at [934, 354] on textarea at bounding box center [997, 366] width 196 height 58
paste textarea "Due 10/16/25"
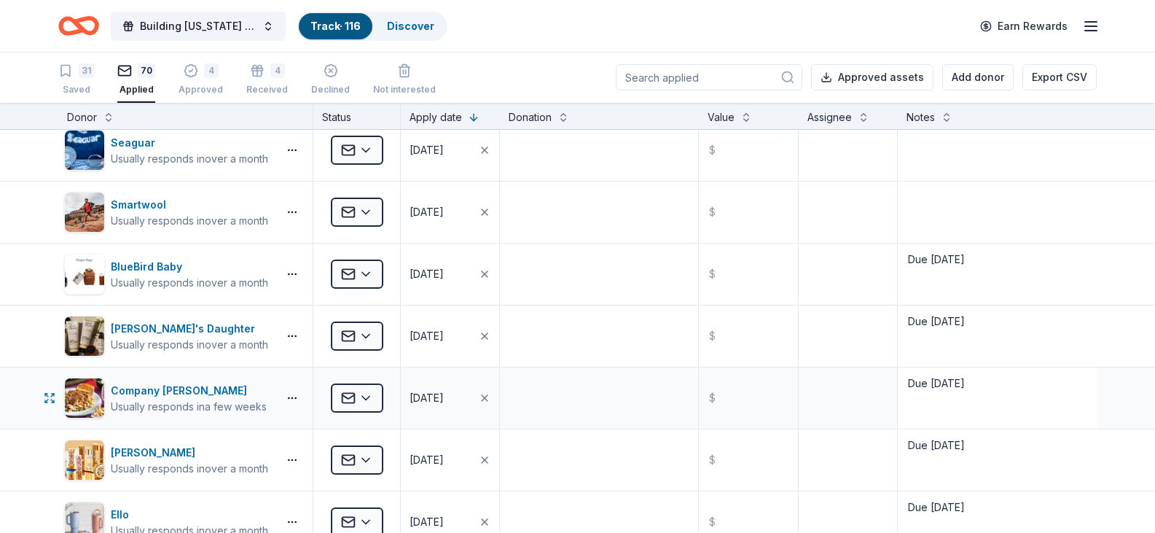
scroll to position [0, 0]
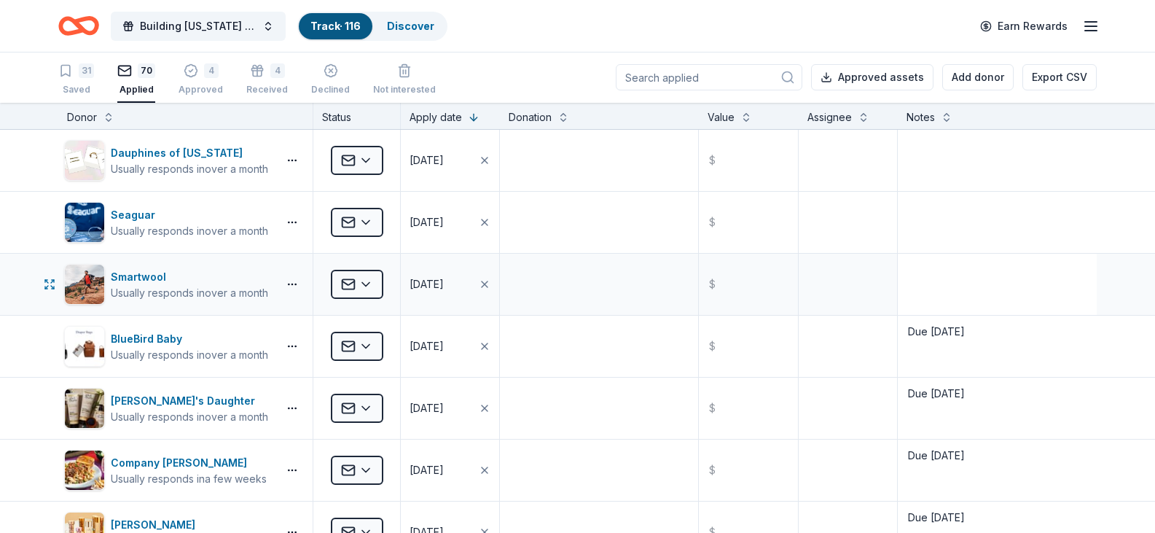
type textarea "Due 10/16/25"
click at [961, 278] on textarea at bounding box center [997, 284] width 196 height 58
paste textarea "Due 10/16/25"
type textarea "Due 10/16/25"
click at [968, 173] on textarea at bounding box center [997, 160] width 196 height 58
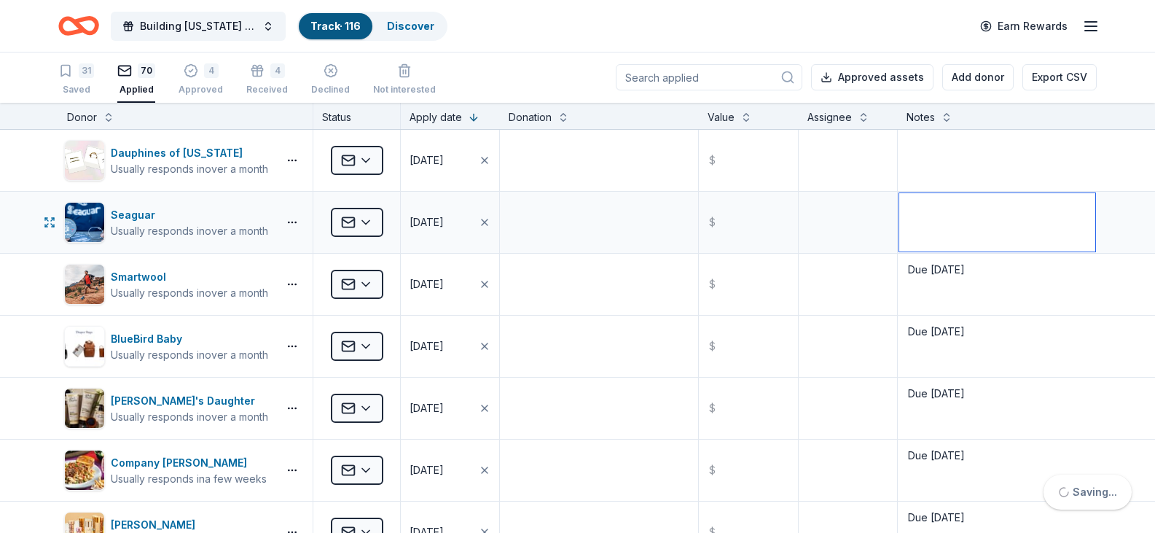
click at [967, 219] on textarea at bounding box center [997, 222] width 196 height 58
paste textarea "Due 10/16/25"
type textarea "Due 10/16/25"
click at [961, 163] on textarea at bounding box center [997, 160] width 196 height 58
paste textarea "Due 10/16/25"
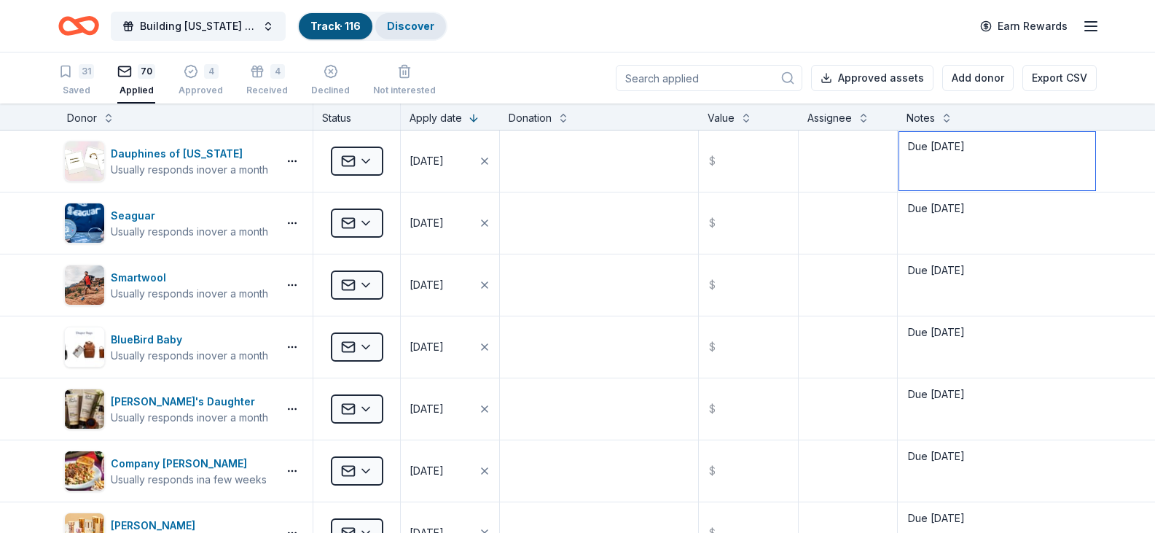
type textarea "Due 10/16/25"
click at [403, 27] on link "Discover" at bounding box center [410, 26] width 47 height 12
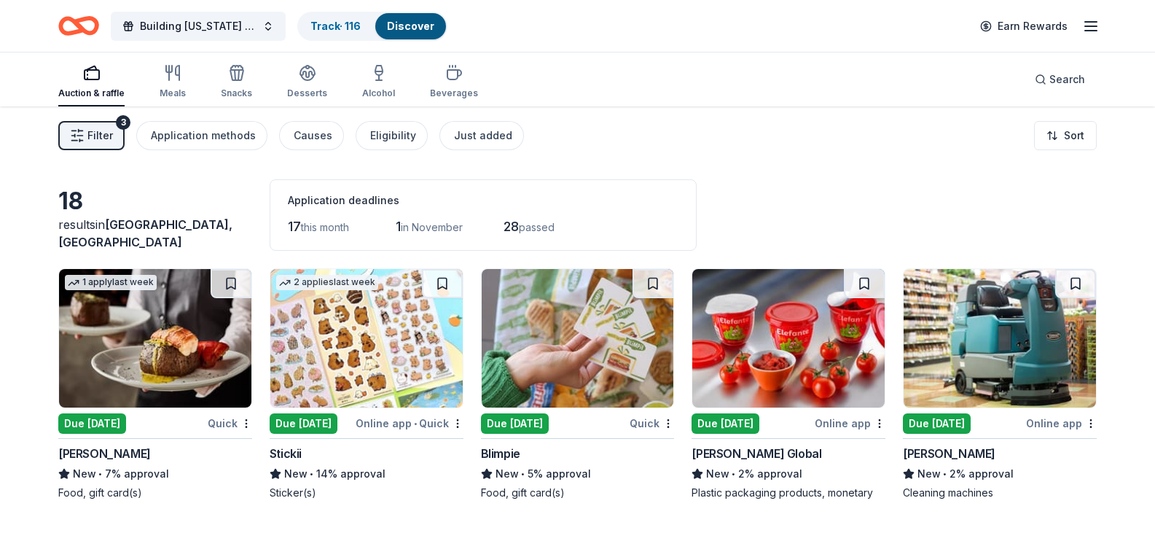
click at [106, 136] on span "Filter" at bounding box center [100, 135] width 26 height 17
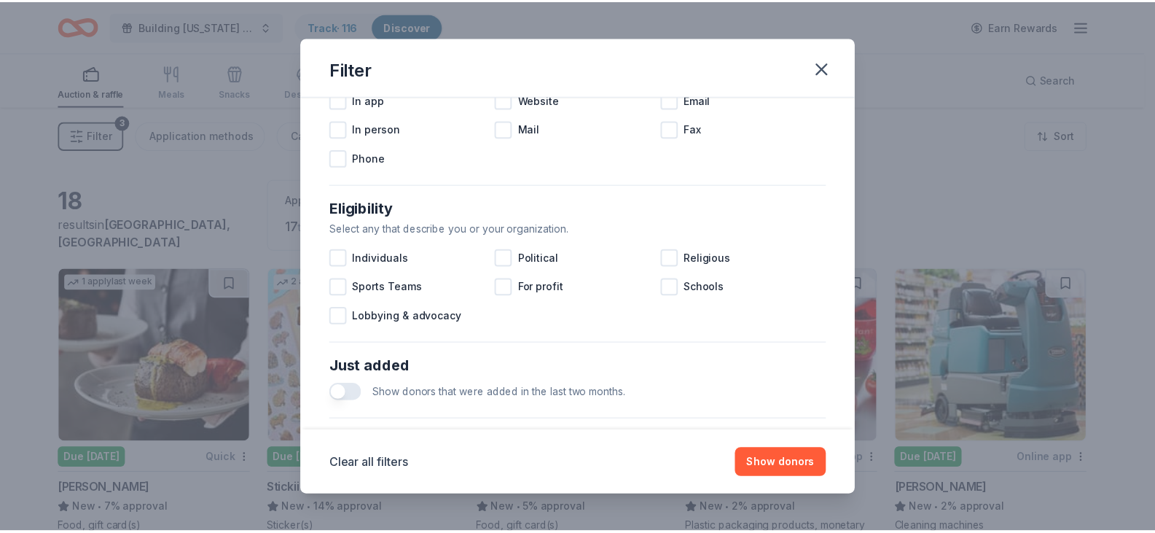
scroll to position [625, 0]
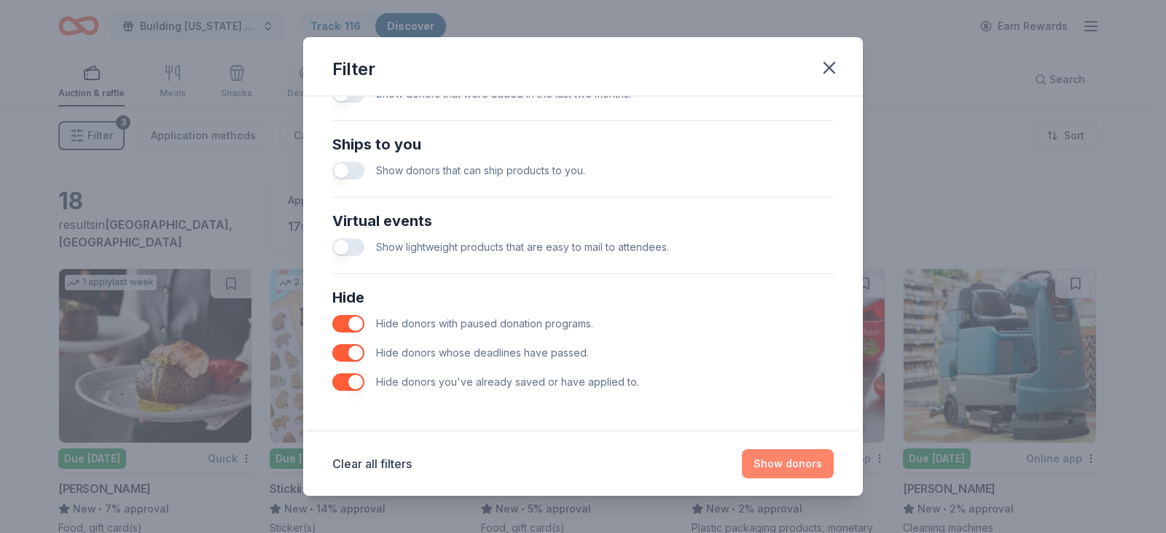
click at [772, 460] on button "Show donors" at bounding box center [788, 463] width 92 height 29
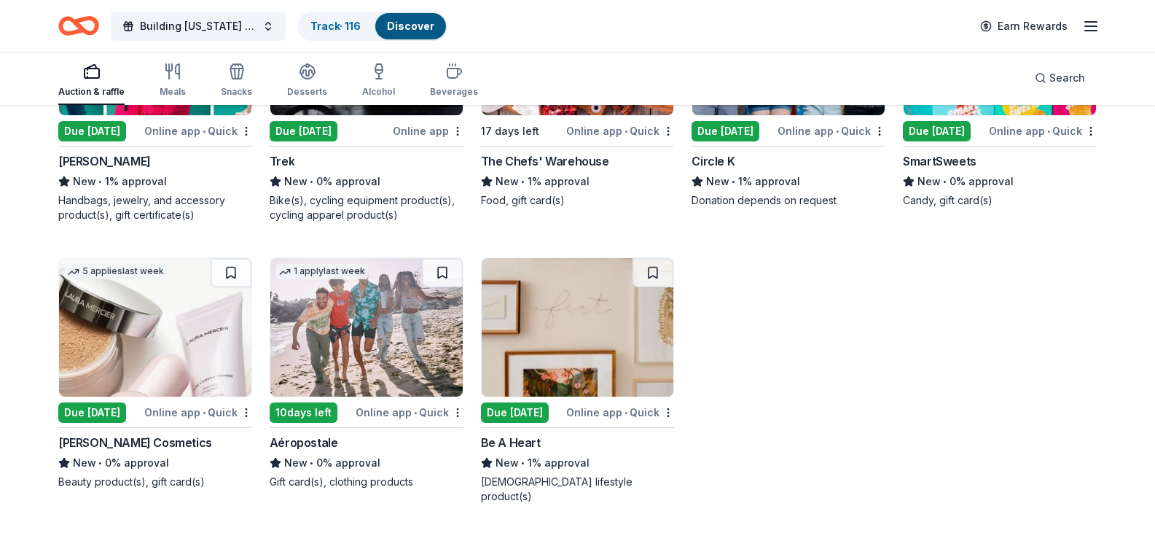
scroll to position [747, 0]
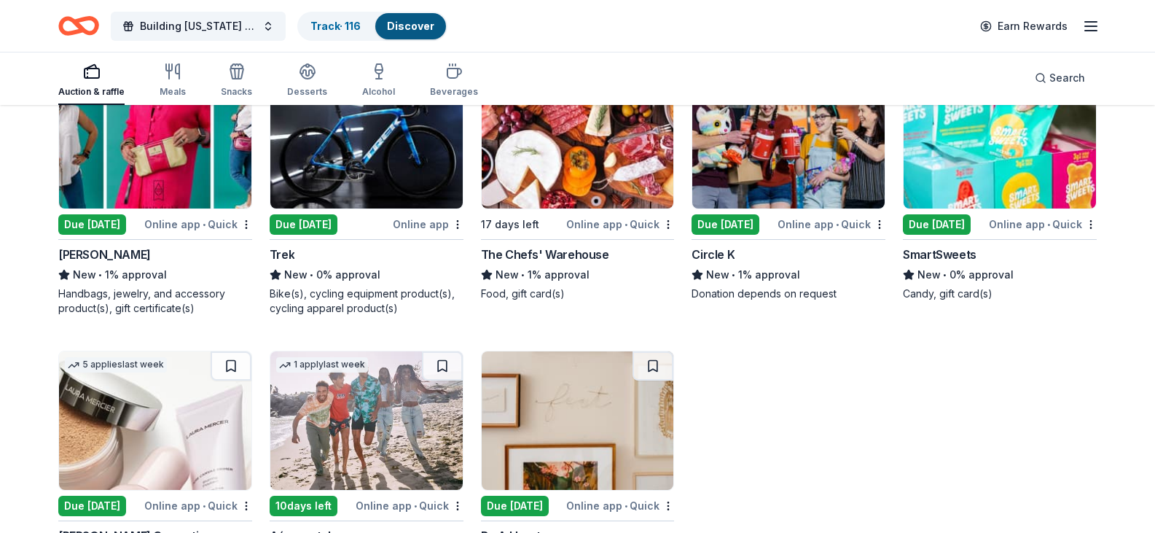
click at [1012, 208] on img at bounding box center [1000, 139] width 192 height 138
click at [386, 206] on img at bounding box center [366, 139] width 192 height 138
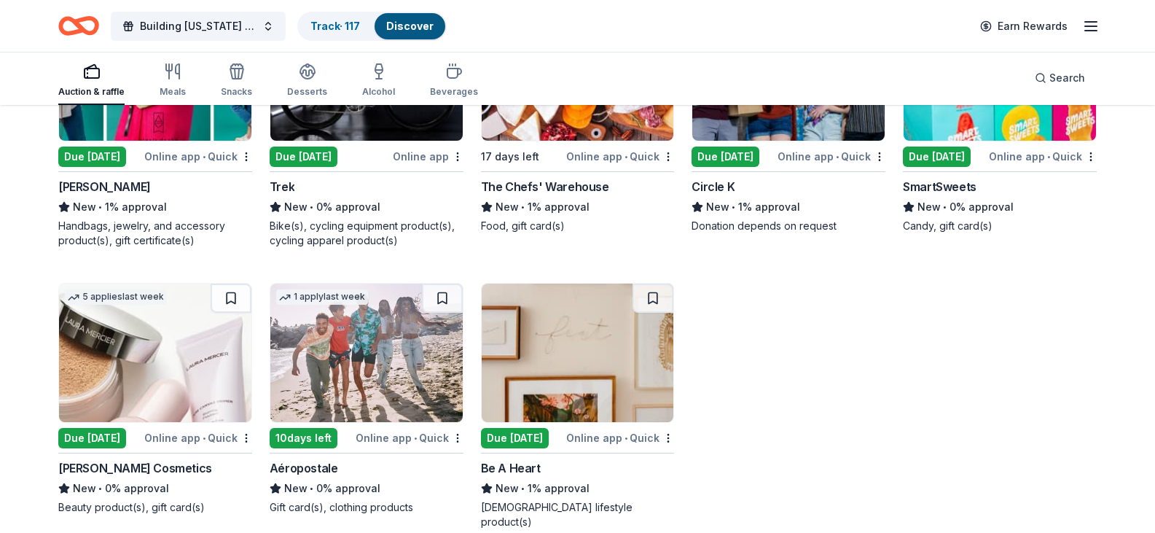
scroll to position [601, 0]
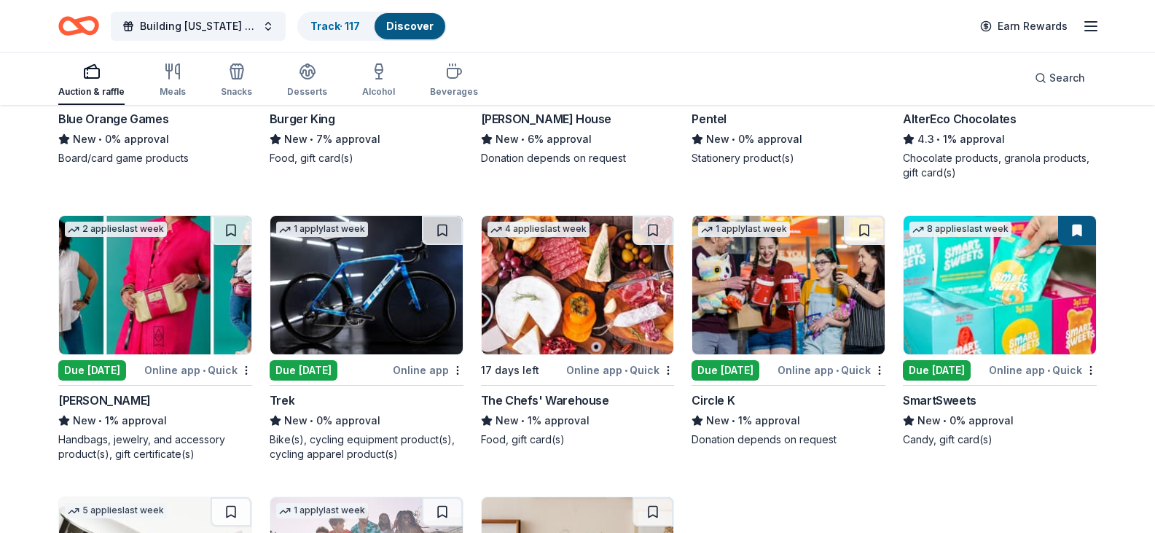
click at [151, 354] on img at bounding box center [155, 285] width 192 height 138
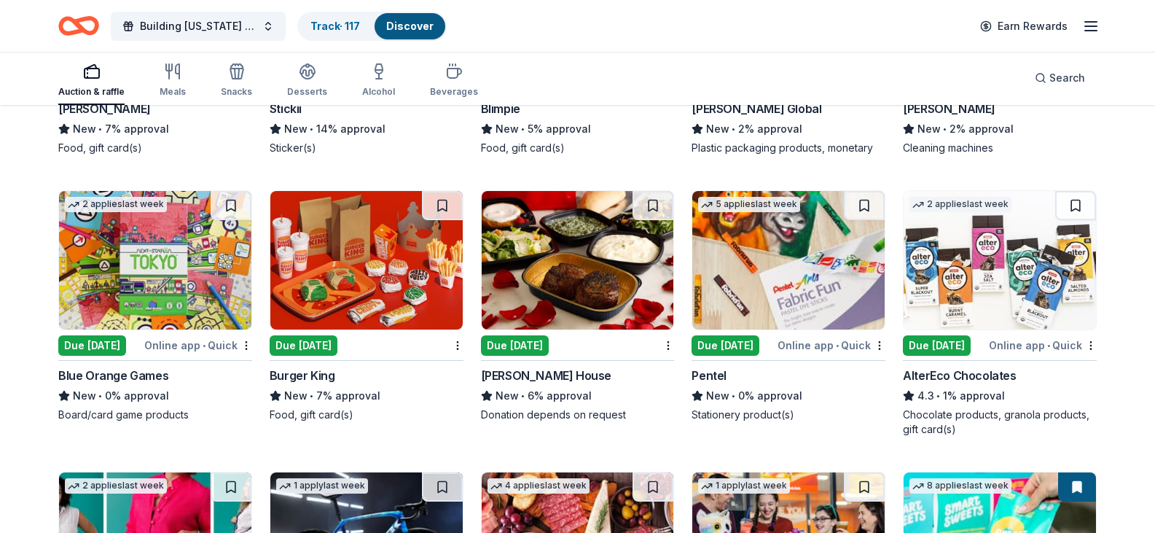
scroll to position [310, 0]
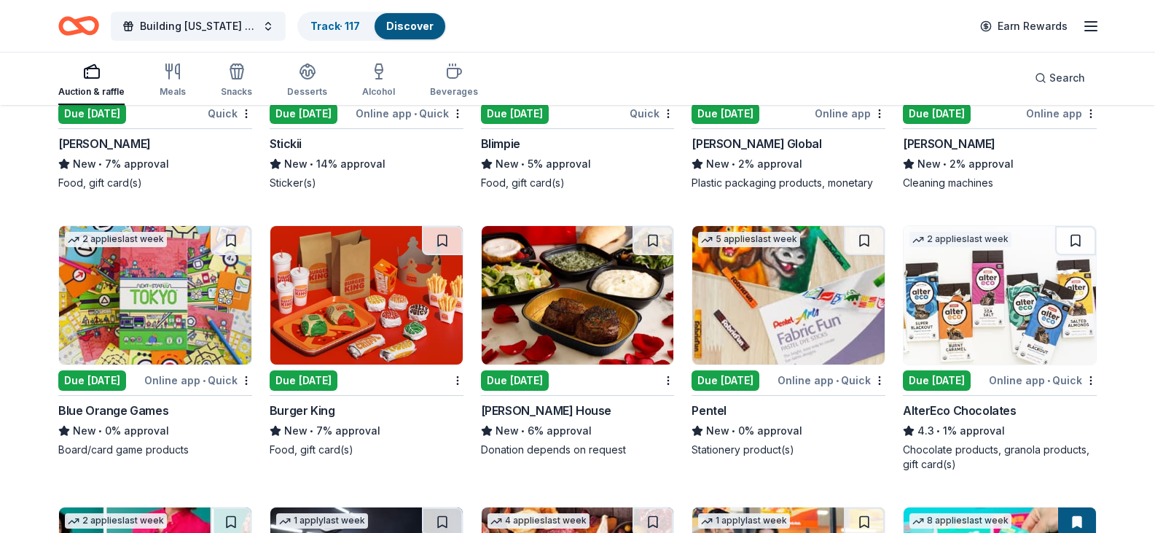
click at [947, 364] on img at bounding box center [1000, 295] width 192 height 138
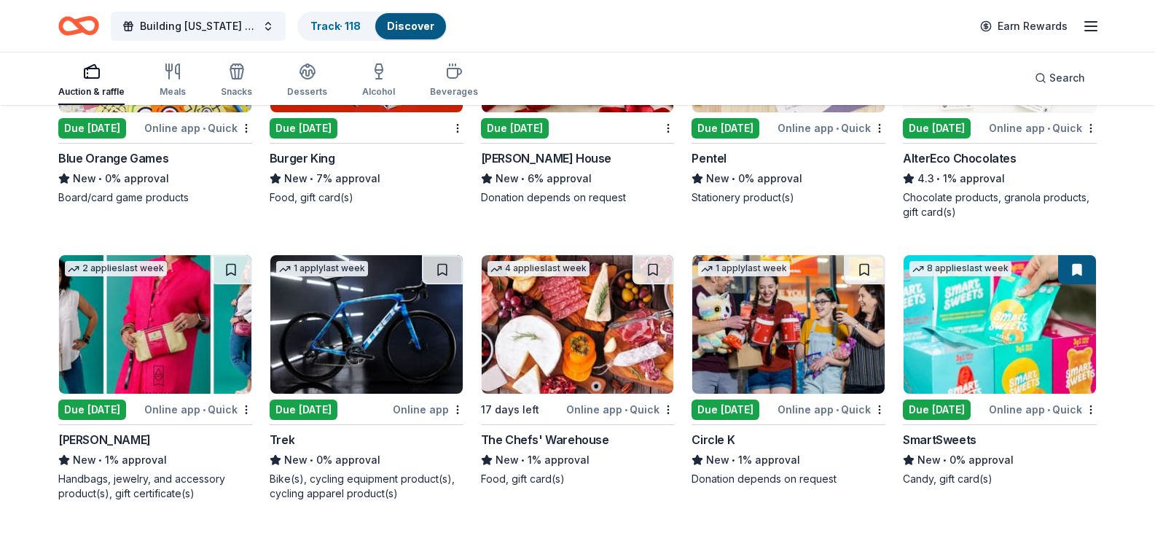
scroll to position [528, 0]
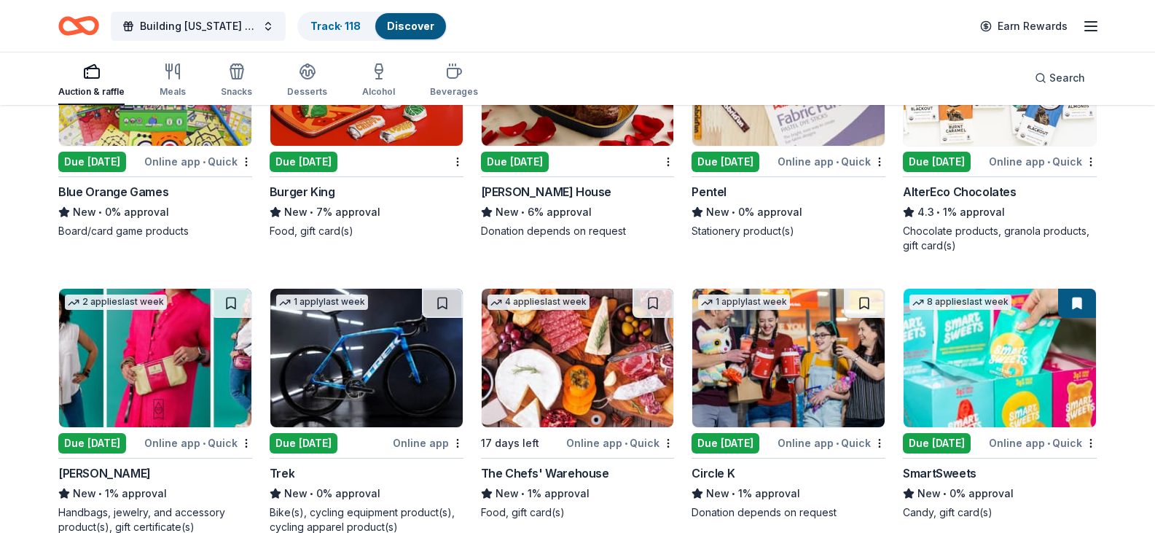
click at [822, 146] on img at bounding box center [788, 76] width 192 height 138
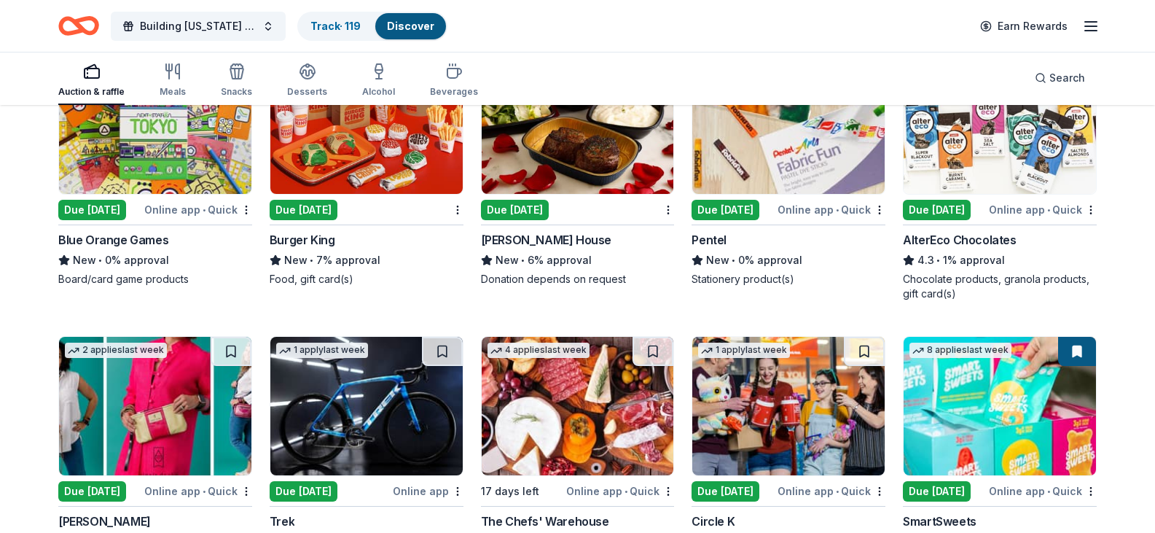
scroll to position [455, 0]
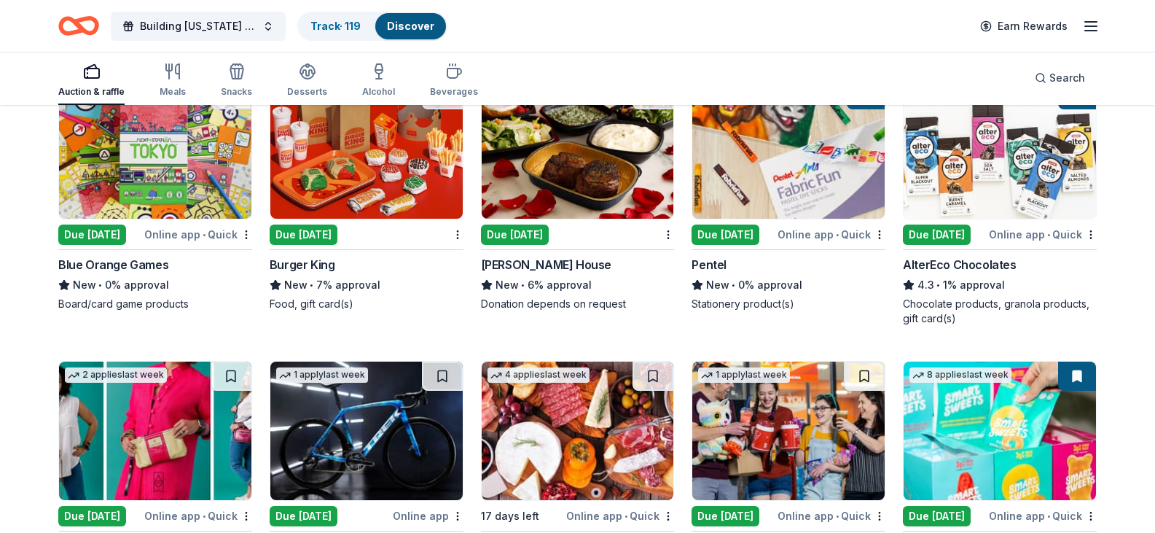
click at [106, 189] on img at bounding box center [155, 149] width 192 height 138
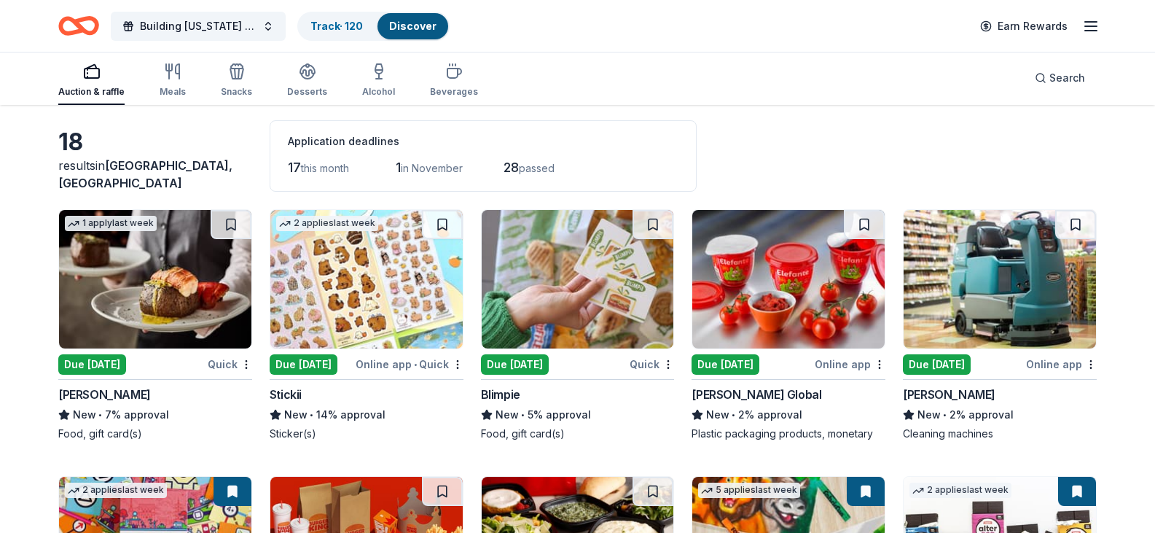
scroll to position [18, 0]
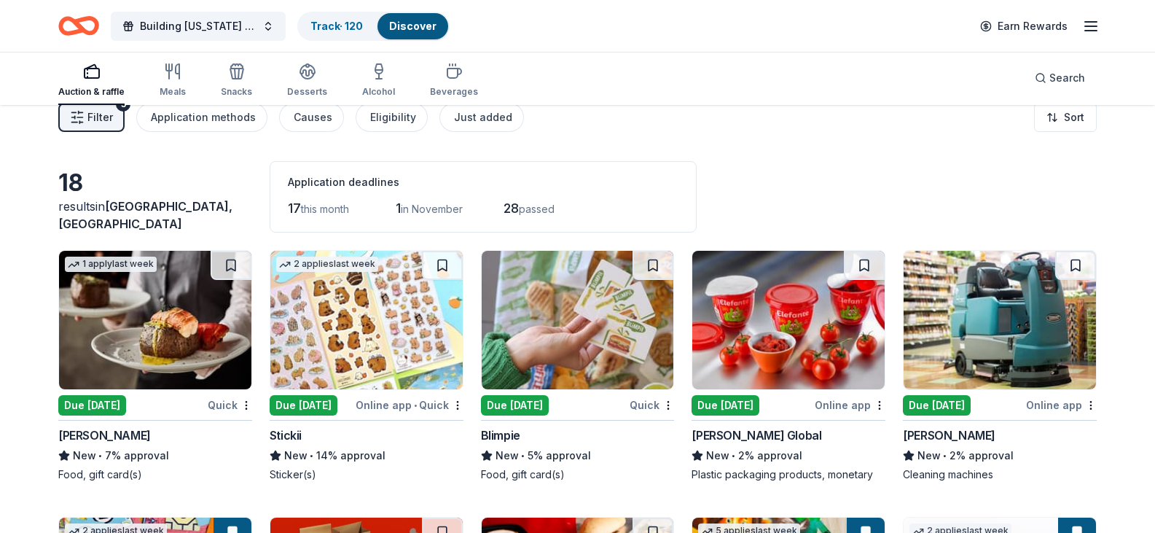
click at [778, 338] on img at bounding box center [788, 320] width 192 height 138
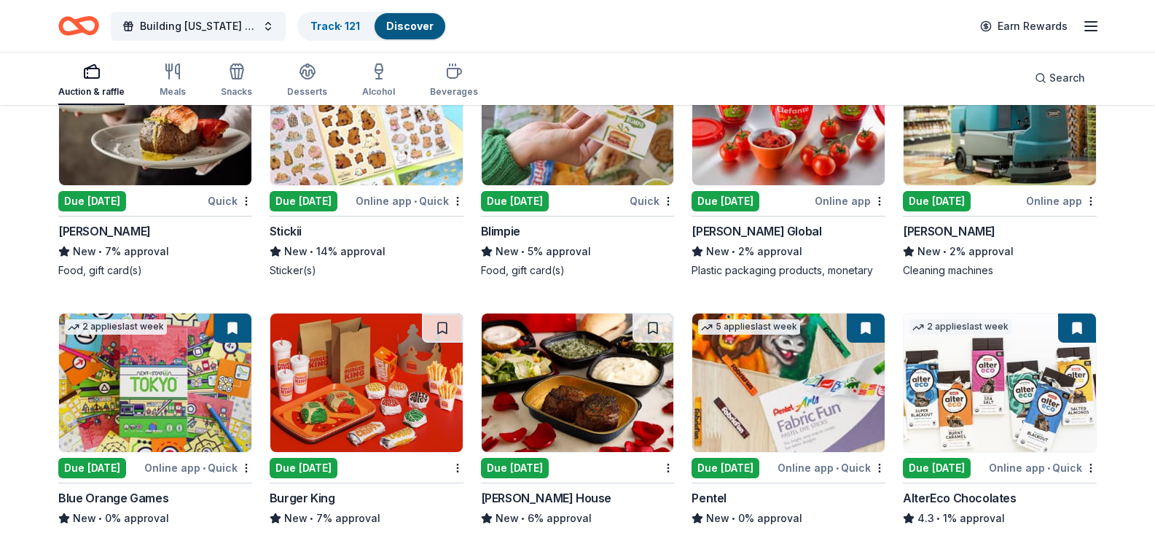
scroll to position [237, 0]
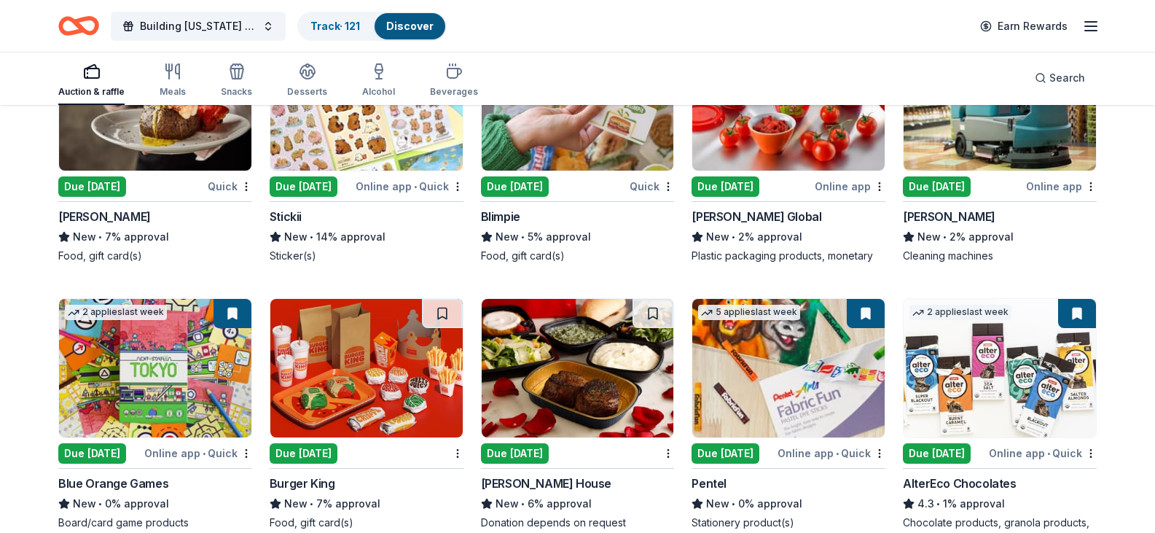
click at [981, 157] on img at bounding box center [1000, 101] width 192 height 138
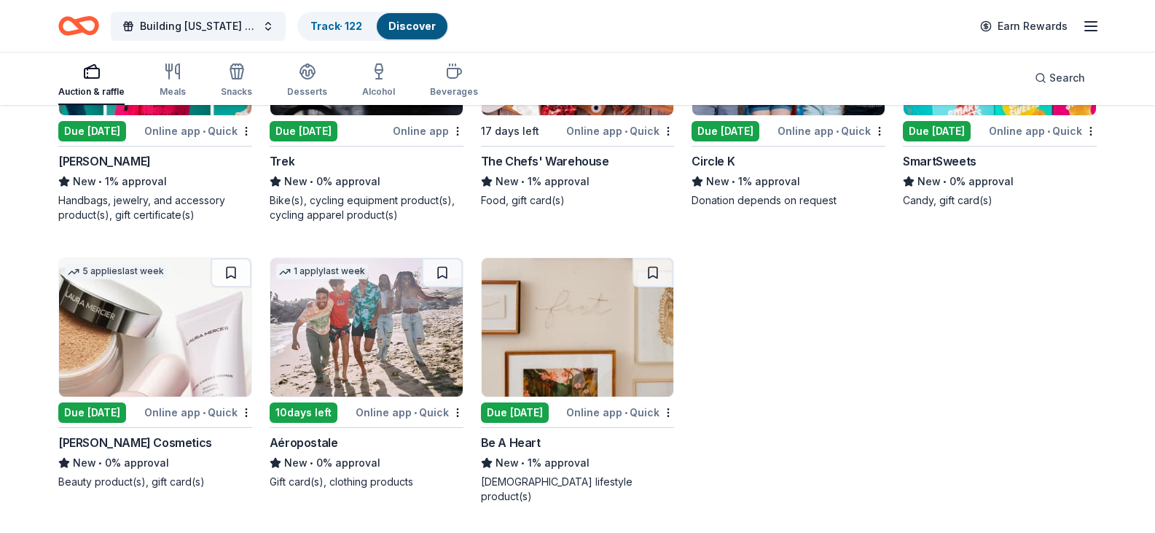
scroll to position [455, 0]
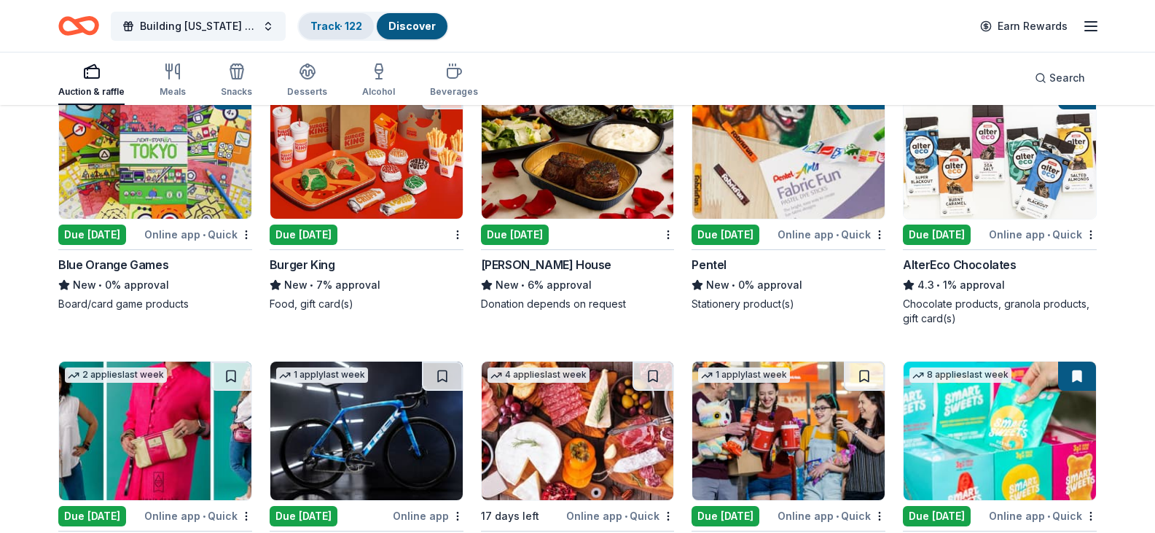
click at [334, 31] on link "Track · 122" at bounding box center [336, 26] width 52 height 12
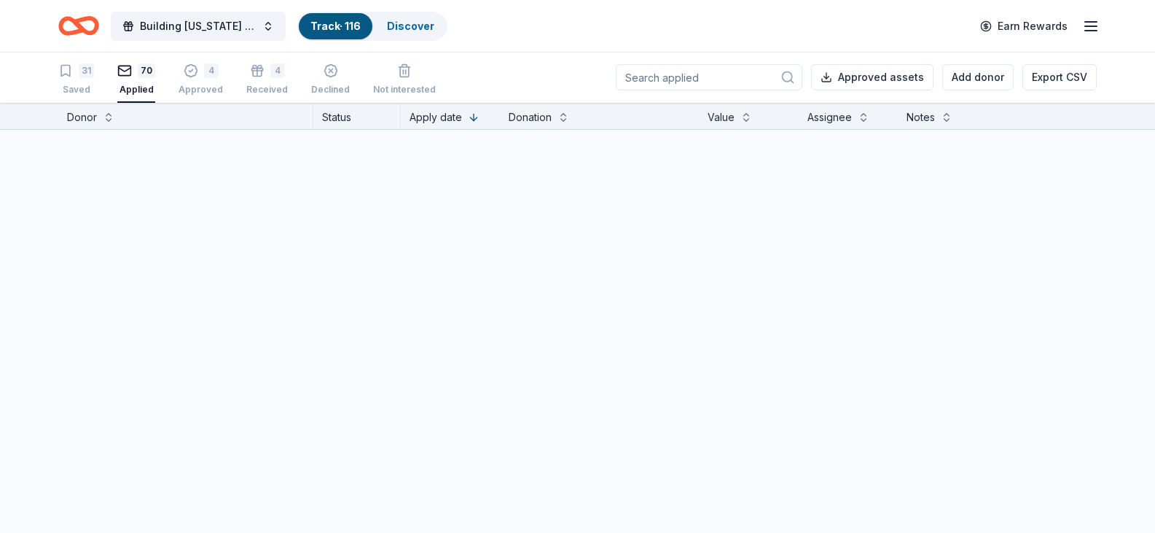
scroll to position [1, 0]
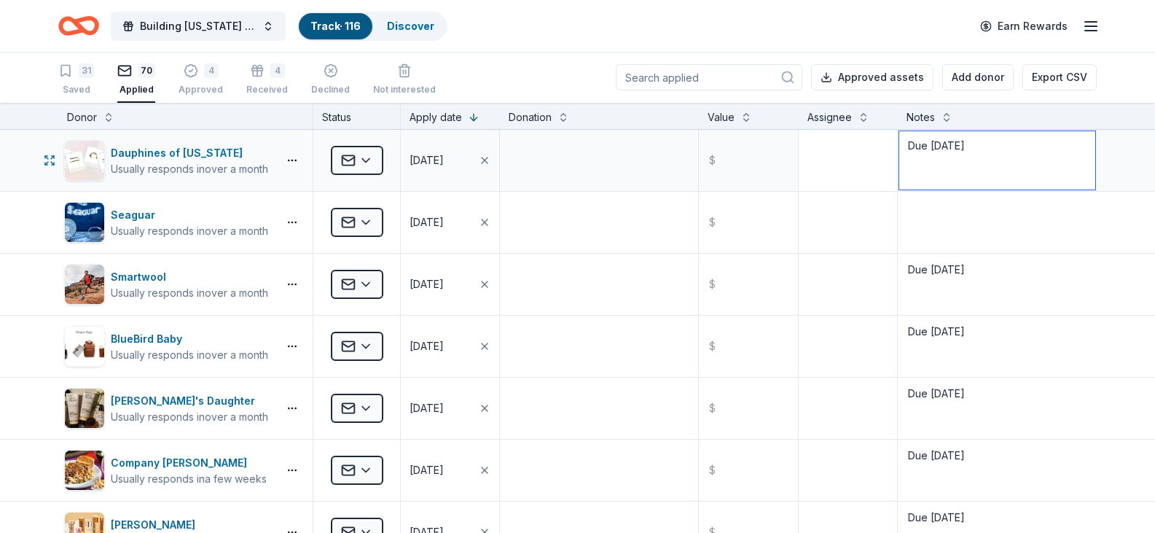
drag, startPoint x: 966, startPoint y: 148, endPoint x: 807, endPoint y: 136, distance: 160.1
click at [807, 136] on div "Dauphines of New York Usually responds in over a month Applied 10/15/2025 $ Due…" at bounding box center [577, 160] width 1155 height 61
type textarea "Due 10/16/25"
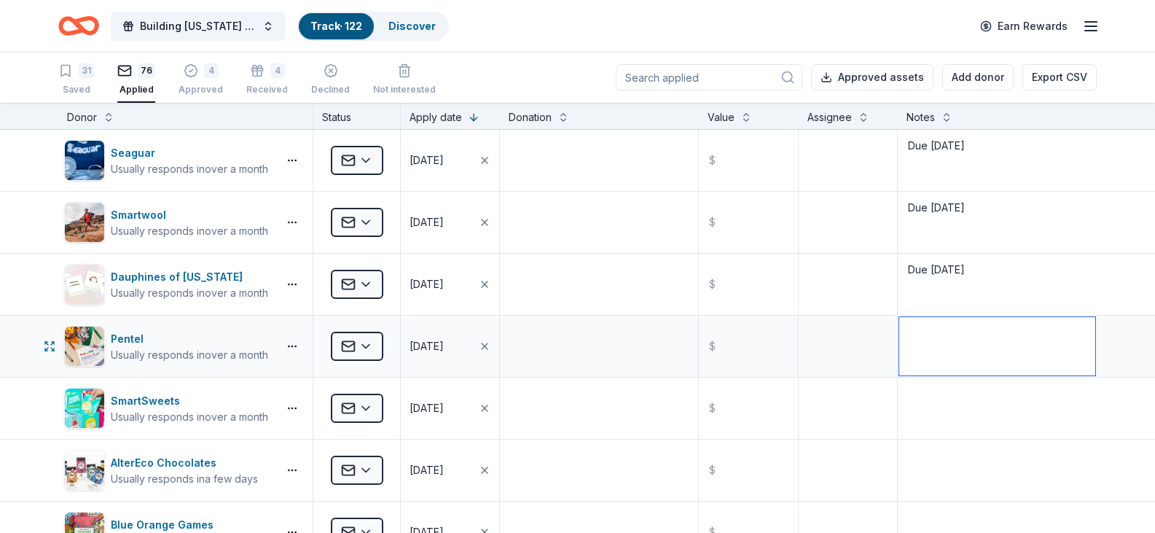
click at [936, 346] on textarea at bounding box center [997, 346] width 196 height 58
paste textarea "Due 10/16/25"
type textarea "Due 10/16/25"
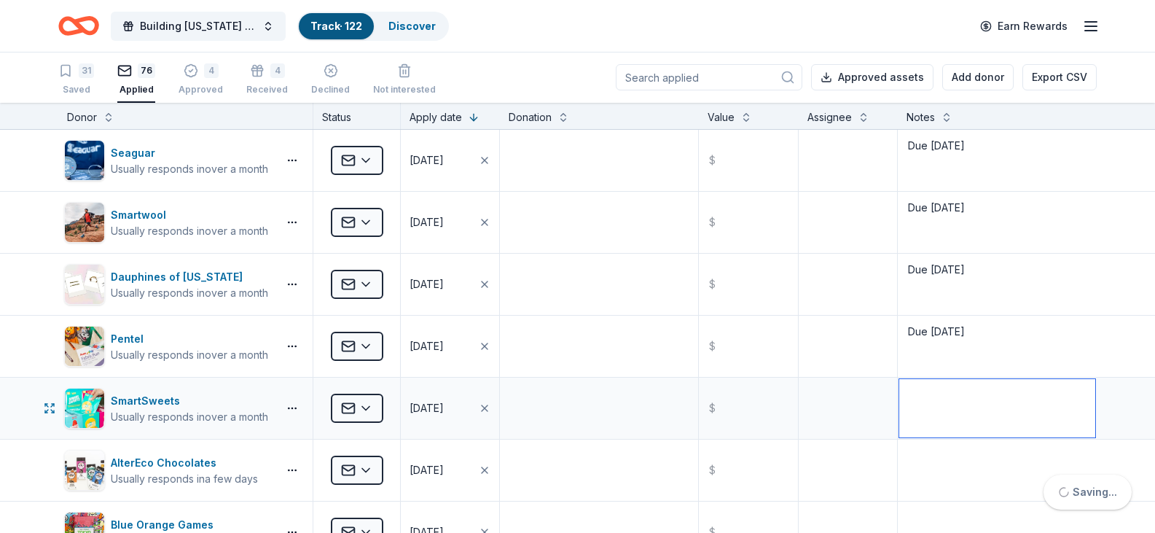
click at [963, 408] on textarea at bounding box center [997, 408] width 196 height 58
paste textarea "Due 10/16/25"
type textarea "Due 10/16/25"
click at [964, 461] on textarea at bounding box center [997, 470] width 196 height 58
paste textarea "Due 10/16/25"
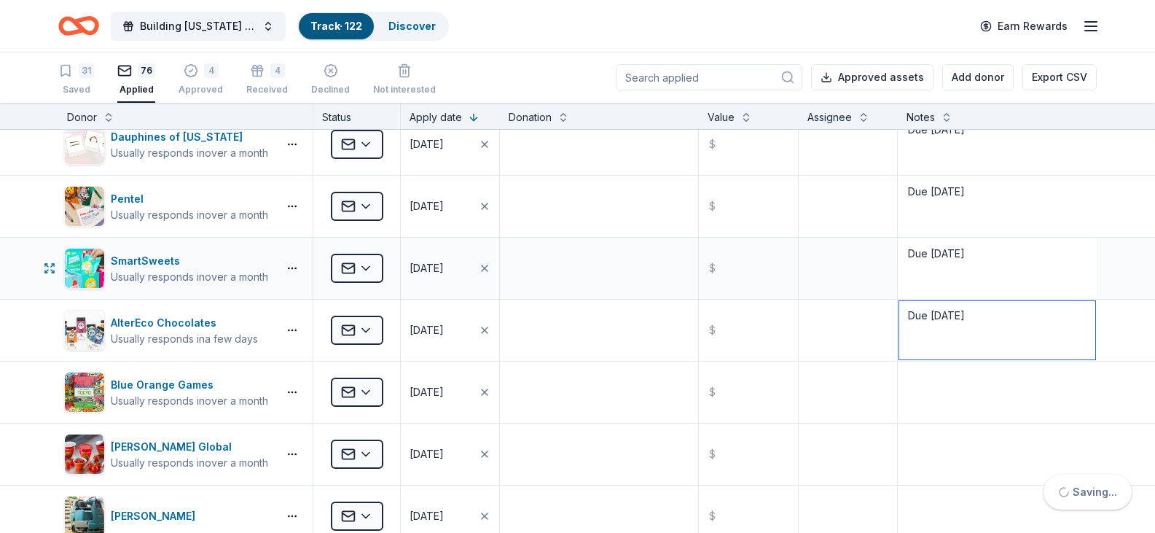
scroll to position [146, 0]
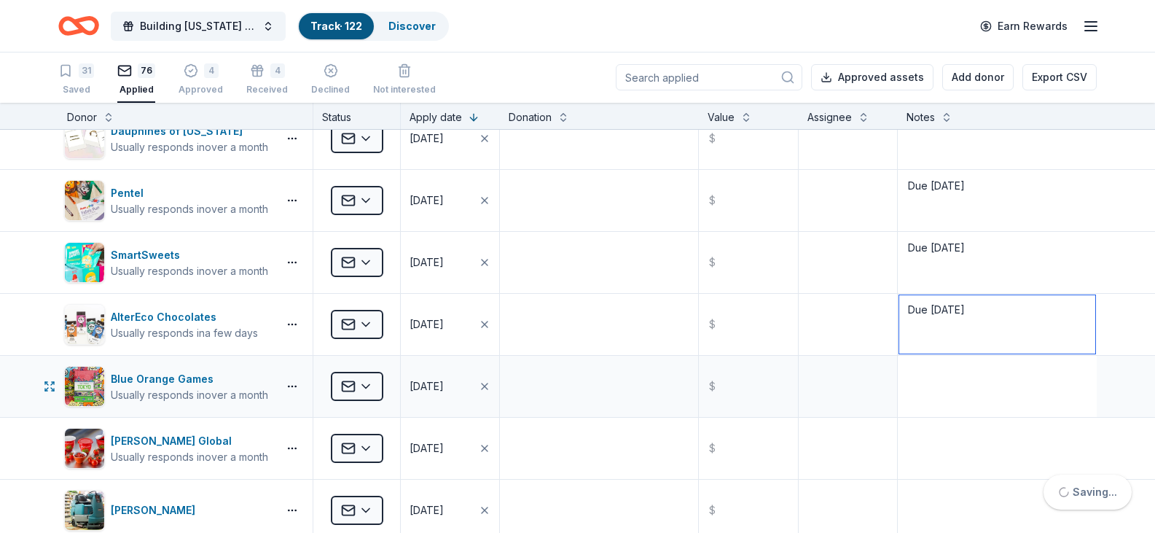
type textarea "Due 10/16/25"
click at [956, 386] on textarea at bounding box center [997, 386] width 196 height 58
paste textarea "Due 10/16/25"
type textarea "Due 10/16/25"
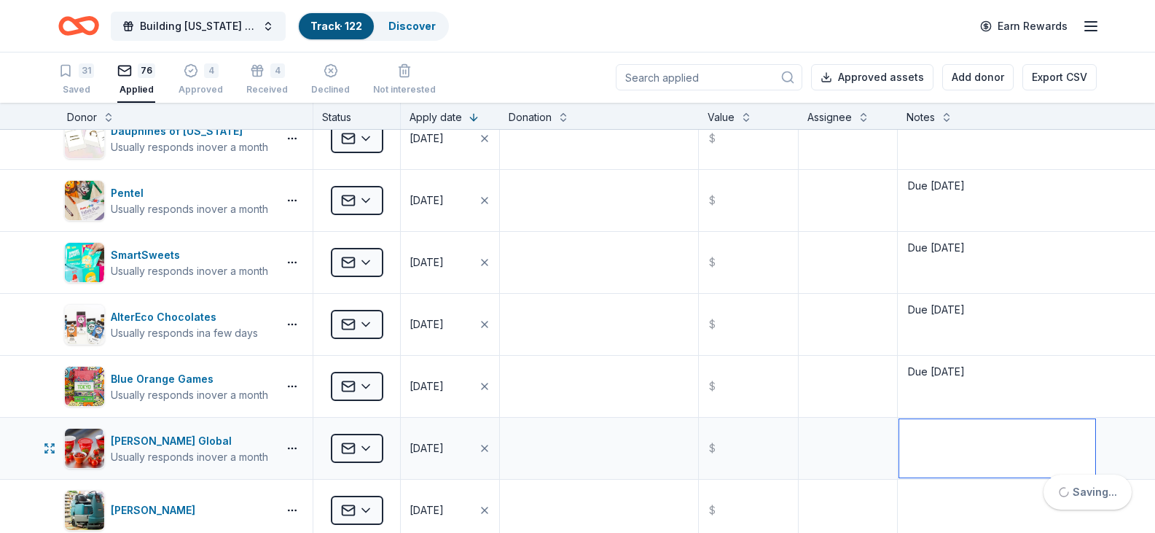
click at [952, 443] on textarea at bounding box center [997, 448] width 196 height 58
paste textarea "Due 10/16/25"
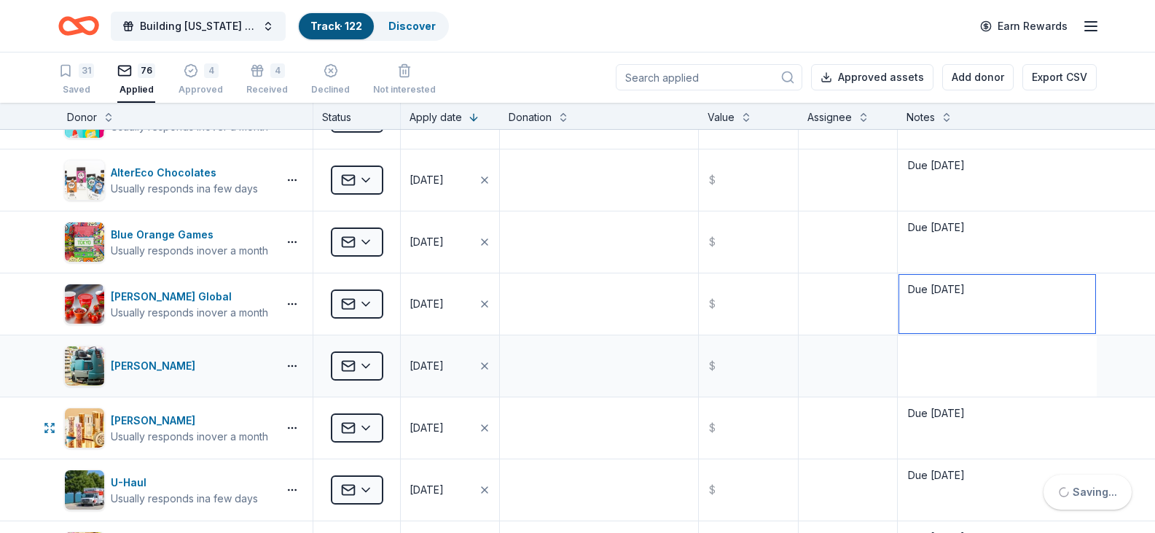
scroll to position [291, 0]
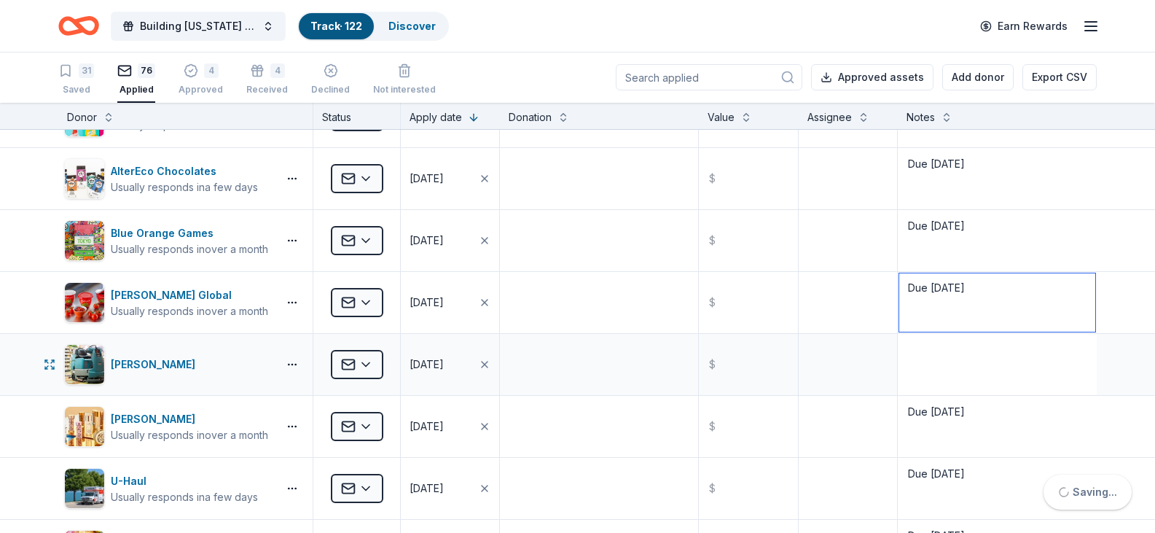
type textarea "Due 10/16/25"
click at [967, 363] on textarea at bounding box center [997, 364] width 196 height 58
paste textarea "Due 10/16/25"
type textarea "Due 10/16/25"
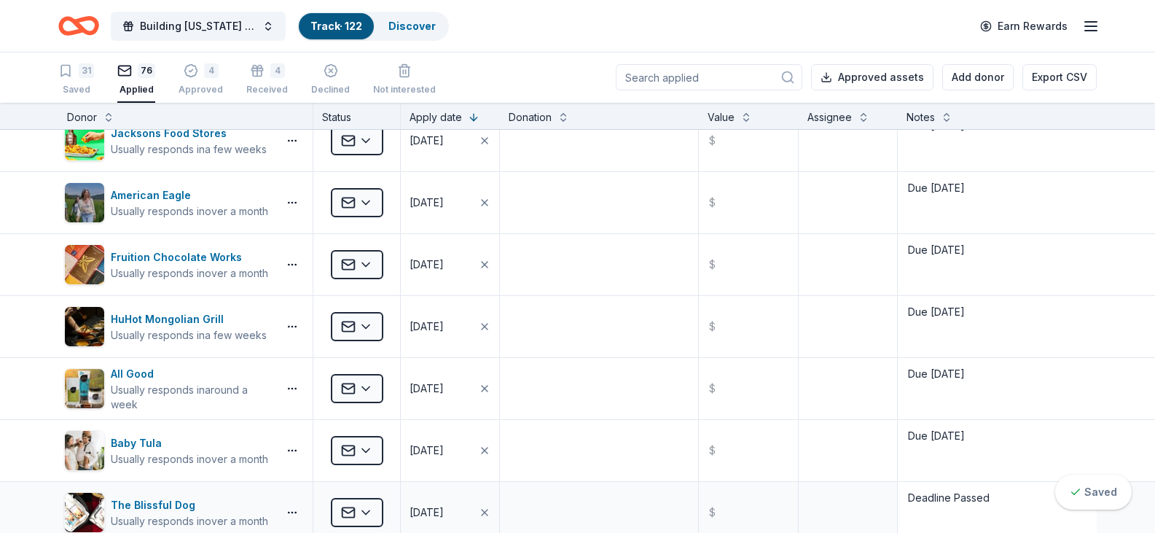
scroll to position [2696, 0]
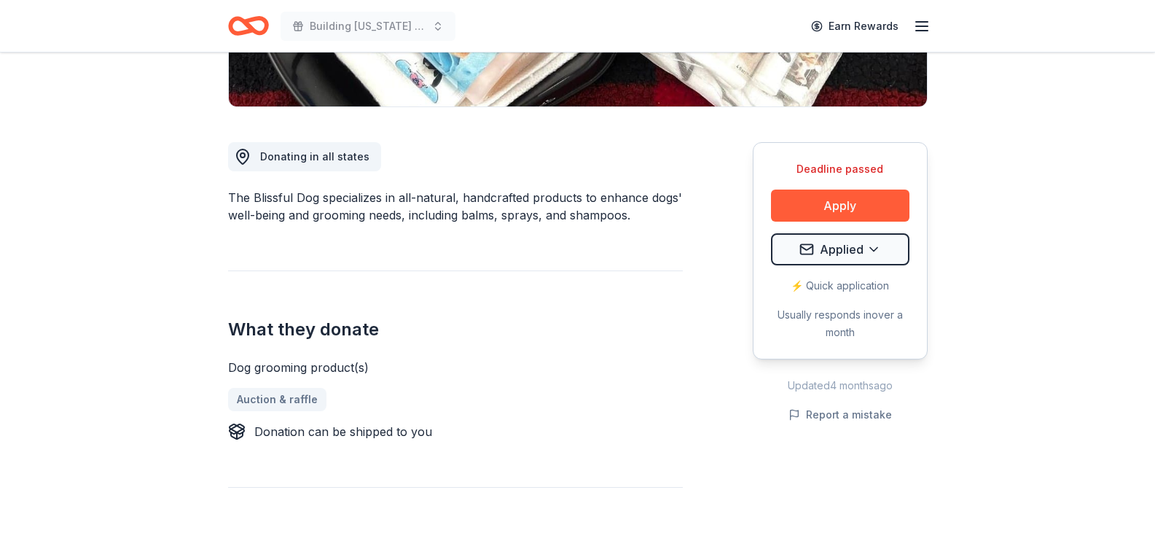
scroll to position [364, 0]
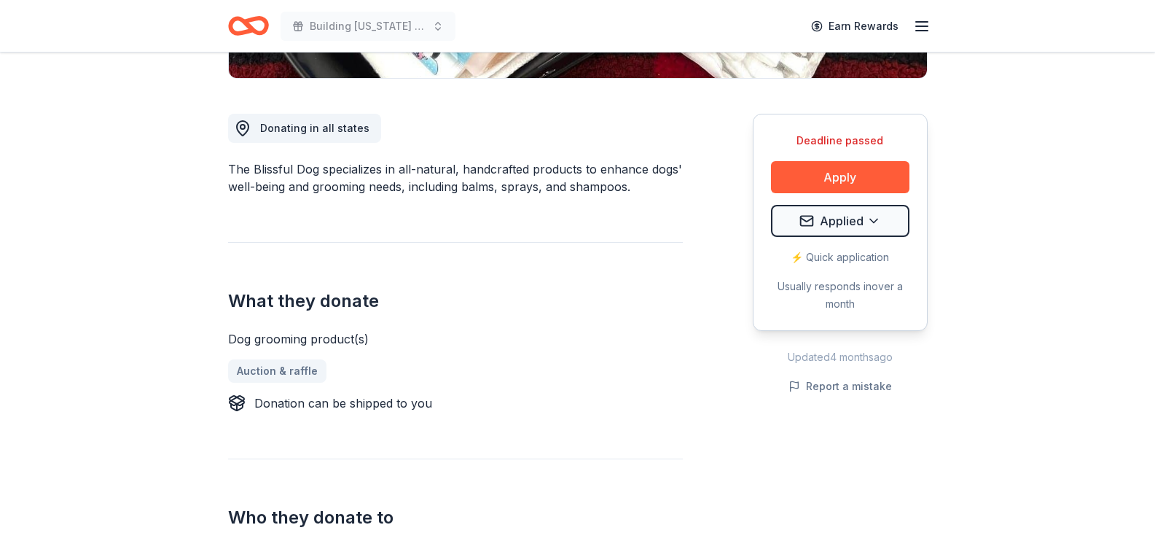
click at [254, 386] on div "Dog grooming product(s) Auction & raffle Donation can be shipped to you" at bounding box center [455, 371] width 455 height 82
click at [267, 369] on link "Auction & raffle" at bounding box center [283, 370] width 110 height 23
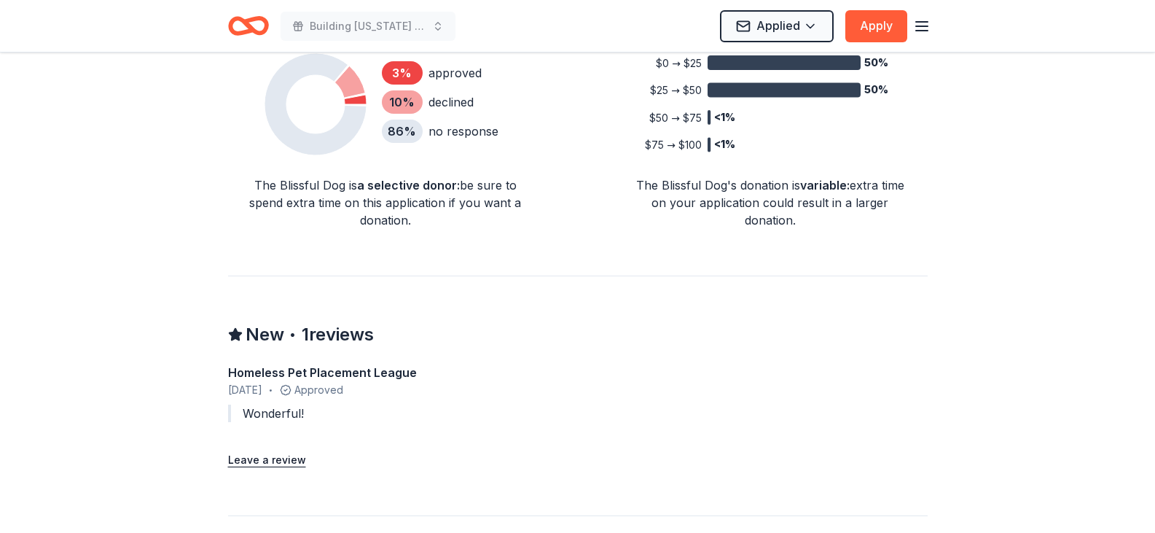
scroll to position [1239, 0]
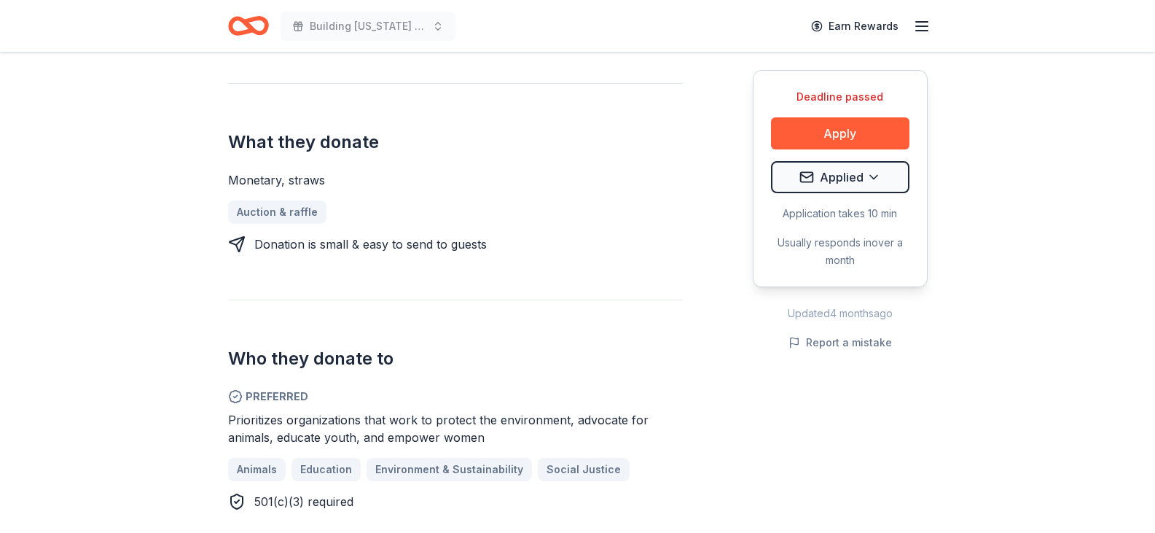
scroll to position [291, 0]
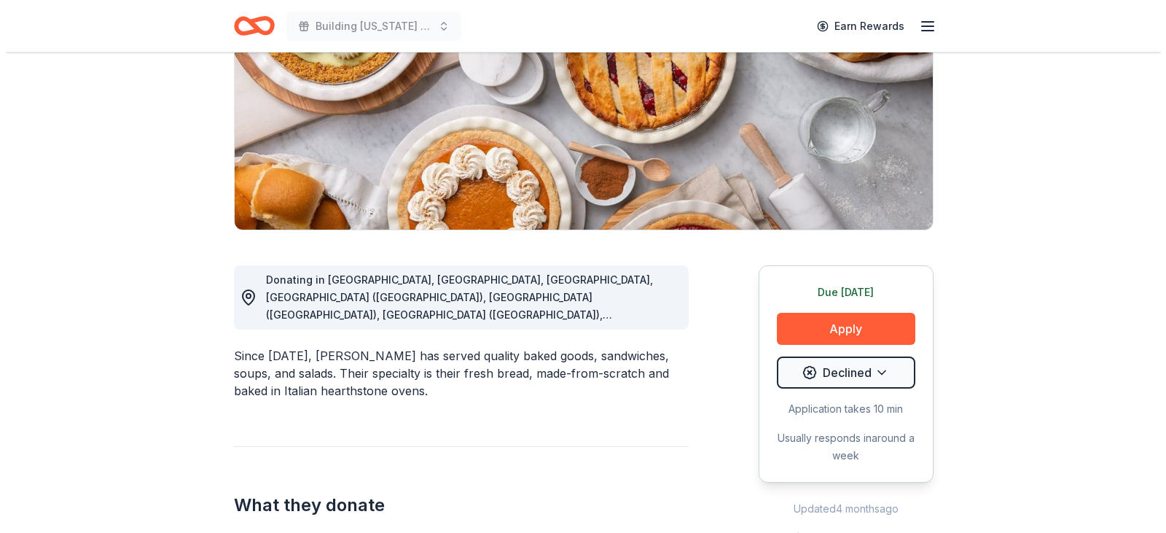
scroll to position [219, 0]
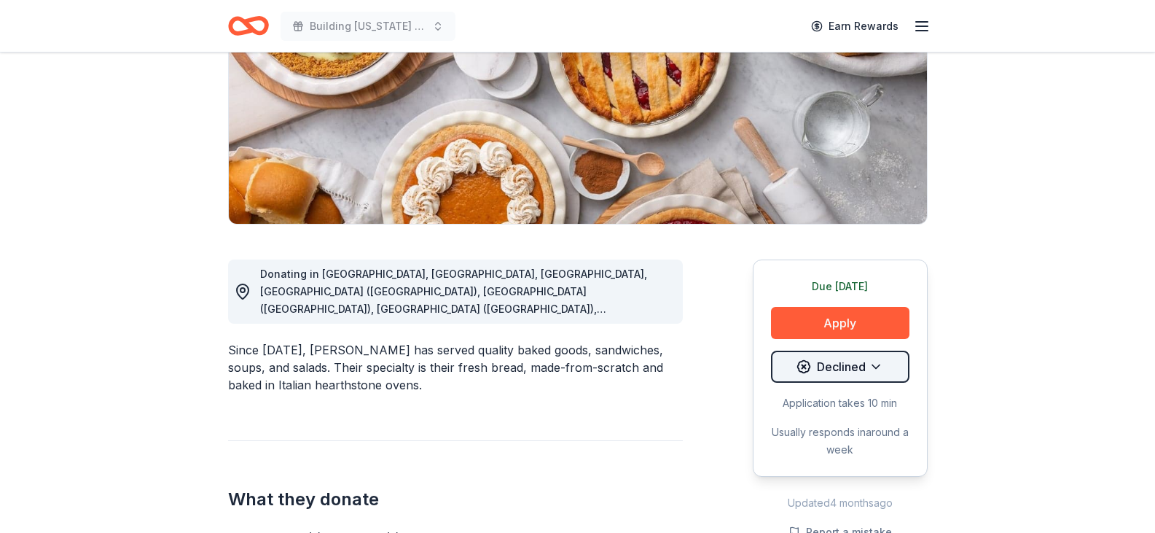
click at [863, 314] on html "Building Utah Youth Gala Earn Rewards Due tomorrow Share Kneaders Bakery & Café…" at bounding box center [577, 47] width 1155 height 533
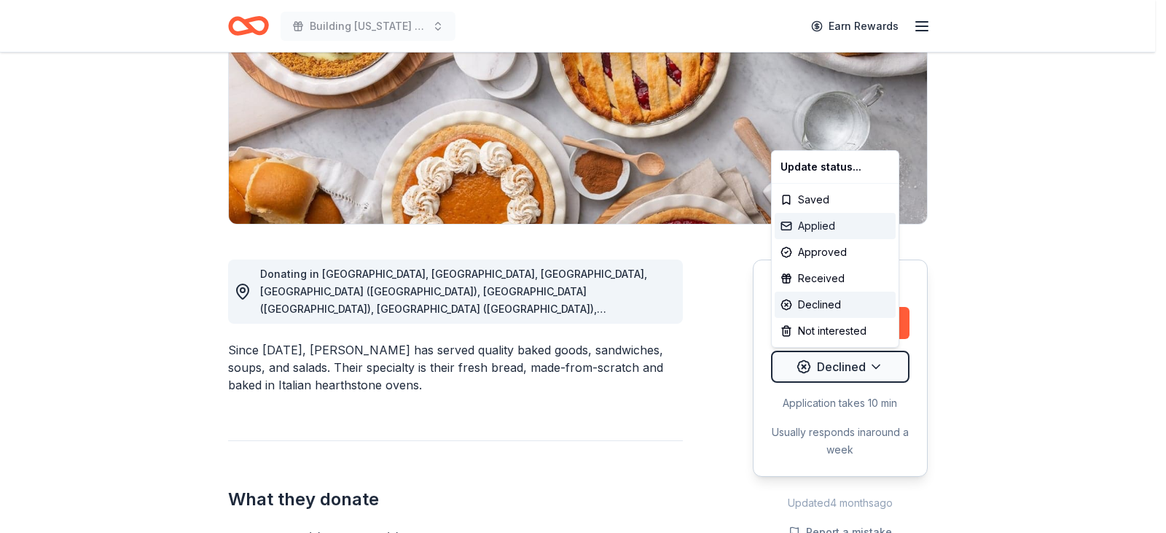
click at [845, 221] on div "Applied" at bounding box center [835, 226] width 121 height 26
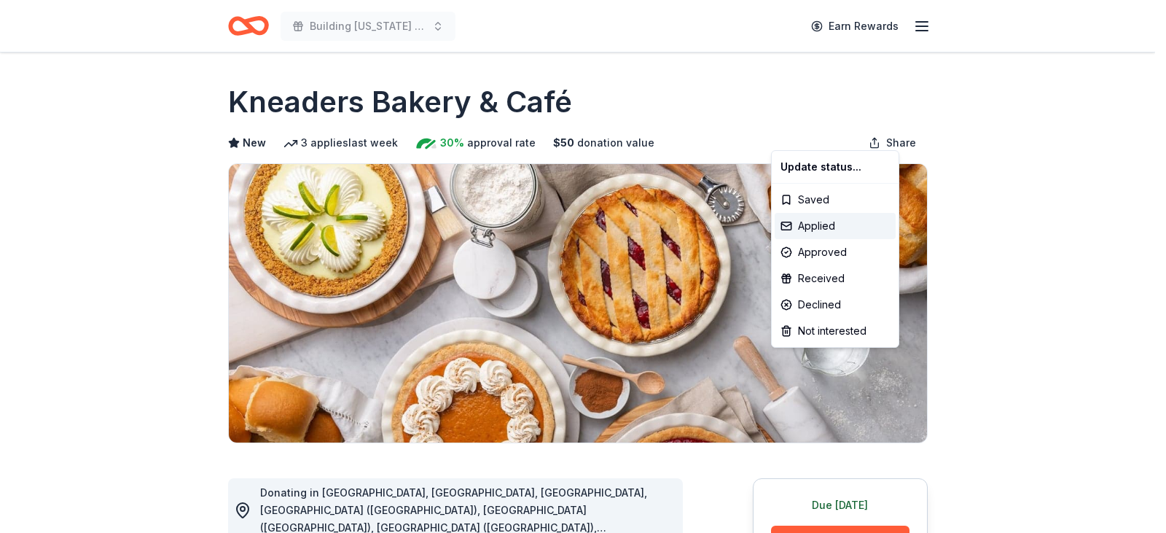
scroll to position [0, 0]
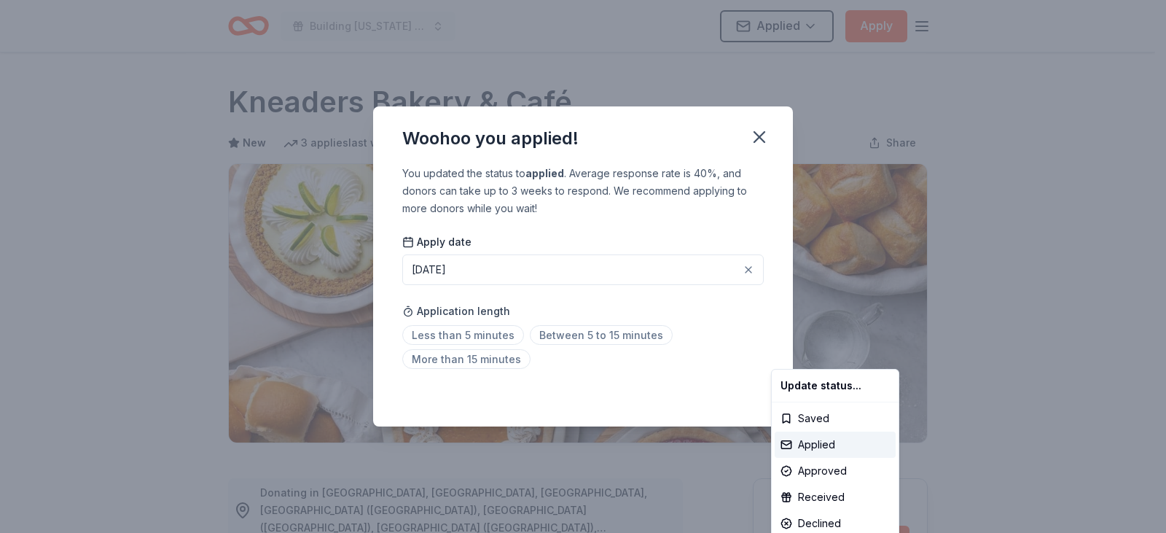
click at [761, 130] on html "Building Utah Youth Gala Applied Apply Due tomorrow Share Kneaders Bakery & Caf…" at bounding box center [583, 266] width 1166 height 533
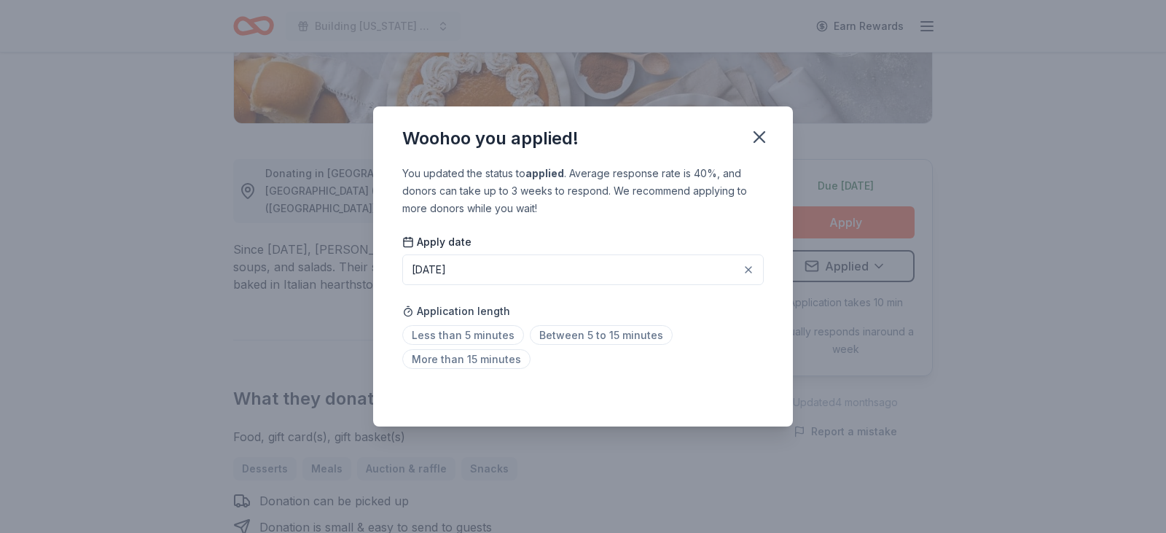
click at [848, 232] on div "Woohoo you applied! You updated the status to applied . Average response rate i…" at bounding box center [583, 266] width 1166 height 533
drag, startPoint x: 754, startPoint y: 136, endPoint x: 831, endPoint y: 219, distance: 112.9
click at [757, 136] on icon "button" at bounding box center [759, 137] width 20 height 20
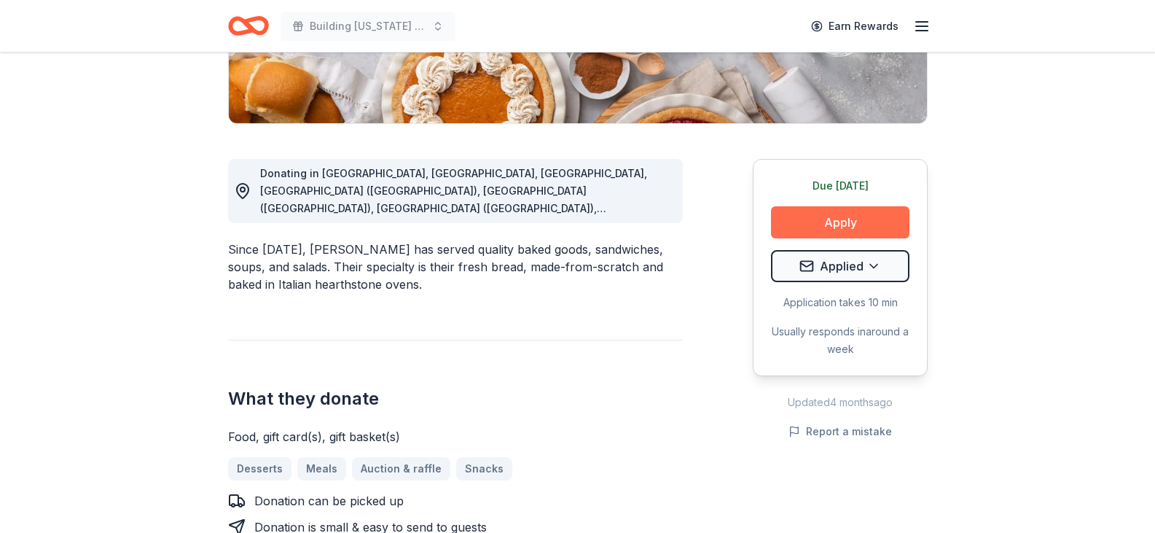
click at [828, 224] on button "Apply" at bounding box center [840, 222] width 138 height 32
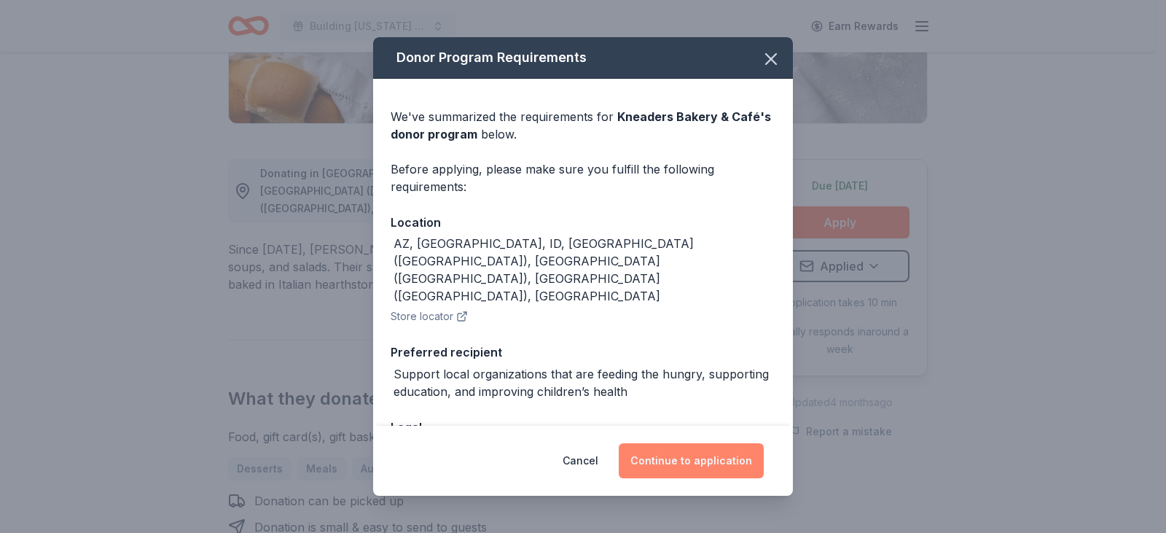
click at [708, 461] on button "Continue to application" at bounding box center [691, 460] width 145 height 35
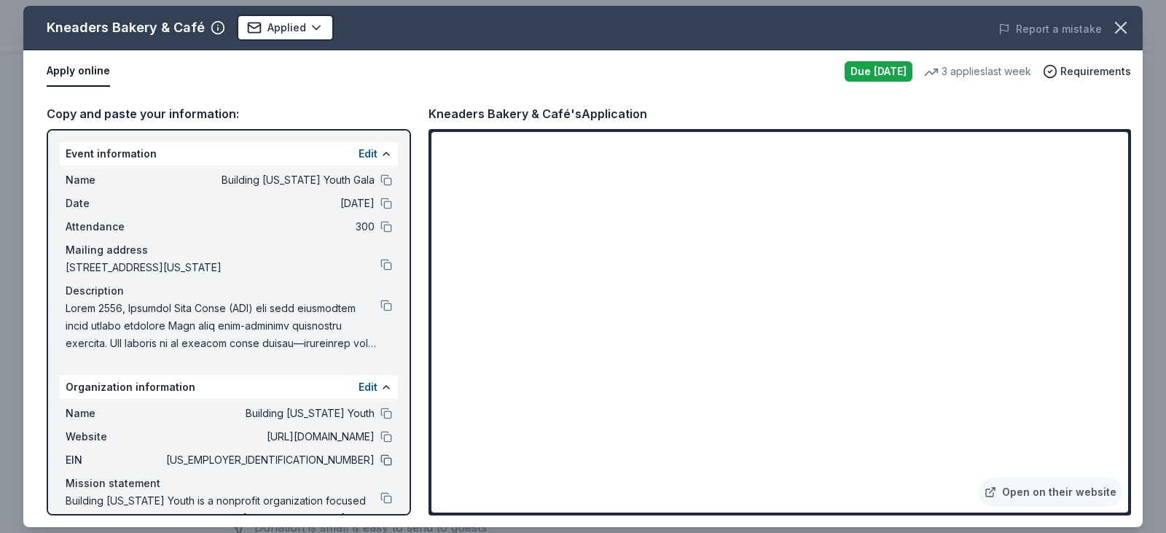
click at [380, 466] on button at bounding box center [386, 460] width 12 height 12
click at [380, 181] on button at bounding box center [386, 180] width 12 height 12
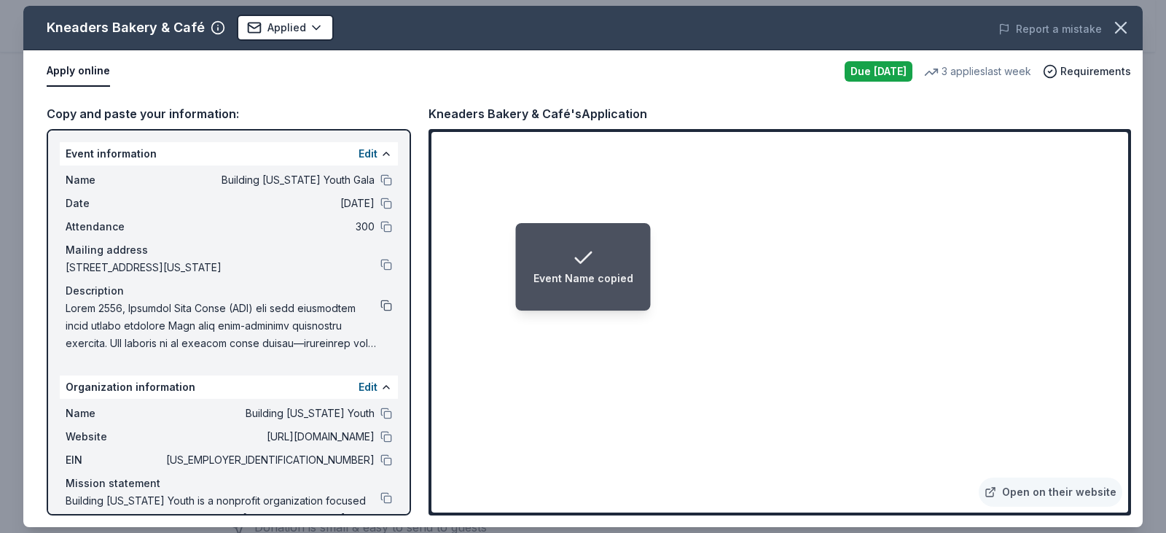
click at [380, 311] on button at bounding box center [386, 306] width 12 height 12
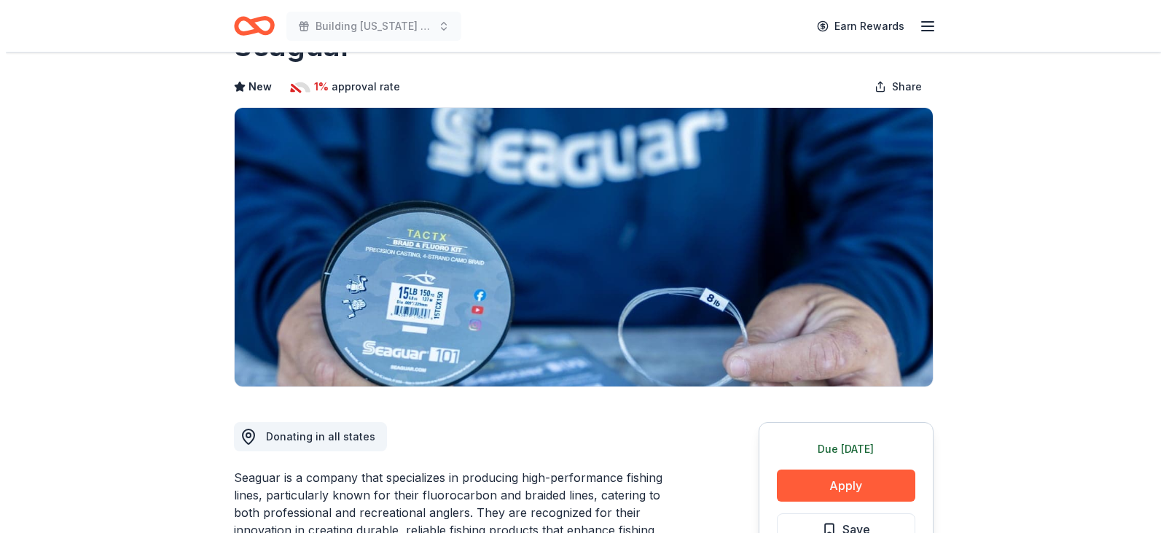
scroll to position [73, 0]
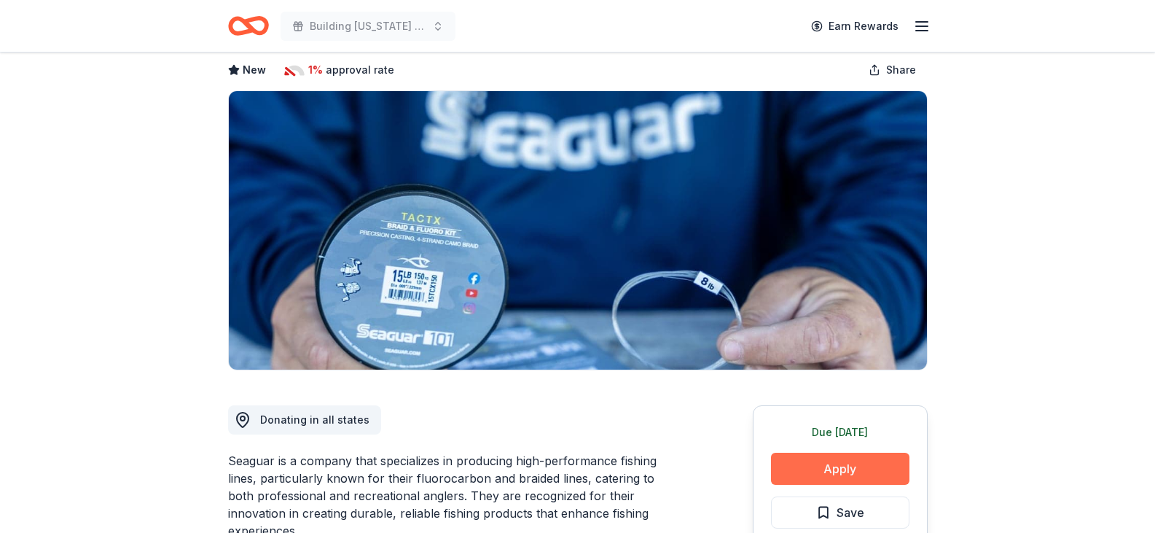
click at [834, 474] on button "Apply" at bounding box center [840, 469] width 138 height 32
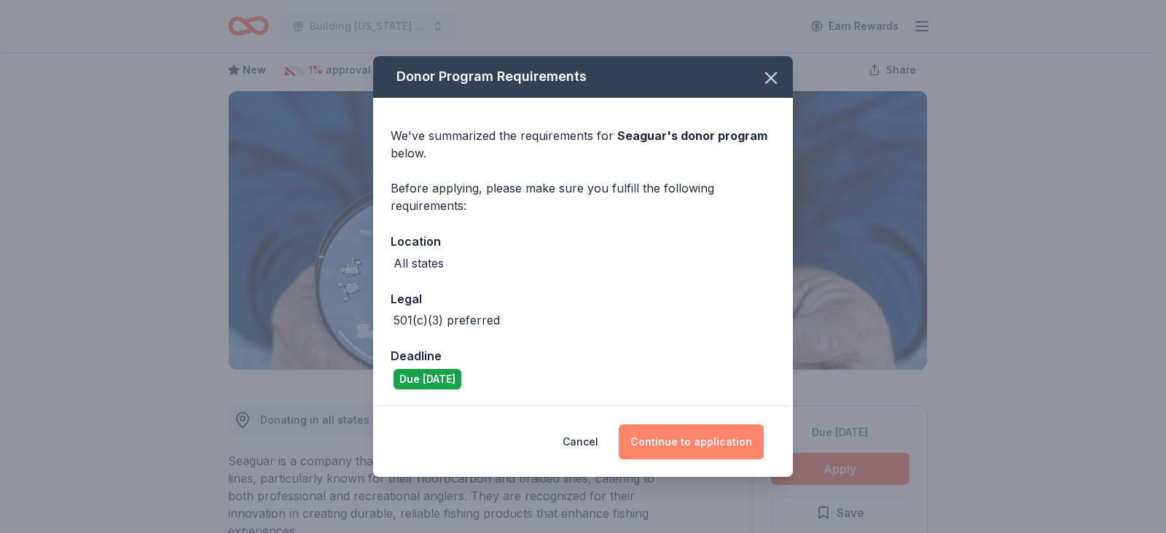
click at [684, 437] on button "Continue to application" at bounding box center [691, 441] width 145 height 35
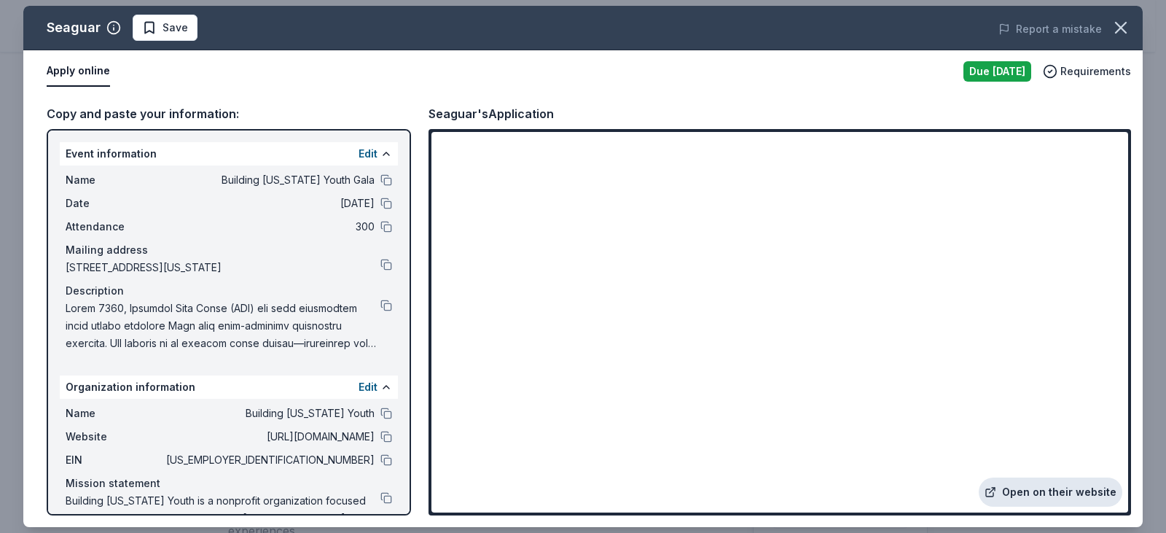
click at [1066, 494] on link "Open on their website" at bounding box center [1051, 491] width 144 height 29
click at [380, 442] on button at bounding box center [386, 437] width 12 height 12
click at [1049, 490] on link "Open on their website" at bounding box center [1051, 491] width 144 height 29
click at [380, 442] on button at bounding box center [386, 437] width 12 height 12
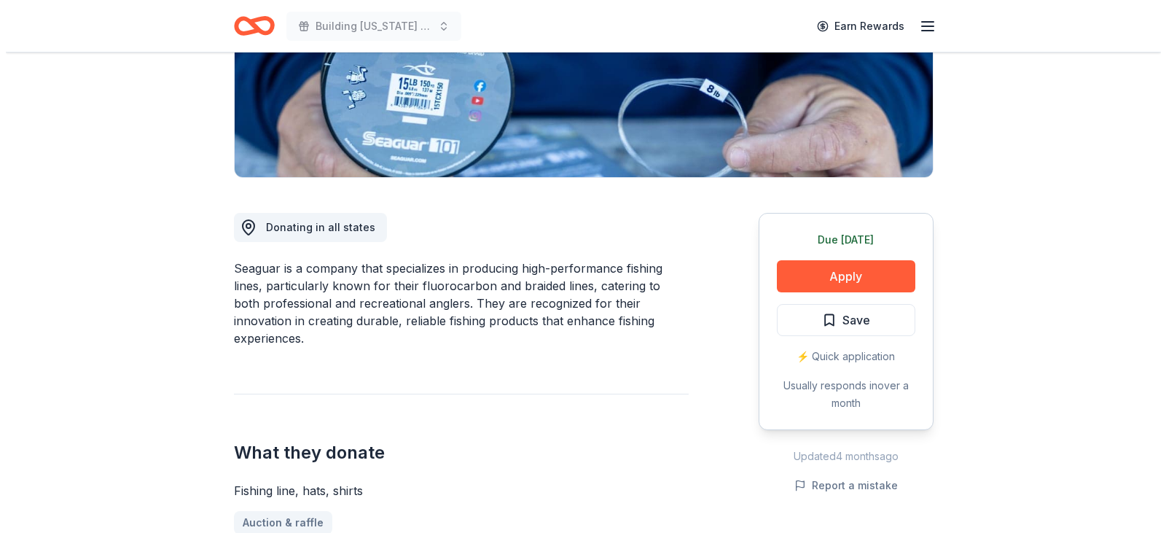
scroll to position [219, 0]
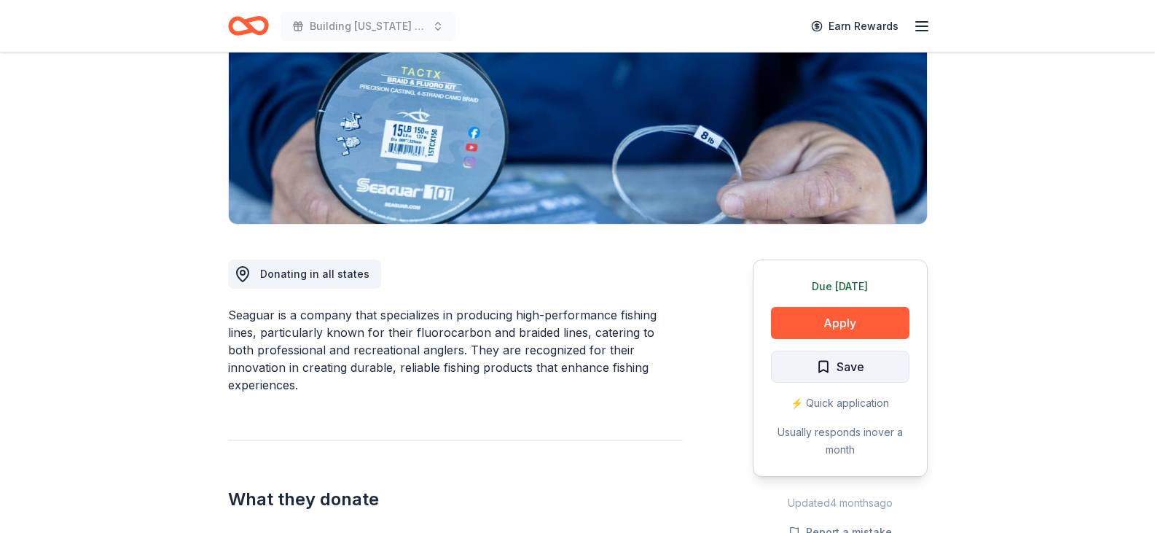
click at [831, 374] on span "Save" at bounding box center [840, 366] width 48 height 19
click at [864, 314] on html "Building [US_STATE] Youth Gala Earn Rewards Due [DATE] Share Seaguar New 1% app…" at bounding box center [577, 47] width 1155 height 533
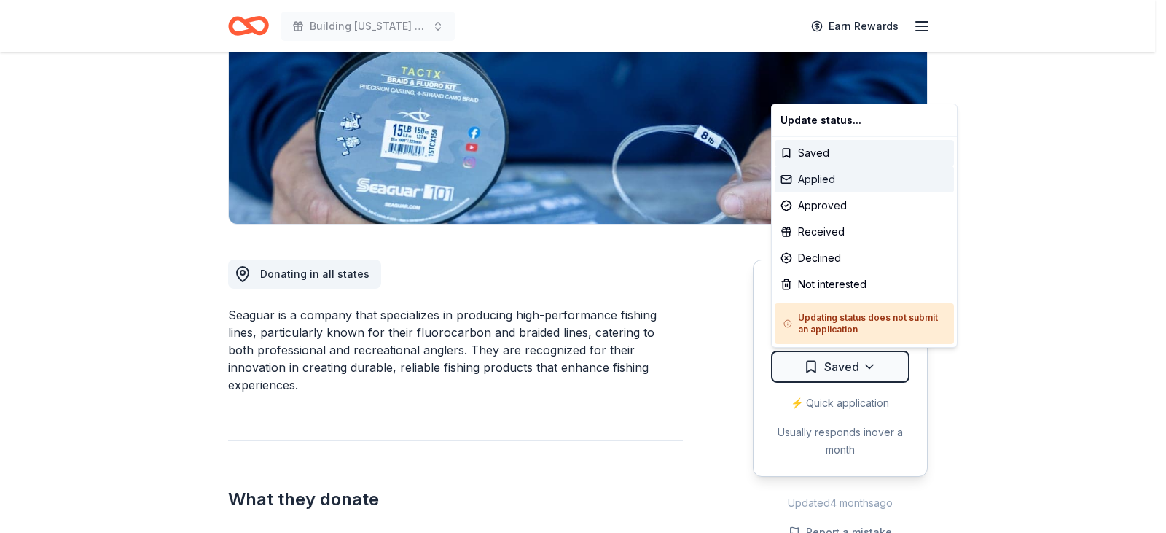
click at [826, 181] on div "Applied" at bounding box center [864, 179] width 179 height 26
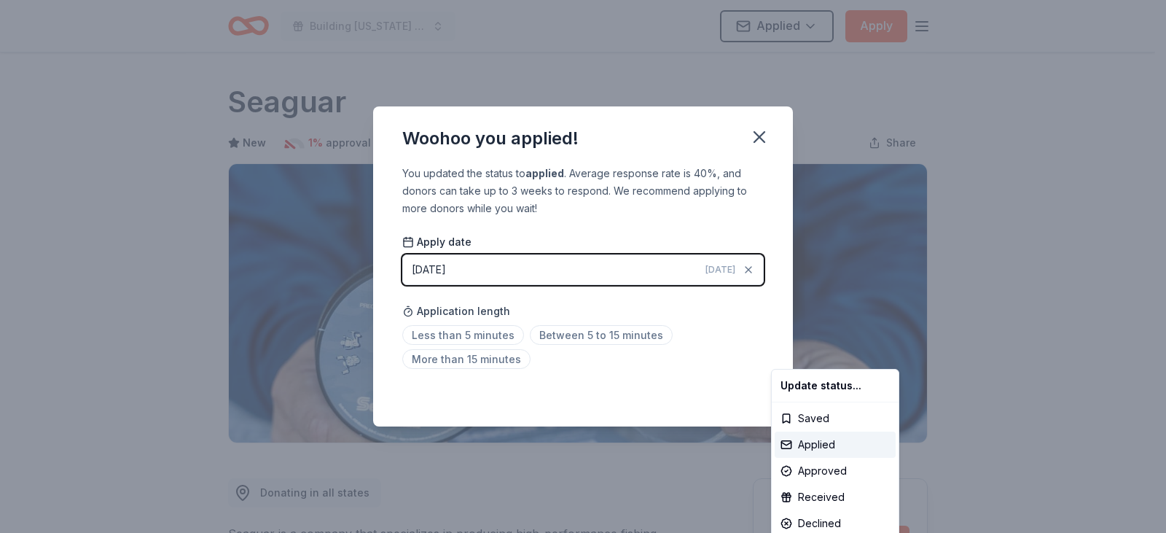
click at [764, 138] on html "Building [US_STATE] Youth Gala Applied Apply Due [DATE] Share Seaguar New 1% ap…" at bounding box center [583, 266] width 1166 height 533
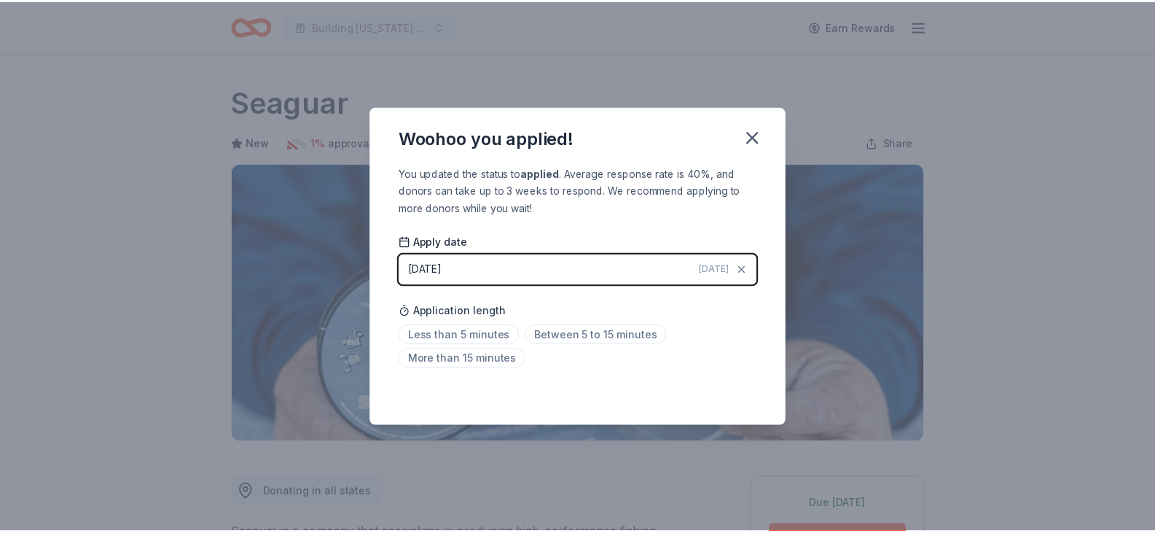
scroll to position [319, 0]
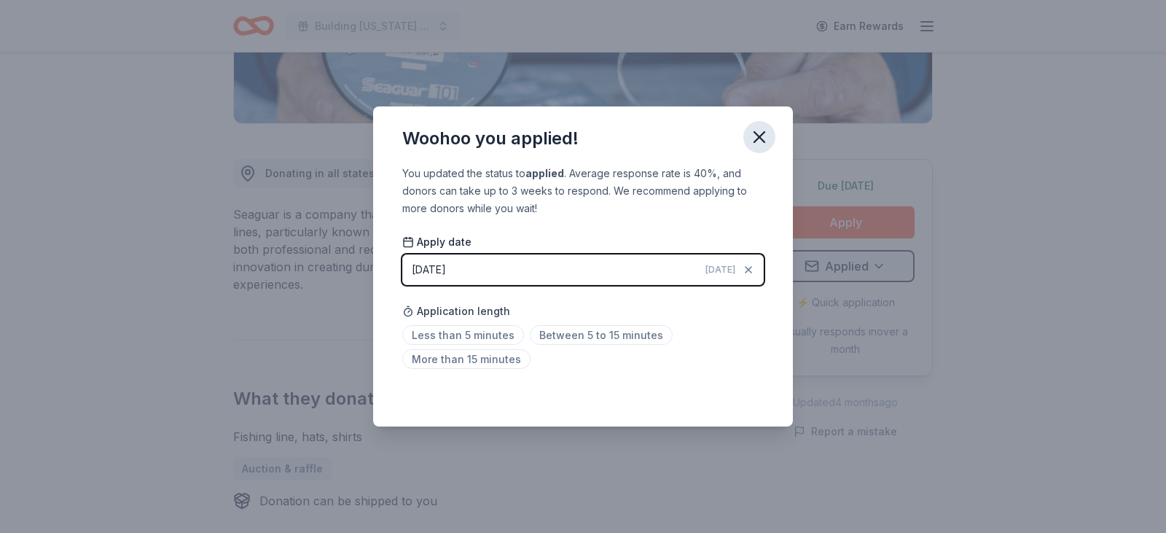
click at [767, 135] on icon "button" at bounding box center [759, 137] width 20 height 20
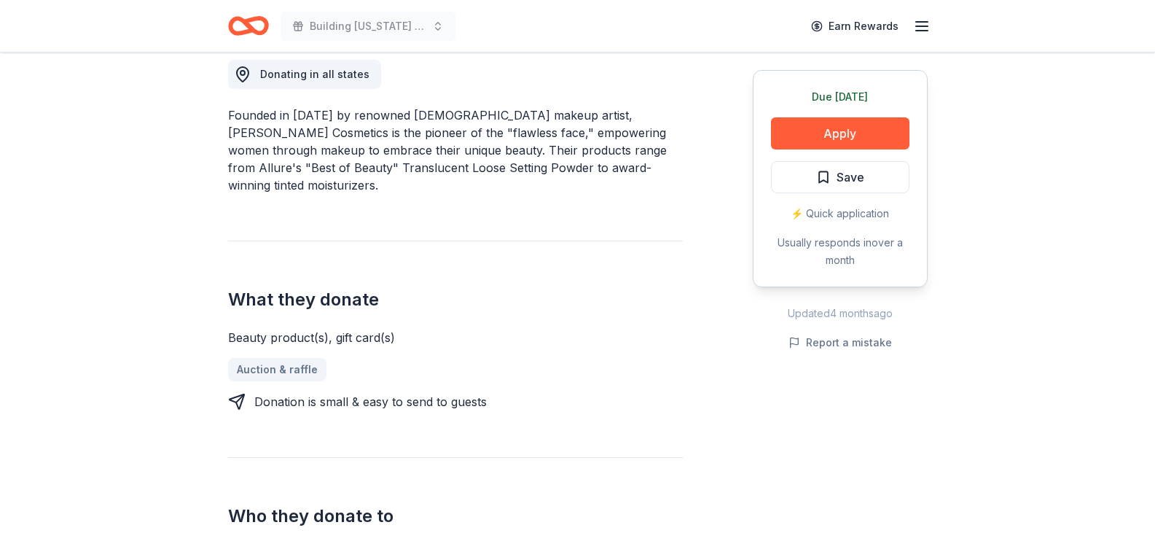
scroll to position [364, 0]
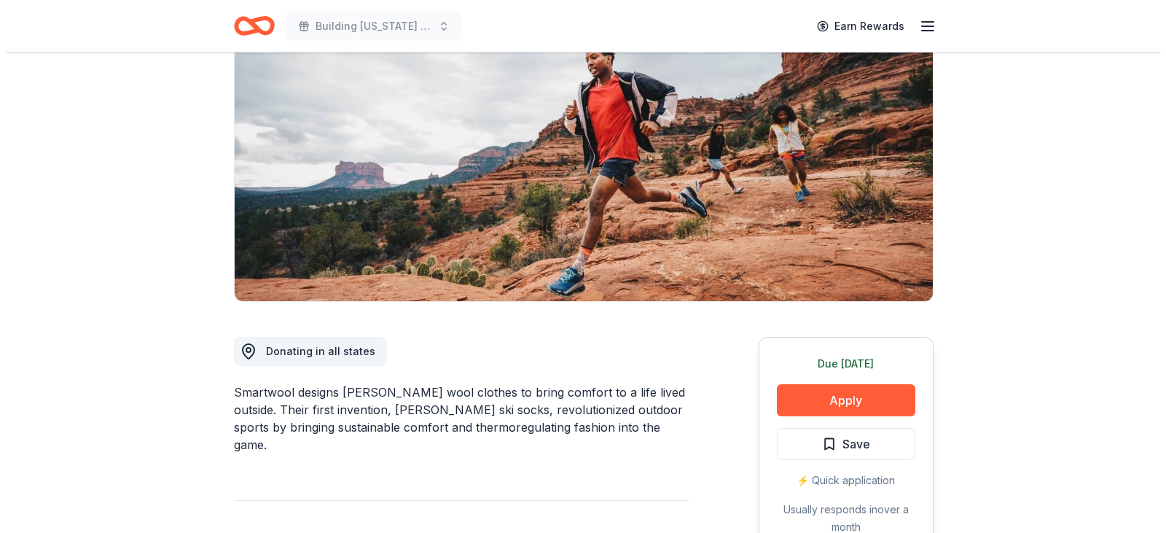
scroll to position [146, 0]
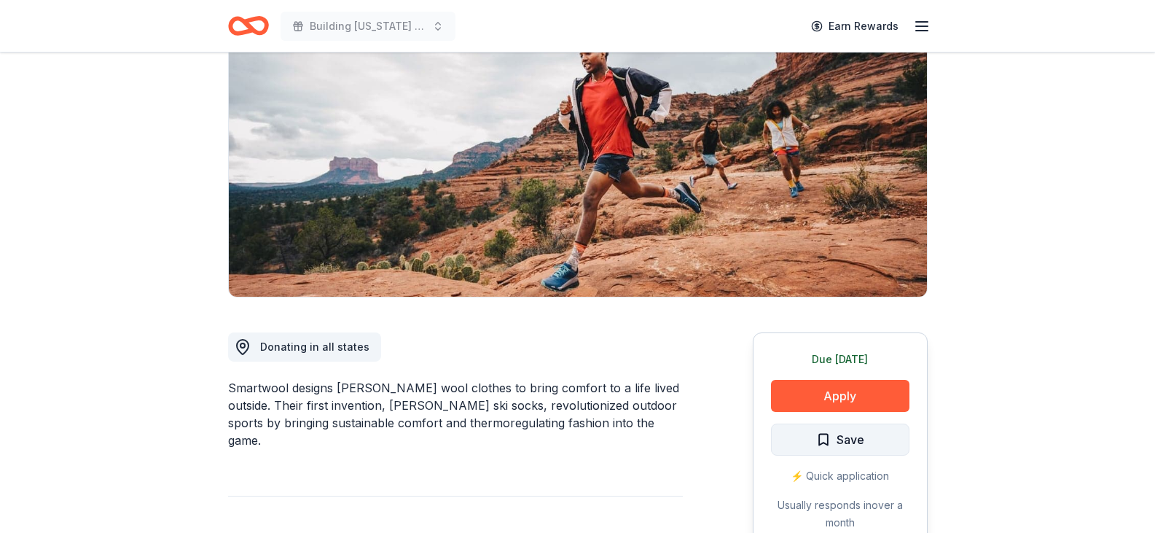
click at [806, 442] on button "Save" at bounding box center [840, 439] width 138 height 32
click at [801, 400] on button "Apply" at bounding box center [840, 396] width 138 height 32
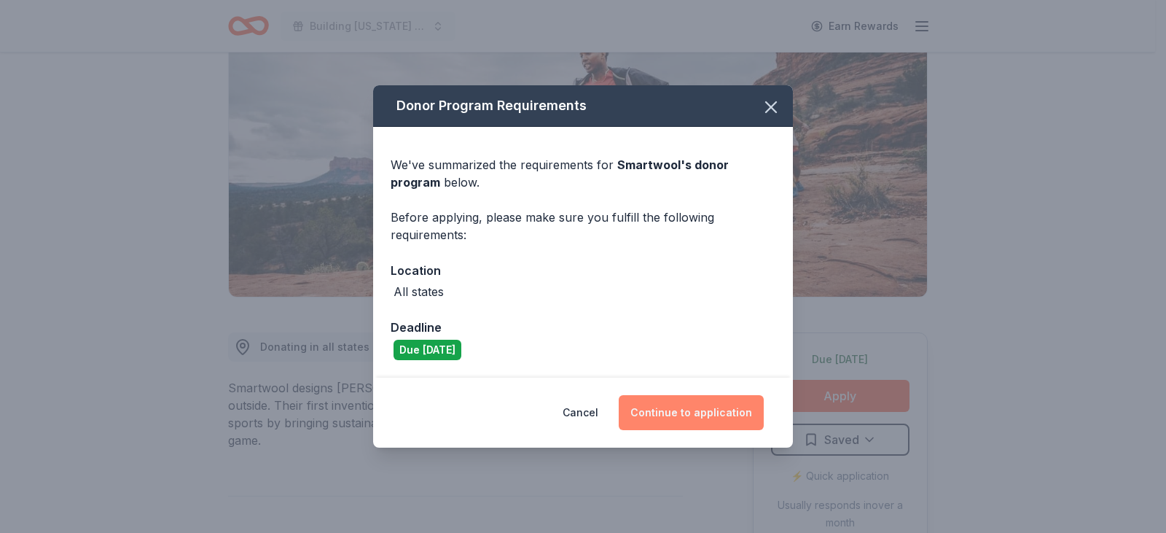
click at [694, 402] on button "Continue to application" at bounding box center [691, 412] width 145 height 35
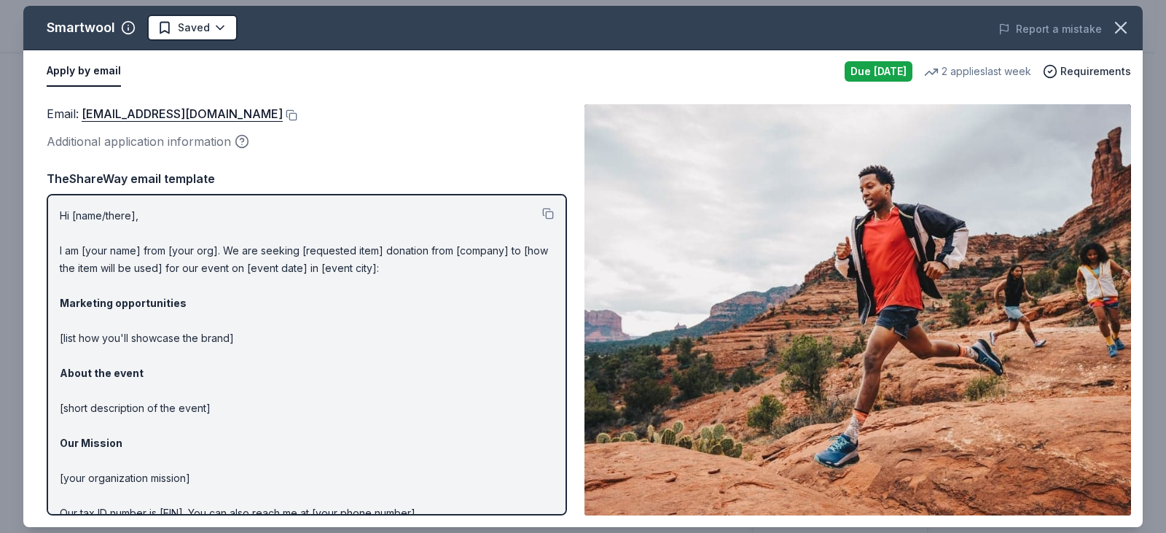
drag, startPoint x: 61, startPoint y: 213, endPoint x: 231, endPoint y: 431, distance: 276.8
click at [231, 431] on p "Hi [name/there], I am [your name] from [your org]. We are seeking [requested it…" at bounding box center [307, 390] width 494 height 367
click at [58, 214] on div "Hi [name/there], I am [your name] from [your org]. We are seeking [requested it…" at bounding box center [307, 354] width 520 height 321
click at [542, 212] on button at bounding box center [548, 214] width 12 height 12
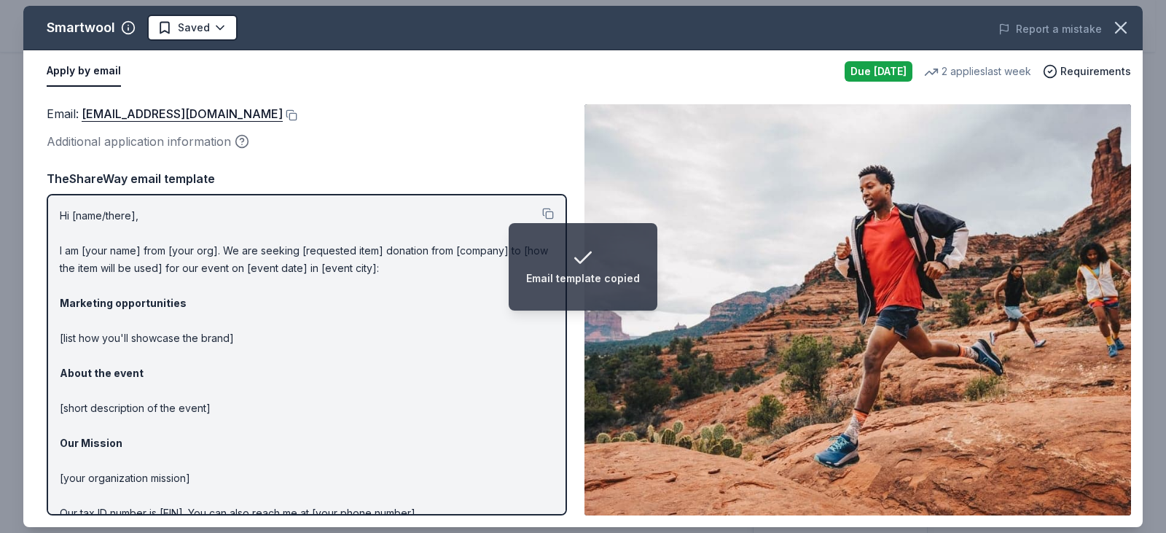
click at [817, 136] on img at bounding box center [857, 309] width 547 height 411
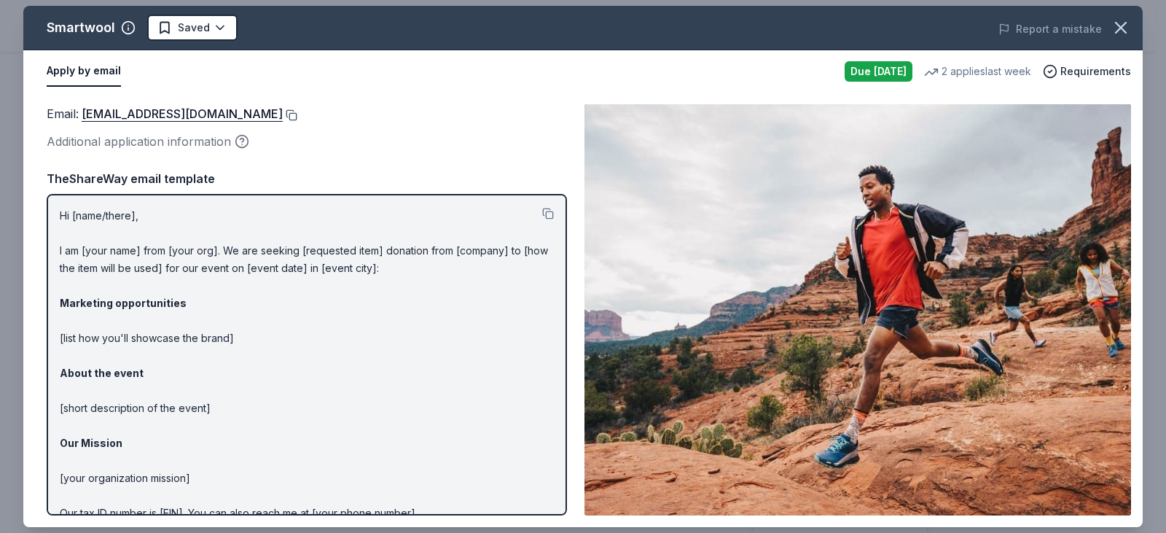
click at [283, 113] on button at bounding box center [290, 115] width 15 height 12
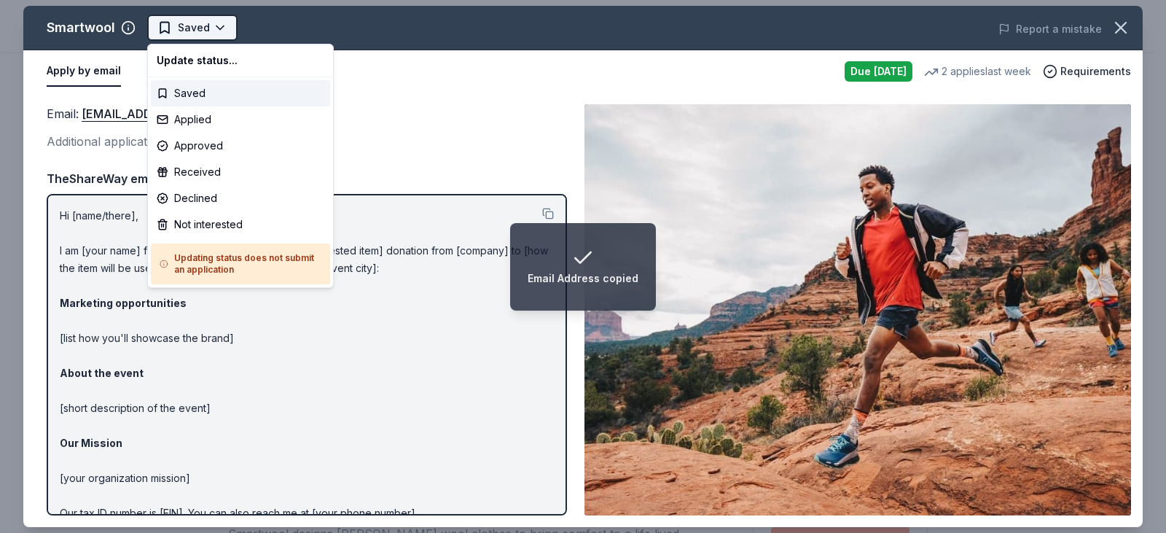
click at [195, 27] on html "Email Address copied Building [US_STATE] Youth Gala Saved Apply Due [DATE] Shar…" at bounding box center [583, 266] width 1166 height 533
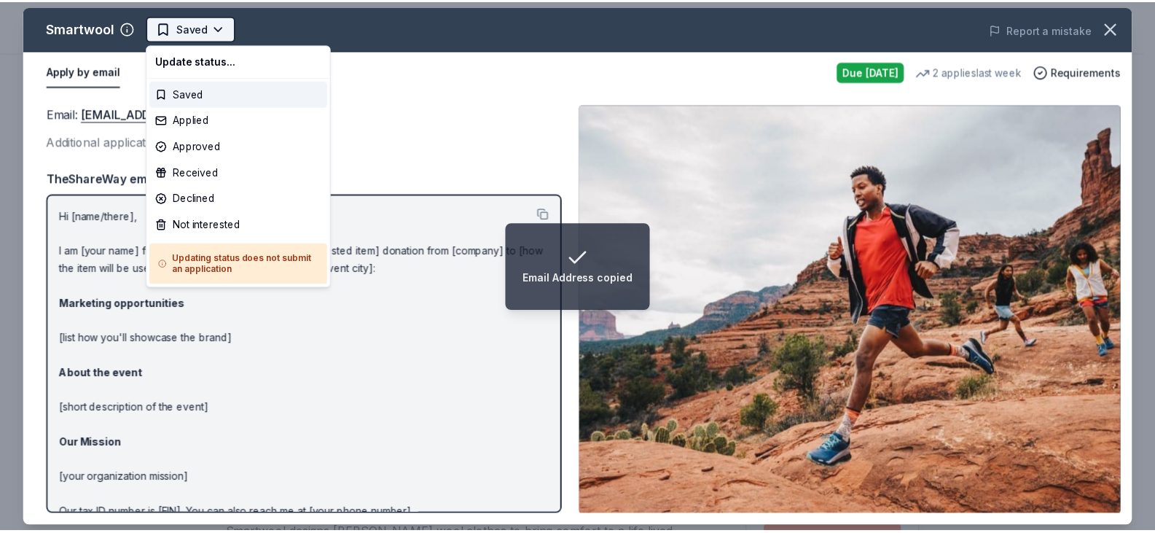
scroll to position [0, 0]
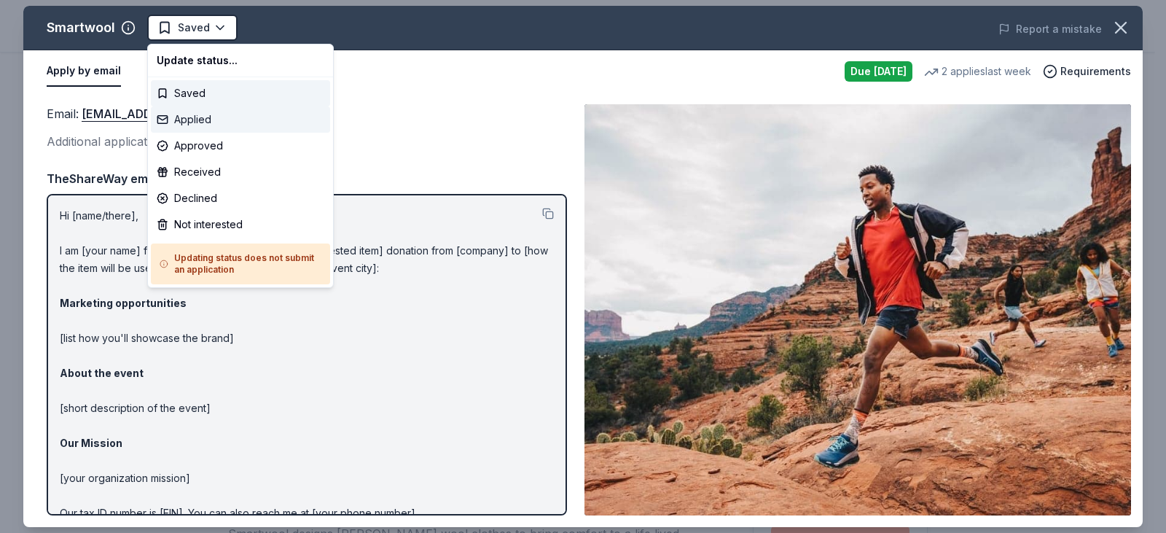
click at [220, 124] on div "Applied" at bounding box center [240, 119] width 179 height 26
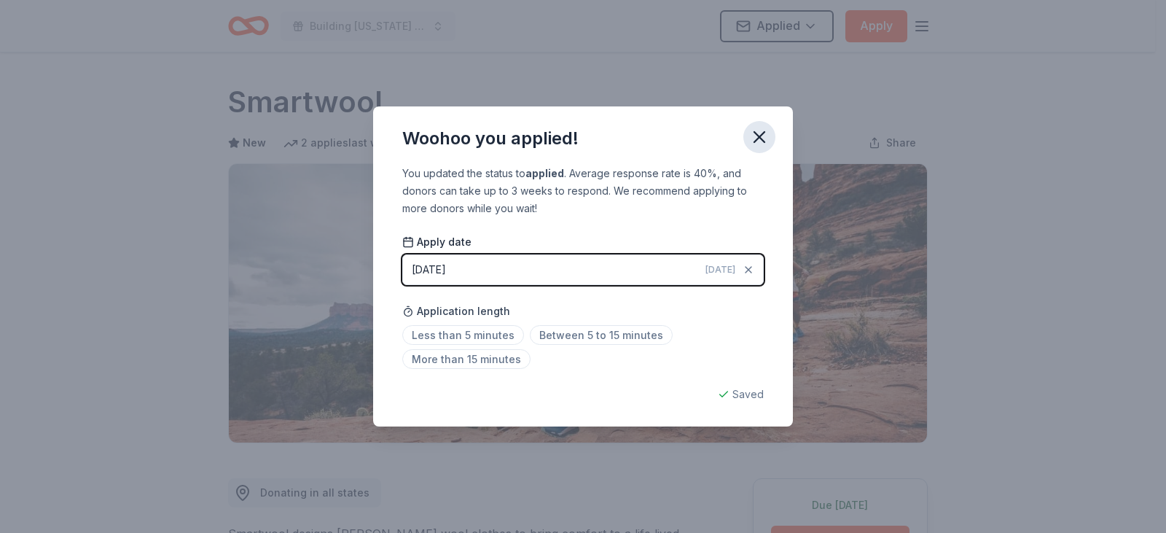
click at [757, 132] on icon "button" at bounding box center [759, 137] width 20 height 20
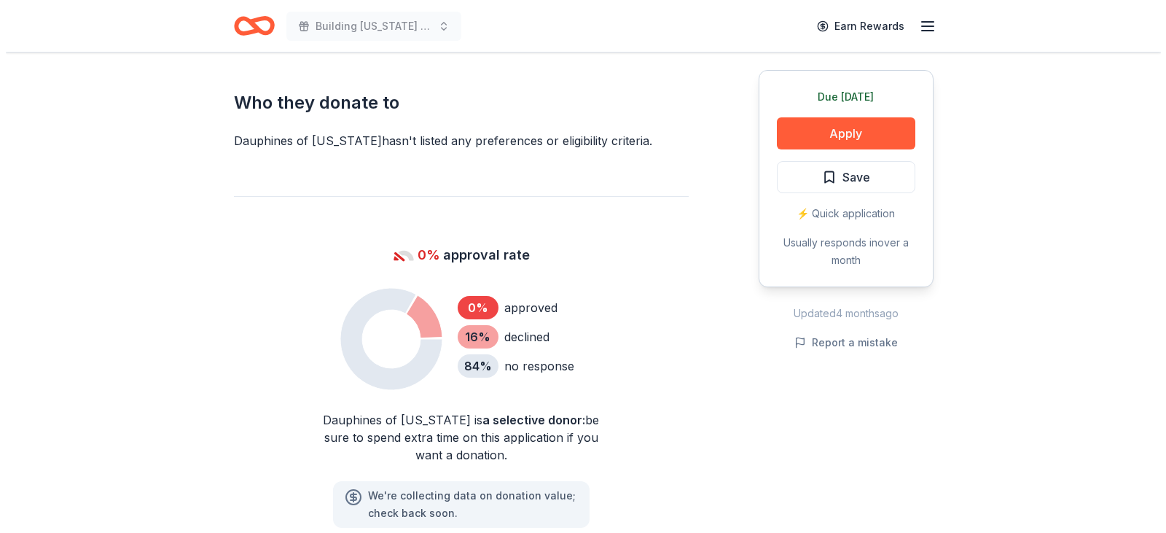
scroll to position [874, 0]
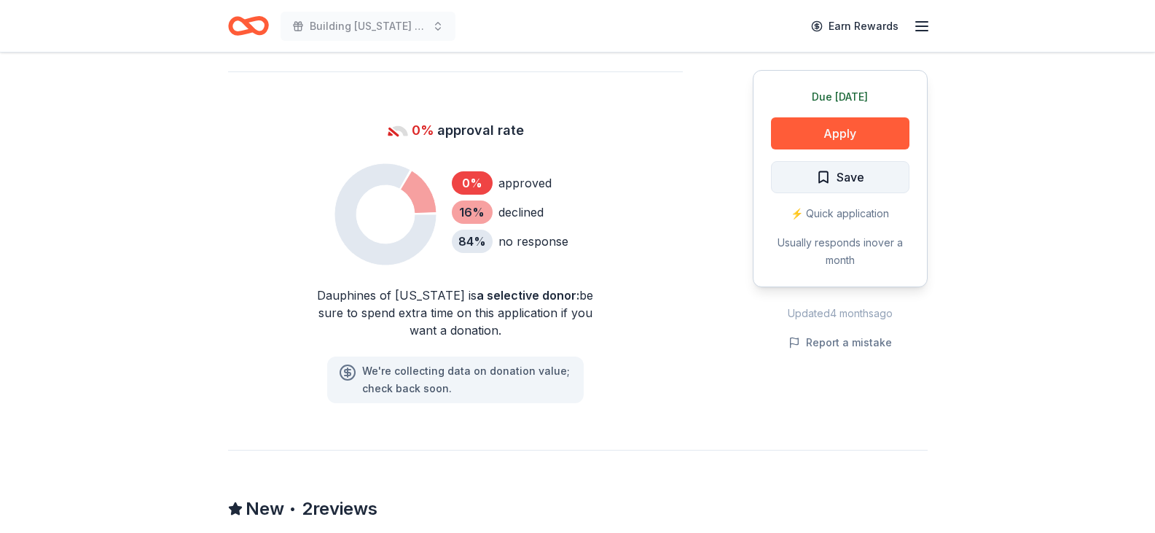
click at [851, 172] on span "Save" at bounding box center [851, 177] width 28 height 19
click at [859, 117] on button "Apply" at bounding box center [840, 133] width 138 height 32
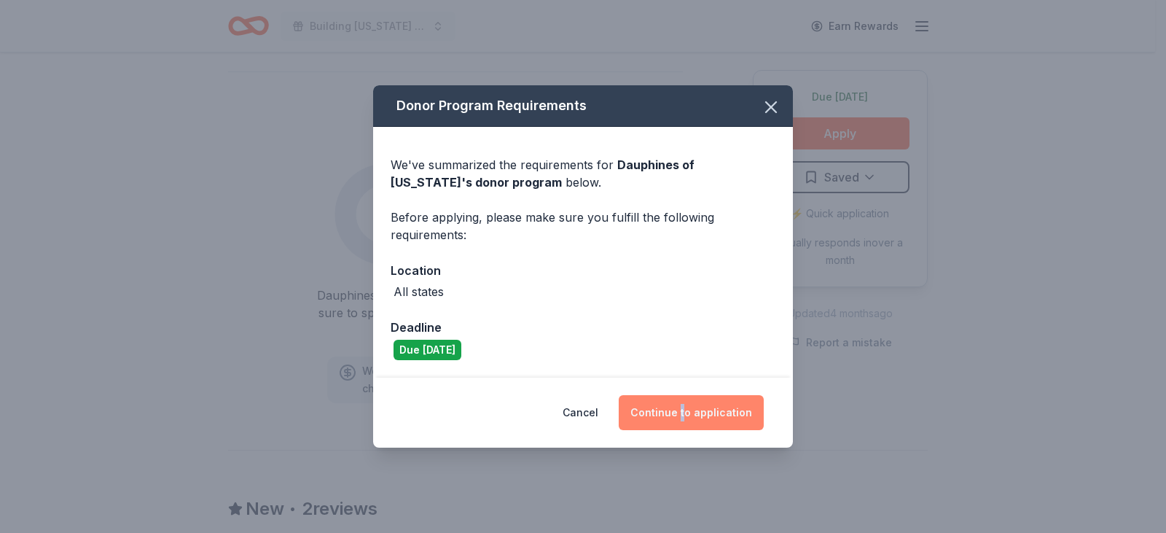
drag, startPoint x: 687, startPoint y: 383, endPoint x: 686, endPoint y: 399, distance: 16.0
click at [687, 385] on div "Cancel Continue to application" at bounding box center [583, 412] width 420 height 70
click at [685, 410] on button "Continue to application" at bounding box center [691, 412] width 145 height 35
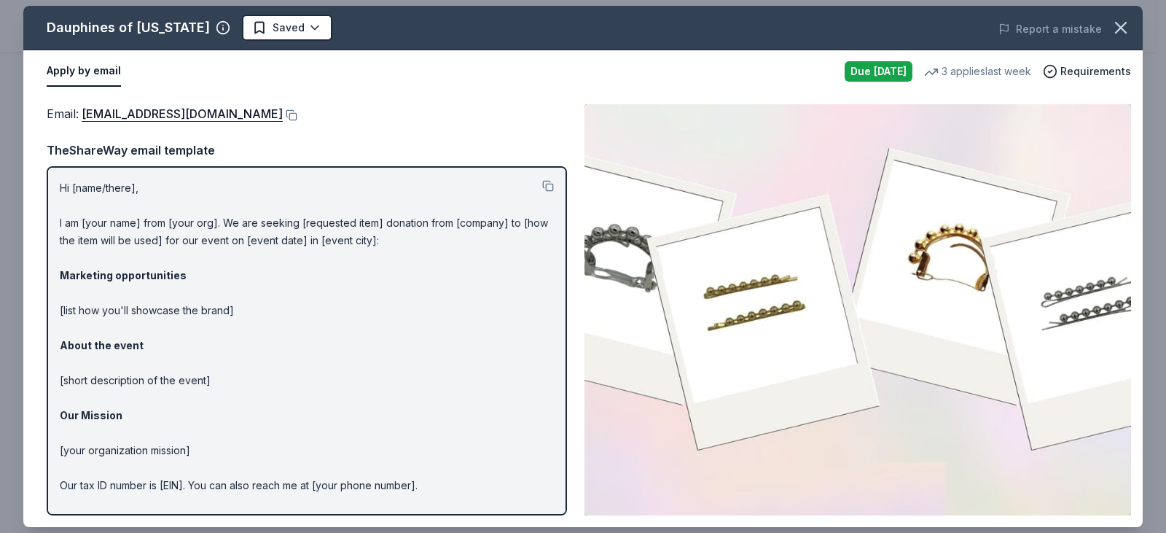
click at [58, 184] on div "Hi [name/there], I am [your name] from [your org]. We are seeking [requested it…" at bounding box center [307, 340] width 520 height 349
drag, startPoint x: 39, startPoint y: 19, endPoint x: 215, endPoint y: 27, distance: 176.5
click at [218, 28] on div "Dauphines of New York Saved" at bounding box center [359, 28] width 672 height 26
drag, startPoint x: 58, startPoint y: 187, endPoint x: 256, endPoint y: 353, distance: 259.1
click at [256, 353] on div "Hi [name/there], I am [your name] from [your org]. We are seeking [requested it…" at bounding box center [307, 340] width 520 height 349
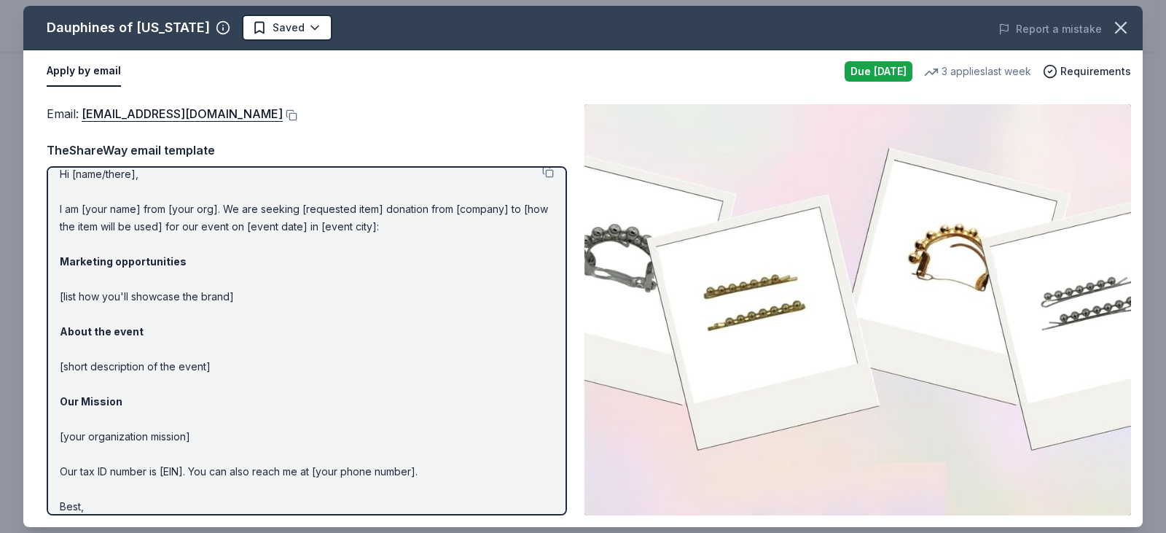
scroll to position [0, 0]
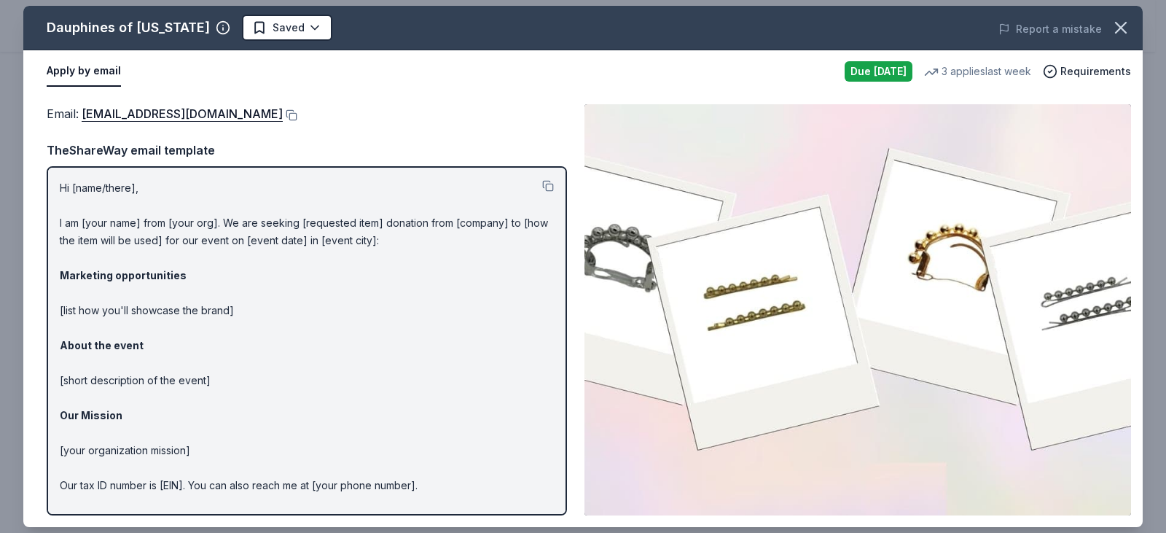
drag, startPoint x: 316, startPoint y: 111, endPoint x: 49, endPoint y: 107, distance: 266.7
click at [50, 106] on div "Email : donations@dauphinesofnewyork.com" at bounding box center [307, 113] width 520 height 19
drag, startPoint x: 45, startPoint y: 111, endPoint x: 286, endPoint y: 113, distance: 240.5
click at [283, 113] on div "Email : donations@dauphinesofnewyork.com Email : donations@dauphinesofnewyork.c…" at bounding box center [582, 310] width 1119 height 434
click at [297, 114] on button at bounding box center [290, 115] width 15 height 12
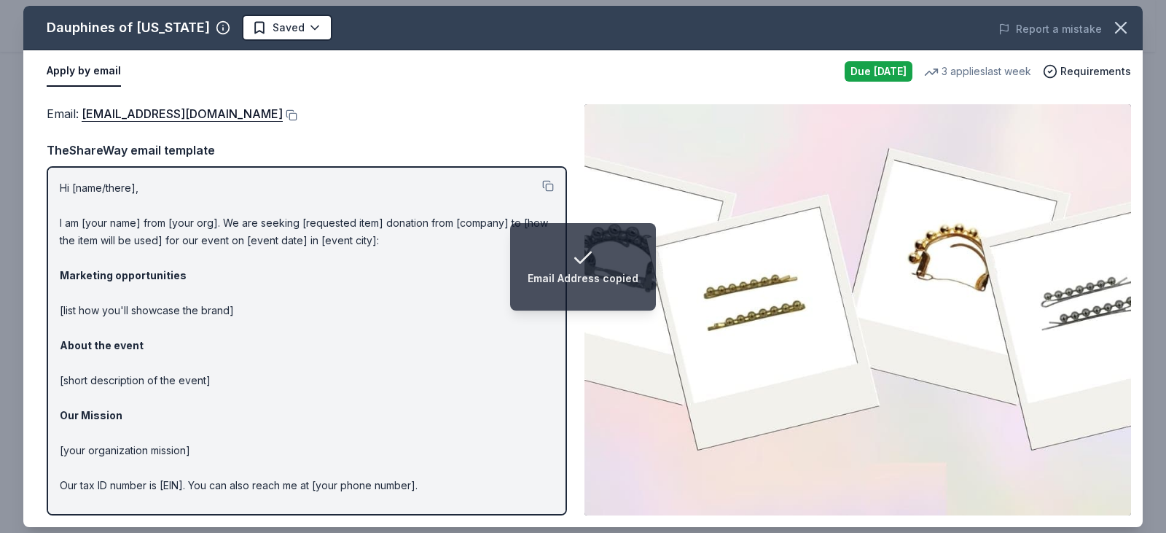
drag, startPoint x: 788, startPoint y: 142, endPoint x: 783, endPoint y: 126, distance: 16.6
click at [788, 142] on img at bounding box center [857, 309] width 547 height 411
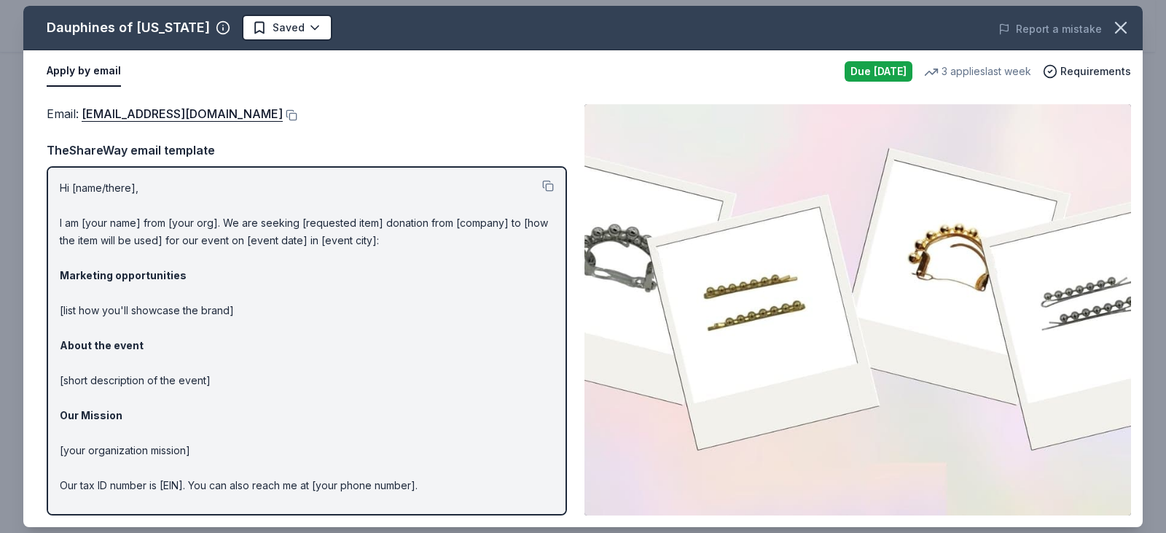
click at [303, 109] on div "Email : donations@dauphinesofnewyork.com" at bounding box center [307, 113] width 520 height 19
click at [297, 111] on button at bounding box center [290, 115] width 15 height 12
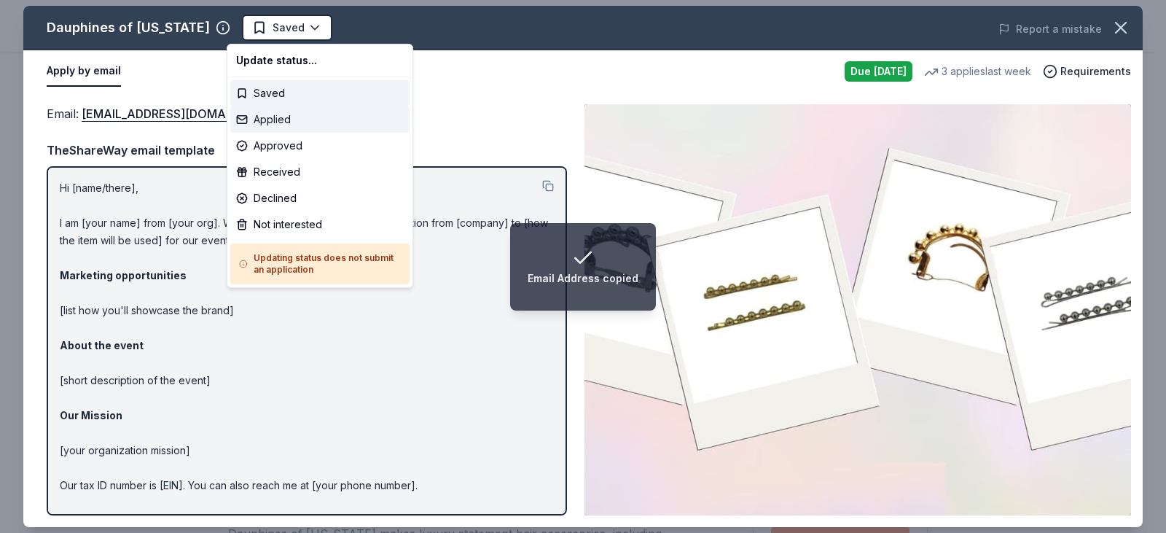
click at [298, 119] on div "Applied" at bounding box center [319, 119] width 179 height 26
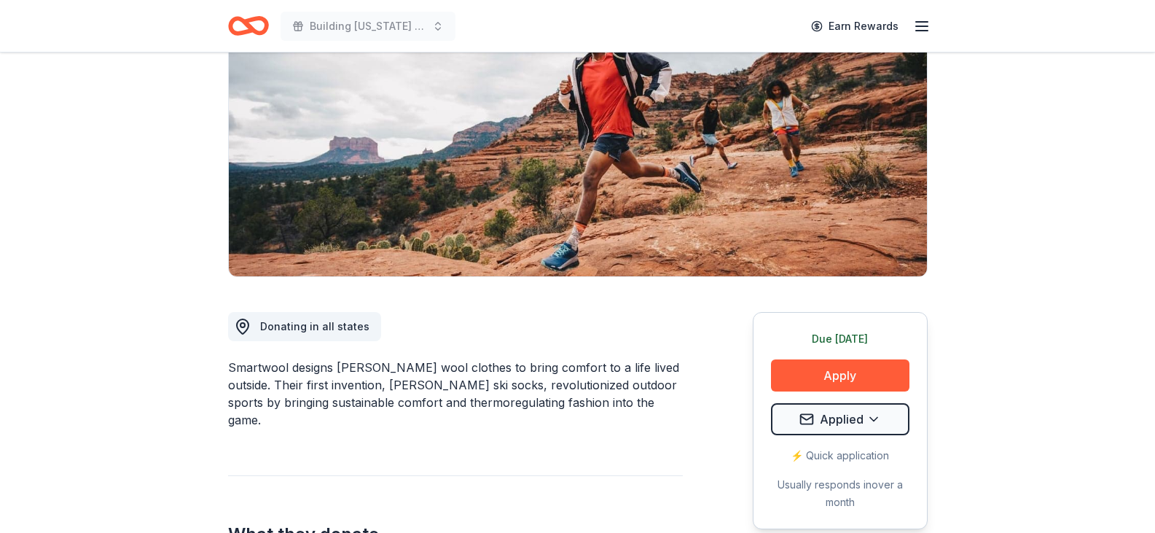
scroll to position [291, 0]
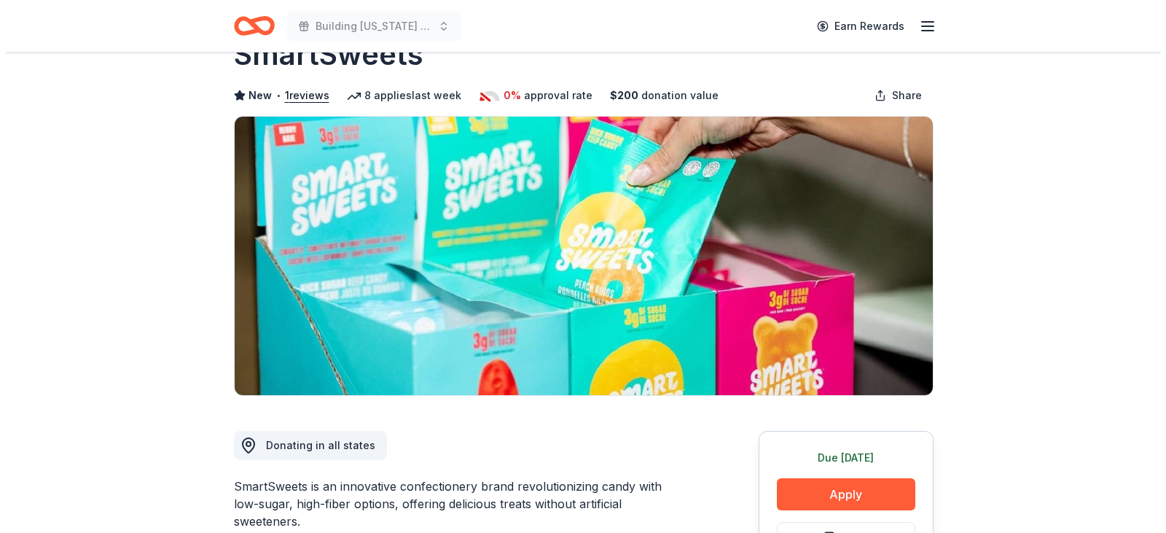
scroll to position [73, 0]
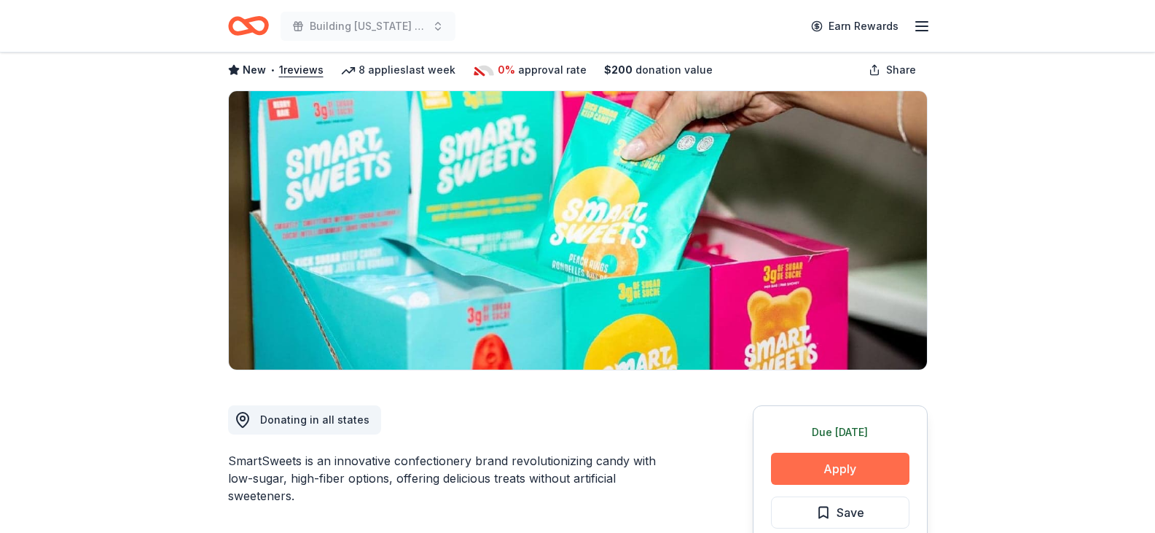
click at [832, 471] on button "Apply" at bounding box center [840, 469] width 138 height 32
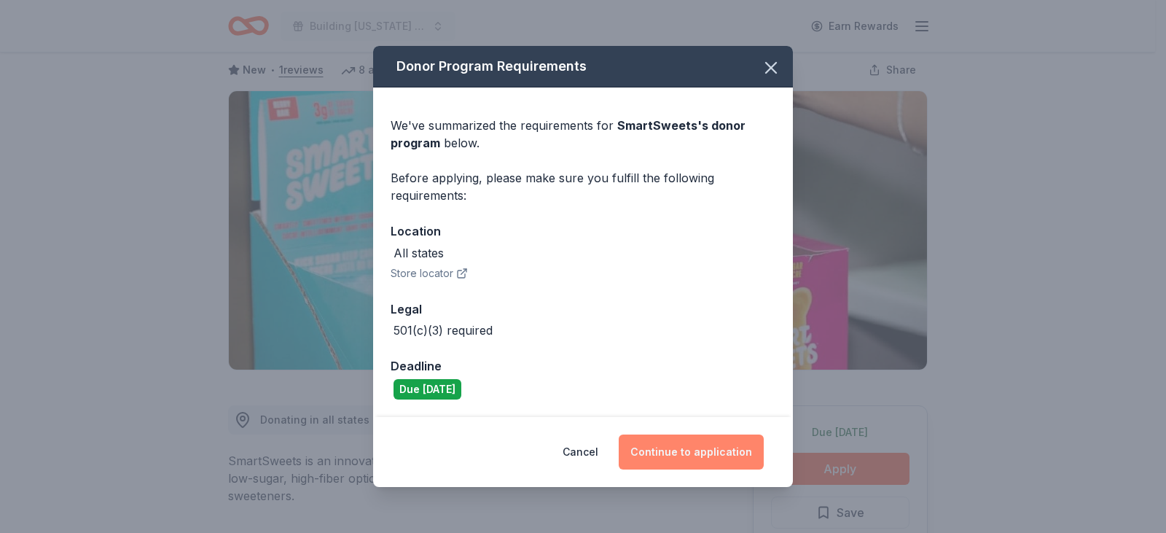
click at [684, 449] on button "Continue to application" at bounding box center [691, 451] width 145 height 35
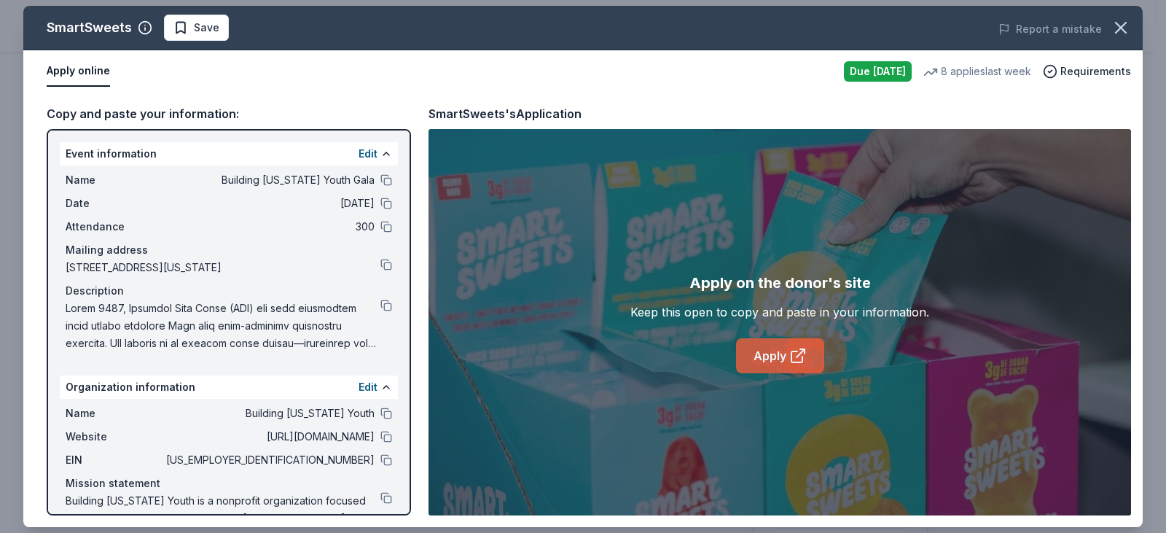
click at [797, 338] on link "Apply" at bounding box center [780, 355] width 88 height 35
click at [368, 180] on div "Name Building [US_STATE] Youth Gala" at bounding box center [229, 179] width 326 height 17
click at [380, 180] on button at bounding box center [386, 180] width 12 height 12
click at [198, 23] on span "Save" at bounding box center [207, 27] width 26 height 17
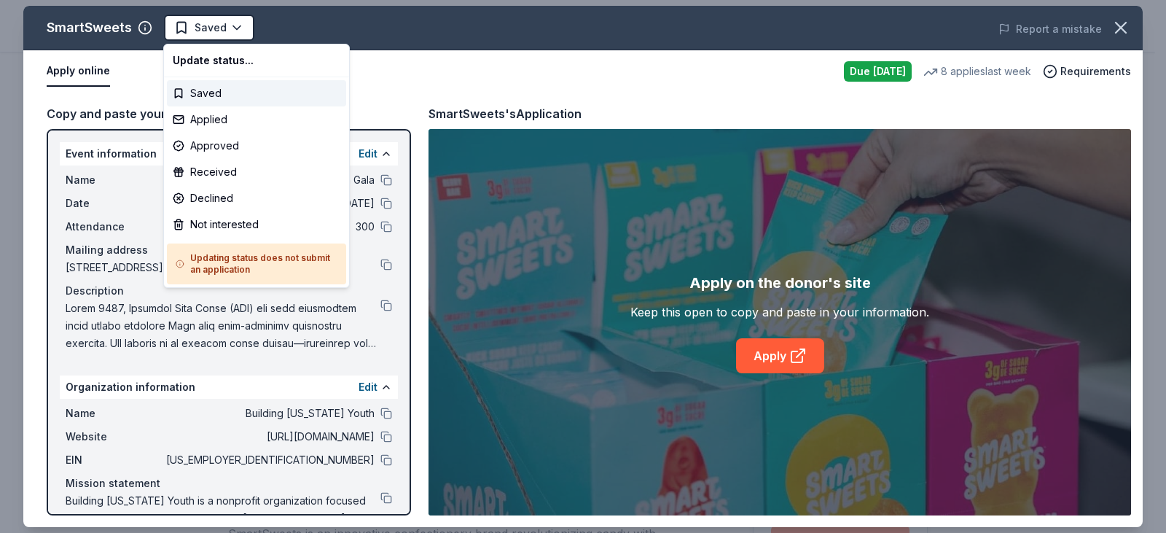
click at [194, 23] on html "Building [US_STATE] Youth Gala Saved Apply Due [DATE] Share SmartSweets New • 1…" at bounding box center [583, 266] width 1166 height 533
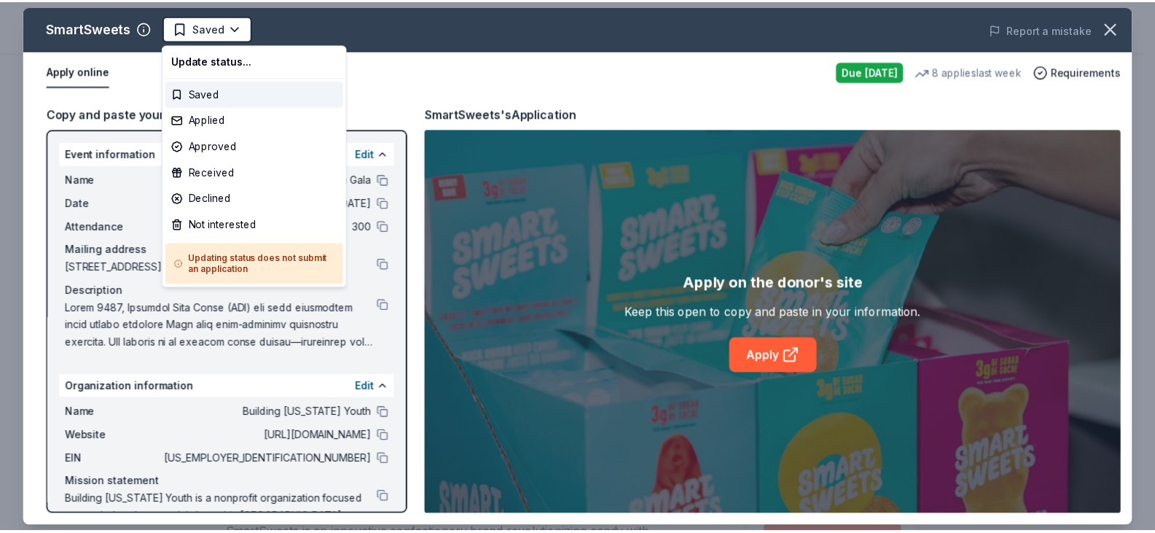
scroll to position [0, 0]
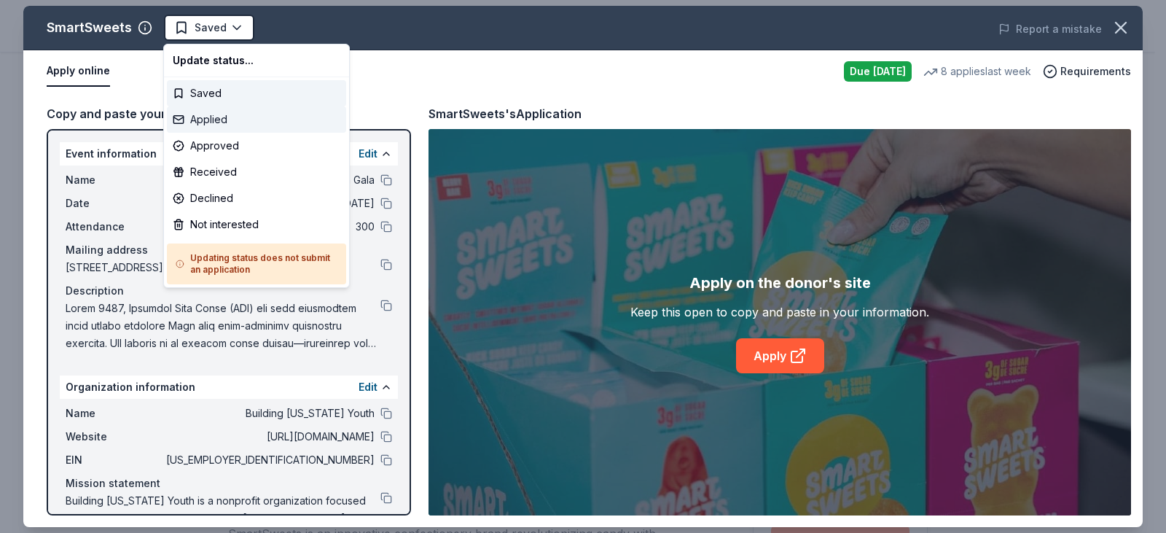
click at [215, 120] on div "Applied" at bounding box center [256, 119] width 179 height 26
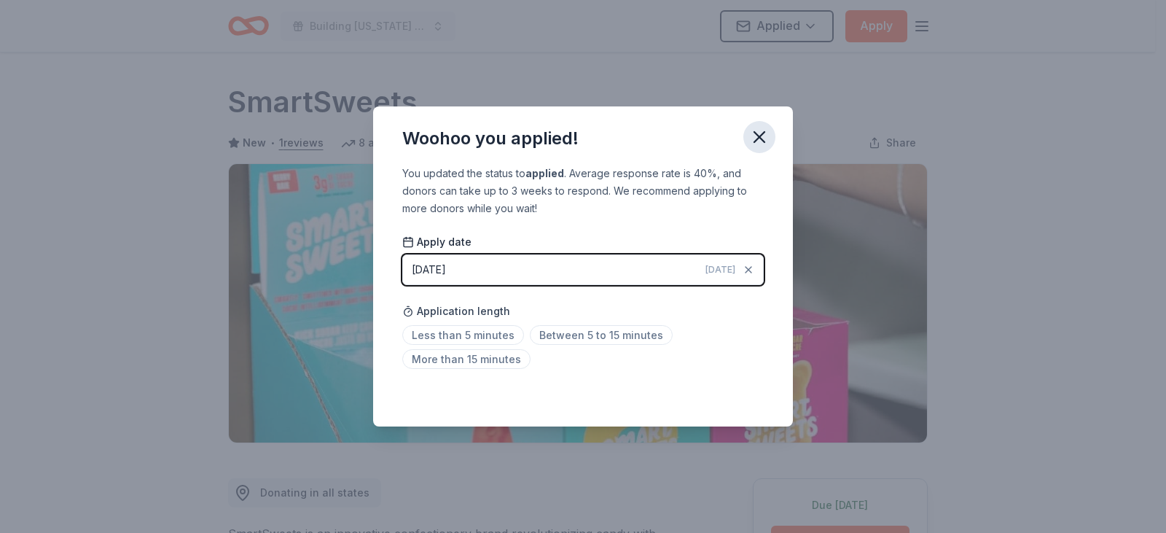
click at [757, 128] on icon "button" at bounding box center [759, 137] width 20 height 20
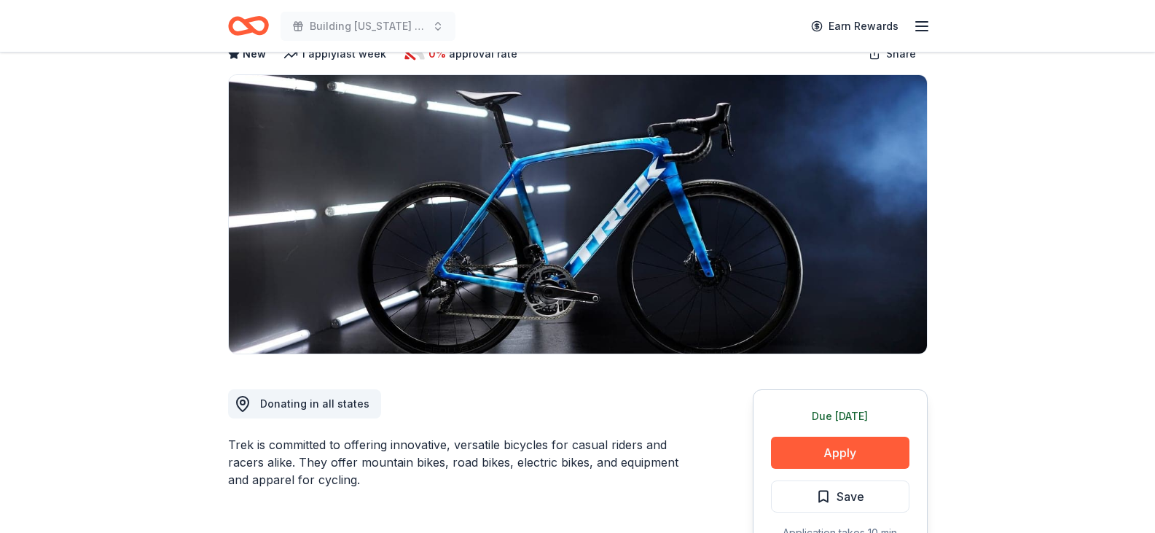
scroll to position [219, 0]
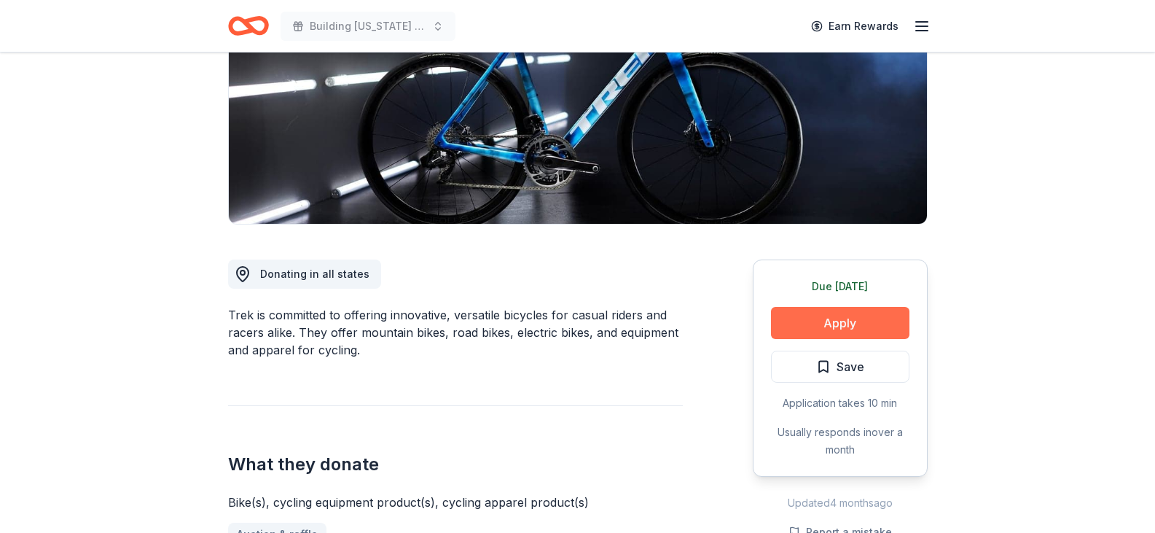
click at [845, 317] on button "Apply" at bounding box center [840, 323] width 138 height 32
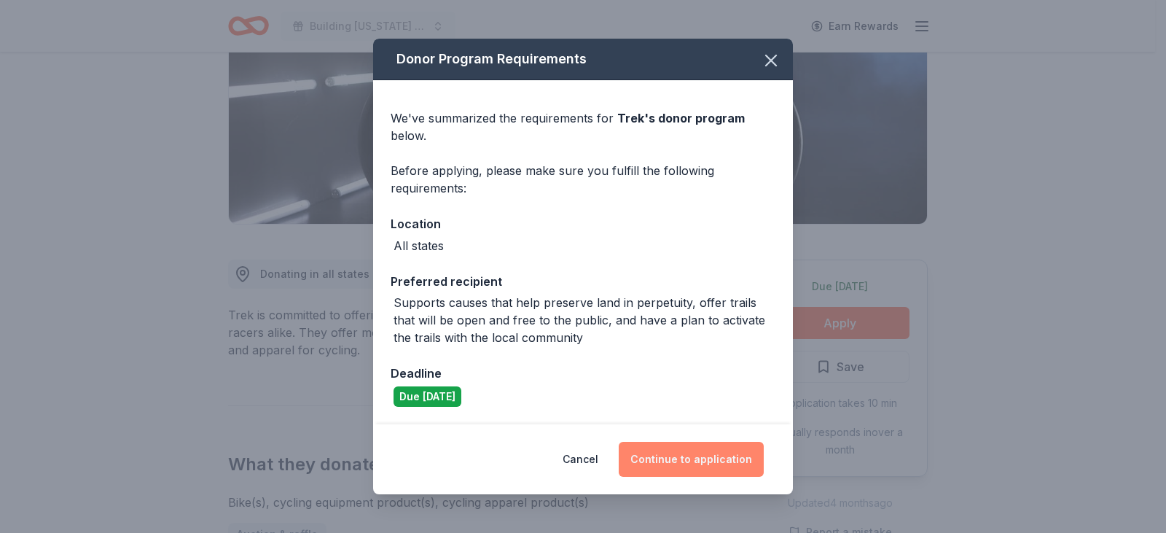
click at [675, 461] on button "Continue to application" at bounding box center [691, 459] width 145 height 35
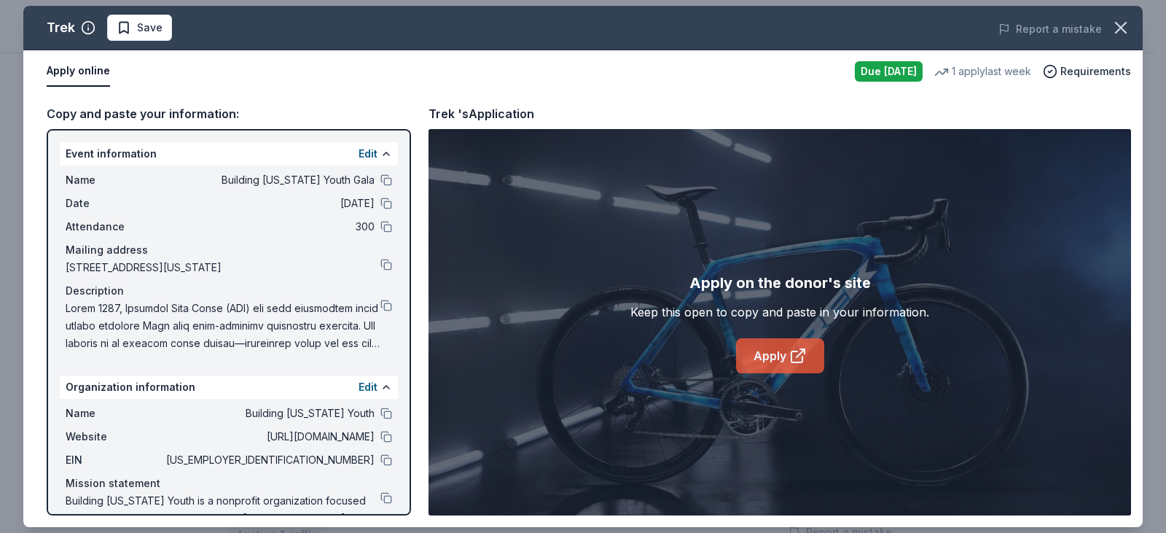
click at [801, 351] on icon at bounding box center [797, 355] width 17 height 17
click at [1114, 28] on icon "button" at bounding box center [1121, 27] width 20 height 20
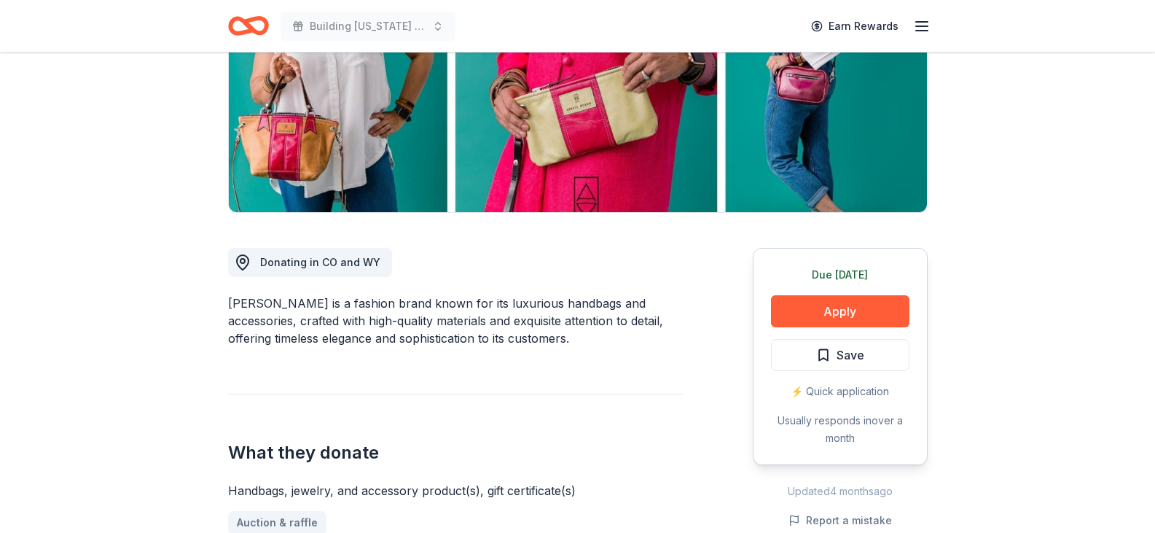
scroll to position [291, 0]
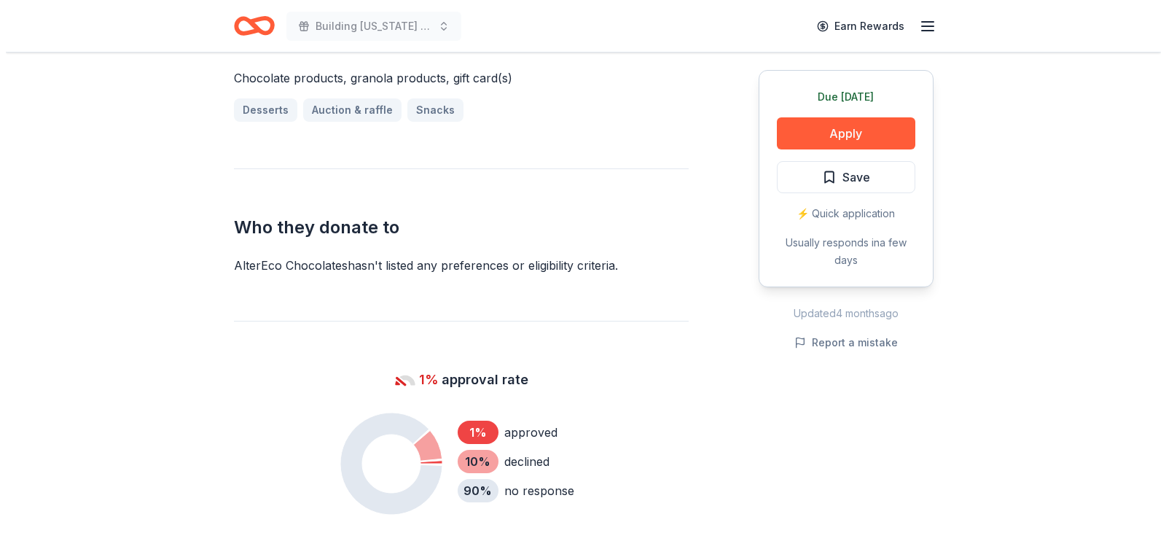
scroll to position [656, 0]
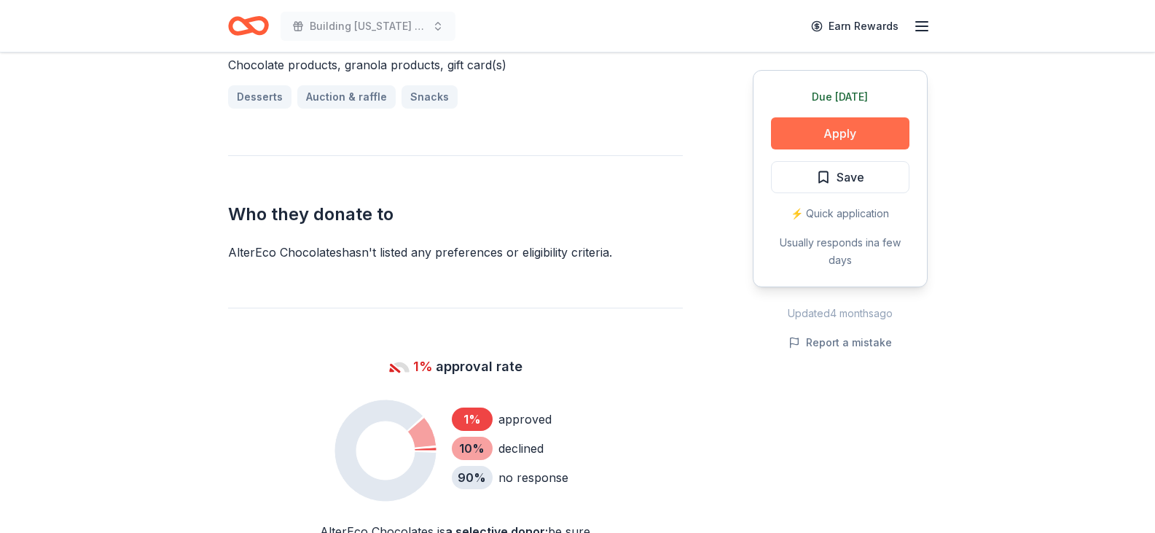
click at [814, 128] on button "Apply" at bounding box center [840, 133] width 138 height 32
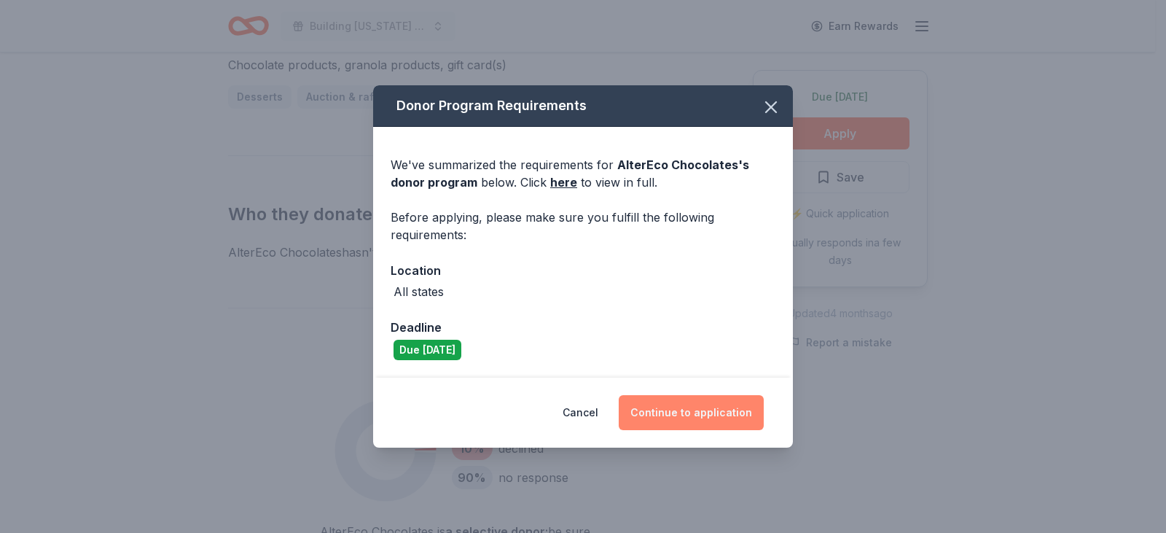
click at [677, 406] on button "Continue to application" at bounding box center [691, 412] width 145 height 35
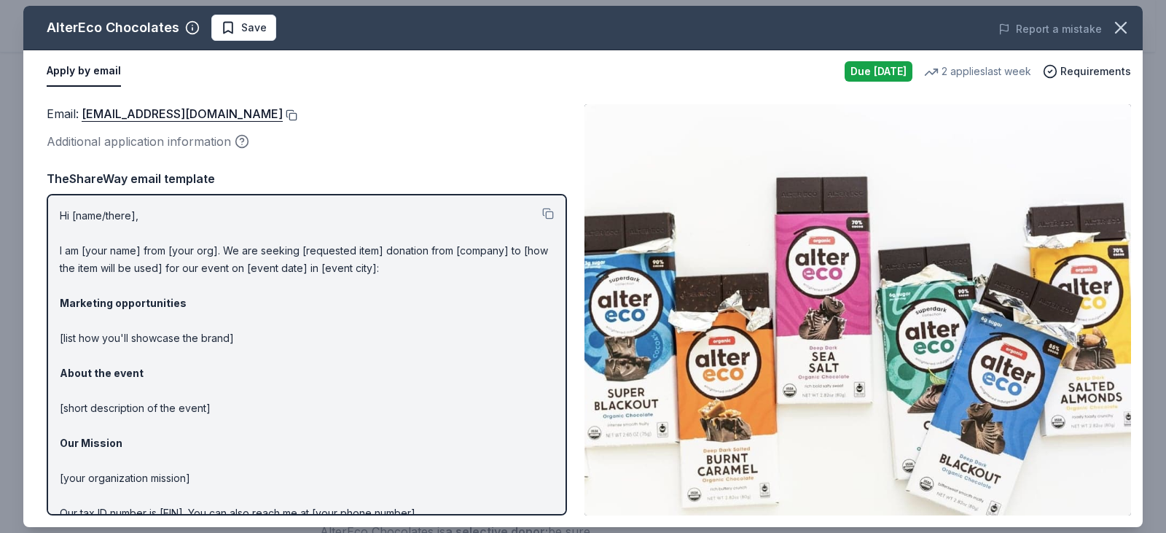
click at [283, 114] on button at bounding box center [290, 115] width 15 height 12
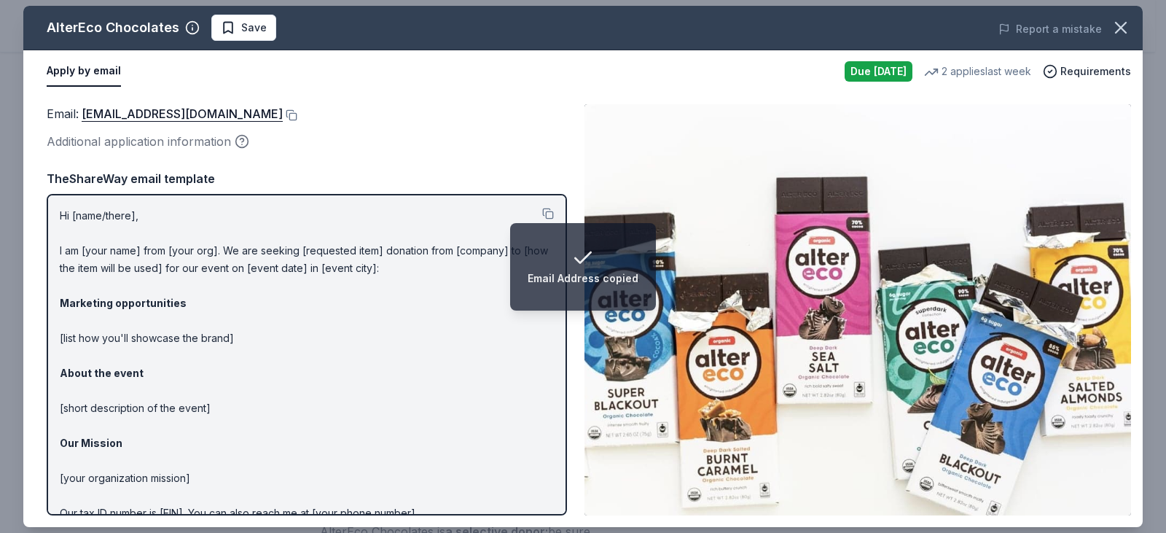
click at [965, 137] on img at bounding box center [857, 309] width 547 height 411
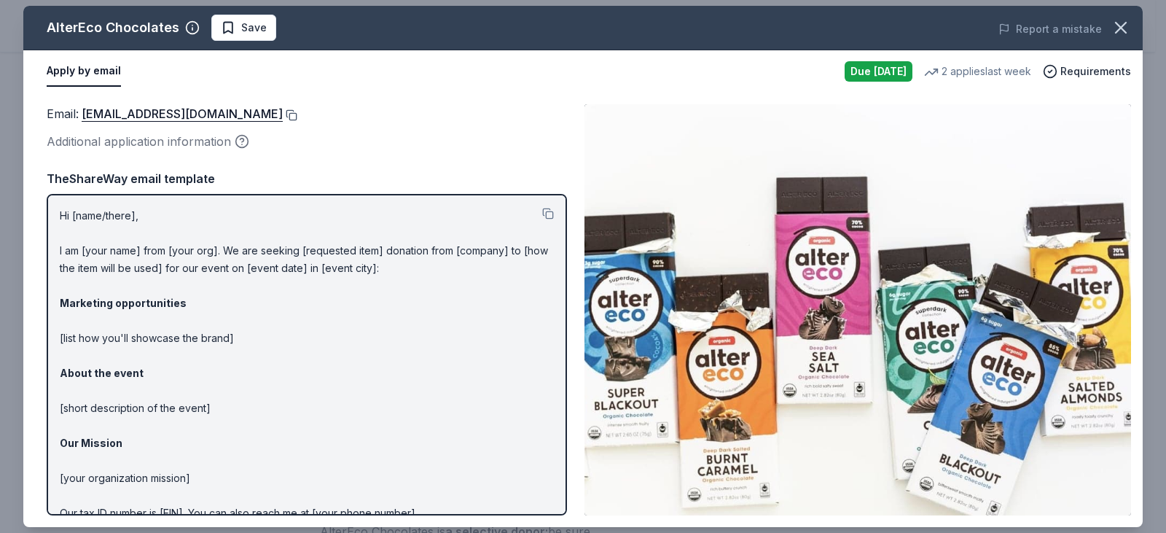
click at [283, 114] on button at bounding box center [290, 115] width 15 height 12
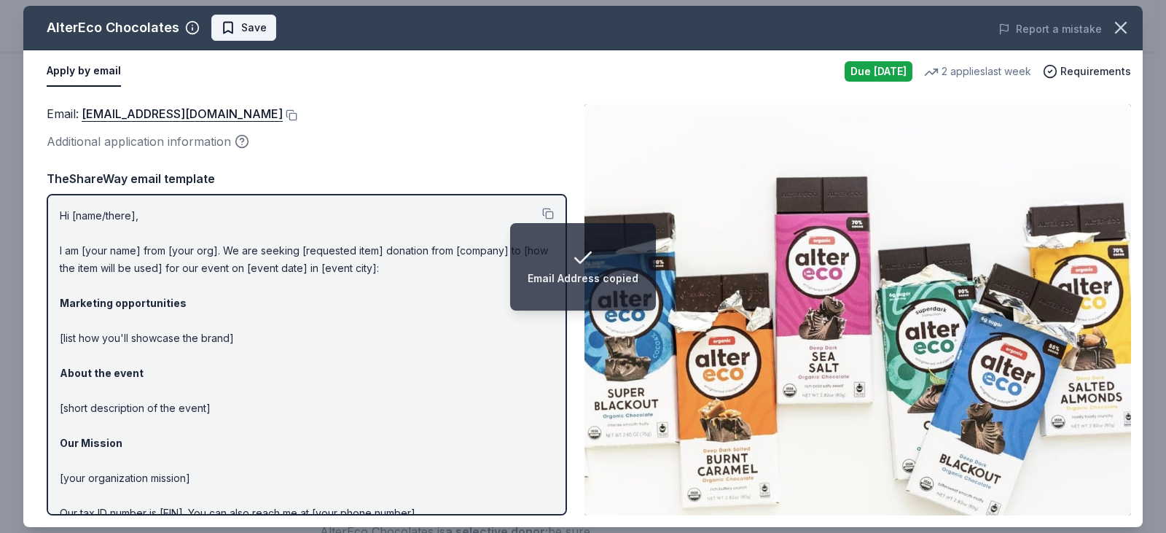
click at [237, 28] on span "Save" at bounding box center [244, 27] width 46 height 17
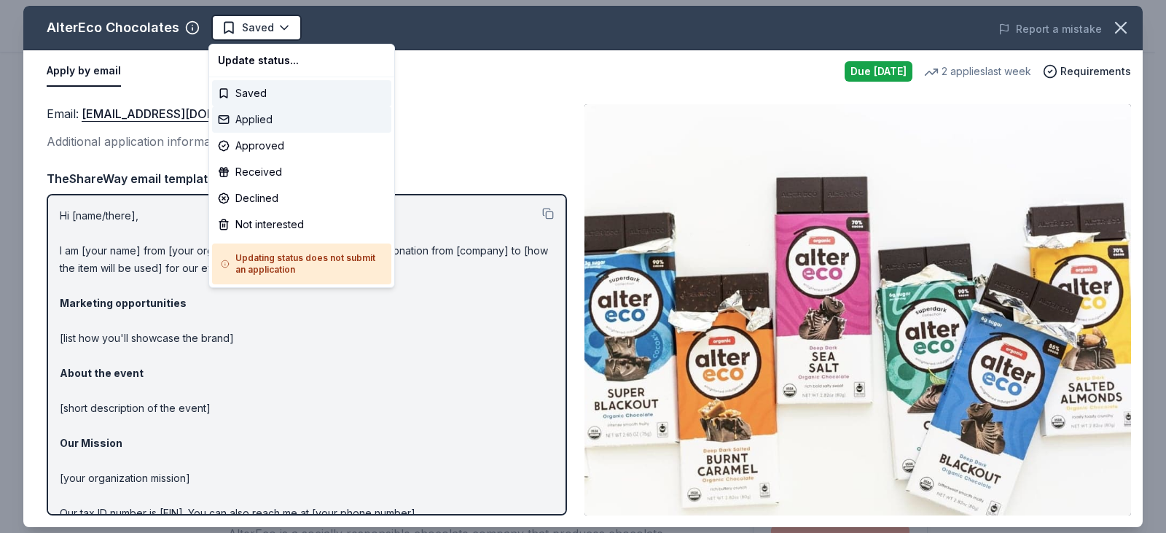
click at [256, 114] on div "Applied" at bounding box center [301, 119] width 179 height 26
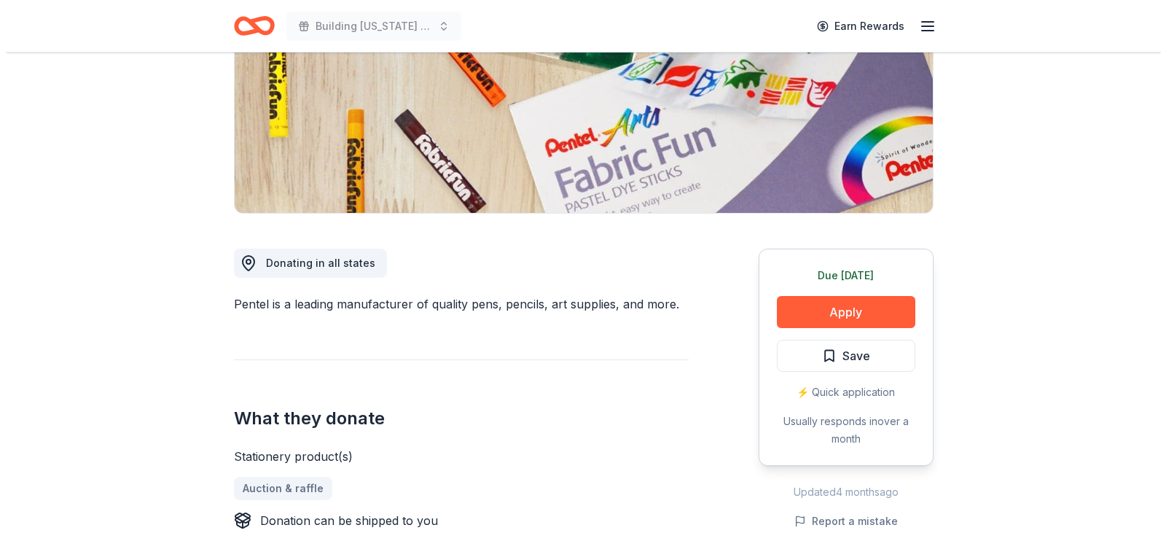
scroll to position [364, 0]
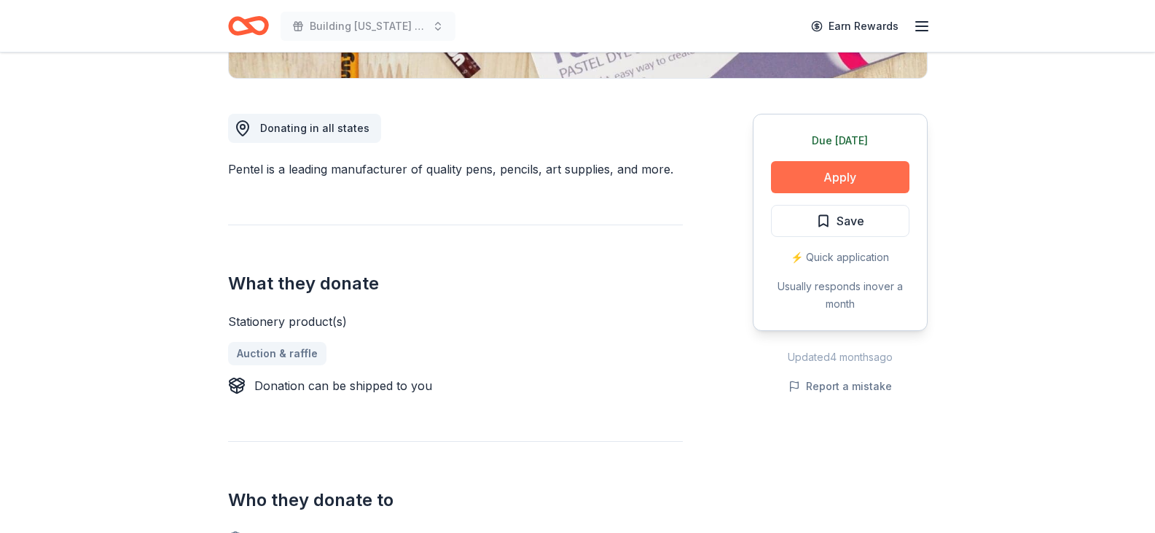
click at [817, 176] on button "Apply" at bounding box center [840, 177] width 138 height 32
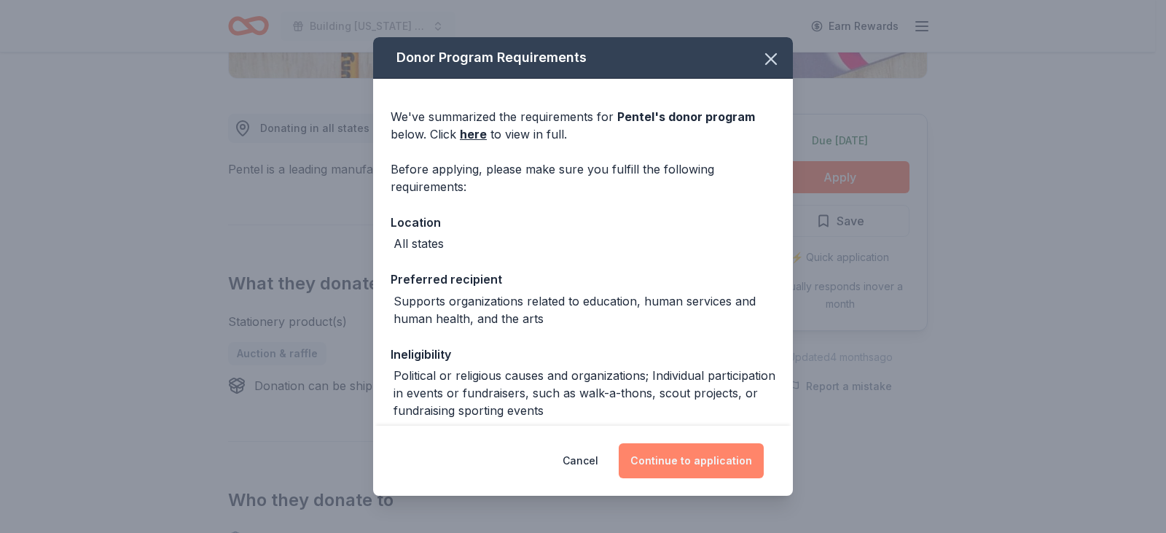
click at [697, 464] on button "Continue to application" at bounding box center [691, 460] width 145 height 35
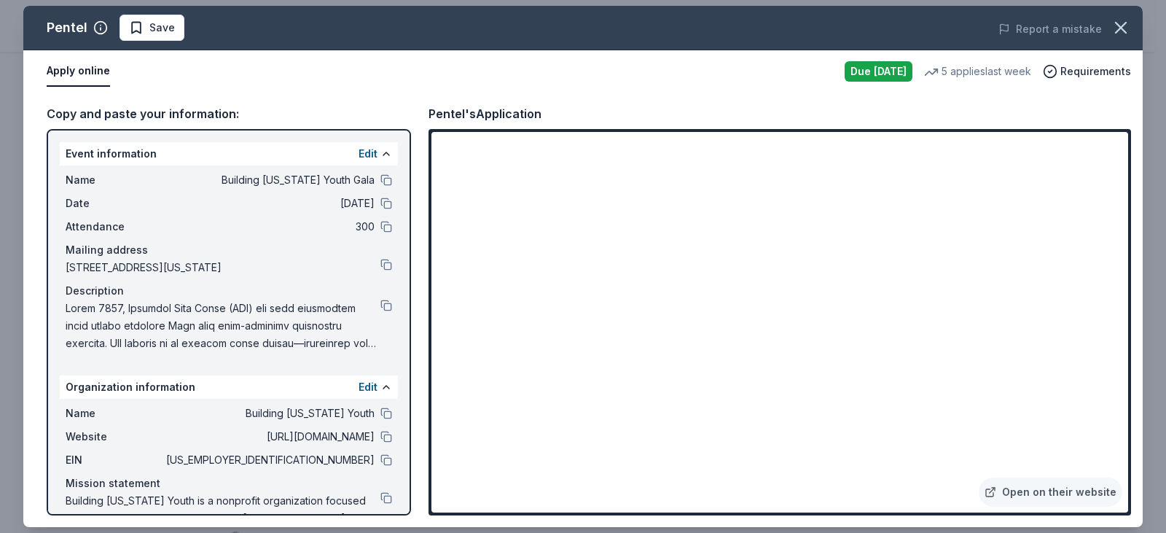
drag, startPoint x: 374, startPoint y: 451, endPoint x: 435, endPoint y: 450, distance: 61.2
click at [380, 442] on button at bounding box center [386, 437] width 12 height 12
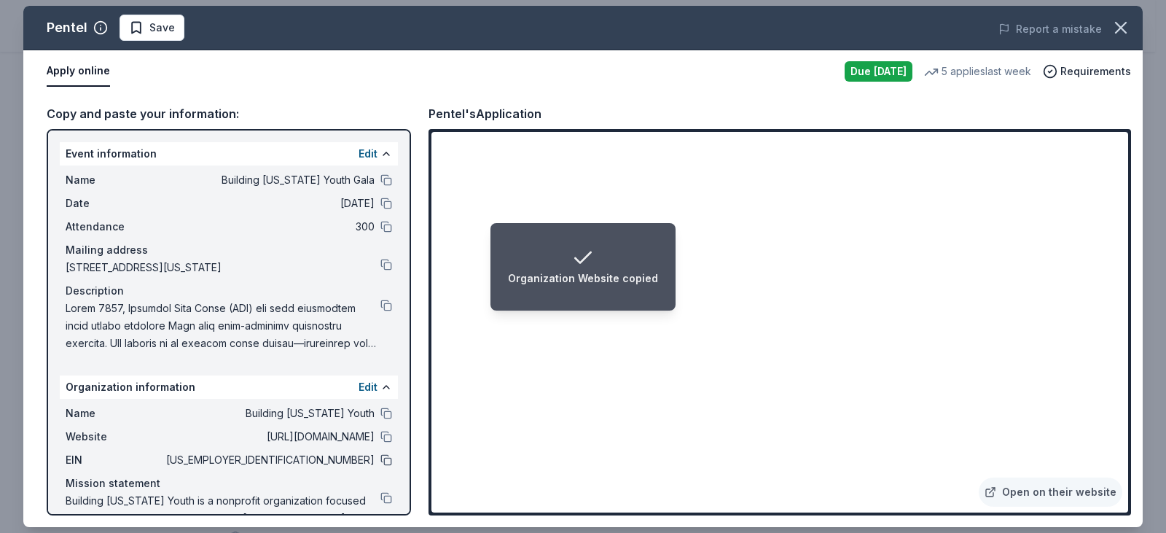
click at [380, 466] on button at bounding box center [386, 460] width 12 height 12
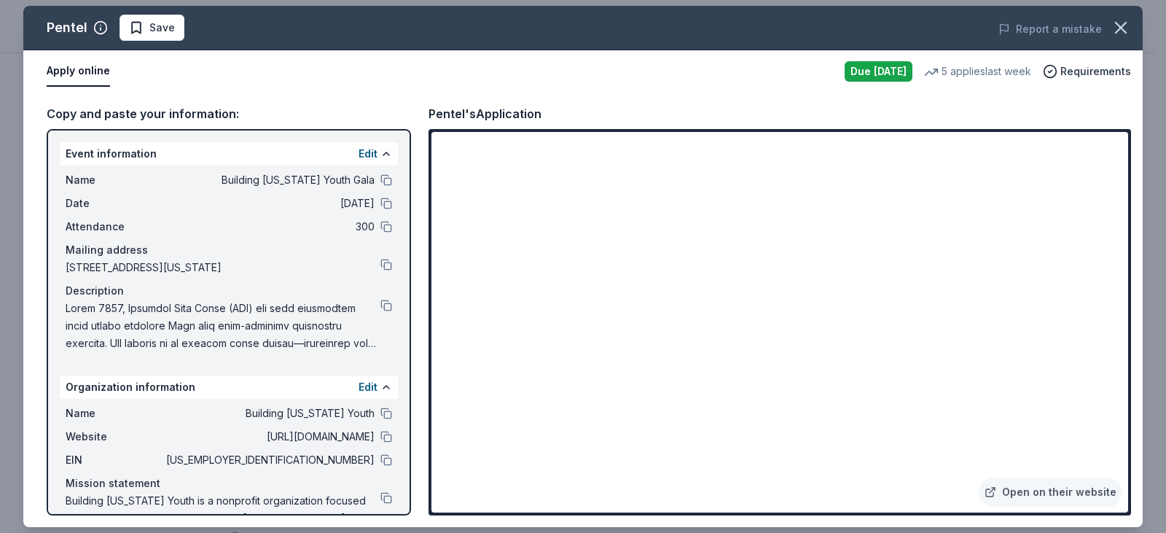
scroll to position [66, 0]
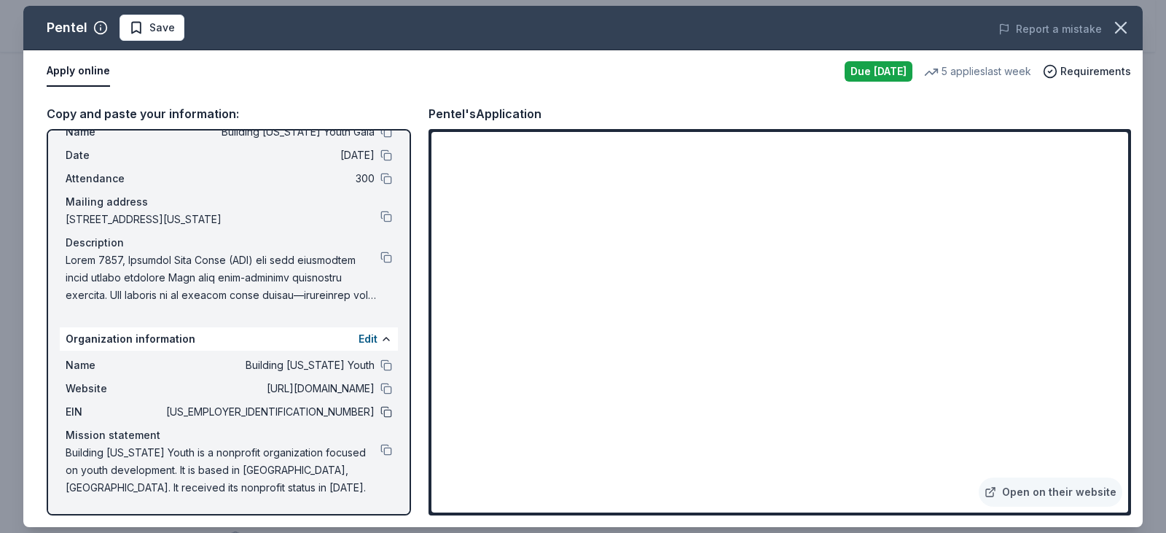
click at [380, 413] on button at bounding box center [386, 412] width 12 height 12
click at [151, 20] on span "Save" at bounding box center [162, 27] width 26 height 17
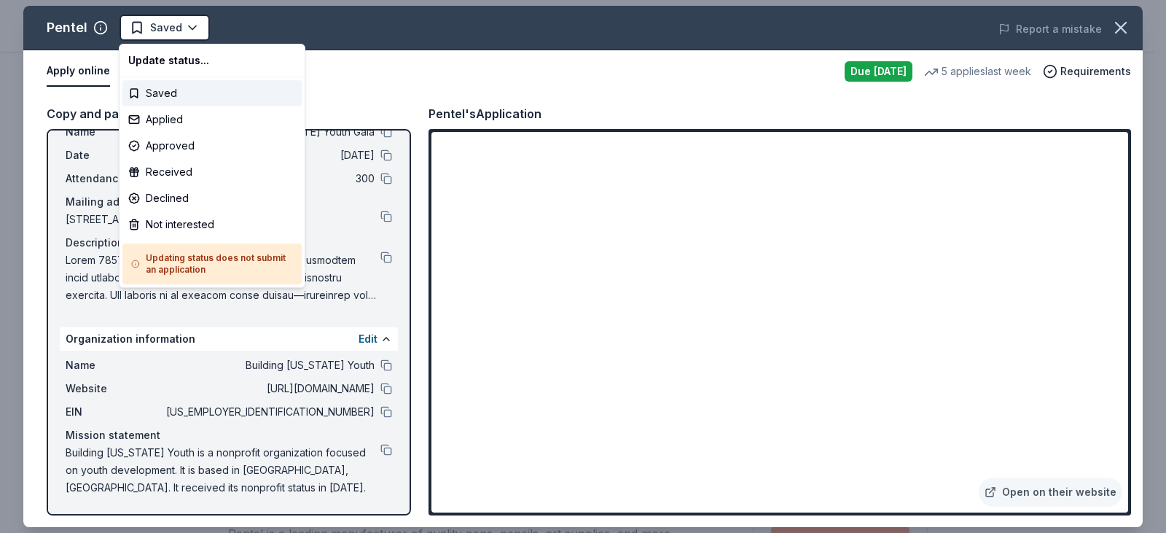
click at [149, 28] on html "Building Utah Youth Gala Saved Apply Due tomorrow Share Pentel New 5 applies la…" at bounding box center [583, 266] width 1166 height 533
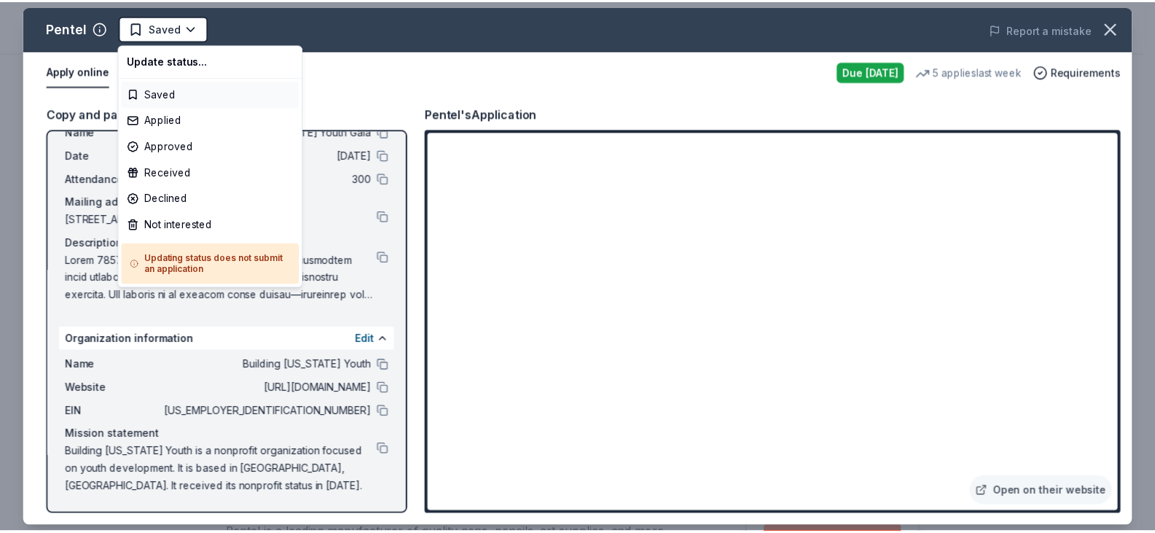
scroll to position [0, 0]
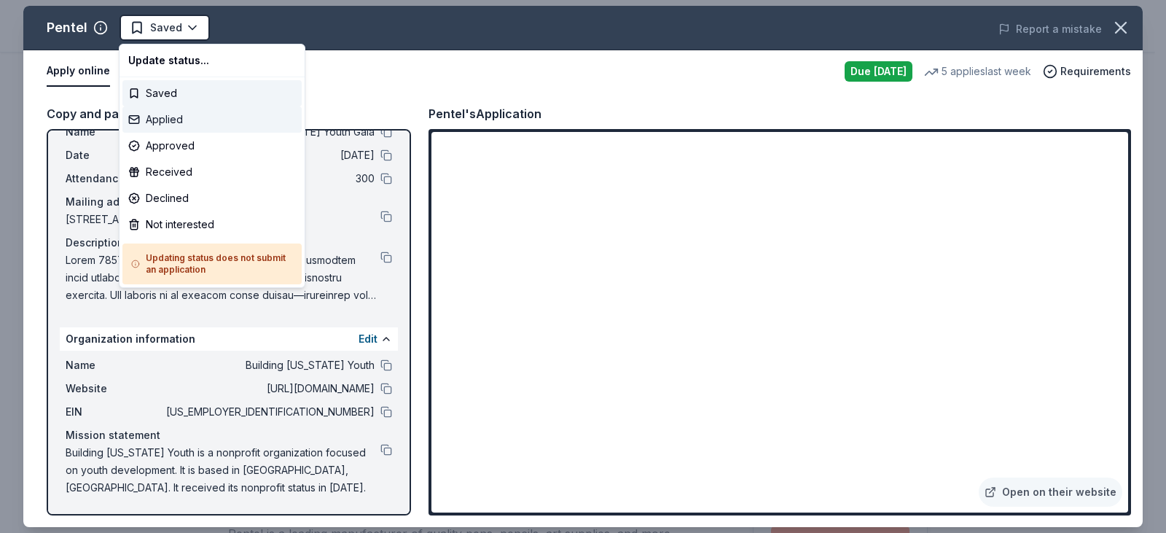
click at [172, 110] on div "Applied" at bounding box center [211, 119] width 179 height 26
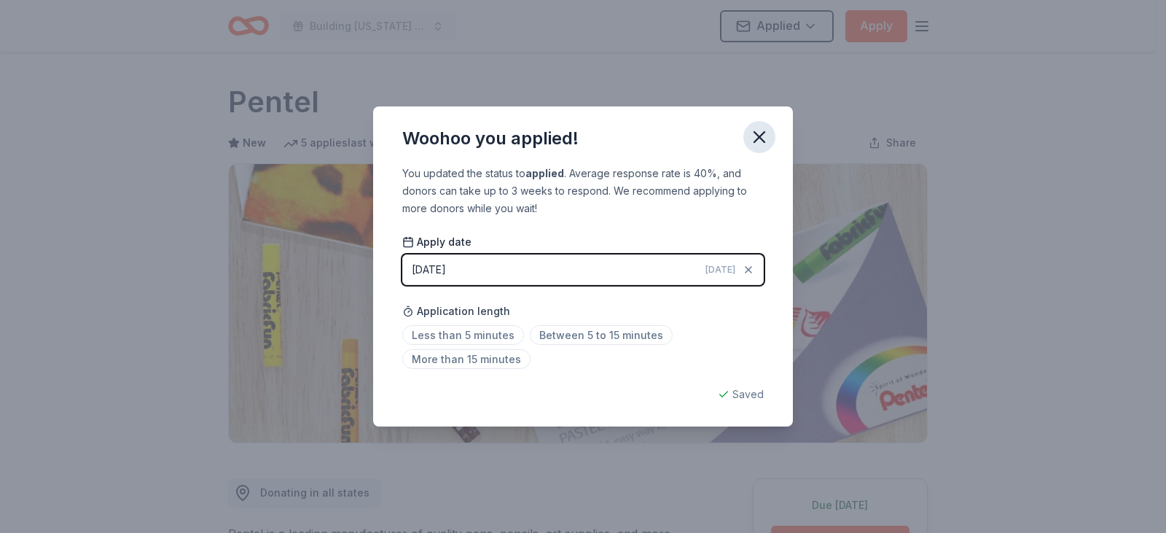
click at [761, 137] on icon "button" at bounding box center [759, 137] width 10 height 10
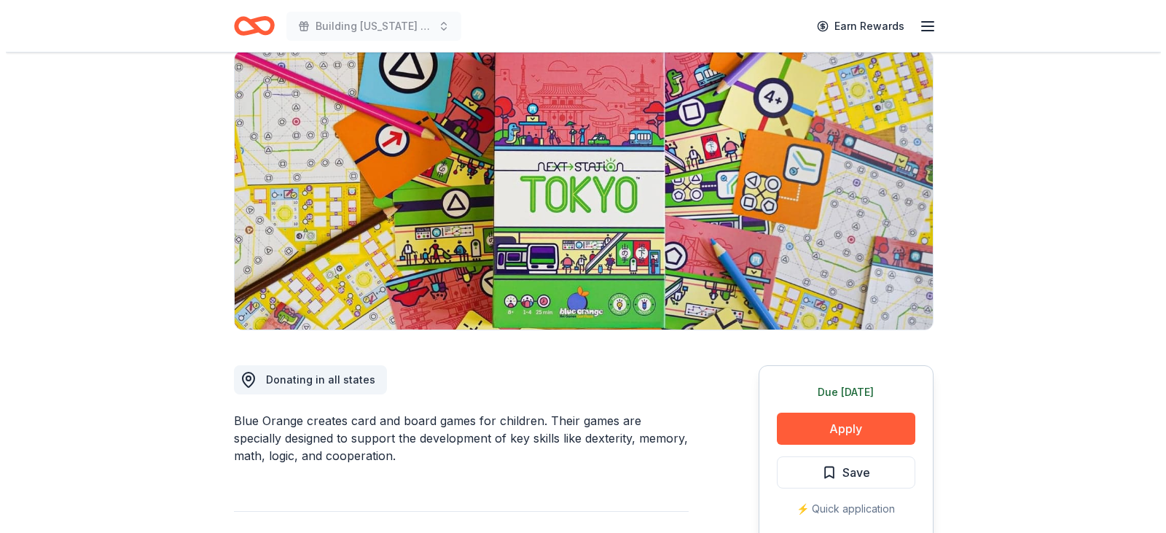
scroll to position [219, 0]
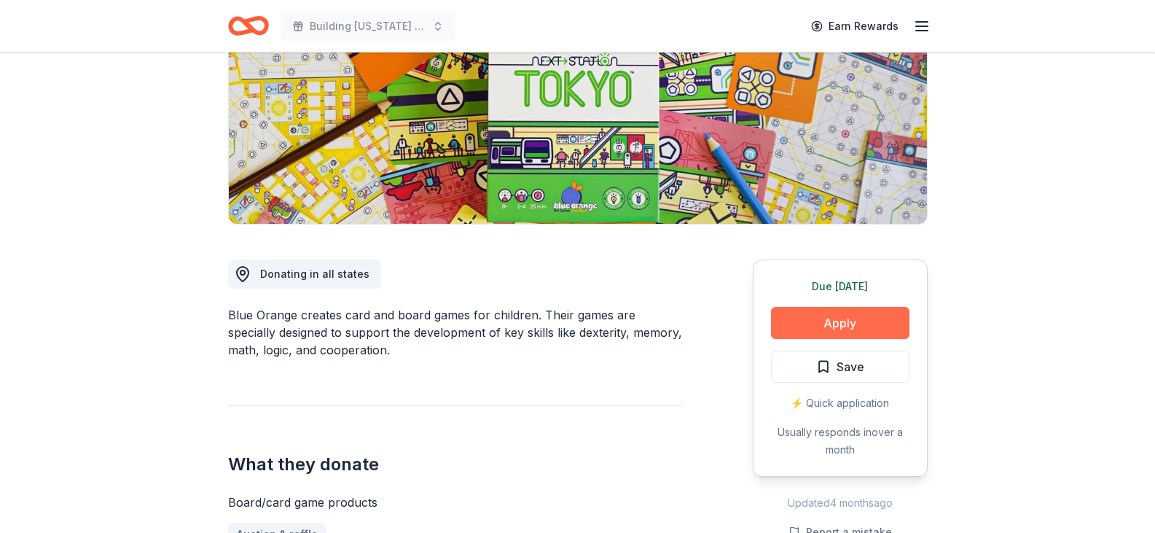
drag, startPoint x: 847, startPoint y: 374, endPoint x: 823, endPoint y: 334, distance: 46.4
click at [842, 370] on span "Save" at bounding box center [851, 366] width 28 height 19
click at [821, 319] on button "Apply" at bounding box center [840, 323] width 138 height 32
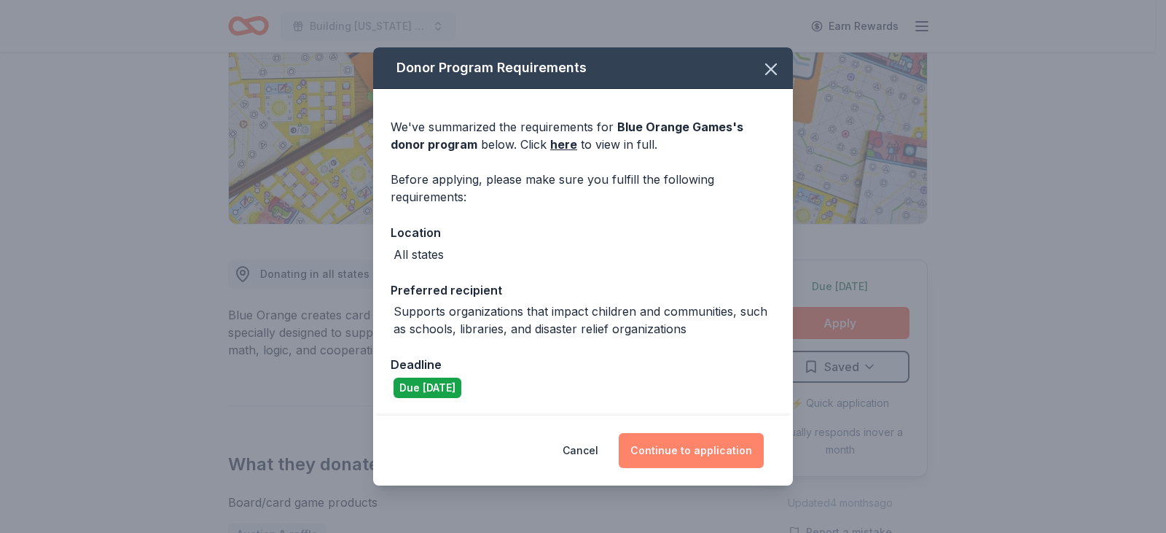
click at [690, 439] on button "Continue to application" at bounding box center [691, 450] width 145 height 35
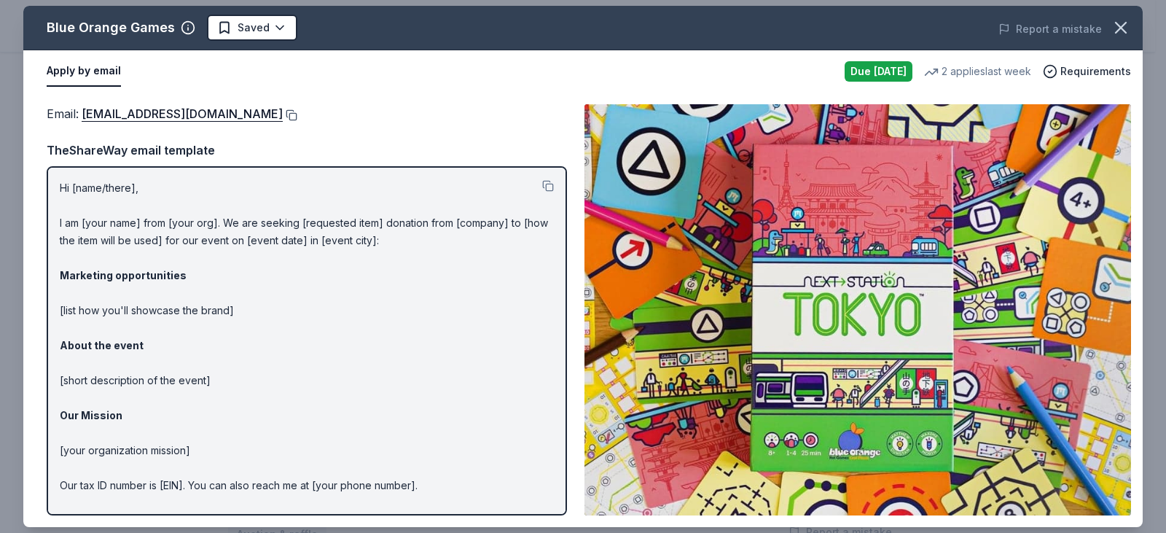
click at [283, 116] on button at bounding box center [290, 115] width 15 height 12
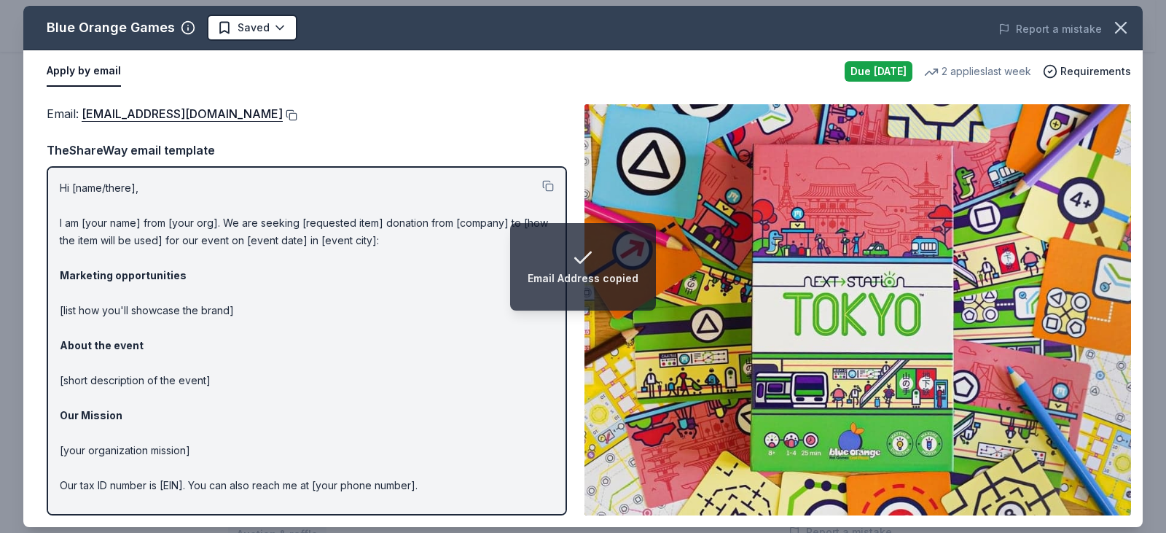
click at [283, 116] on button at bounding box center [290, 115] width 15 height 12
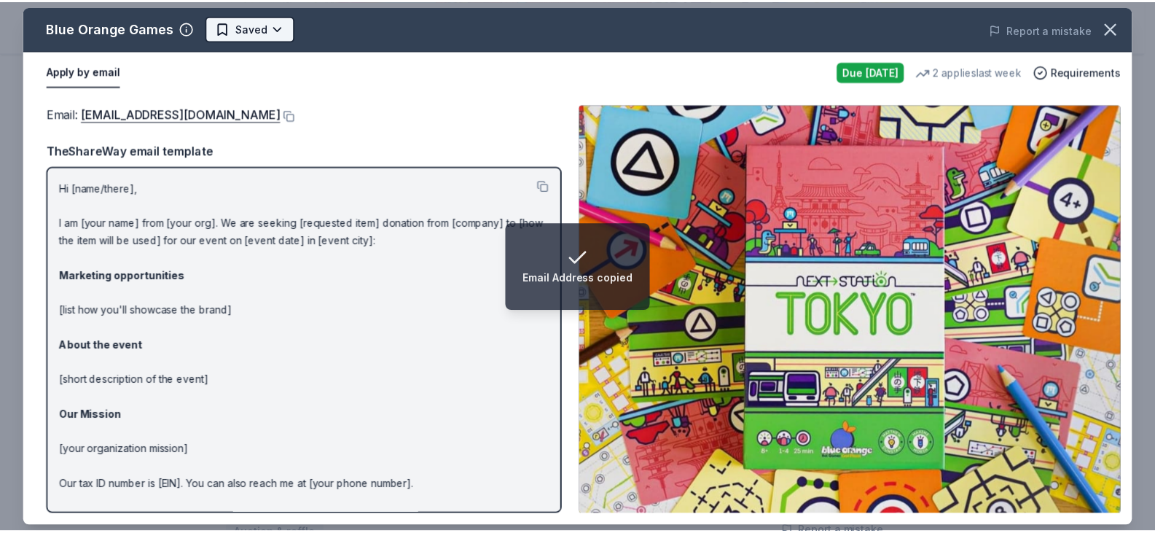
scroll to position [0, 0]
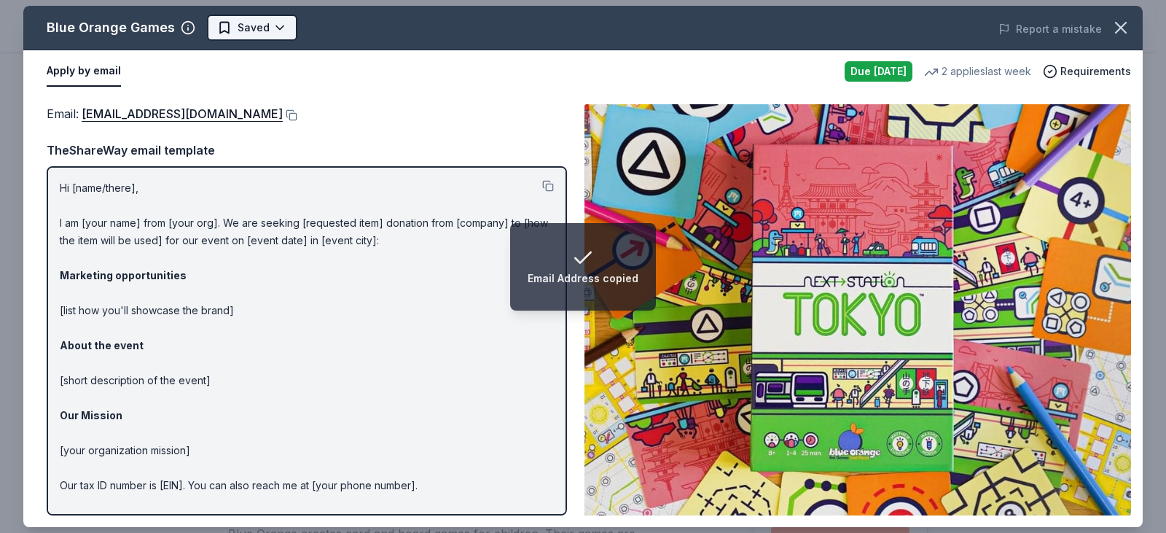
click at [268, 36] on html "Email Address copied Building [US_STATE] Youth Gala Earn Rewards Due [DATE] Sha…" at bounding box center [583, 266] width 1166 height 533
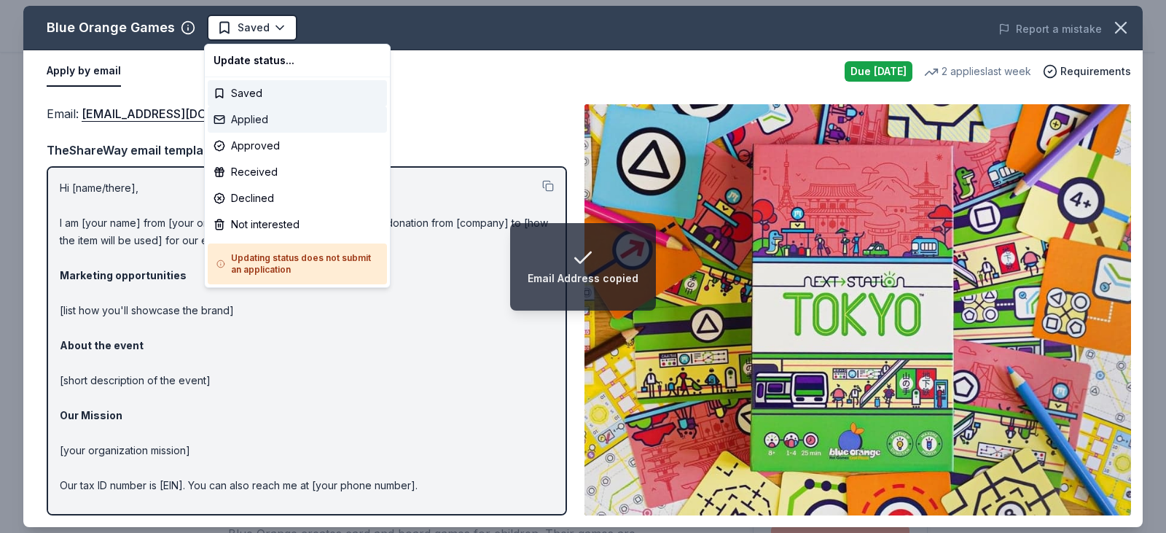
drag, startPoint x: 256, startPoint y: 114, endPoint x: 411, endPoint y: 172, distance: 165.6
click at [263, 114] on div "Applied" at bounding box center [297, 119] width 179 height 26
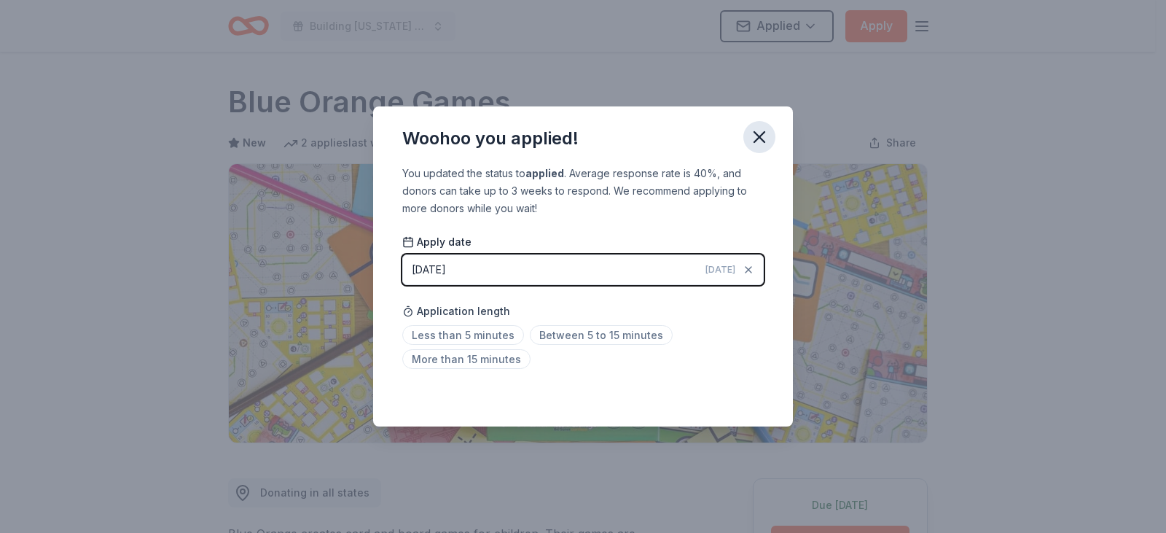
click at [760, 135] on icon "button" at bounding box center [759, 137] width 10 height 10
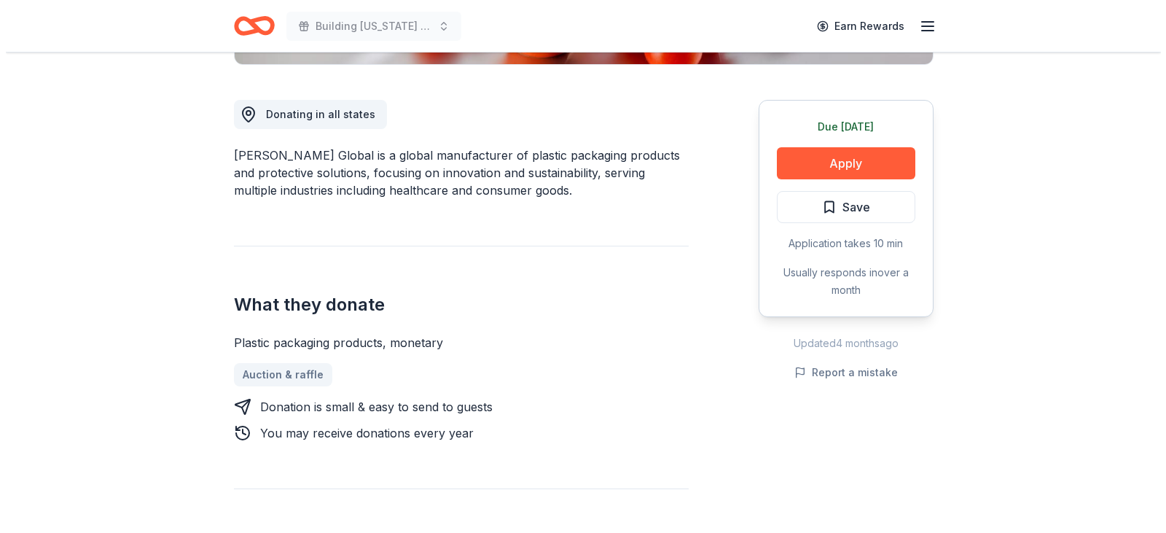
scroll to position [437, 0]
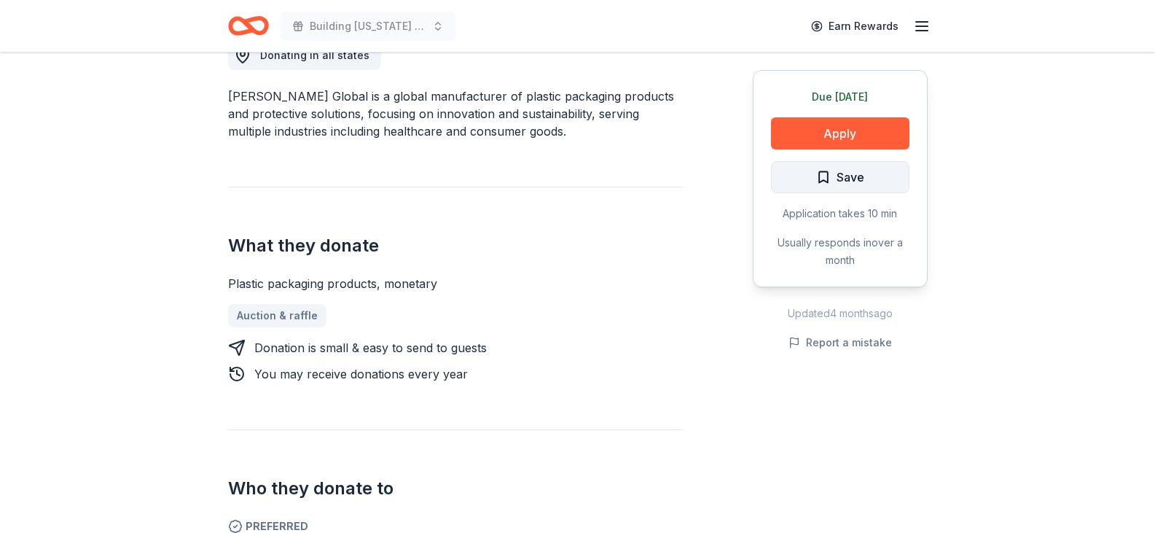
click at [852, 171] on span "Save" at bounding box center [851, 177] width 28 height 19
click at [852, 127] on button "Apply" at bounding box center [840, 133] width 138 height 32
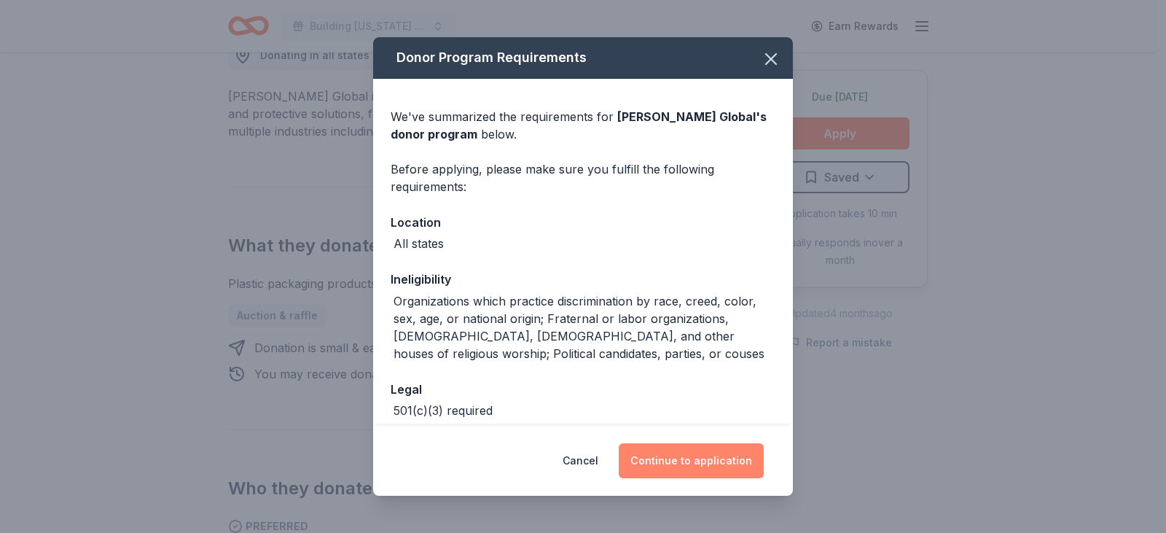
click at [689, 453] on button "Continue to application" at bounding box center [691, 460] width 145 height 35
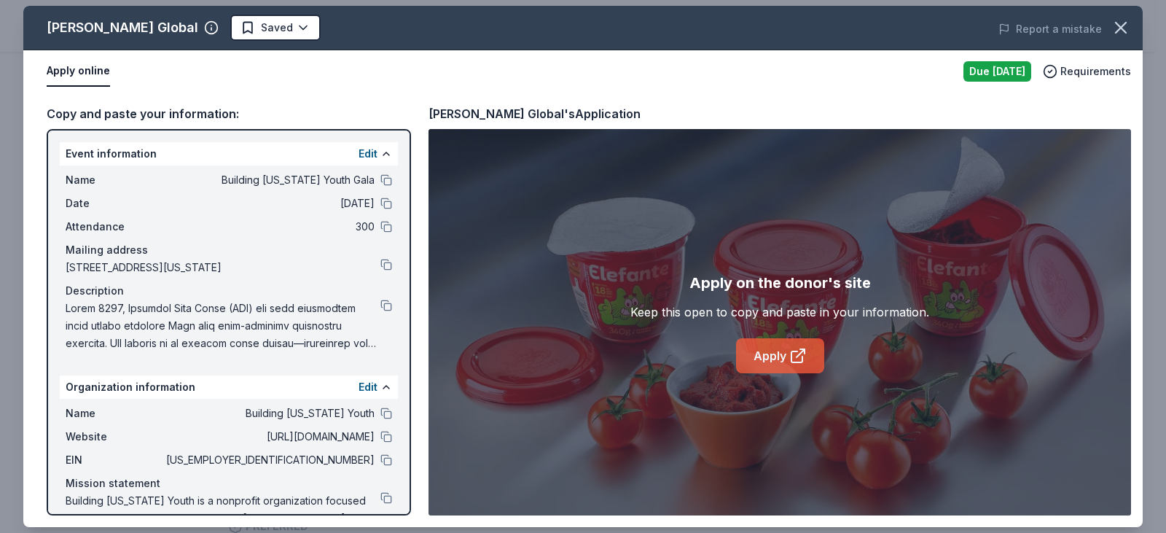
click at [776, 359] on link "Apply" at bounding box center [780, 355] width 88 height 35
click at [380, 176] on button at bounding box center [386, 180] width 12 height 12
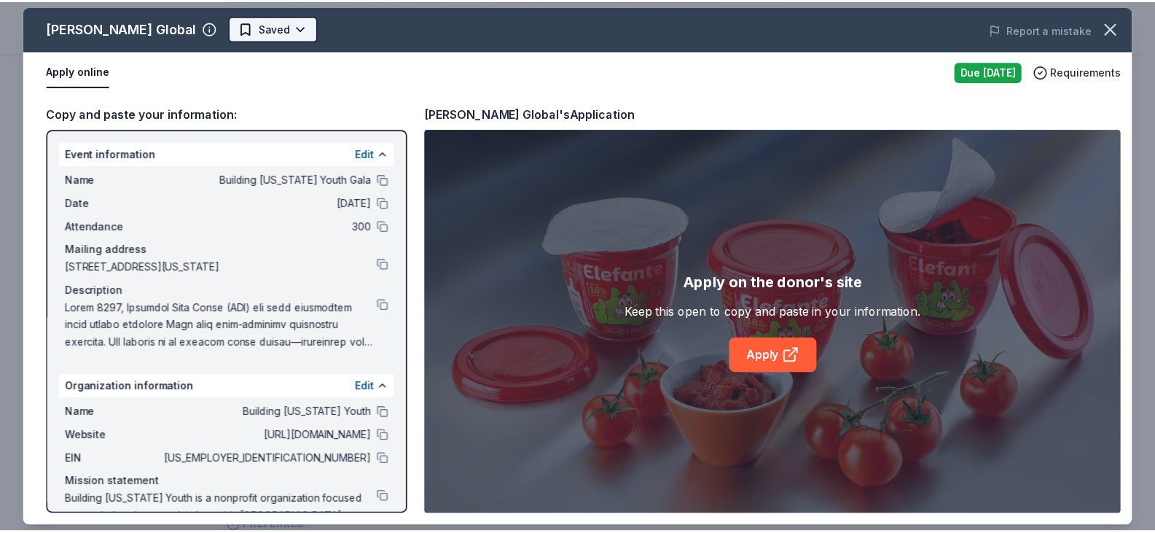
scroll to position [0, 0]
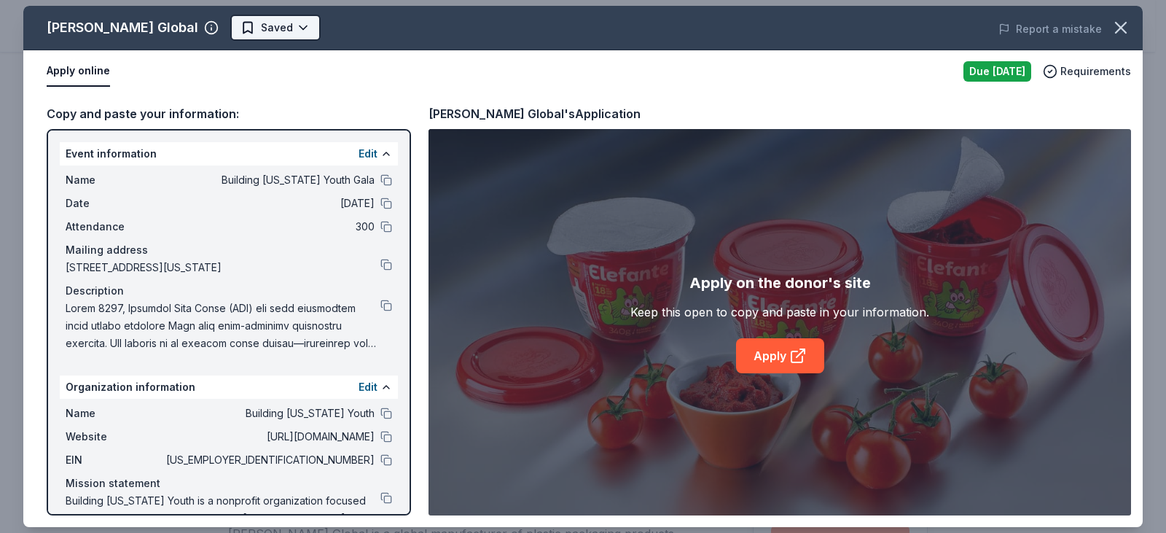
click at [222, 31] on html "Building Utah Youth Gala Earn Rewards Due tomorrow Share Berry Global New 2% ap…" at bounding box center [583, 266] width 1166 height 533
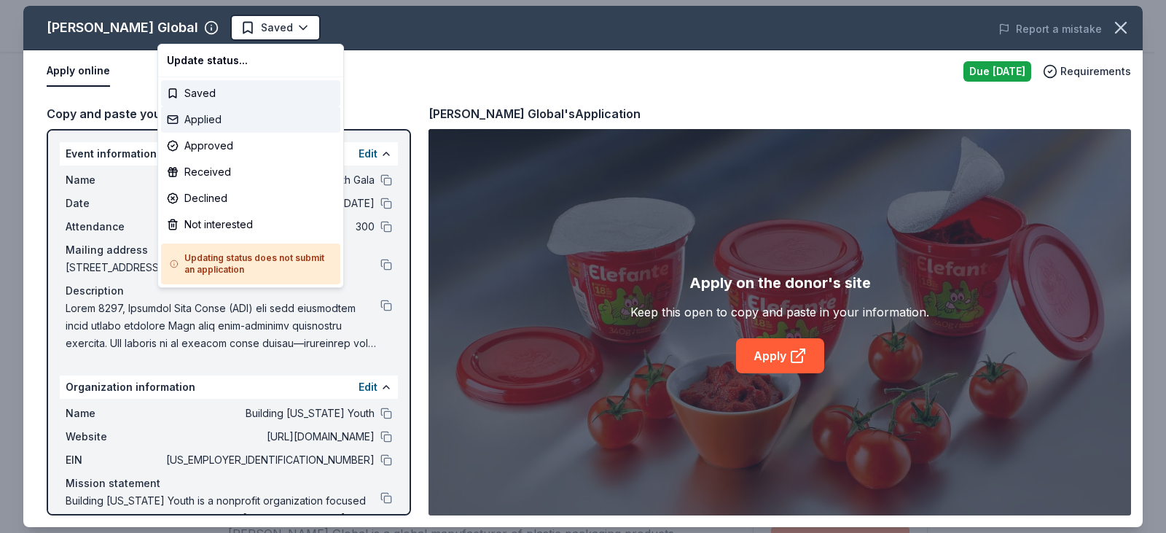
click at [219, 113] on div "Applied" at bounding box center [250, 119] width 179 height 26
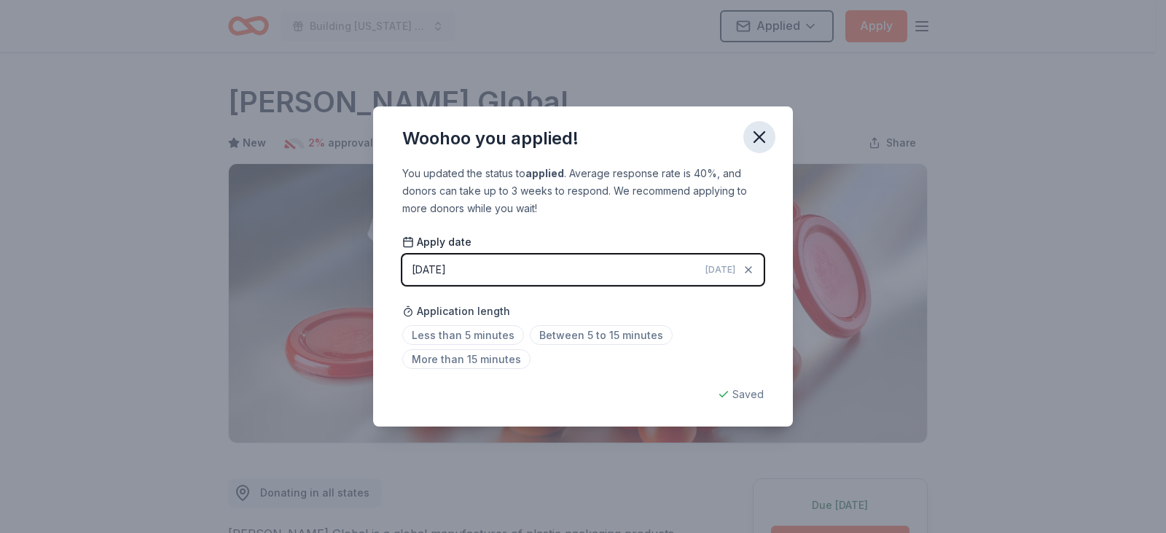
click at [760, 140] on icon "button" at bounding box center [759, 137] width 20 height 20
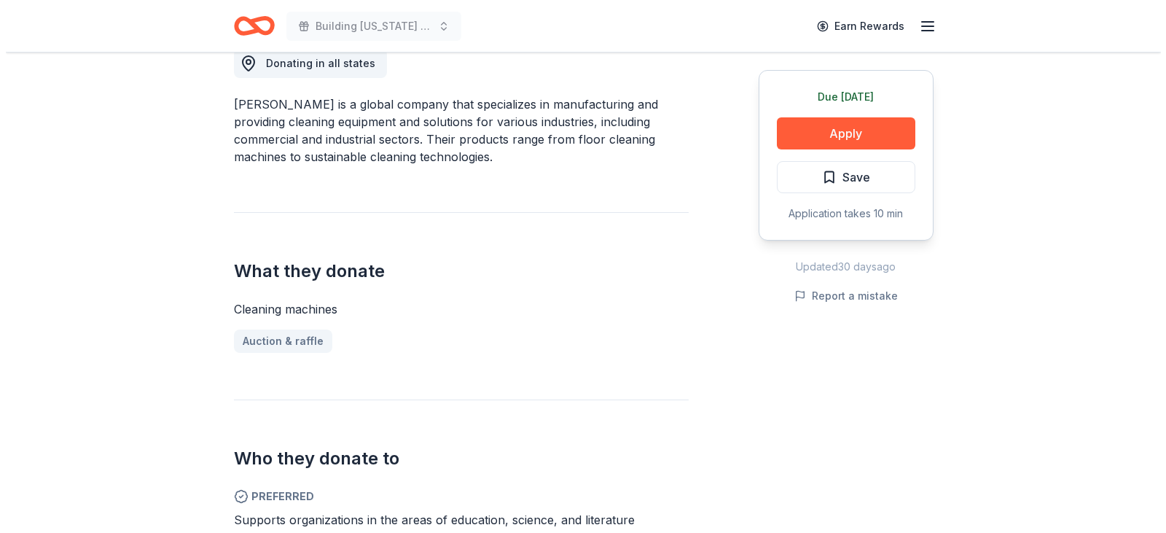
scroll to position [729, 0]
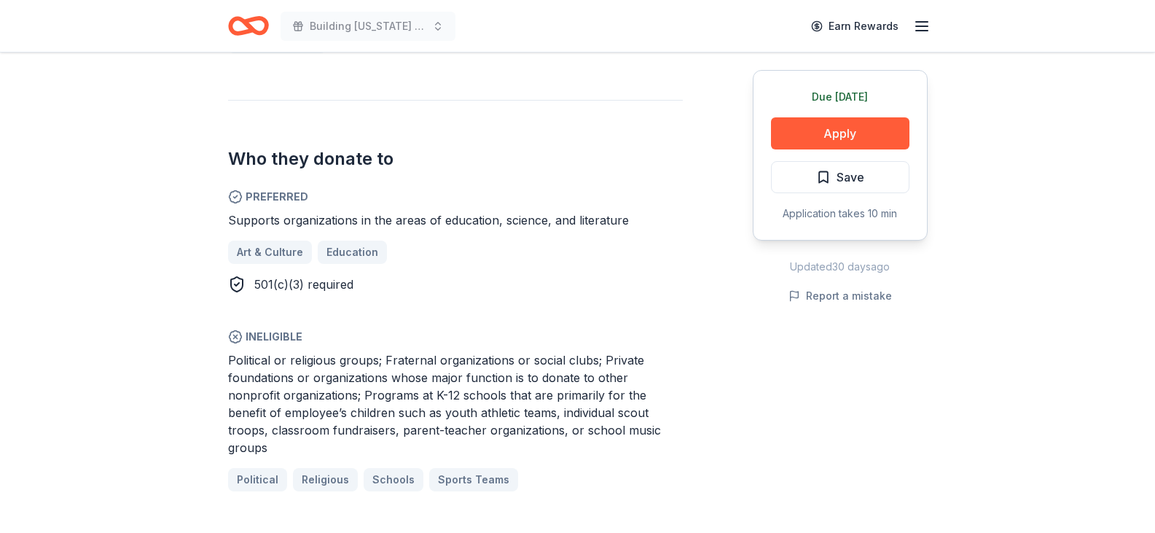
click at [608, 374] on span "Political or religious groups; Fraternal organizations or social clubs; Private…" at bounding box center [444, 404] width 433 height 102
drag, startPoint x: 840, startPoint y: 122, endPoint x: 850, endPoint y: 120, distance: 10.6
click at [850, 120] on button "Apply" at bounding box center [840, 133] width 138 height 32
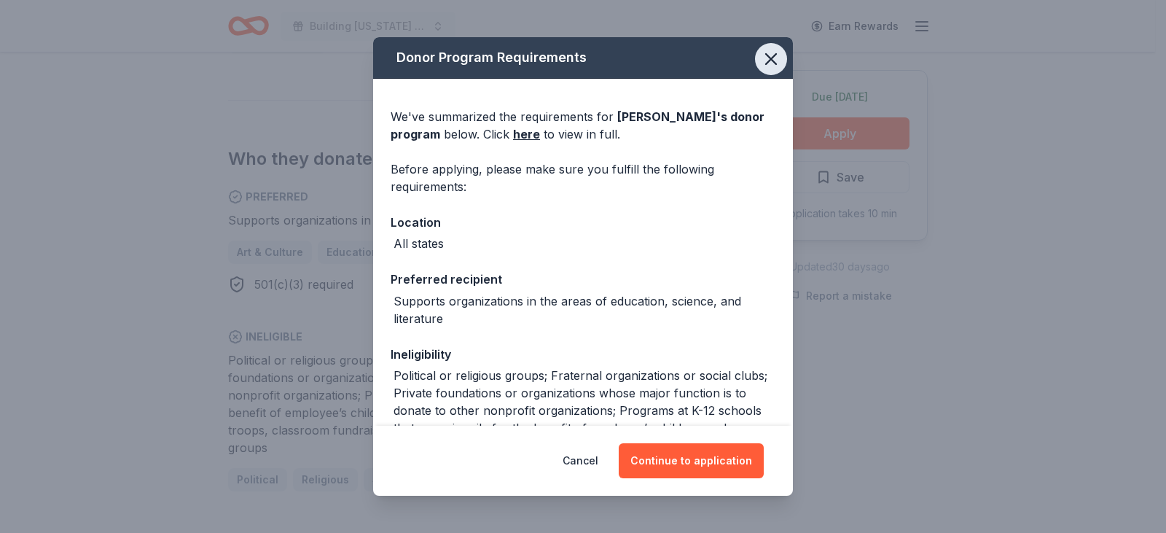
click at [762, 58] on icon "button" at bounding box center [771, 59] width 20 height 20
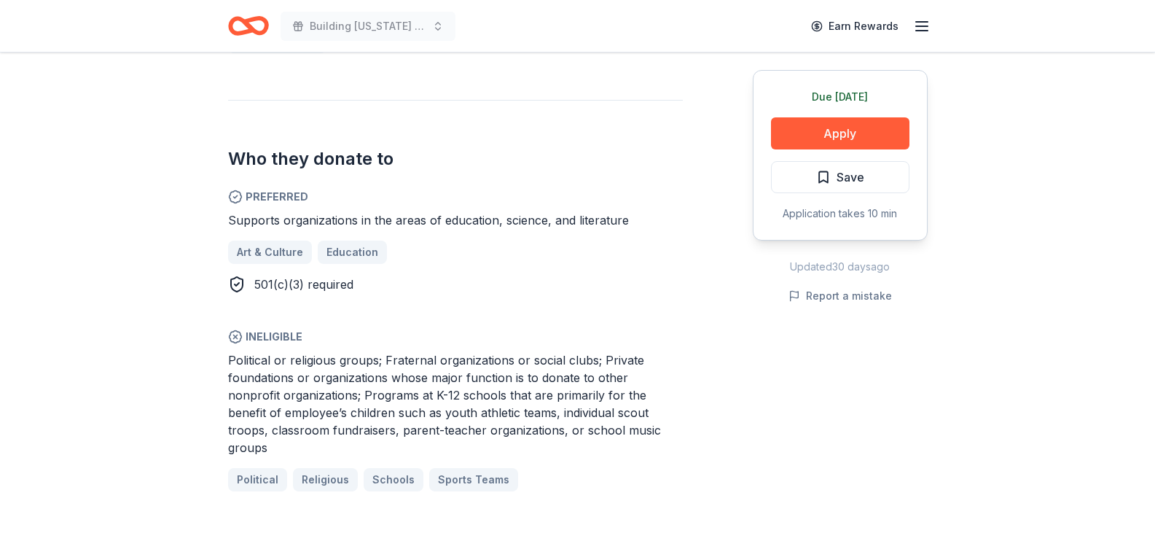
click at [864, 180] on button "Save" at bounding box center [840, 177] width 138 height 32
click at [834, 114] on div "Due [DATE] Apply Save Application takes 10 min" at bounding box center [840, 155] width 175 height 171
click at [831, 129] on button "Apply" at bounding box center [840, 133] width 138 height 32
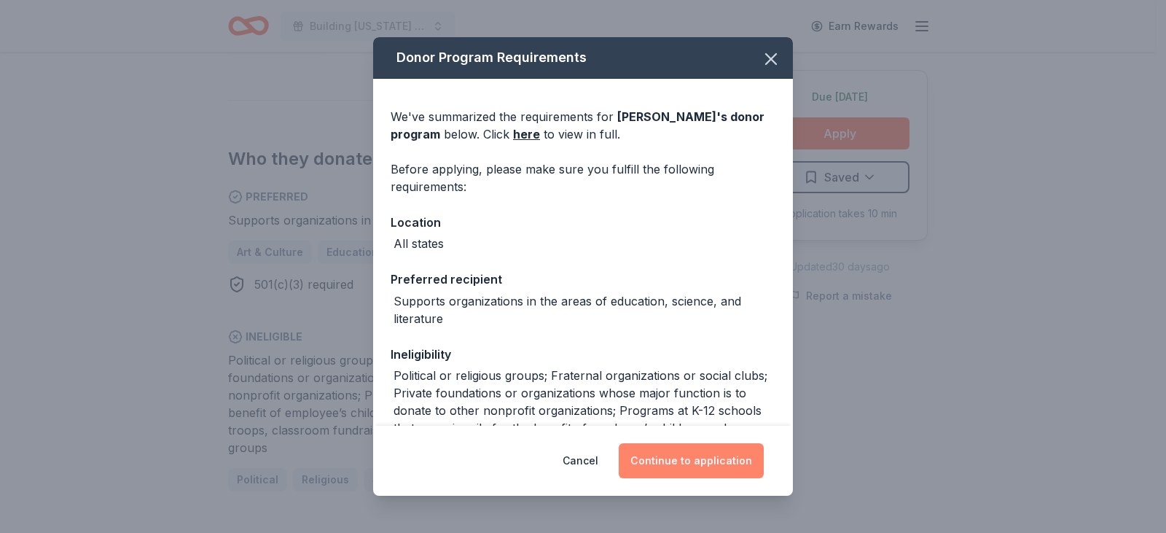
click at [682, 456] on button "Continue to application" at bounding box center [691, 460] width 145 height 35
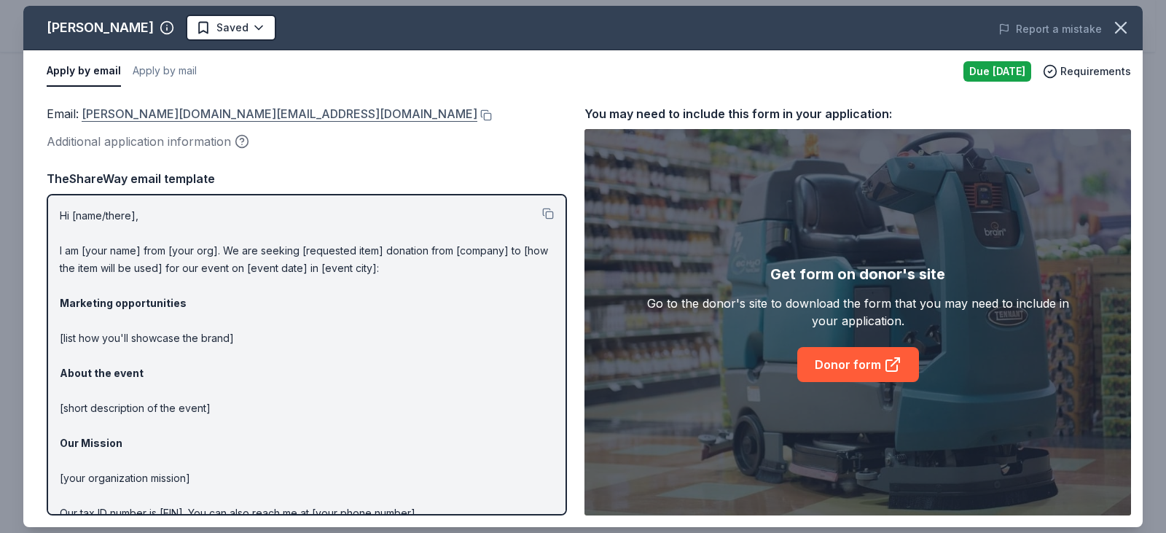
drag, startPoint x: 223, startPoint y: 101, endPoint x: 262, endPoint y: 121, distance: 43.3
click at [251, 115] on div "[PERSON_NAME] Saved Report a mistake Apply by email Apply by mail Due [DATE] Re…" at bounding box center [582, 266] width 1119 height 521
drag, startPoint x: 36, startPoint y: 109, endPoint x: 332, endPoint y: 111, distance: 295.9
click at [334, 110] on div "Email : [PERSON_NAME][DOMAIN_NAME][EMAIL_ADDRESS][DOMAIN_NAME] Additional appli…" at bounding box center [582, 310] width 1119 height 434
drag, startPoint x: 322, startPoint y: 117, endPoint x: 215, endPoint y: 114, distance: 107.2
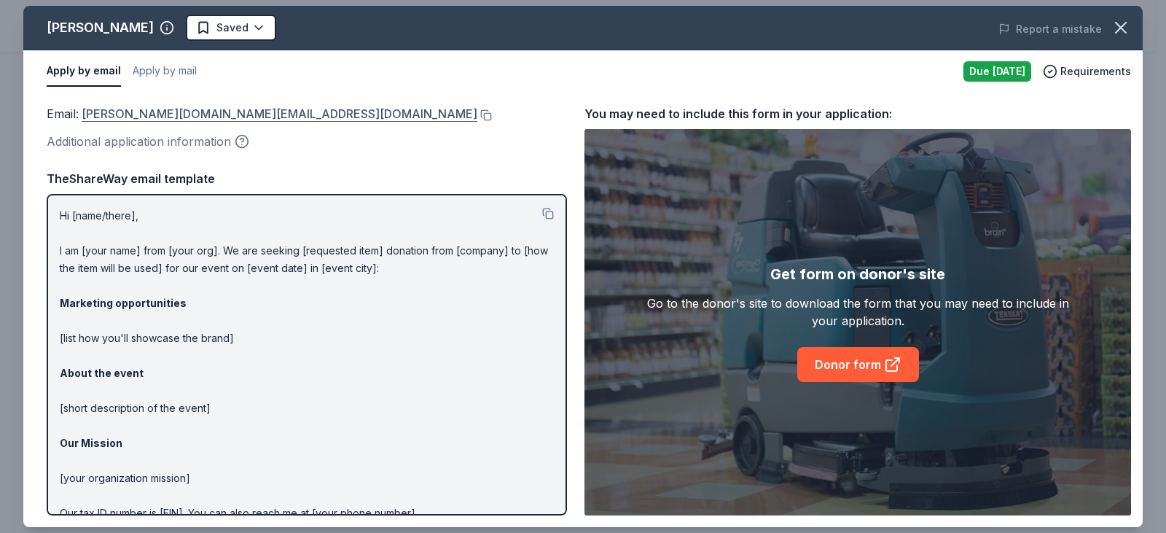
click at [210, 114] on div "Email : [PERSON_NAME][DOMAIN_NAME][EMAIL_ADDRESS][DOMAIN_NAME]" at bounding box center [307, 113] width 520 height 19
click at [477, 111] on button at bounding box center [484, 115] width 15 height 12
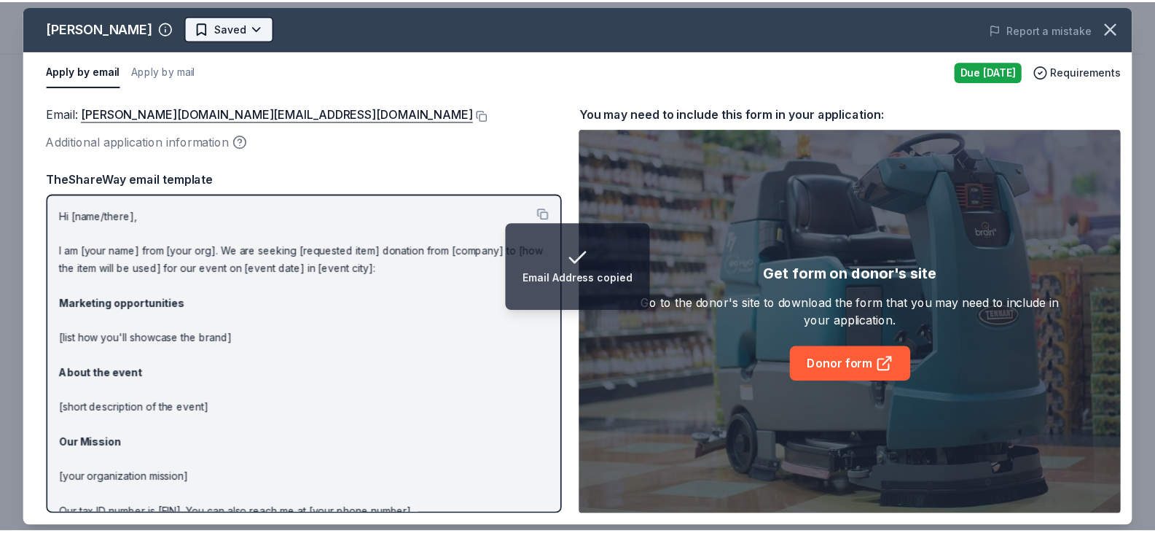
scroll to position [0, 0]
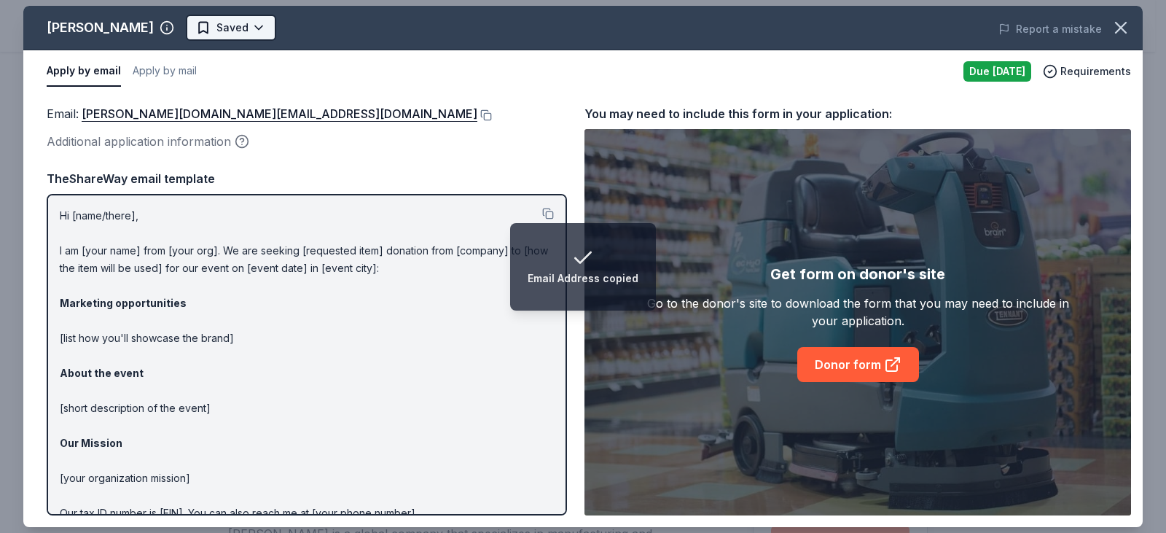
click at [182, 23] on html "Email Address copied Building [US_STATE] Youth Gala Earn Rewards Due [DATE] Sha…" at bounding box center [583, 266] width 1166 height 533
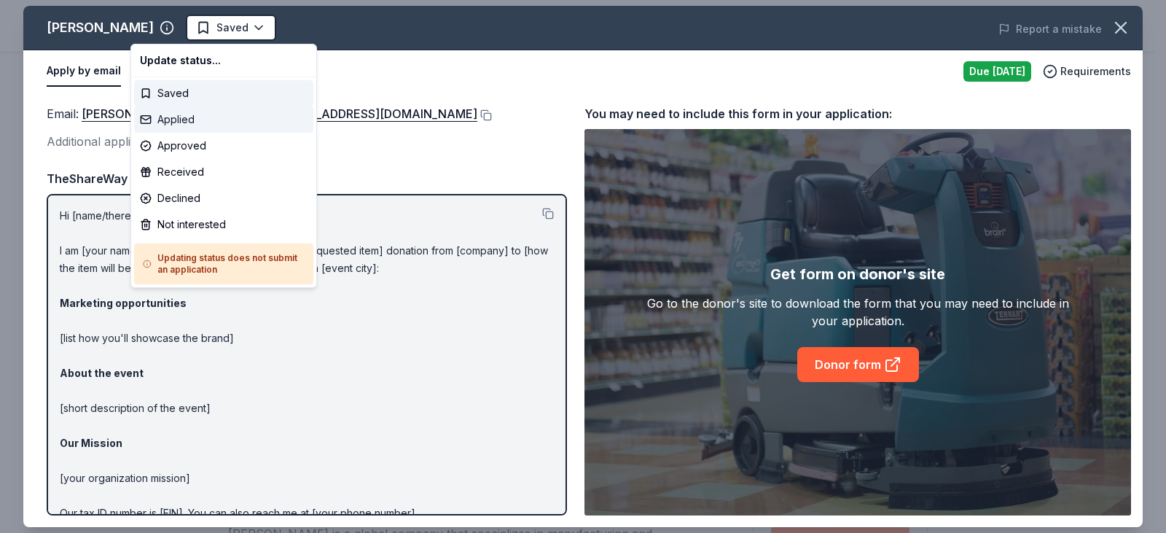
click at [205, 125] on div "Applied" at bounding box center [223, 119] width 179 height 26
